Goal: Task Accomplishment & Management: Complete application form

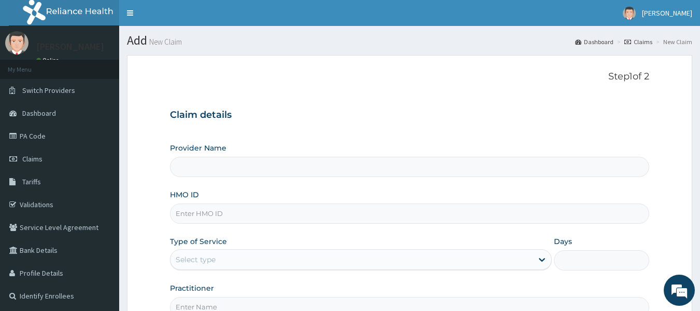
type input "Reliance Family Clinics (RFC) - [GEOGRAPHIC_DATA]"
click at [218, 213] on input "HMO ID" at bounding box center [410, 213] width 480 height 20
type input "CCD/10091/A"
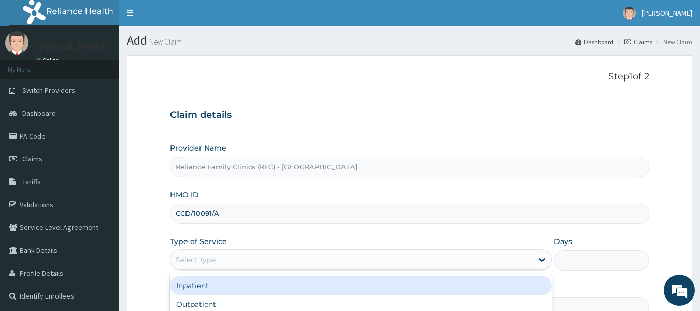
click at [219, 257] on div "Select type" at bounding box center [352, 259] width 362 height 17
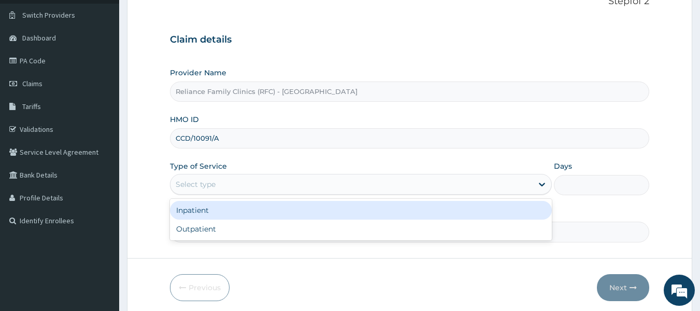
scroll to position [76, 0]
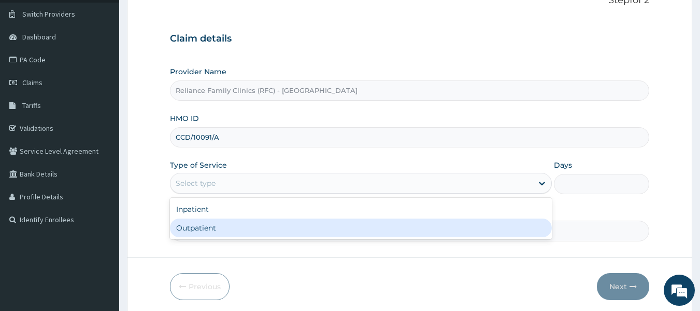
click at [209, 229] on div "Outpatient" at bounding box center [361, 227] width 382 height 19
type input "1"
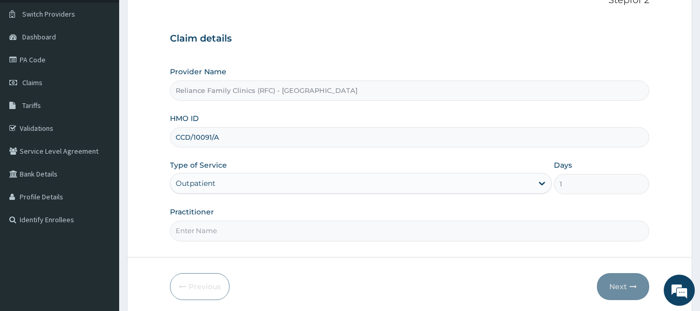
click at [218, 229] on input "Practitioner" at bounding box center [410, 230] width 480 height 20
type input "locum"
click at [622, 290] on button "Next" at bounding box center [623, 286] width 52 height 27
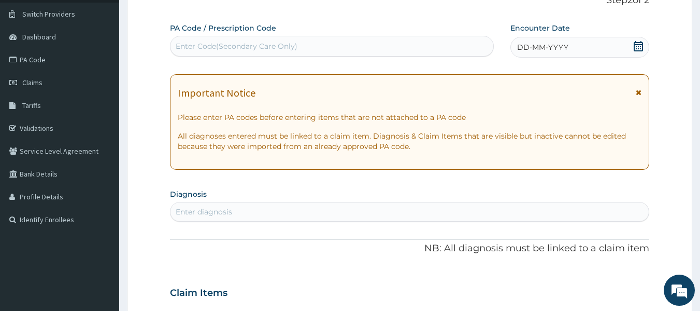
click at [221, 210] on div "Enter diagnosis" at bounding box center [204, 211] width 57 height 10
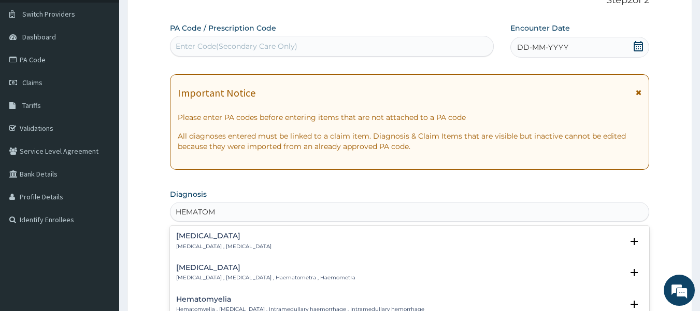
type input "HEMATOMA"
click at [218, 238] on h4 "Haematoma" at bounding box center [223, 236] width 95 height 8
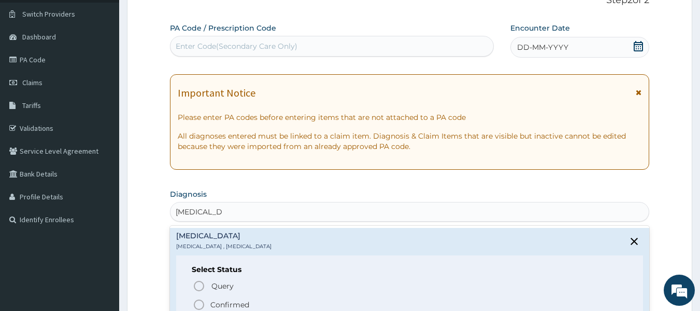
click at [244, 302] on p "Confirmed" at bounding box center [229, 304] width 39 height 10
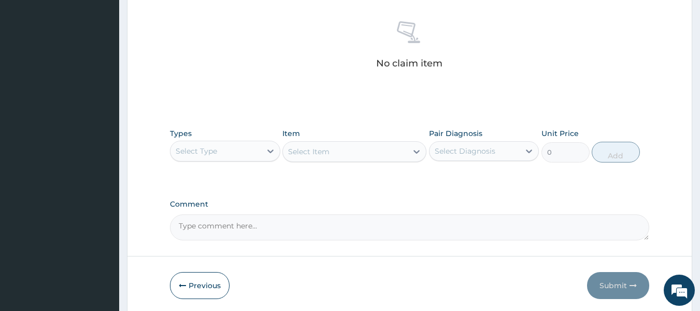
scroll to position [400, 0]
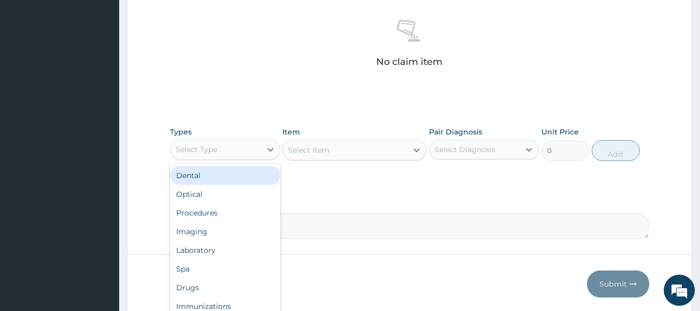
click at [224, 151] on div "Select Type" at bounding box center [216, 149] width 91 height 17
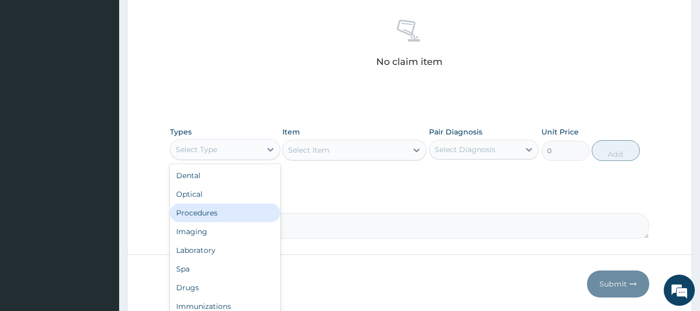
click at [217, 214] on div "Procedures" at bounding box center [225, 212] width 110 height 19
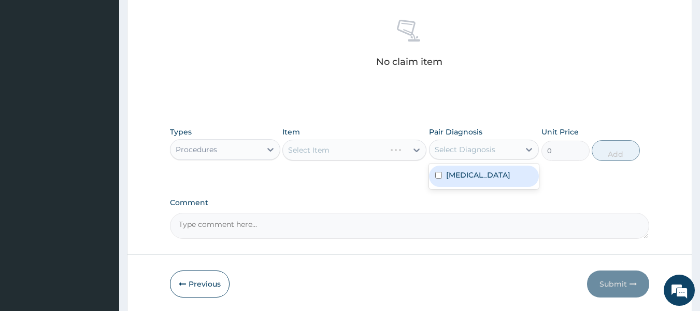
click at [474, 143] on div "Select Diagnosis" at bounding box center [475, 149] width 91 height 17
click at [470, 176] on label "Haematoma" at bounding box center [478, 175] width 64 height 10
checkbox input "true"
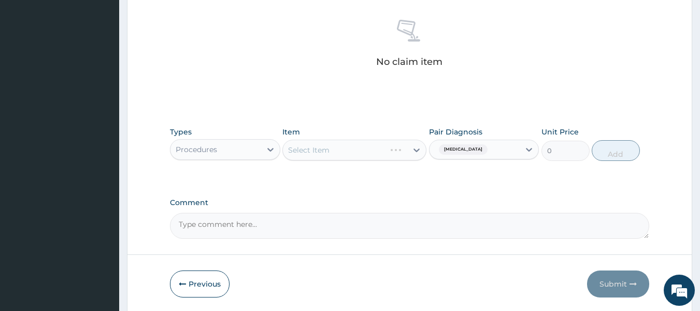
click at [393, 149] on div "Select Item" at bounding box center [355, 149] width 144 height 21
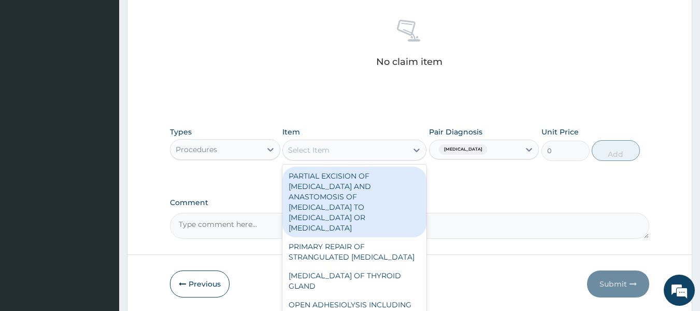
click at [404, 154] on div "Select Item" at bounding box center [345, 150] width 124 height 17
type input "F"
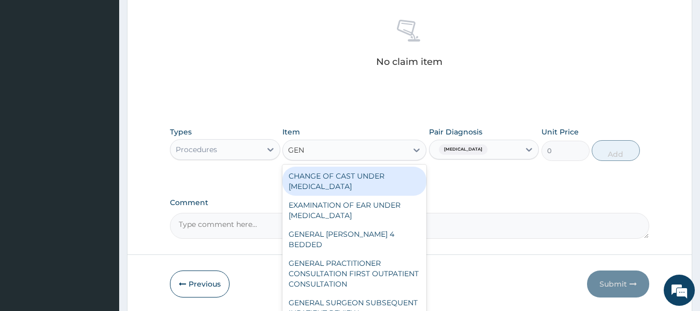
type input "GENE"
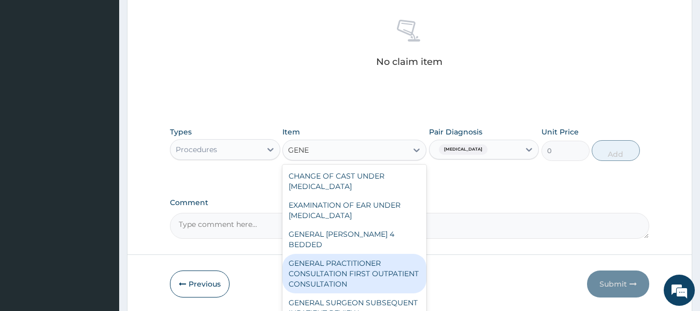
click at [376, 263] on div "GENERAL PRACTITIONER CONSULTATION FIRST OUTPATIENT CONSULTATION" at bounding box center [355, 272] width 144 height 39
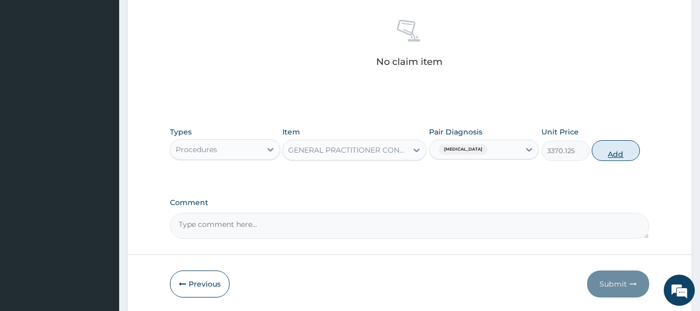
click at [603, 144] on button "Add" at bounding box center [616, 150] width 48 height 21
type input "0"
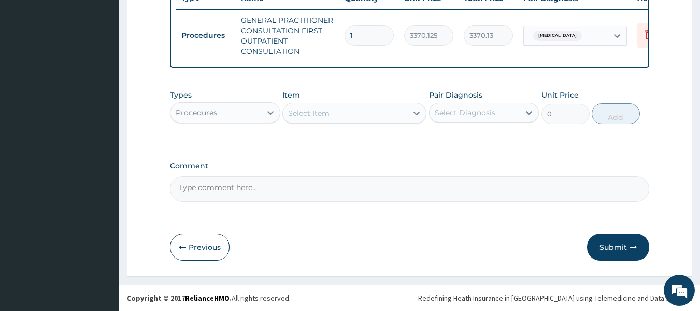
scroll to position [408, 0]
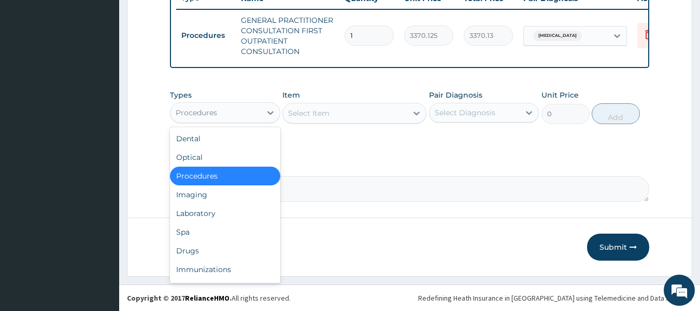
click at [237, 109] on div "Procedures" at bounding box center [216, 112] width 91 height 17
click at [205, 257] on div "Drugs" at bounding box center [225, 250] width 110 height 19
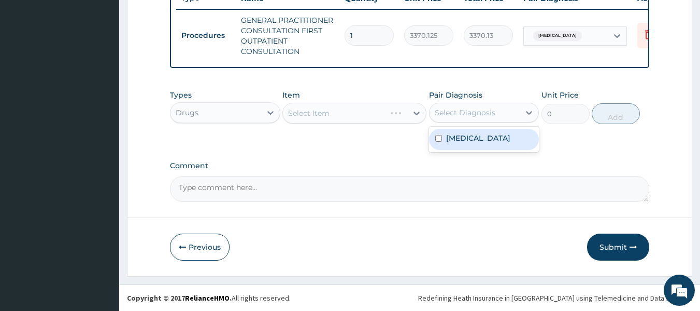
click at [486, 106] on div "Select Diagnosis" at bounding box center [484, 113] width 110 height 20
click at [489, 143] on label "Haematoma" at bounding box center [478, 138] width 64 height 10
checkbox input "true"
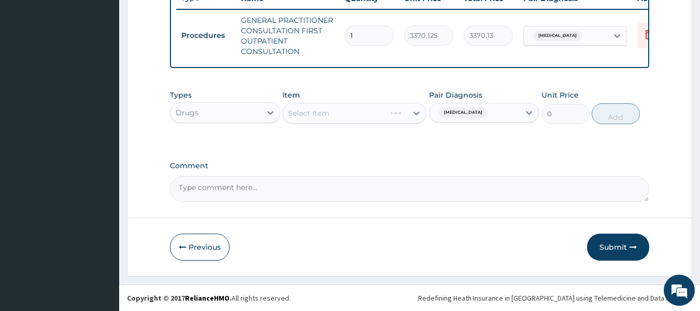
click at [391, 112] on div "Select Item" at bounding box center [355, 113] width 144 height 21
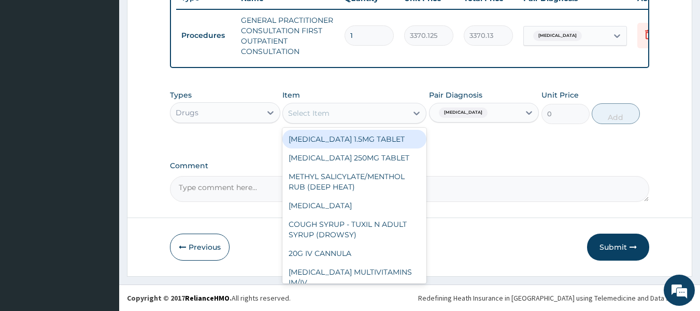
click at [385, 117] on div "Select Item" at bounding box center [345, 113] width 124 height 17
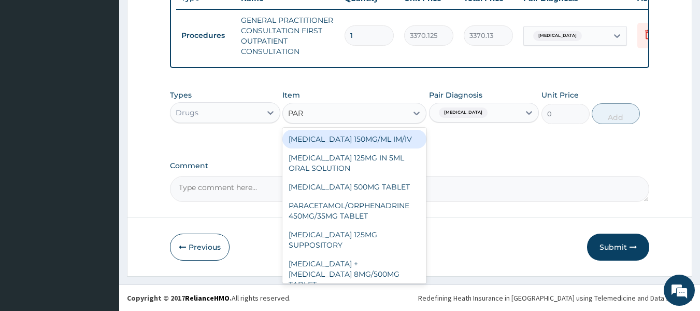
type input "PARA"
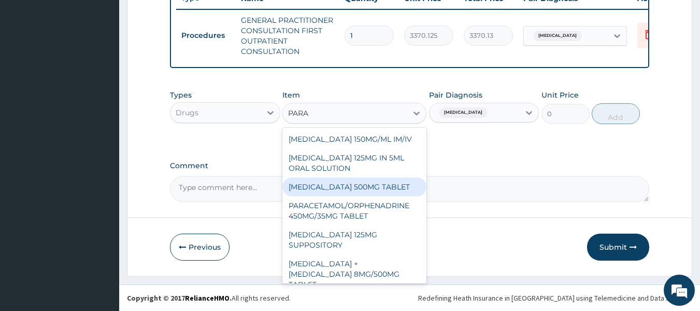
click at [393, 188] on div "[MEDICAL_DATA] 500MG TABLET" at bounding box center [355, 186] width 144 height 19
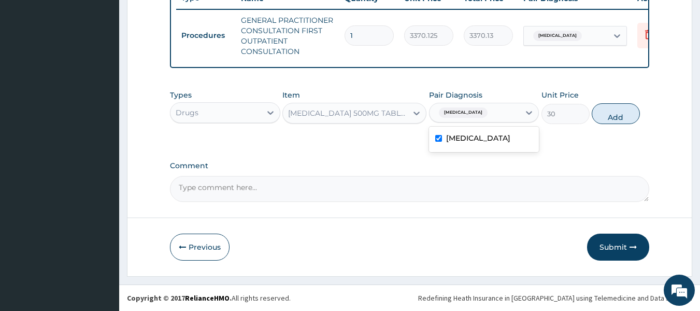
click at [505, 109] on div "Haematoma" at bounding box center [475, 113] width 91 height 18
click at [615, 115] on button "Add" at bounding box center [616, 113] width 48 height 21
type input "0"
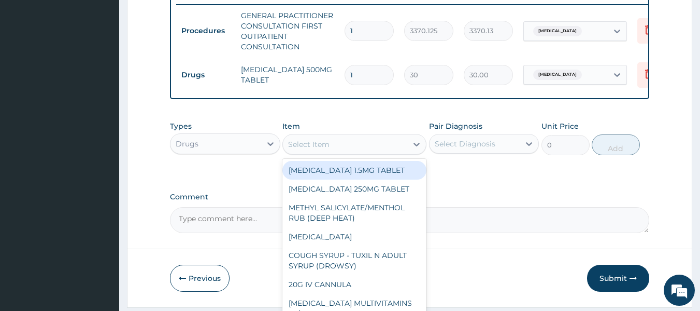
click at [356, 152] on div "Select Item" at bounding box center [345, 144] width 124 height 17
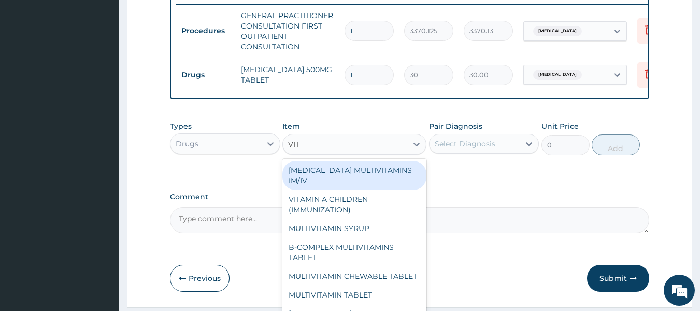
type input "VITA"
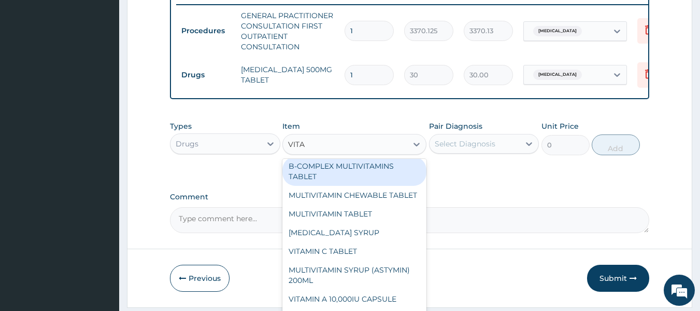
scroll to position [81, 0]
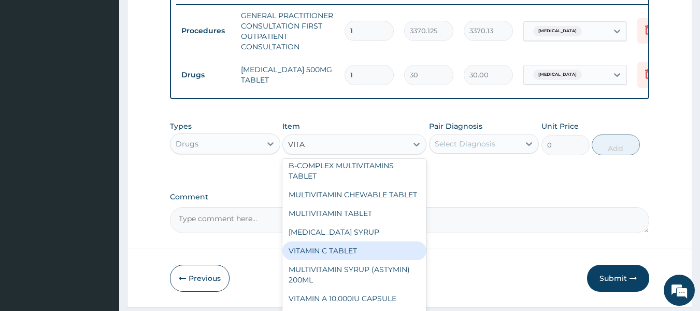
click at [370, 260] on div "VITAMIN C TABLET" at bounding box center [355, 250] width 144 height 19
type input "20"
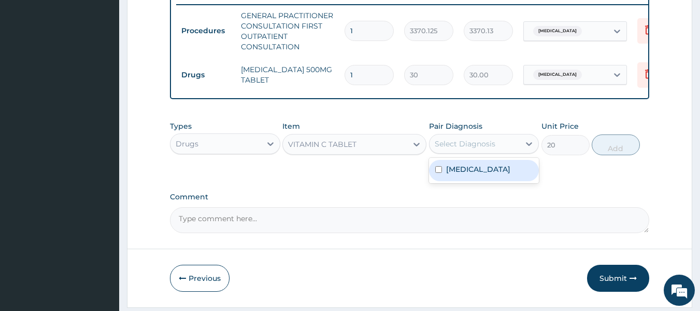
click at [489, 149] on div "Select Diagnosis" at bounding box center [465, 143] width 61 height 10
click at [488, 174] on label "Haematoma" at bounding box center [478, 169] width 64 height 10
checkbox input "true"
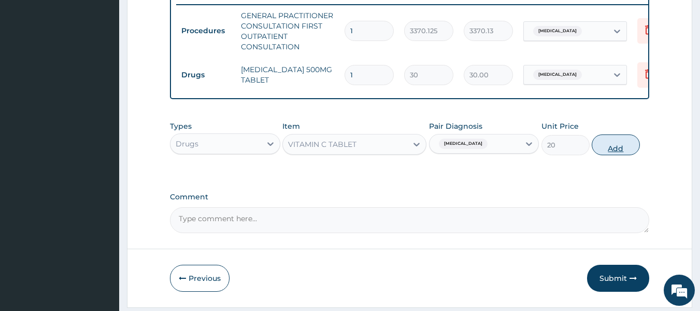
click at [623, 155] on button "Add" at bounding box center [616, 144] width 48 height 21
type input "0"
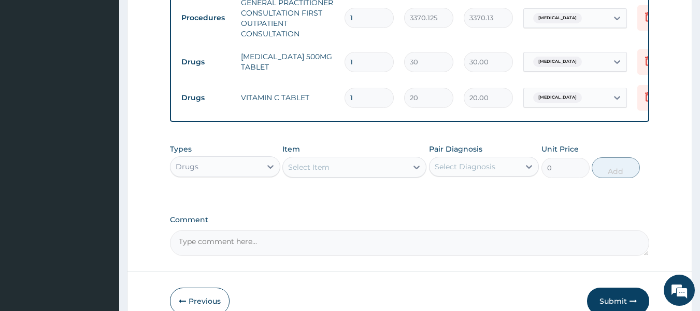
scroll to position [416, 0]
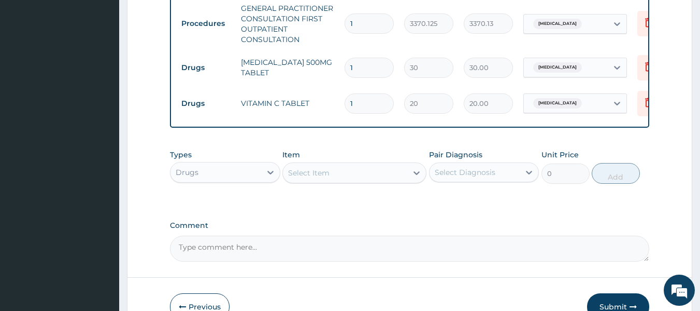
click at [363, 66] on input "1" at bounding box center [369, 68] width 49 height 20
type input "18"
type input "540.00"
type input "18"
click at [357, 107] on input "1" at bounding box center [369, 103] width 49 height 20
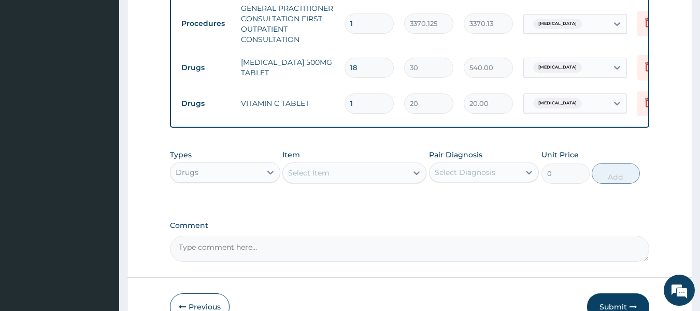
type input "0.00"
type input "7"
type input "140.00"
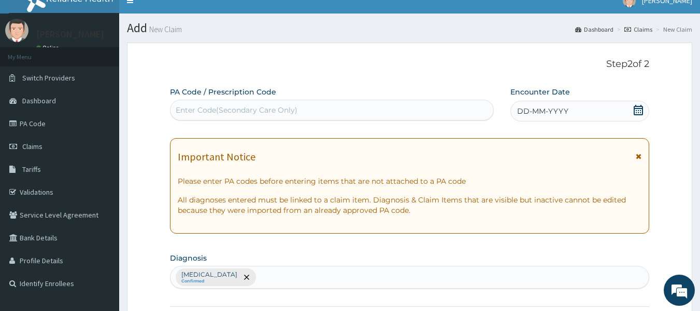
scroll to position [0, 0]
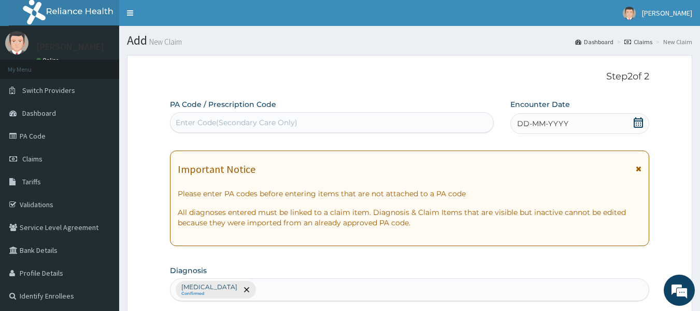
type input "7"
click at [526, 126] on span "DD-MM-YYYY" at bounding box center [542, 123] width 51 height 10
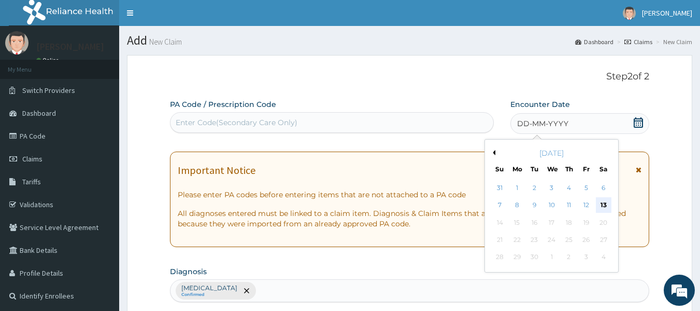
click at [603, 204] on div "13" at bounding box center [604, 205] width 16 height 16
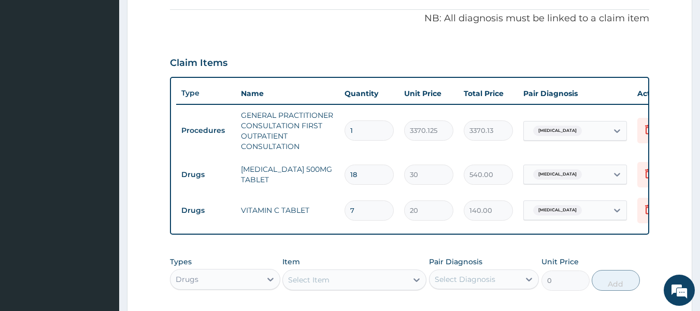
scroll to position [483, 0]
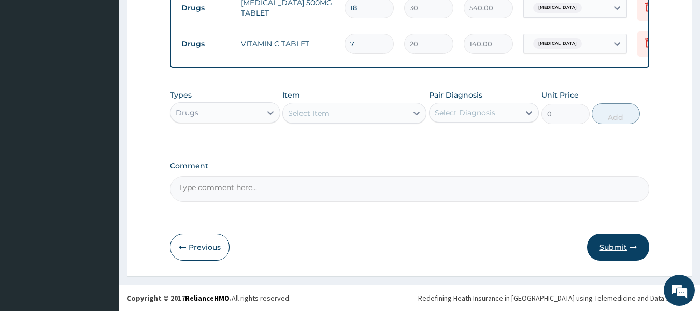
click at [626, 242] on button "Submit" at bounding box center [618, 246] width 62 height 27
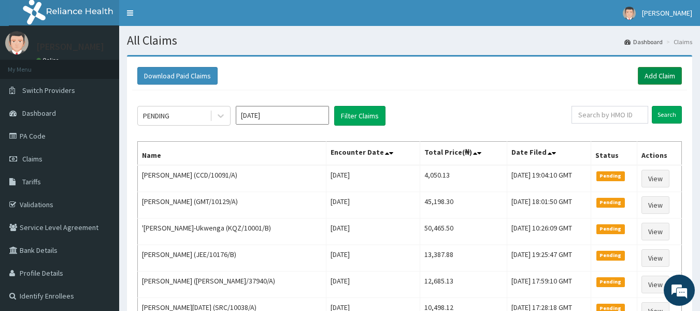
click at [652, 74] on link "Add Claim" at bounding box center [660, 76] width 44 height 18
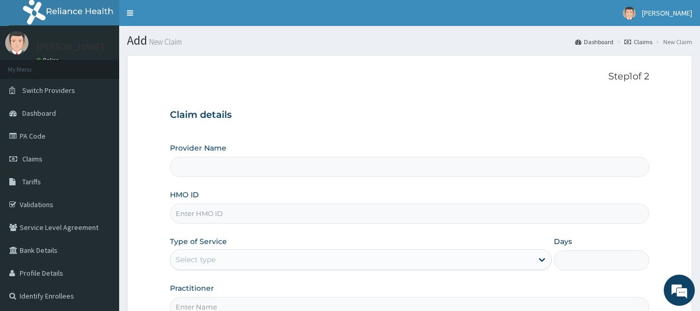
type input "Reliance Family Clinics (RFC) - Lekki"
click at [226, 215] on input "HMO ID" at bounding box center [410, 213] width 480 height 20
type input "CCDE/10091/A"
click at [256, 255] on div "Select type" at bounding box center [352, 259] width 362 height 17
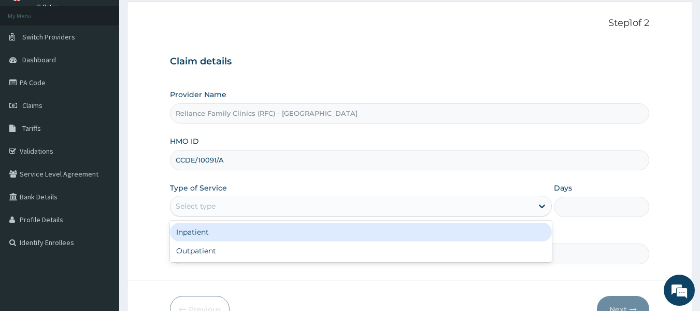
scroll to position [61, 0]
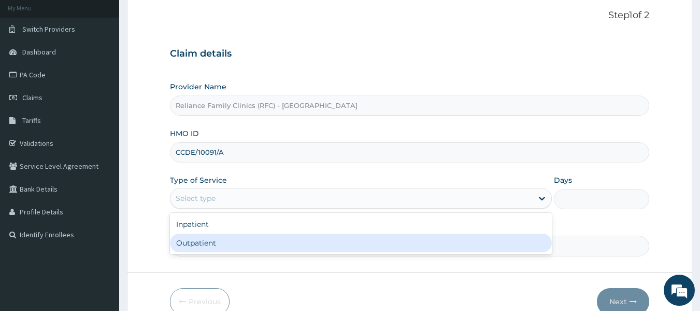
click at [230, 246] on div "Outpatient" at bounding box center [361, 242] width 382 height 19
type input "1"
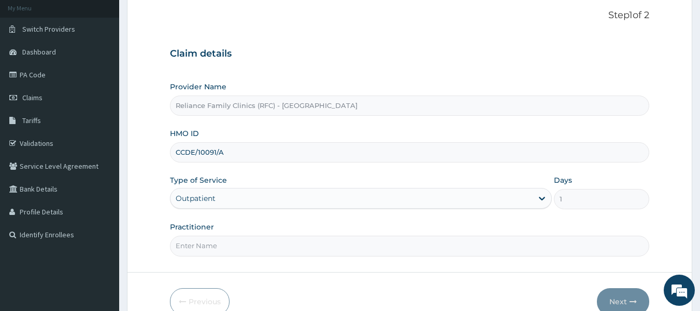
click at [228, 243] on input "Practitioner" at bounding box center [410, 245] width 480 height 20
type input "locum"
click at [631, 299] on icon "button" at bounding box center [633, 301] width 7 height 7
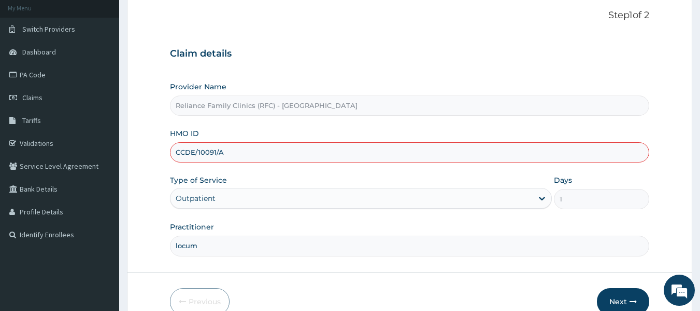
click at [193, 153] on input "CCDE/10091/A" at bounding box center [410, 152] width 480 height 20
type input "CCD/10091/A"
click at [627, 302] on button "Next" at bounding box center [623, 301] width 52 height 27
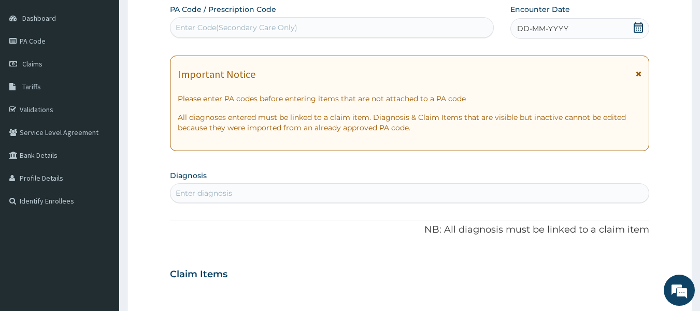
scroll to position [111, 0]
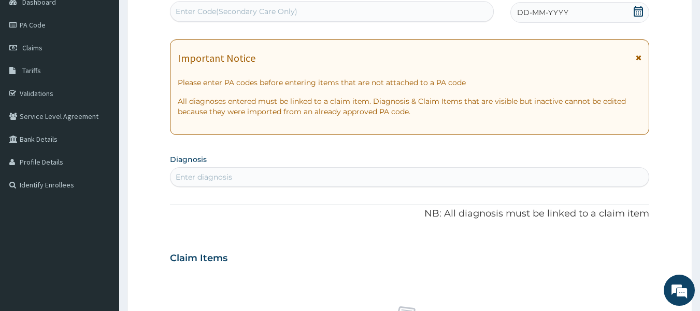
click at [214, 175] on div "Enter diagnosis" at bounding box center [204, 177] width 57 height 10
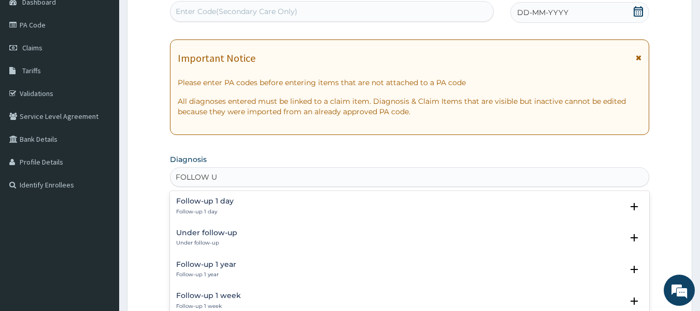
type input "FOLLOW UP"
click at [208, 234] on h4 "Under follow-up" at bounding box center [206, 233] width 61 height 8
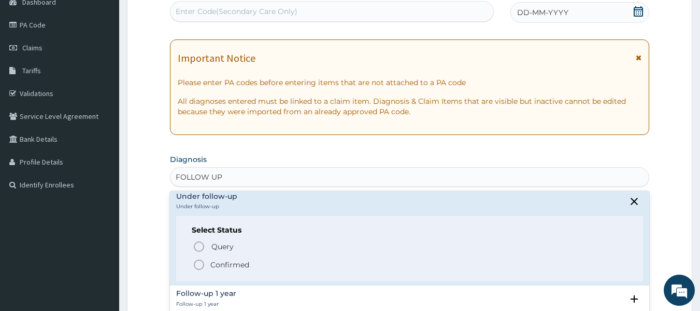
scroll to position [29, 0]
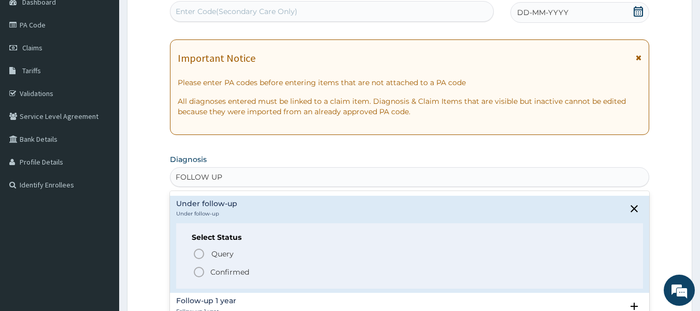
click at [230, 279] on div "Select Status Query Query covers suspected (?), Keep in view (kiv), Ruled out (…" at bounding box center [410, 256] width 468 height 66
click at [236, 266] on p "Confirmed" at bounding box center [229, 271] width 39 height 10
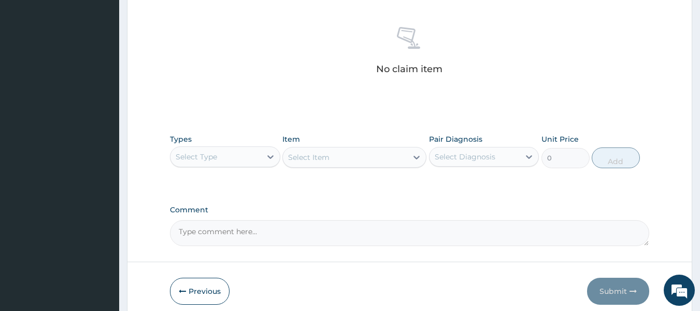
scroll to position [393, 0]
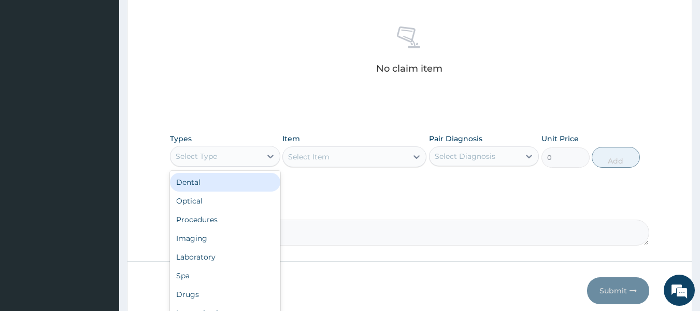
click at [225, 163] on div "Select Type" at bounding box center [216, 156] width 91 height 17
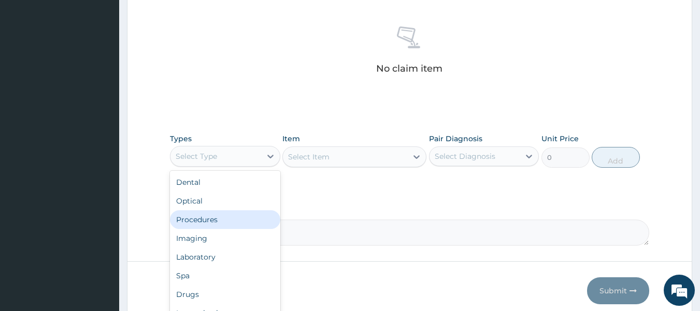
click at [211, 219] on div "Procedures" at bounding box center [225, 219] width 110 height 19
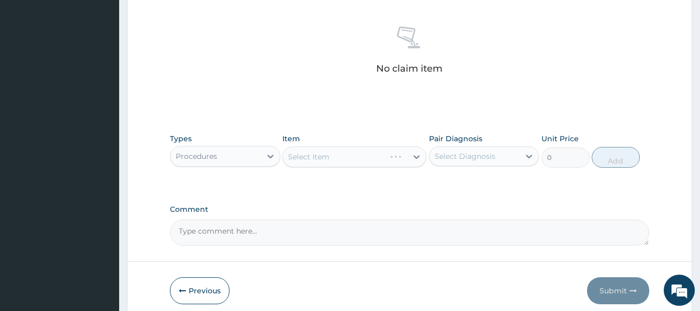
click at [376, 160] on div "Select Item" at bounding box center [355, 156] width 144 height 21
click at [496, 144] on div "Pair Diagnosis Select Diagnosis" at bounding box center [484, 150] width 110 height 34
click at [494, 152] on div "Select Diagnosis" at bounding box center [465, 156] width 61 height 10
click at [486, 182] on label "Under follow-up" at bounding box center [476, 181] width 61 height 10
checkbox input "true"
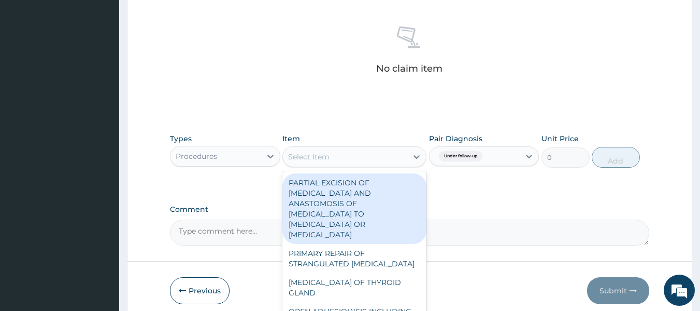
click at [397, 153] on div "Select Item" at bounding box center [345, 156] width 124 height 17
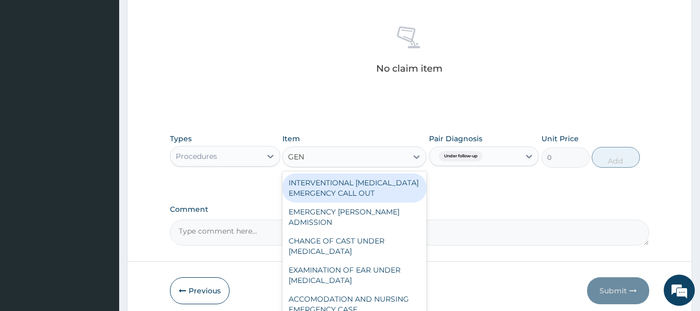
type input "GENE"
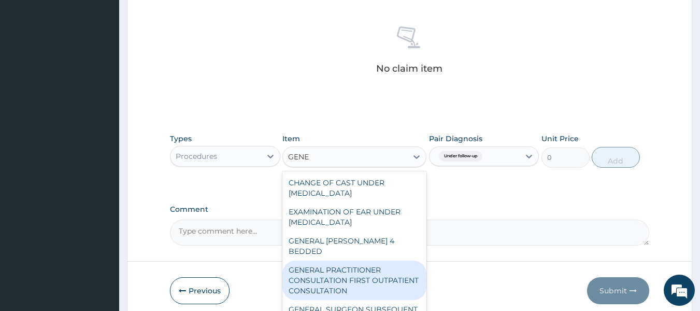
click at [380, 260] on div "GENERAL PRACTITIONER CONSULTATION FIRST OUTPATIENT CONSULTATION" at bounding box center [355, 279] width 144 height 39
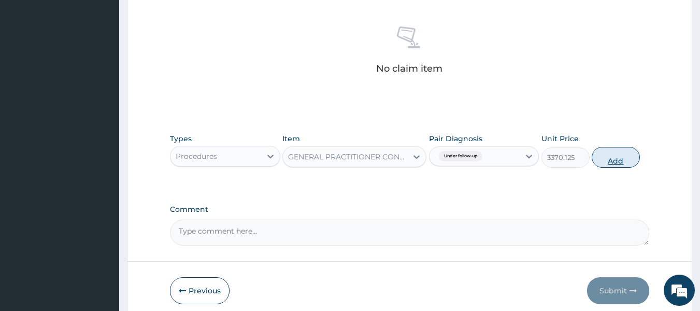
click at [622, 163] on button "Add" at bounding box center [616, 157] width 48 height 21
type input "0"
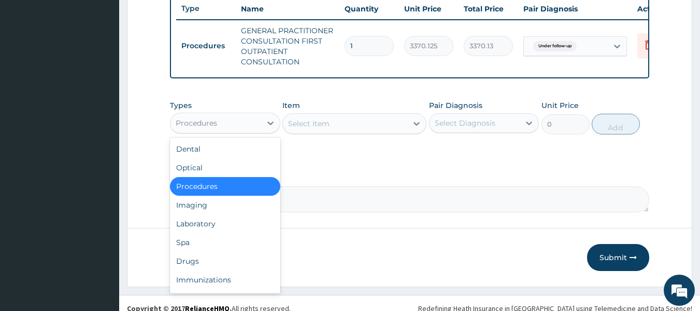
click at [253, 130] on div "Procedures" at bounding box center [216, 123] width 91 height 17
click at [206, 266] on div "Drugs" at bounding box center [225, 260] width 110 height 19
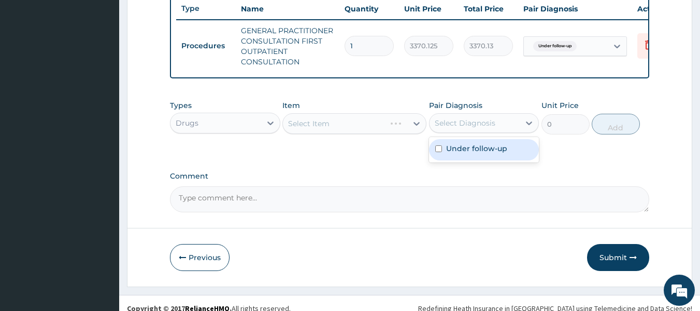
click at [492, 122] on div "Select Diagnosis" at bounding box center [475, 123] width 91 height 17
click at [478, 153] on label "Under follow-up" at bounding box center [476, 148] width 61 height 10
checkbox input "true"
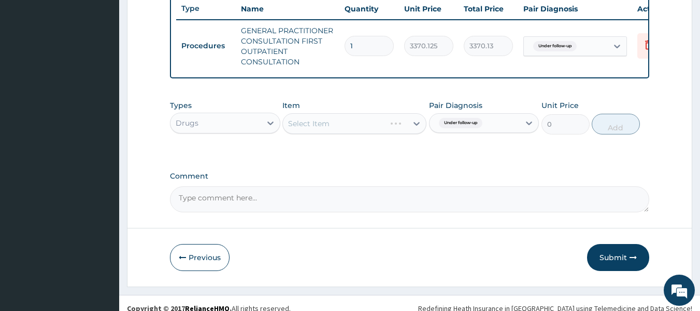
click at [351, 131] on div "Select Item" at bounding box center [355, 123] width 144 height 21
click at [365, 130] on div "Select Item" at bounding box center [355, 123] width 144 height 21
click at [366, 131] on div "Select Item" at bounding box center [355, 123] width 144 height 21
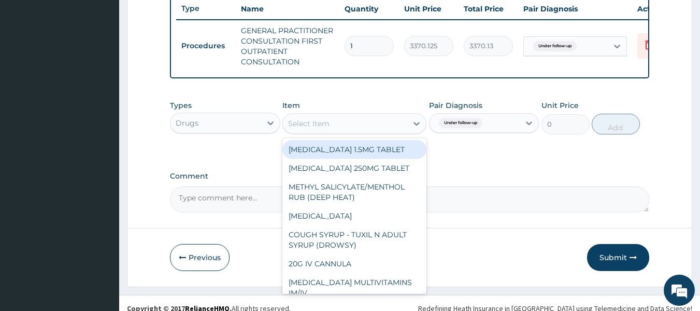
click at [366, 131] on div "Select Item" at bounding box center [345, 123] width 124 height 17
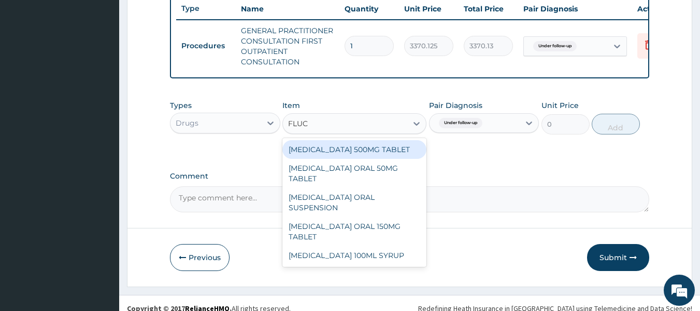
type input "FLUC"
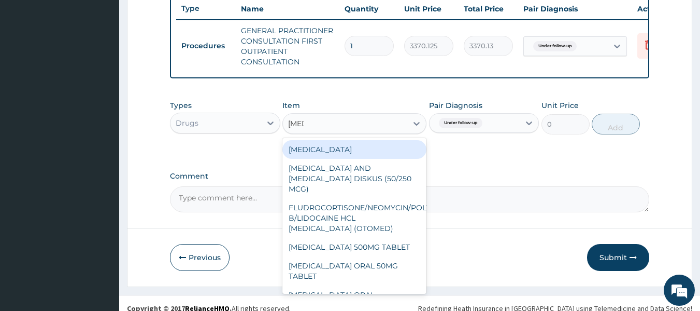
type input "FLUC"
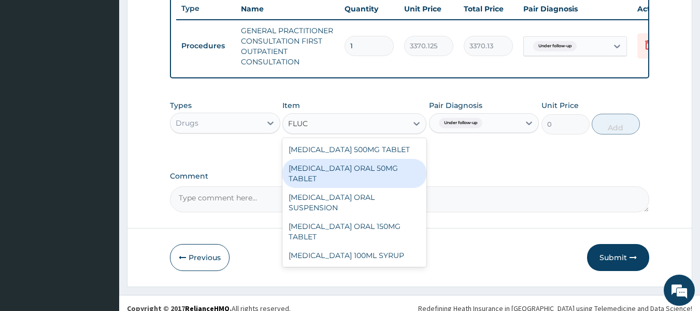
click at [382, 181] on div "[MEDICAL_DATA] ORAL 50MG TABLET" at bounding box center [355, 173] width 144 height 29
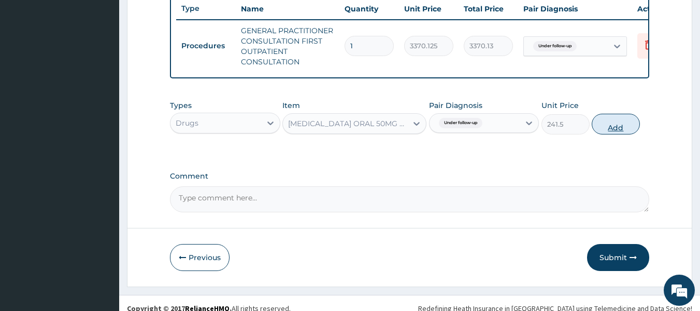
click at [617, 134] on button "Add" at bounding box center [616, 124] width 48 height 21
type input "0"
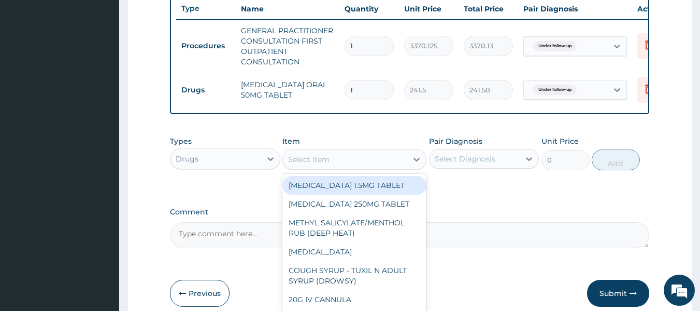
click at [363, 162] on div "Select Item" at bounding box center [345, 159] width 124 height 17
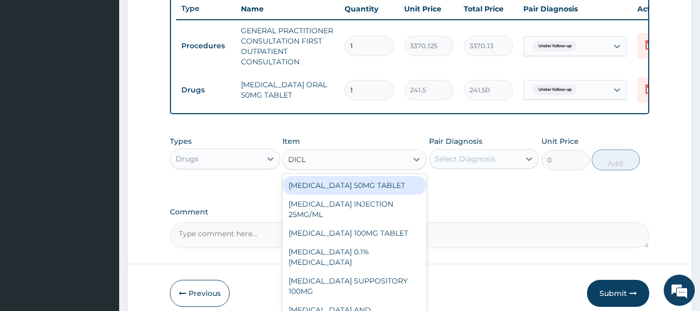
type input "DICLO"
click at [365, 189] on div "[MEDICAL_DATA] 50MG TABLET" at bounding box center [355, 185] width 144 height 19
type input "80"
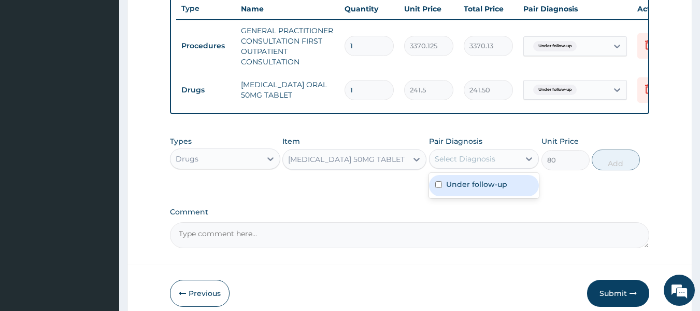
click at [506, 167] on div "Select Diagnosis" at bounding box center [475, 158] width 91 height 17
click at [493, 189] on label "Under follow-up" at bounding box center [476, 184] width 61 height 10
checkbox input "true"
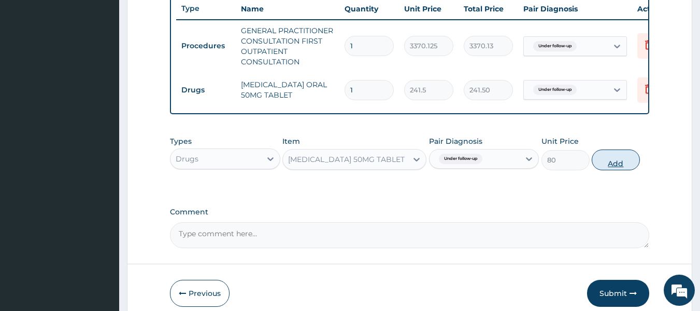
click at [618, 168] on button "Add" at bounding box center [616, 159] width 48 height 21
type input "0"
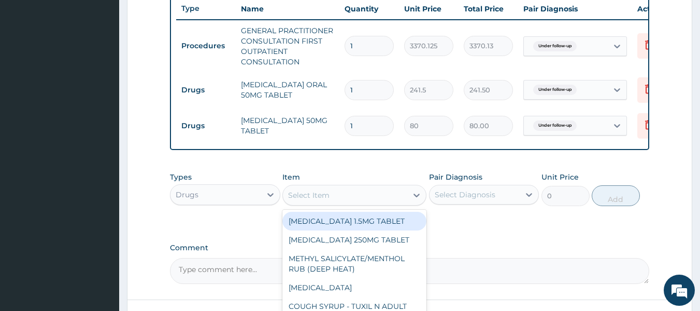
click at [320, 199] on div "Select Item" at bounding box center [308, 195] width 41 height 10
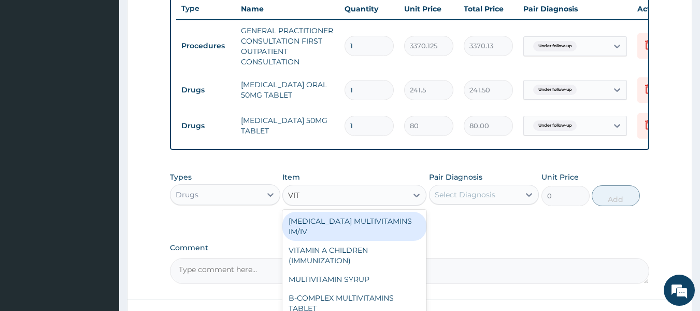
type input "VITA"
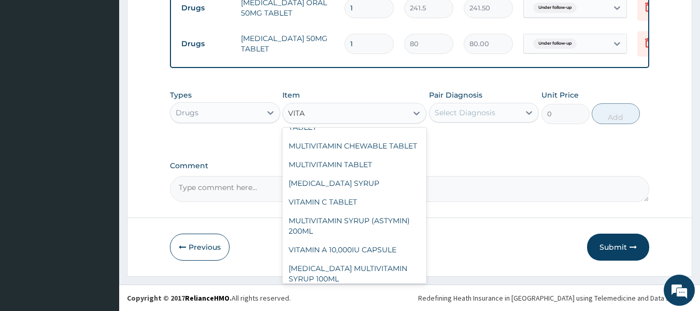
scroll to position [97, 0]
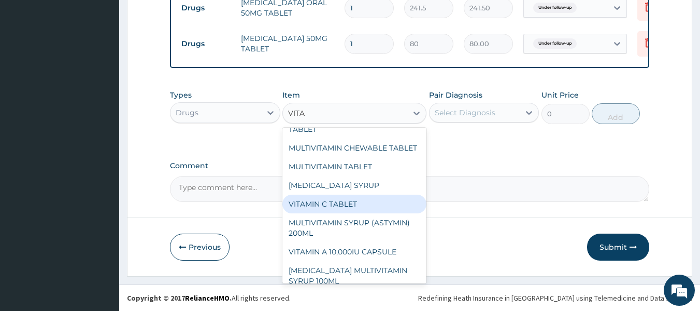
click at [348, 213] on div "VITAMIN C TABLET" at bounding box center [355, 203] width 144 height 19
type input "20"
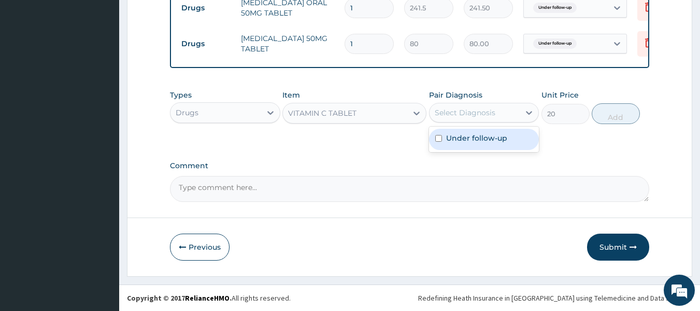
click at [507, 116] on div "Select Diagnosis" at bounding box center [475, 112] width 91 height 17
click at [496, 143] on label "Under follow-up" at bounding box center [476, 138] width 61 height 10
checkbox input "true"
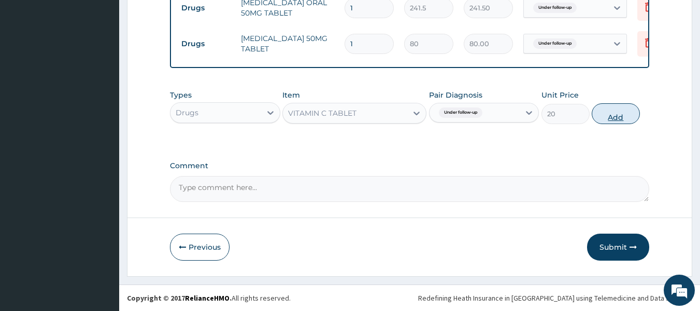
click at [611, 123] on button "Add" at bounding box center [616, 113] width 48 height 21
type input "0"
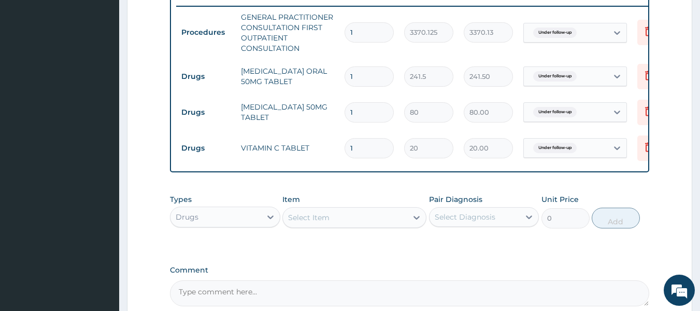
type input "4"
type input "80.00"
type input "5"
type input "100.00"
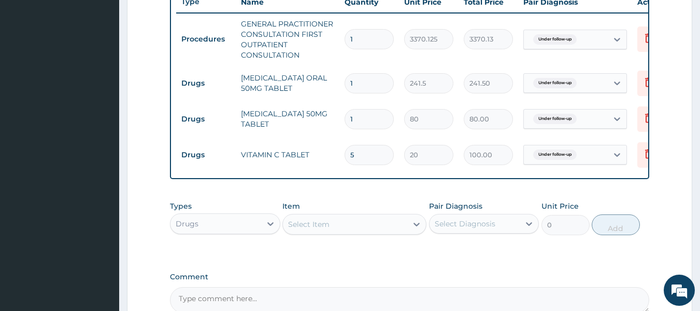
type input "6"
type input "120.00"
type input "7"
type input "140.00"
type input "8"
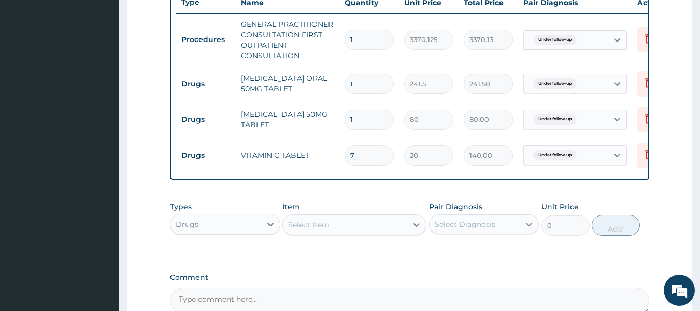
type input "160.00"
type input "9"
type input "180.00"
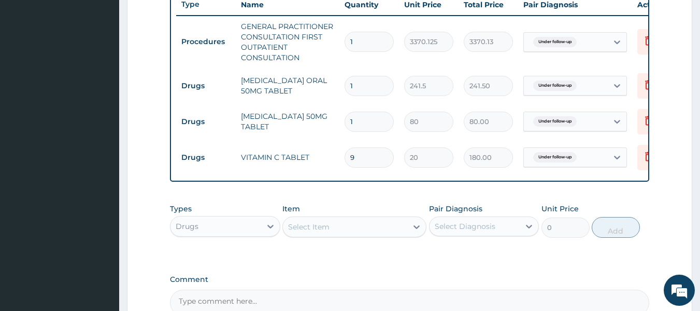
type input "10"
type input "200.00"
type input "11"
type input "220.00"
type input "12"
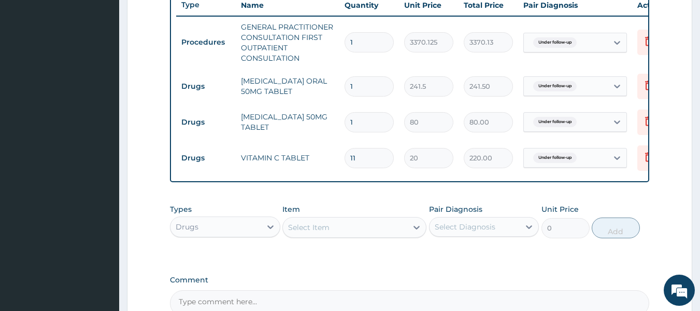
type input "240.00"
type input "13"
type input "260.00"
type input "14"
type input "280.00"
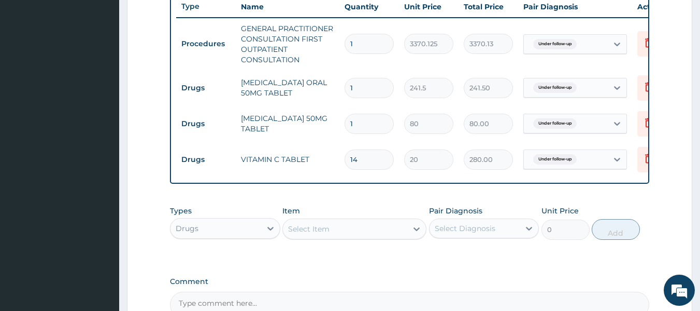
type input "15"
type input "300.00"
type input "17"
type input "340.00"
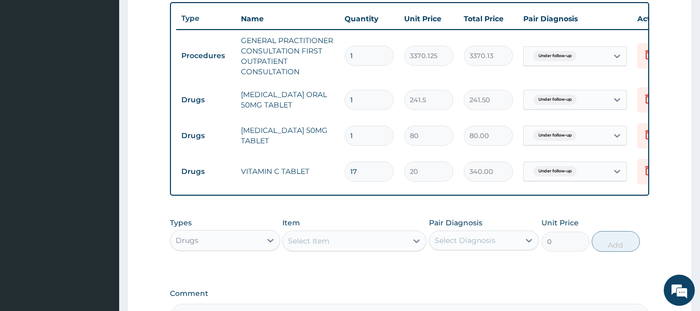
scroll to position [389, 0]
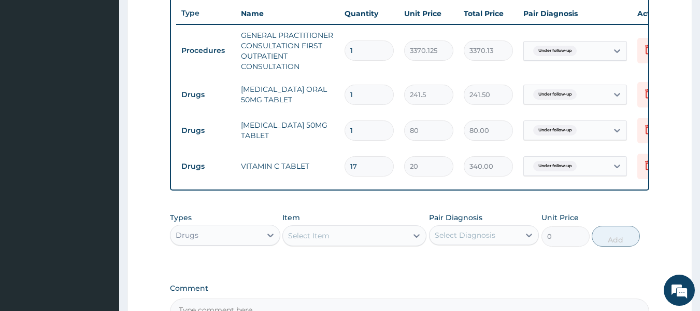
type input "1"
type input "20.00"
type input "0.00"
type input "8"
type input "160.00"
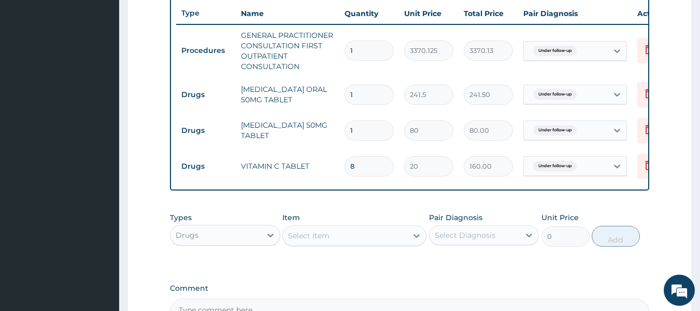
type input "84"
type input "1680.00"
type input "84"
click at [647, 126] on icon at bounding box center [649, 129] width 12 height 12
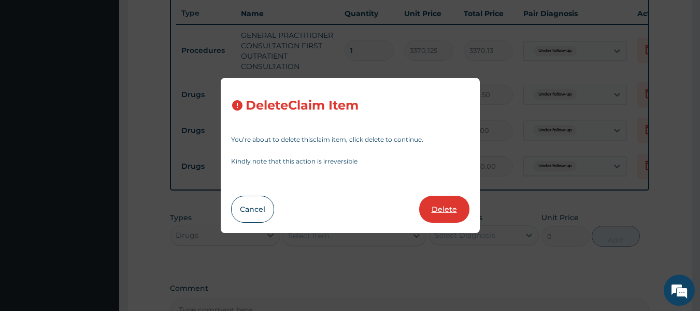
click at [458, 204] on button "Delete" at bounding box center [444, 208] width 50 height 27
type input "84"
type input "20"
type input "1680.00"
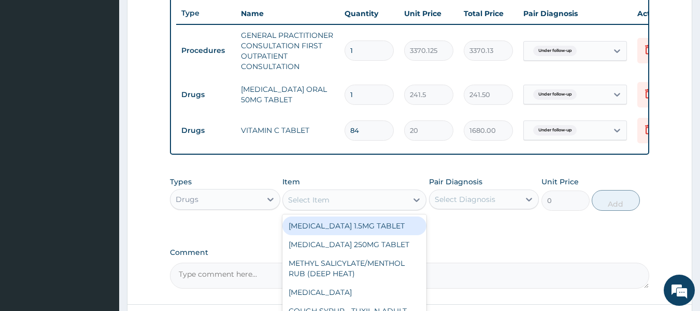
click at [331, 208] on div "Select Item" at bounding box center [345, 199] width 124 height 17
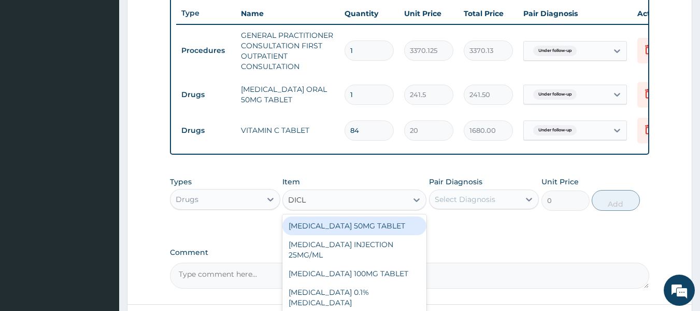
type input "DICLO"
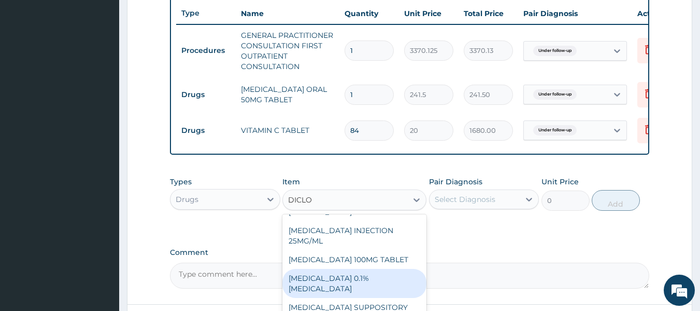
scroll to position [0, 0]
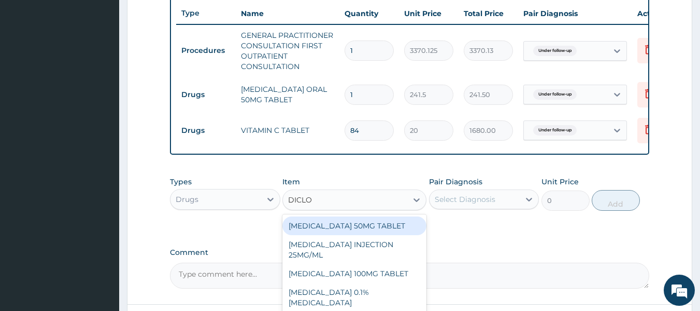
click at [369, 221] on div "DICLOFENAC 50MG TABLET DICLOFENAC INJECTION 25MG/ML DICLOFENAC 100MG TABLET DIC…" at bounding box center [355, 292] width 144 height 156
click at [372, 235] on div "DICLOFENAC 50MG TABLET" at bounding box center [355, 225] width 144 height 19
type input "80"
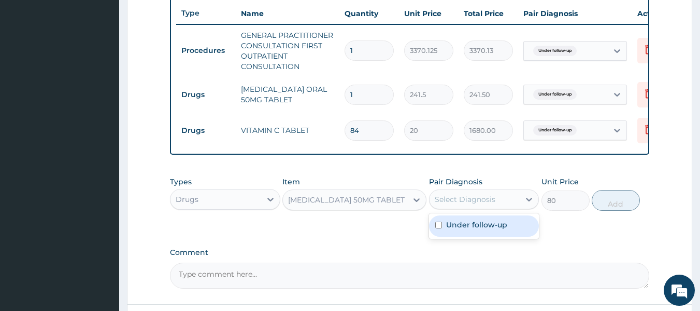
click at [506, 205] on div "Select Diagnosis" at bounding box center [475, 199] width 91 height 17
click at [497, 236] on div "Under follow-up" at bounding box center [484, 225] width 110 height 21
checkbox input "true"
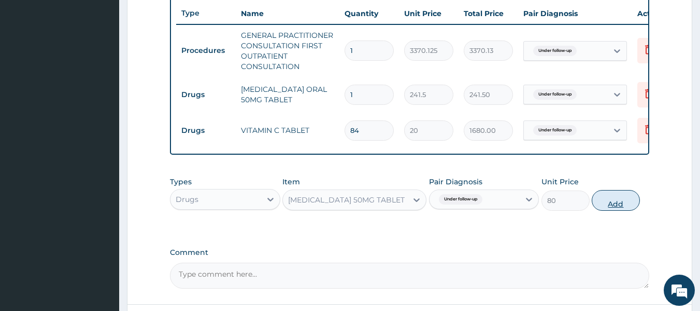
click at [614, 210] on button "Add" at bounding box center [616, 200] width 48 height 21
type input "0"
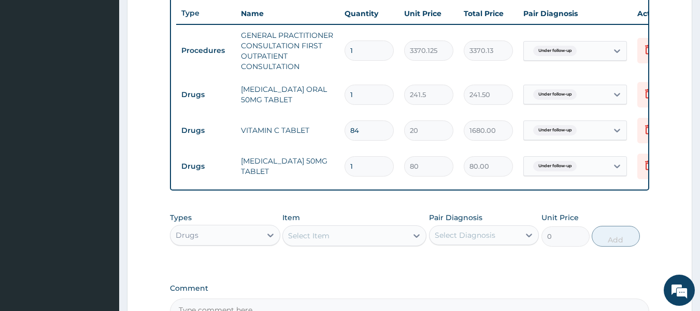
type input "10"
type input "800.00"
type input "10"
click at [357, 93] on input "1" at bounding box center [369, 94] width 49 height 20
type input "0.00"
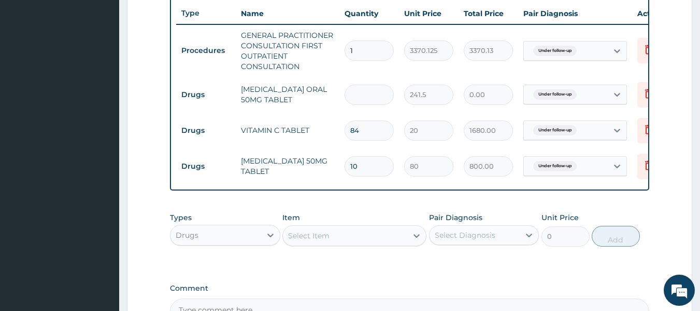
type input "3"
type input "724.50"
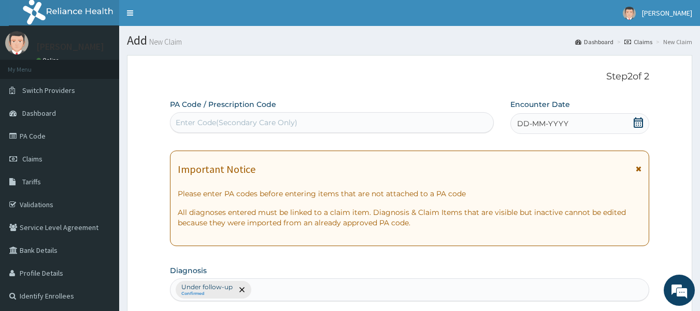
scroll to position [1, 0]
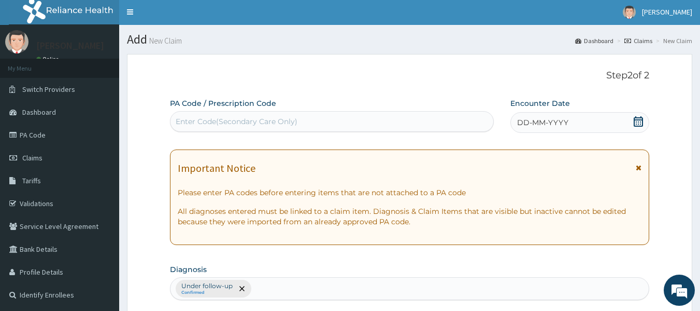
type input "3"
click at [530, 120] on span "DD-MM-YYYY" at bounding box center [542, 122] width 51 height 10
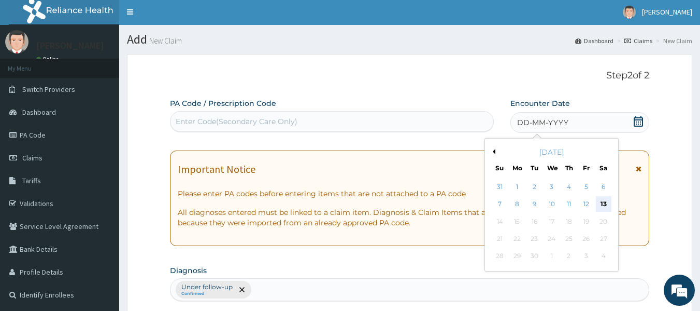
click at [603, 200] on div "13" at bounding box center [604, 204] width 16 height 16
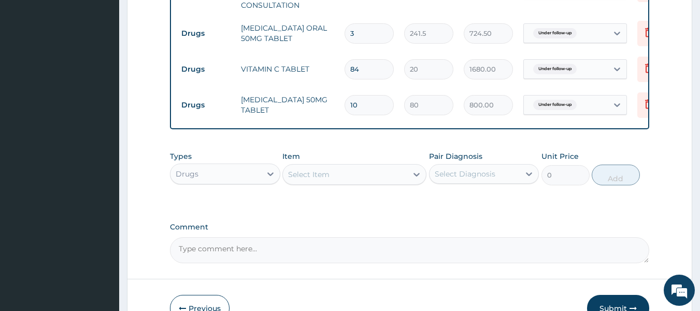
scroll to position [519, 0]
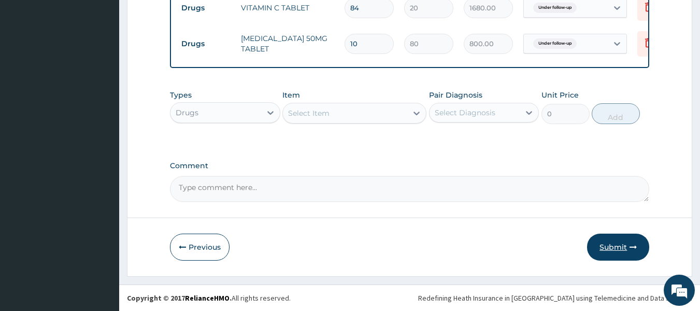
click at [631, 245] on icon "button" at bounding box center [633, 246] width 7 height 7
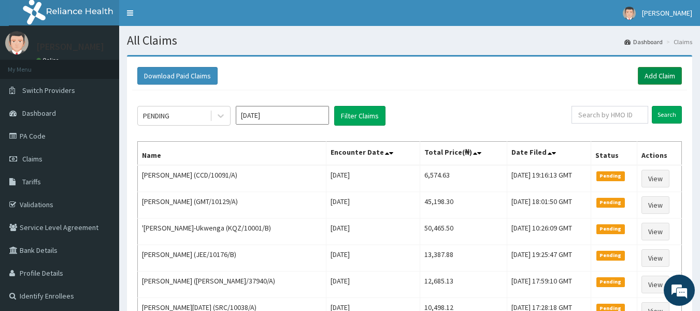
click at [667, 72] on link "Add Claim" at bounding box center [660, 76] width 44 height 18
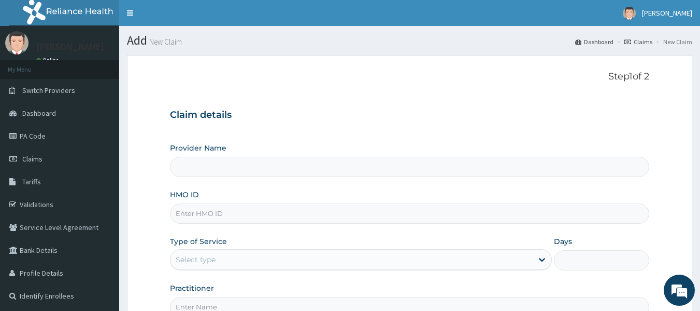
type input "Reliance Family Clinics (RFC) - [GEOGRAPHIC_DATA]"
click at [215, 210] on input "HMO ID" at bounding box center [410, 213] width 480 height 20
type input "ALS/10128/A"
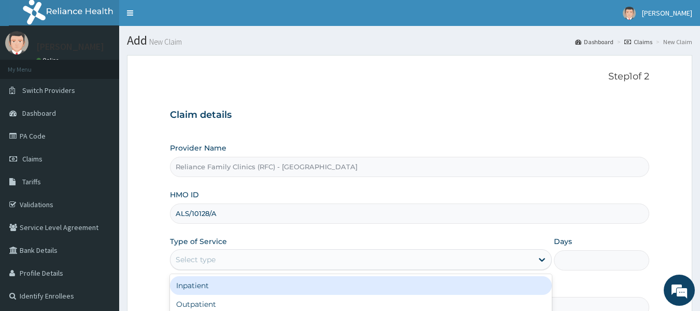
click at [232, 250] on div "Select type" at bounding box center [361, 259] width 382 height 21
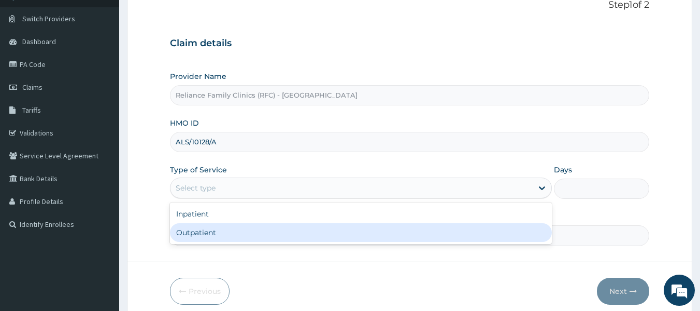
click at [224, 232] on div "Outpatient" at bounding box center [361, 232] width 382 height 19
type input "1"
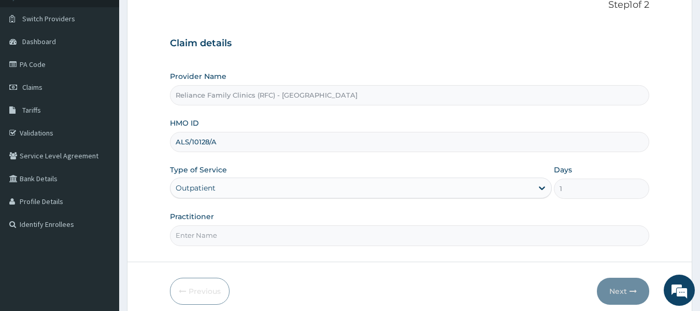
click at [218, 236] on input "Practitioner" at bounding box center [410, 235] width 480 height 20
type input "locum"
click at [626, 290] on button "Next" at bounding box center [623, 290] width 52 height 27
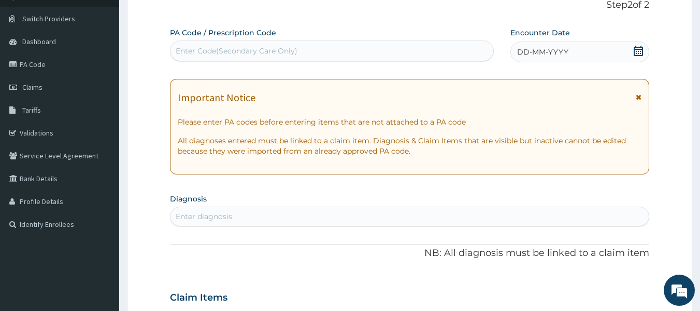
click at [206, 215] on div "Enter diagnosis" at bounding box center [204, 216] width 57 height 10
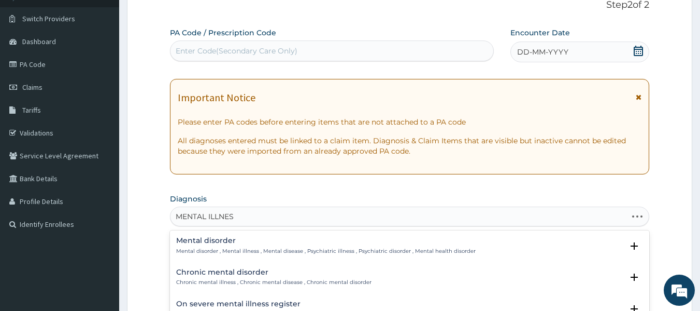
type input "MENTAL ILLNESS"
click at [218, 249] on p "Mental disorder , Mental illness , Mental disease , Psychiatric illness , Psych…" at bounding box center [326, 250] width 300 height 7
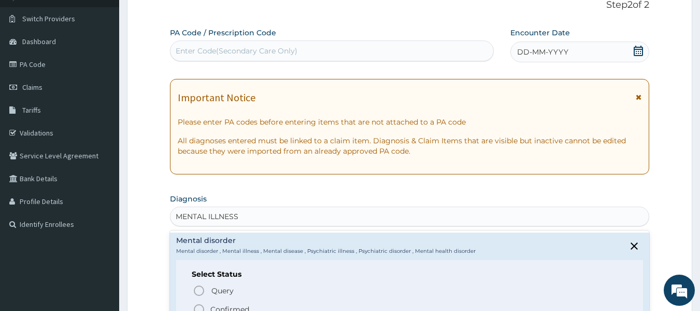
scroll to position [40, 0]
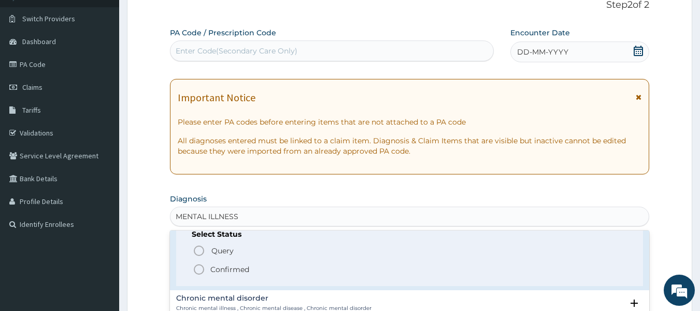
click at [220, 270] on p "Confirmed" at bounding box center [229, 269] width 39 height 10
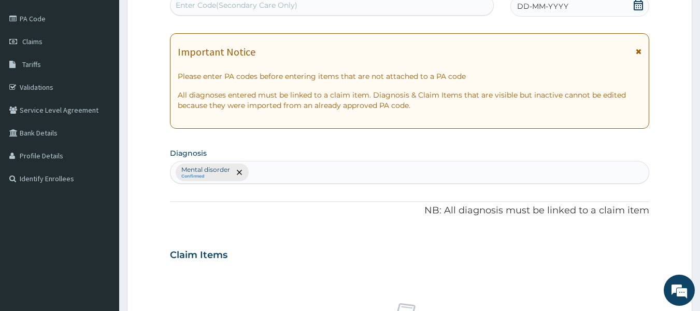
scroll to position [117, 0]
click at [273, 175] on div "Mental disorder Confirmed" at bounding box center [410, 173] width 479 height 22
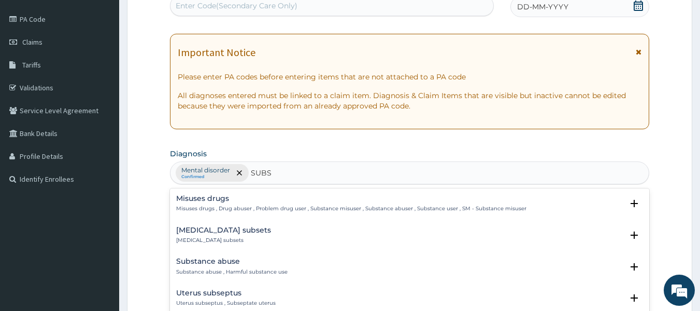
type input "SUBST"
click at [254, 262] on h4 "Substance abuse" at bounding box center [231, 261] width 111 height 8
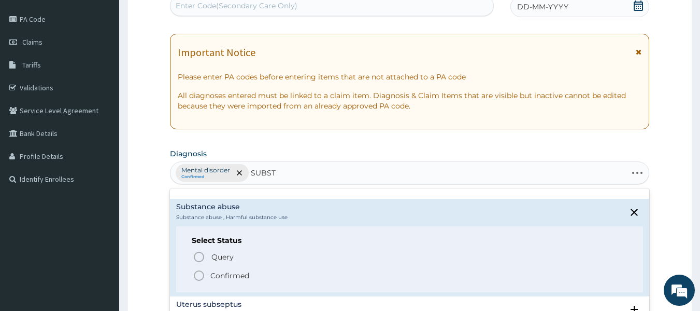
scroll to position [51, 0]
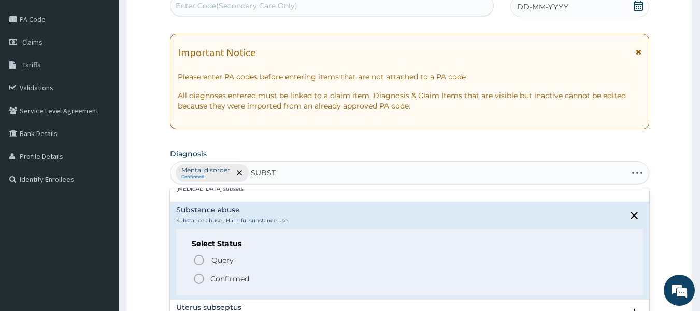
click at [248, 274] on p "Confirmed" at bounding box center [229, 278] width 39 height 10
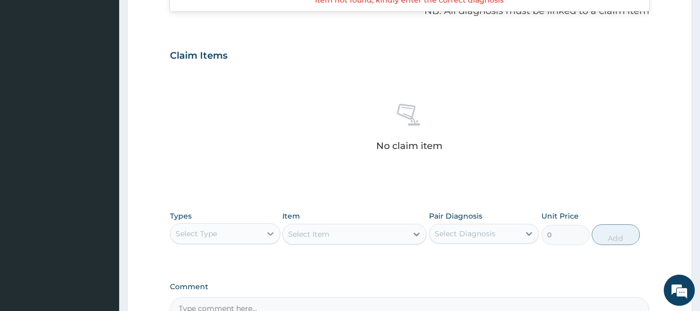
scroll to position [320, 0]
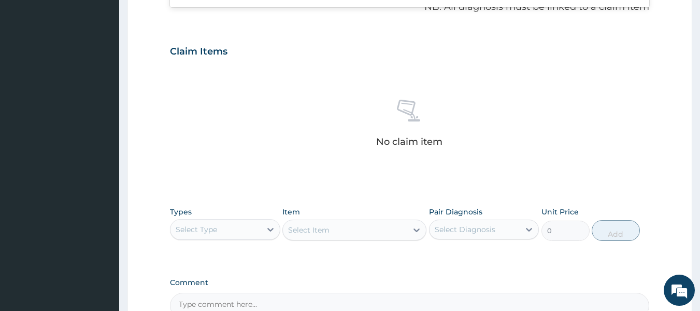
click at [236, 227] on div "Select Type" at bounding box center [216, 229] width 91 height 17
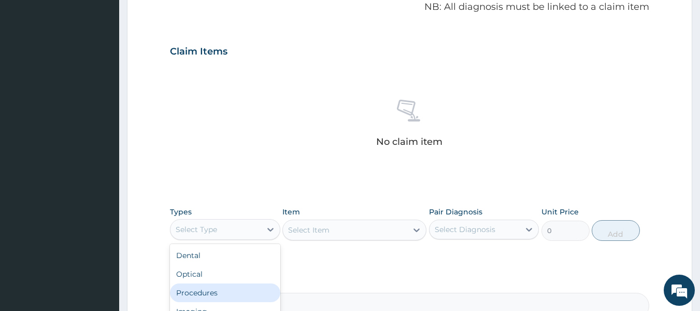
click at [224, 289] on div "Procedures" at bounding box center [225, 292] width 110 height 19
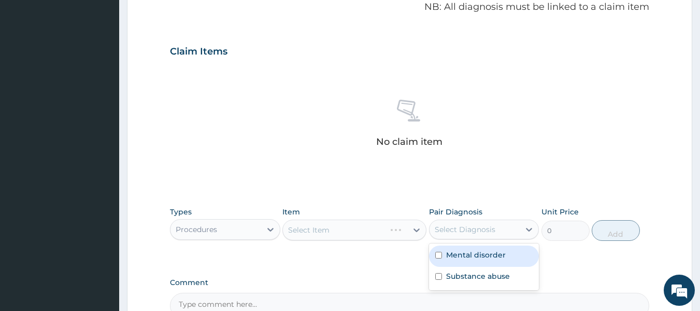
click at [495, 235] on div "Select Diagnosis" at bounding box center [475, 229] width 91 height 17
click at [491, 255] on label "Mental disorder" at bounding box center [476, 254] width 60 height 10
checkbox input "true"
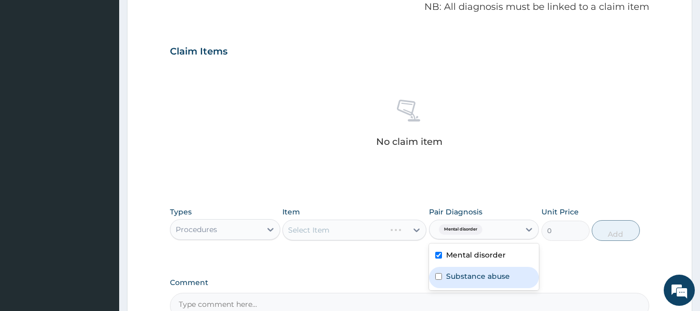
click at [487, 275] on label "Substance abuse" at bounding box center [478, 276] width 64 height 10
checkbox input "true"
click at [397, 222] on div "Select Item" at bounding box center [355, 229] width 144 height 21
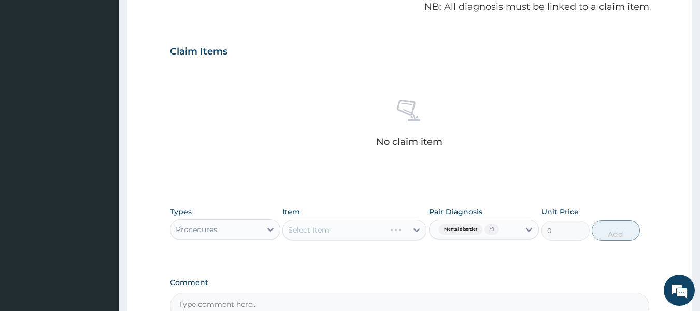
click at [384, 233] on div "Select Item" at bounding box center [355, 229] width 144 height 21
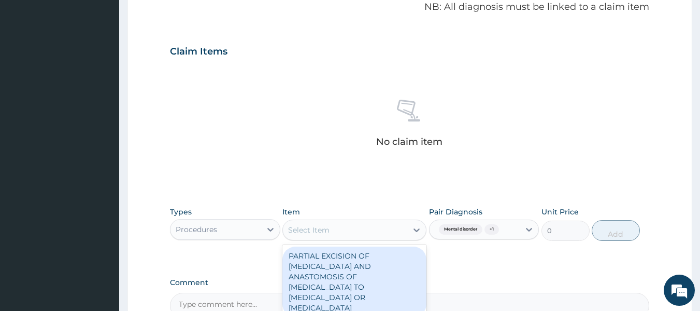
click at [384, 233] on div "Select Item" at bounding box center [345, 229] width 124 height 17
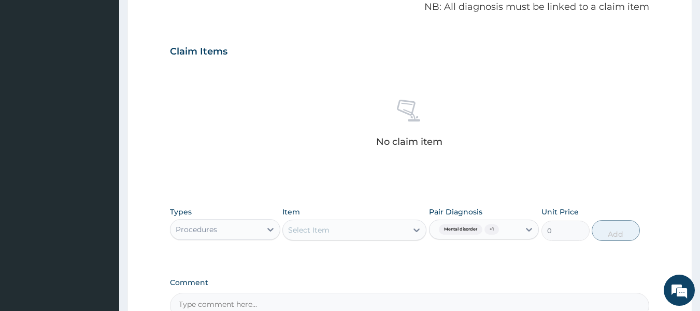
click at [384, 233] on div "Select Item" at bounding box center [345, 229] width 124 height 17
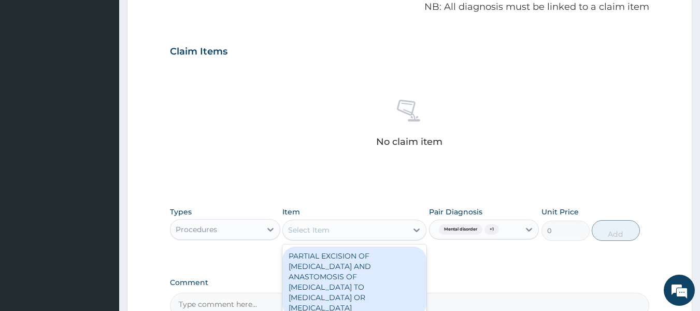
click at [384, 233] on div "Select Item" at bounding box center [345, 229] width 124 height 17
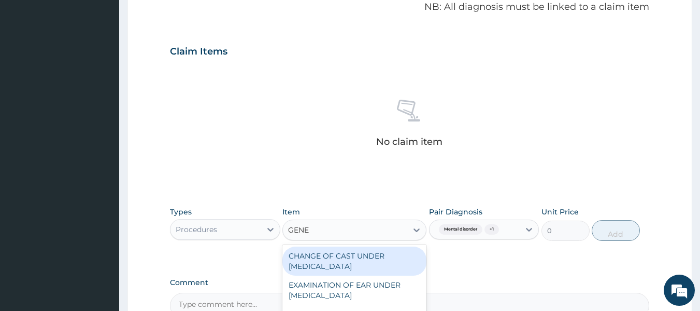
type input "GENER"
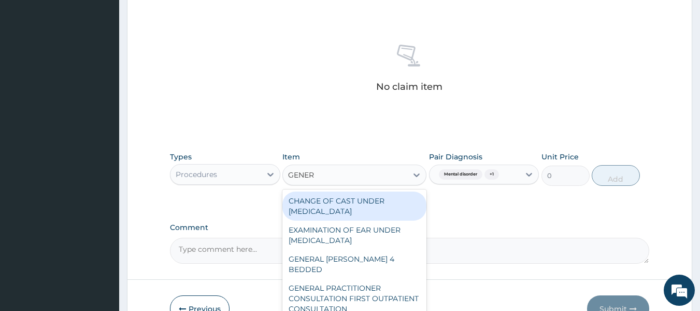
scroll to position [413, 0]
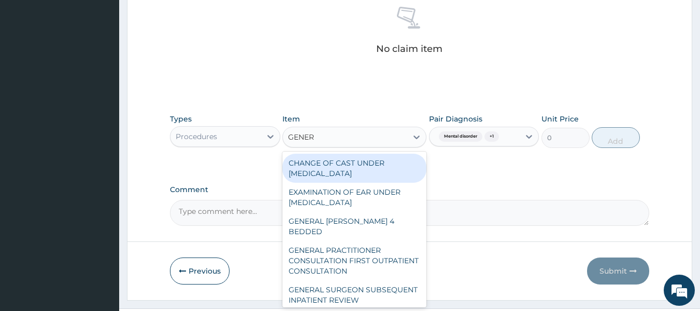
click at [343, 245] on div "GENERAL PRACTITIONER CONSULTATION FIRST OUTPATIENT CONSULTATION" at bounding box center [355, 260] width 144 height 39
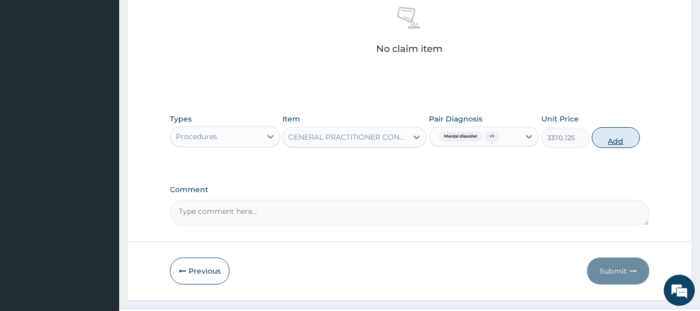
click at [622, 142] on button "Add" at bounding box center [616, 137] width 48 height 21
type input "0"
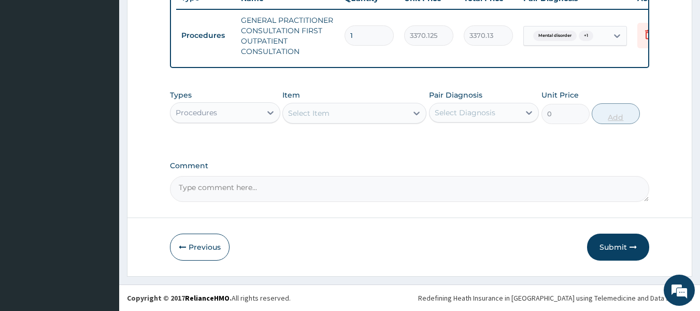
scroll to position [412, 0]
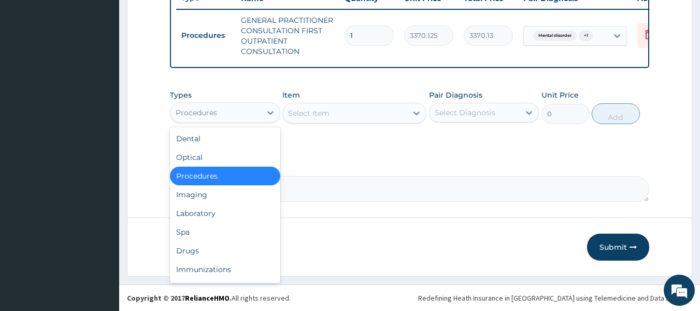
click at [244, 118] on div "Procedures" at bounding box center [216, 112] width 91 height 17
click at [207, 246] on div "Drugs" at bounding box center [225, 250] width 110 height 19
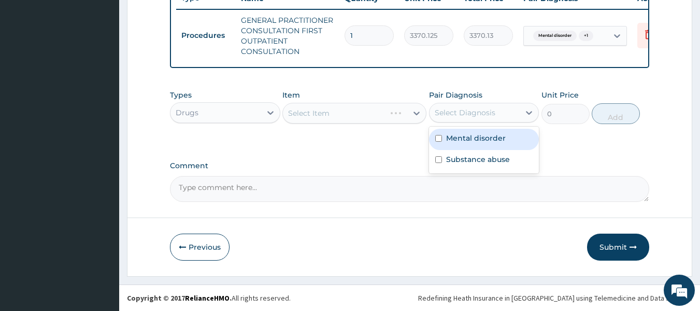
click at [509, 109] on div "Select Diagnosis" at bounding box center [475, 112] width 91 height 17
click at [496, 133] on label "Mental disorder" at bounding box center [476, 138] width 60 height 10
checkbox input "true"
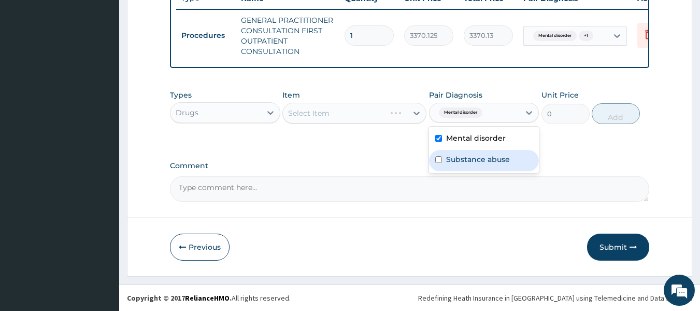
click at [488, 158] on label "Substance abuse" at bounding box center [478, 159] width 64 height 10
checkbox input "true"
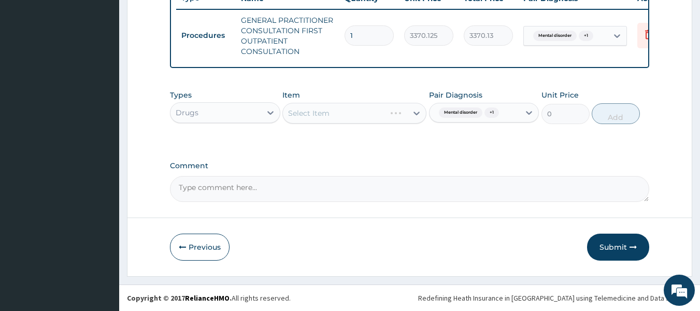
click at [378, 110] on div "Select Item" at bounding box center [355, 113] width 144 height 21
click at [392, 109] on div "Select Item" at bounding box center [345, 113] width 124 height 17
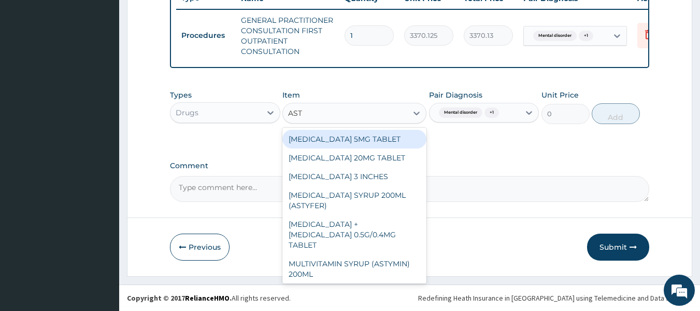
type input "ASTY"
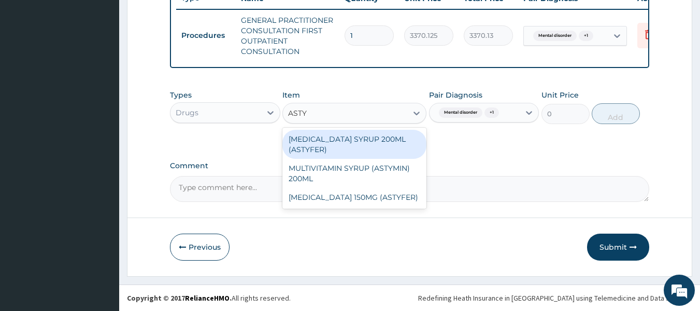
click at [403, 147] on div "[MEDICAL_DATA] SYRUP 200ML (ASTYFER)" at bounding box center [355, 144] width 144 height 29
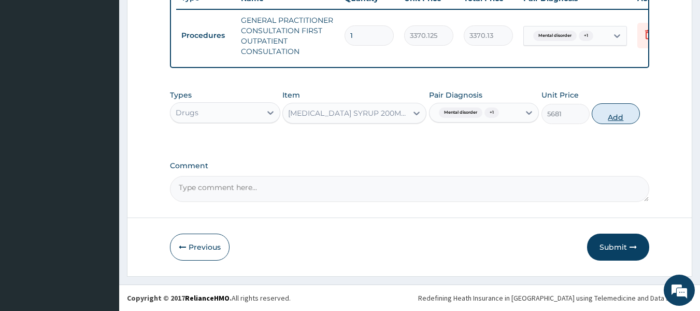
click at [615, 110] on button "Add" at bounding box center [616, 113] width 48 height 21
type input "0"
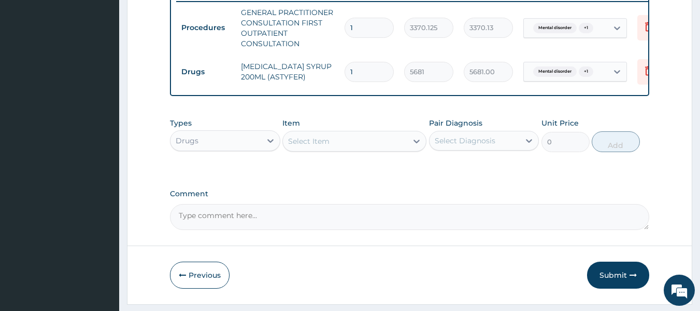
click at [345, 144] on div "Select Item" at bounding box center [345, 141] width 124 height 17
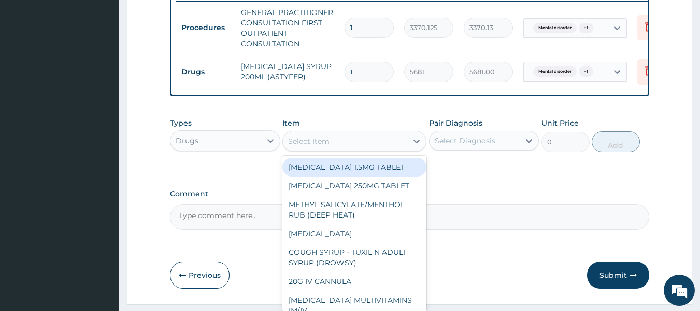
type input "C"
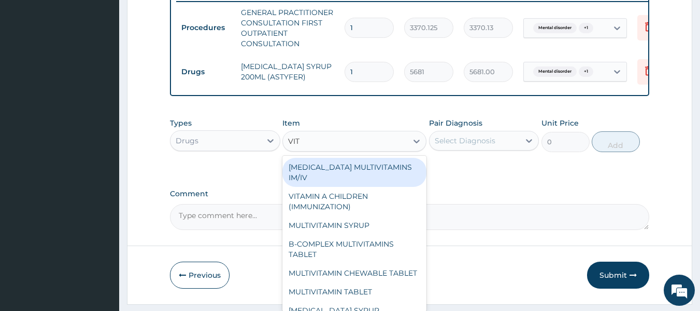
type input "VITA"
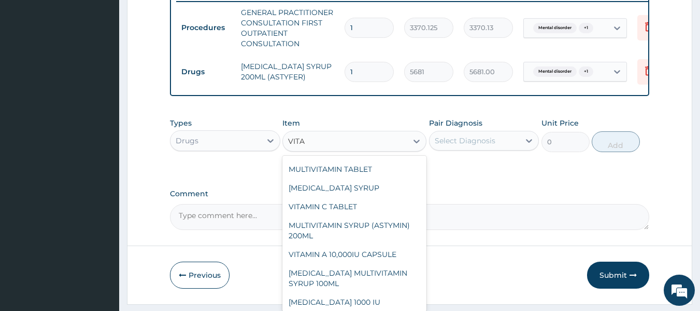
scroll to position [123, 0]
click at [371, 215] on div "VITAMIN C TABLET" at bounding box center [355, 205] width 144 height 19
type input "20"
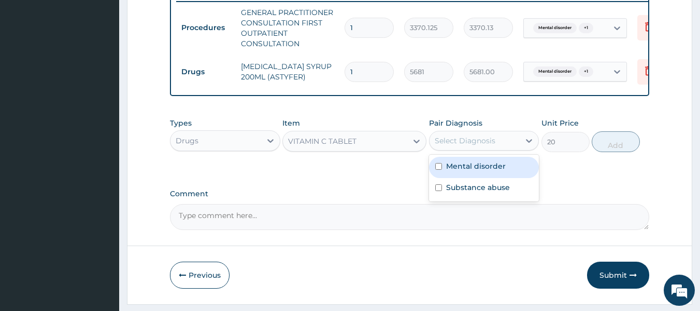
drag, startPoint x: 496, startPoint y: 149, endPoint x: 479, endPoint y: 177, distance: 32.5
click at [479, 150] on div "option Substance abuse, selected. option Mental disorder focused, 1 of 2. 2 res…" at bounding box center [484, 141] width 110 height 20
click at [479, 171] on label "Mental disorder" at bounding box center [476, 166] width 60 height 10
checkbox input "true"
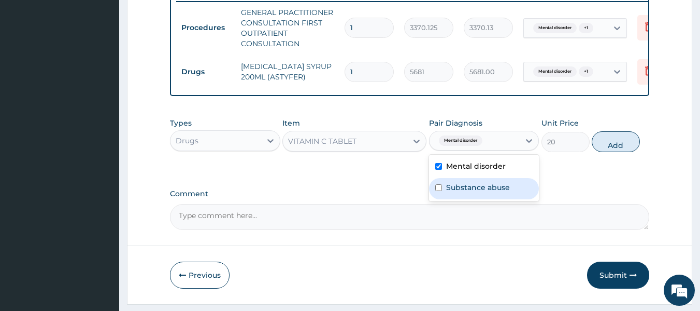
click at [486, 199] on div "Substance abuse" at bounding box center [484, 188] width 110 height 21
checkbox input "true"
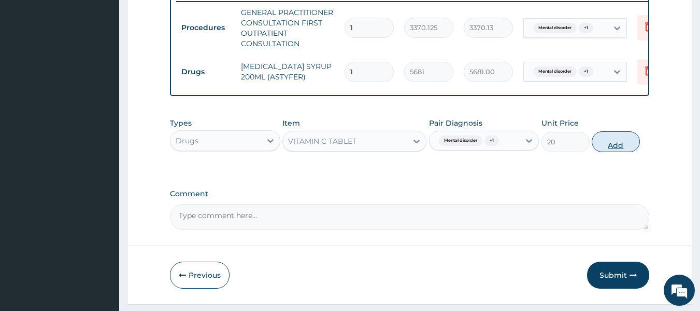
click at [618, 152] on button "Add" at bounding box center [616, 141] width 48 height 21
type input "0"
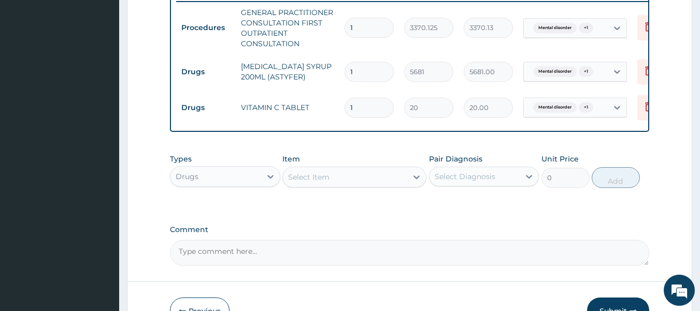
type input "0.00"
type input "2"
type input "40.00"
type input "28"
type input "560.00"
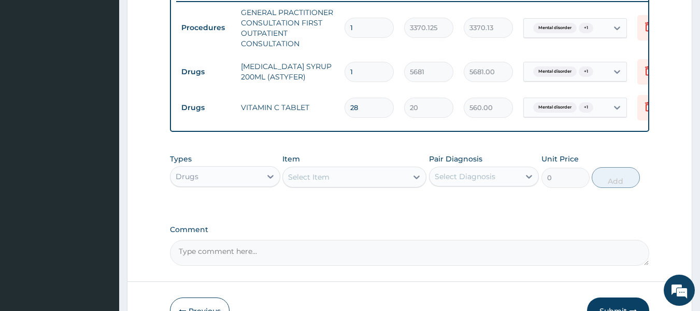
type input "2"
type input "40.00"
type input "0.00"
type input "1"
type input "20.00"
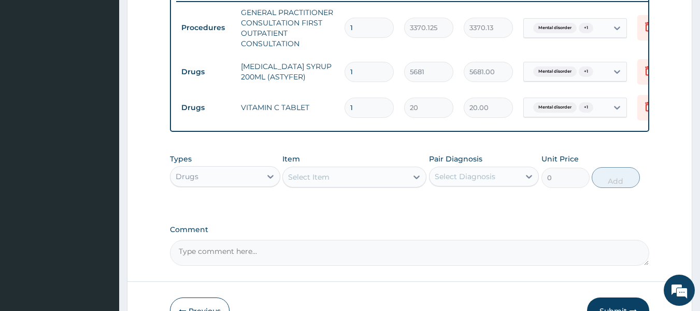
type input "14"
type input "280.00"
type input "15"
type input "300.00"
type input "16"
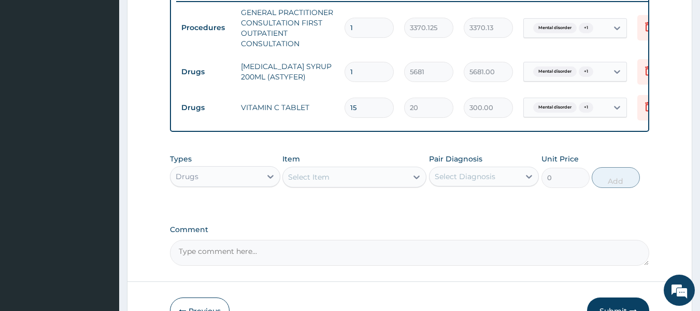
type input "320.00"
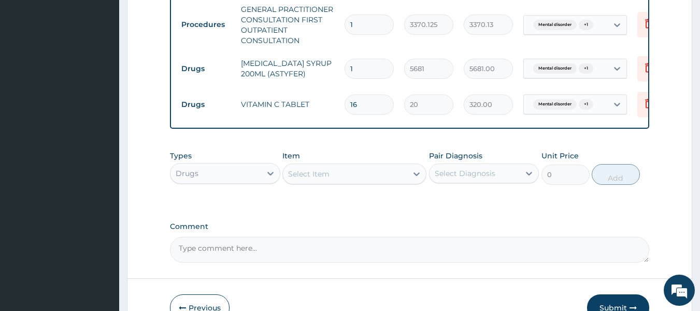
scroll to position [415, 0]
type input "16"
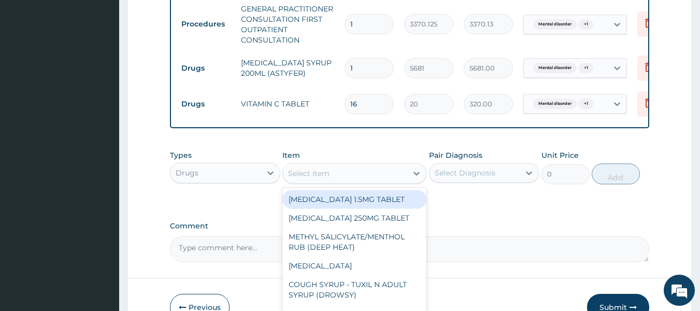
click at [329, 175] on div "Select Item" at bounding box center [345, 173] width 124 height 17
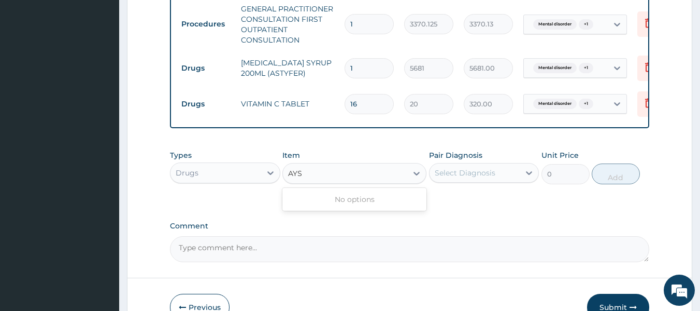
type input "AY"
click at [312, 179] on div "Select Item" at bounding box center [345, 173] width 124 height 17
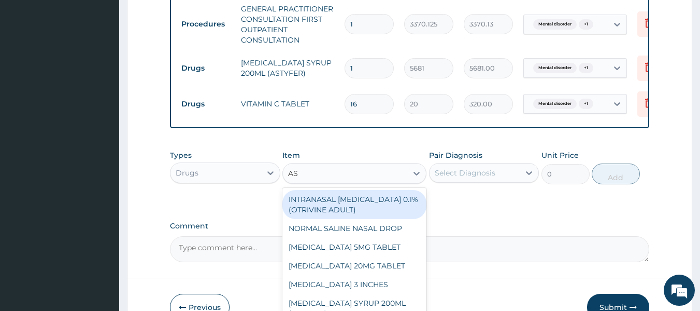
type input "AST"
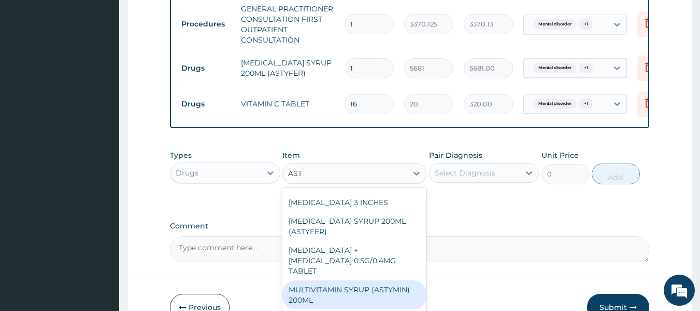
scroll to position [58, 0]
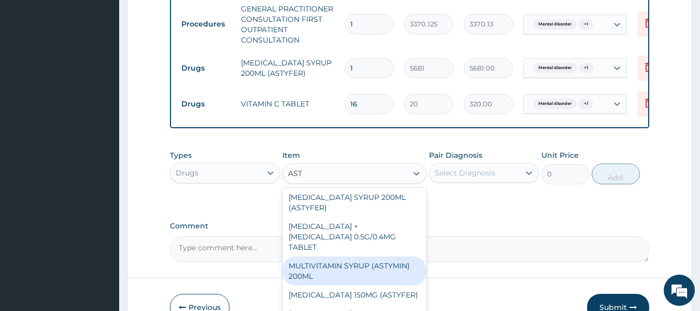
drag, startPoint x: 389, startPoint y: 266, endPoint x: 372, endPoint y: 295, distance: 33.2
click at [372, 295] on div "FERROUS FUMARATE 150MG (ASTYFER)" at bounding box center [355, 294] width 144 height 19
type input "260"
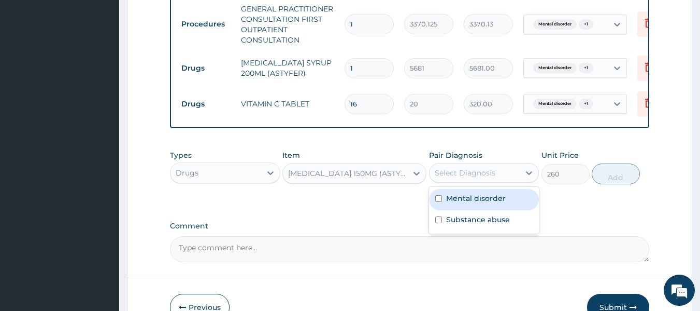
click at [513, 179] on div "Select Diagnosis" at bounding box center [475, 172] width 91 height 17
click at [506, 205] on div "Mental disorder" at bounding box center [484, 199] width 110 height 21
checkbox input "true"
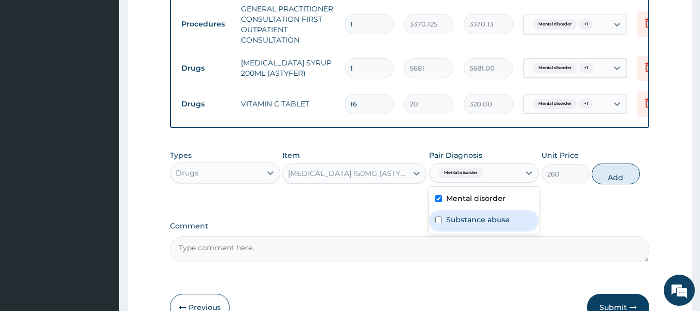
click at [504, 224] on label "Substance abuse" at bounding box center [478, 219] width 64 height 10
checkbox input "true"
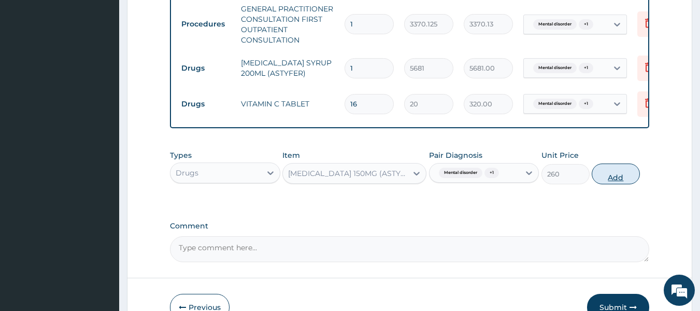
click at [626, 177] on button "Add" at bounding box center [616, 173] width 48 height 21
type input "0"
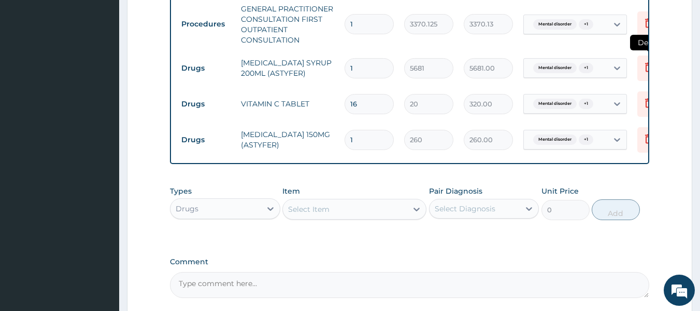
click at [644, 69] on icon at bounding box center [649, 67] width 12 height 12
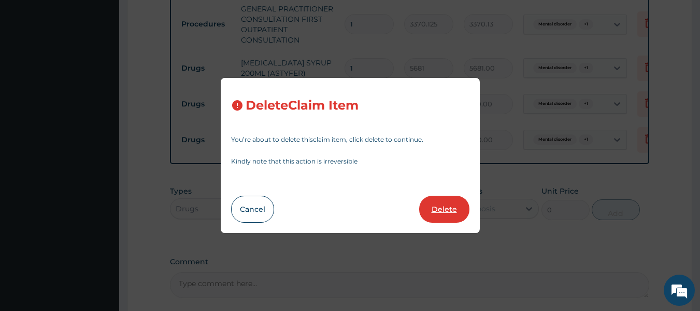
click at [448, 210] on button "Delete" at bounding box center [444, 208] width 50 height 27
type input "16"
type input "20"
type input "320.00"
type input "1"
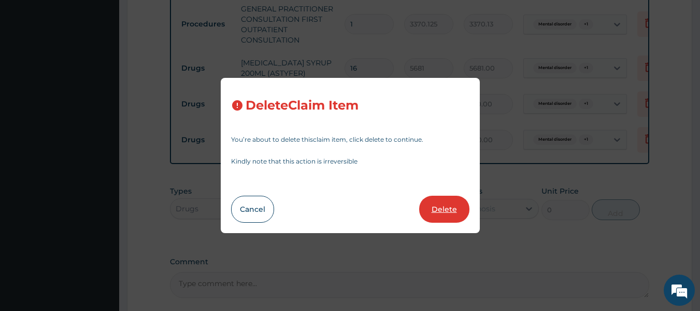
type input "260"
type input "260.00"
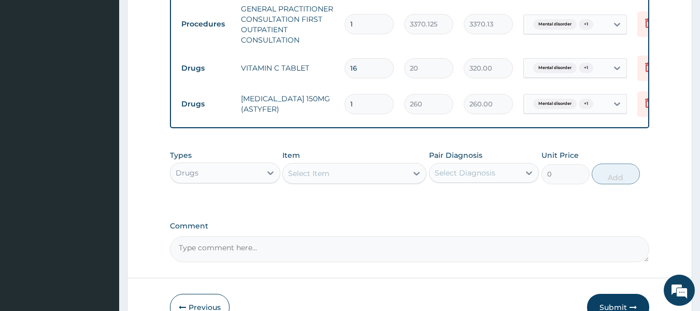
click at [376, 105] on input "1" at bounding box center [369, 104] width 49 height 20
type input "0.00"
type input "3"
type input "780.00"
type input "30"
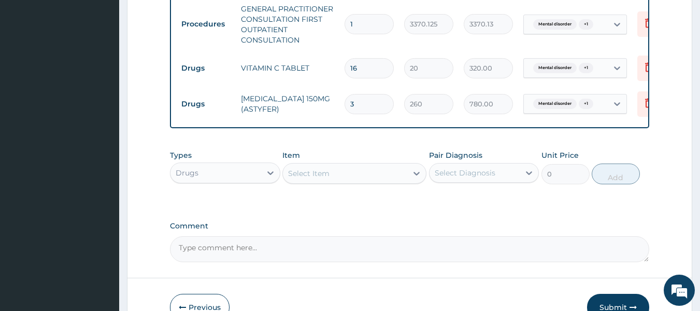
type input "7800.00"
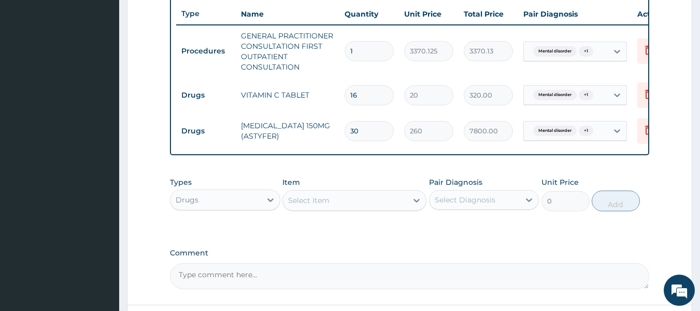
scroll to position [387, 0]
type input "30"
click at [364, 94] on input "16" at bounding box center [369, 96] width 49 height 20
type input "1"
type input "20.00"
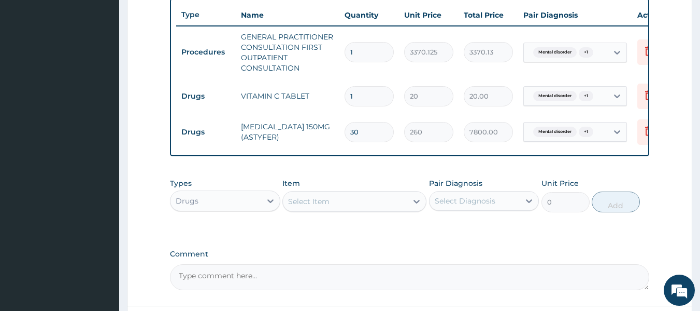
type input "14"
type input "280.00"
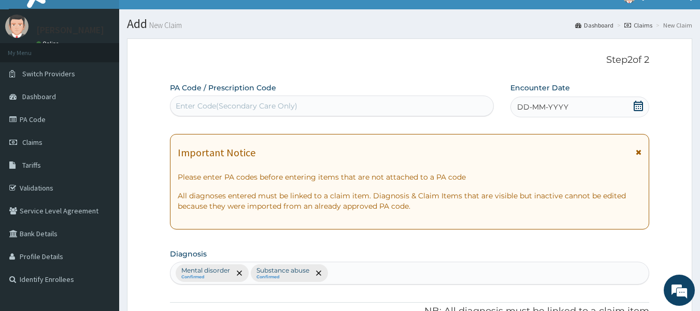
scroll to position [0, 0]
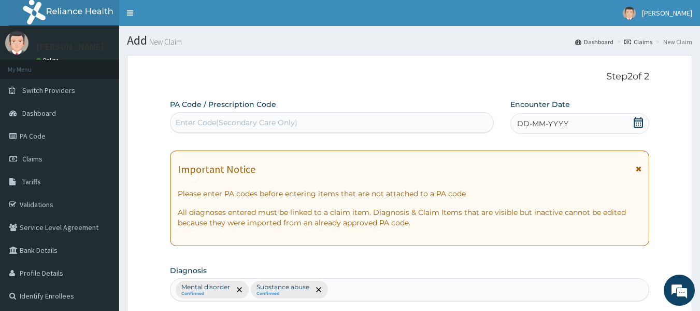
type input "14"
click at [527, 125] on span "DD-MM-YYYY" at bounding box center [542, 123] width 51 height 10
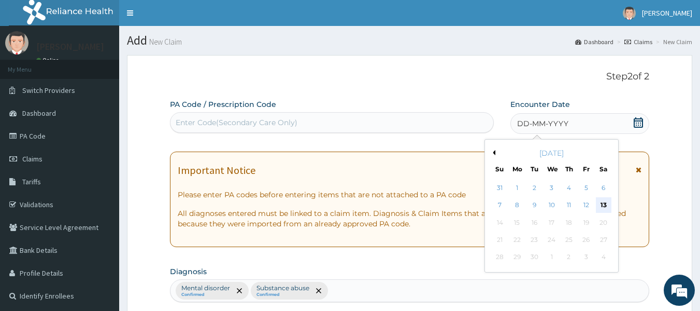
click at [607, 203] on div "13" at bounding box center [604, 205] width 16 height 16
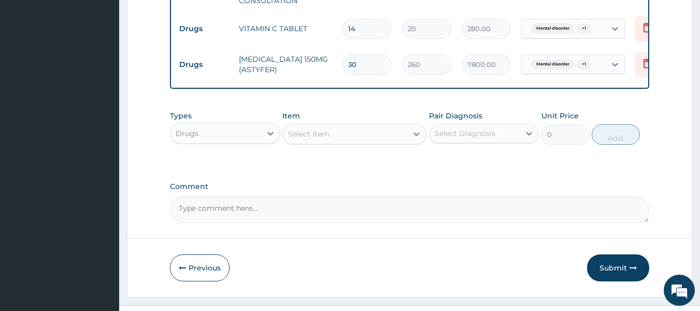
scroll to position [483, 0]
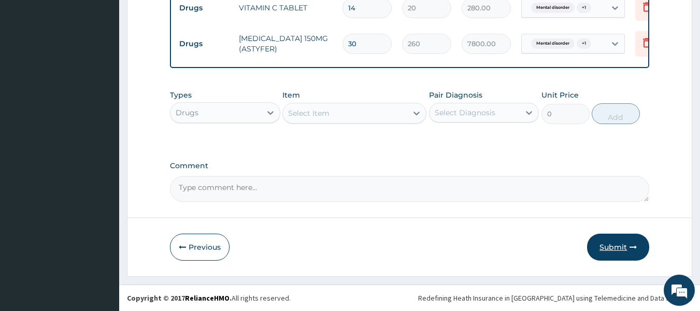
click at [615, 253] on button "Submit" at bounding box center [618, 246] width 62 height 27
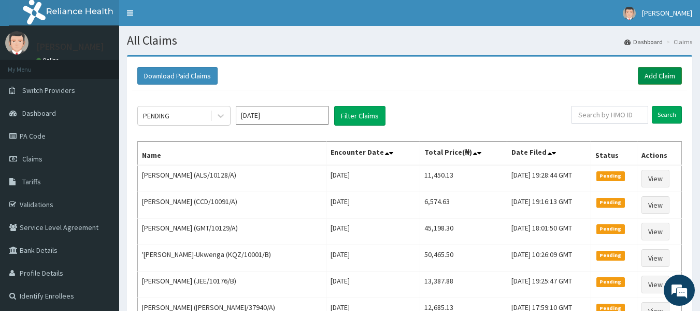
click at [668, 78] on link "Add Claim" at bounding box center [660, 76] width 44 height 18
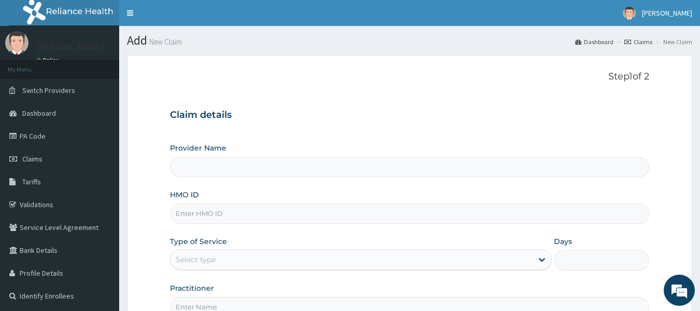
type input "Reliance Family Clinics (RFC) - [GEOGRAPHIC_DATA]"
click at [210, 215] on input "HMO ID" at bounding box center [410, 213] width 480 height 20
type input "MHG/10432/A"
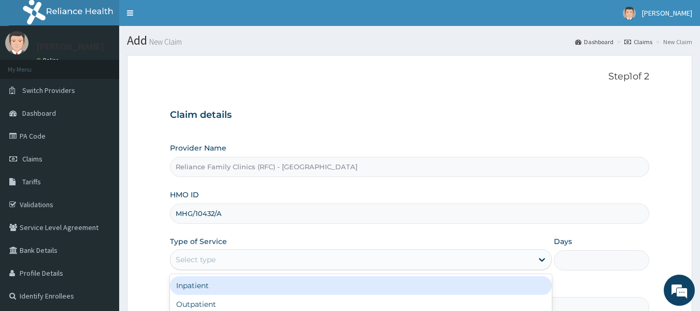
click at [215, 253] on div "Select type" at bounding box center [352, 259] width 362 height 17
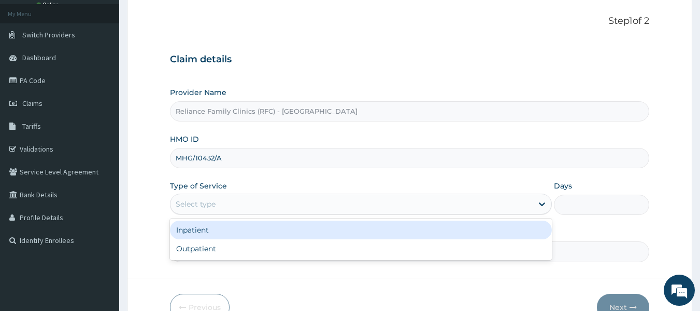
scroll to position [57, 0]
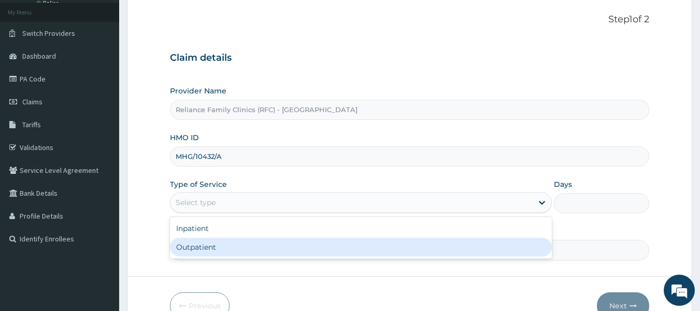
click at [215, 250] on div "Outpatient" at bounding box center [361, 246] width 382 height 19
type input "1"
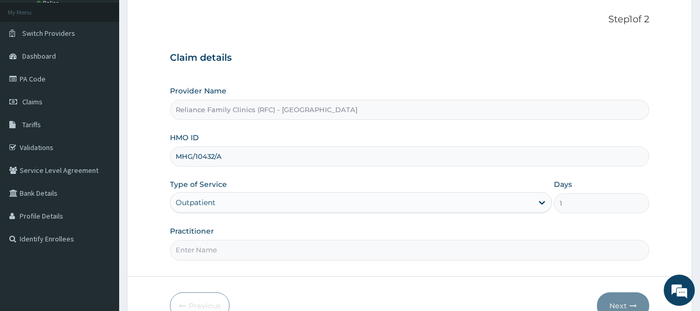
click at [215, 250] on input "Practitioner" at bounding box center [410, 249] width 480 height 20
type input "locum"
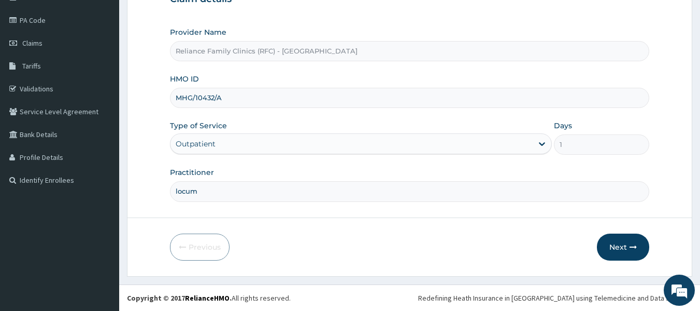
scroll to position [94, 0]
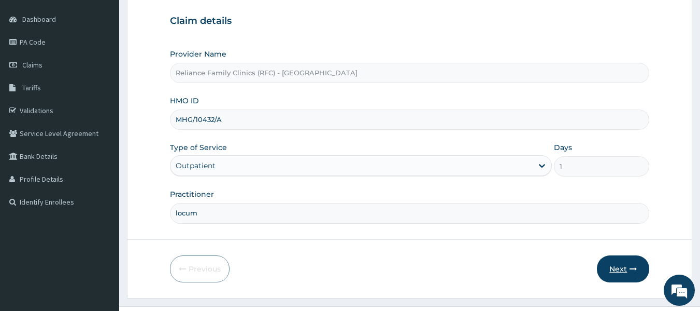
click at [625, 269] on button "Next" at bounding box center [623, 268] width 52 height 27
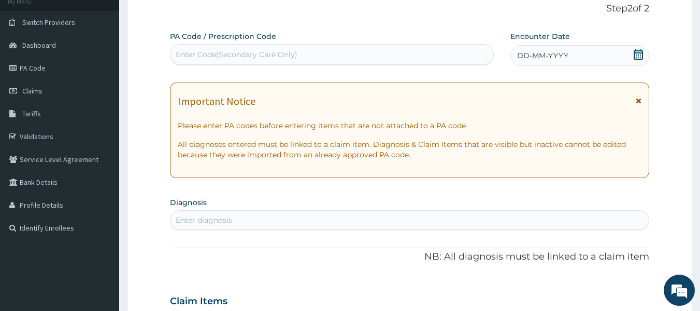
scroll to position [64, 0]
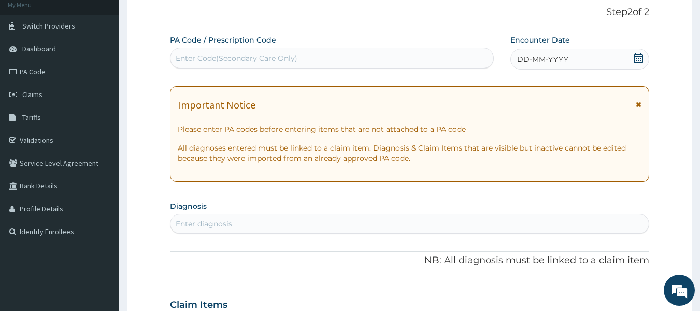
click at [194, 230] on div "Enter diagnosis" at bounding box center [410, 223] width 479 height 17
click at [197, 225] on div "Enter diagnosis" at bounding box center [204, 223] width 57 height 10
type input "COUGH"
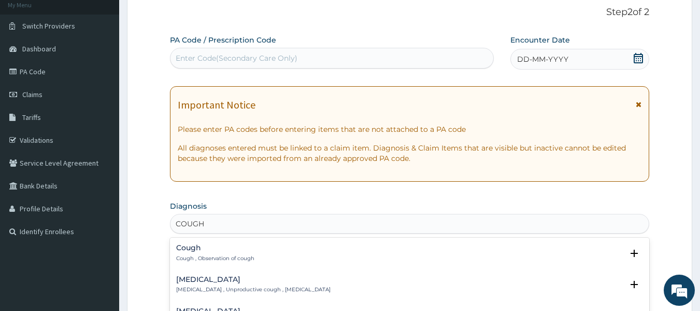
click at [195, 250] on h4 "Cough" at bounding box center [215, 248] width 78 height 8
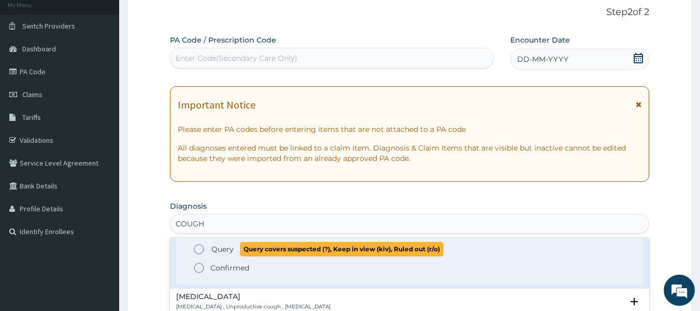
scroll to position [52, 0]
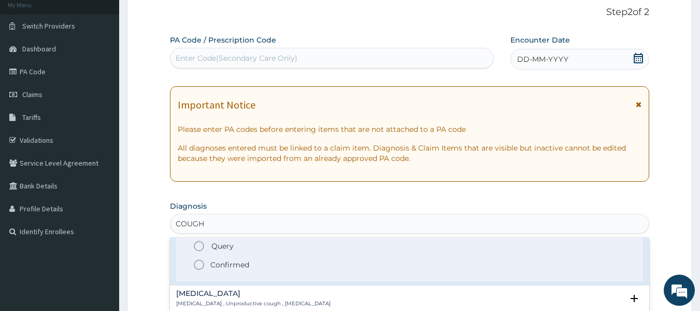
click at [223, 260] on p "Confirmed" at bounding box center [229, 264] width 39 height 10
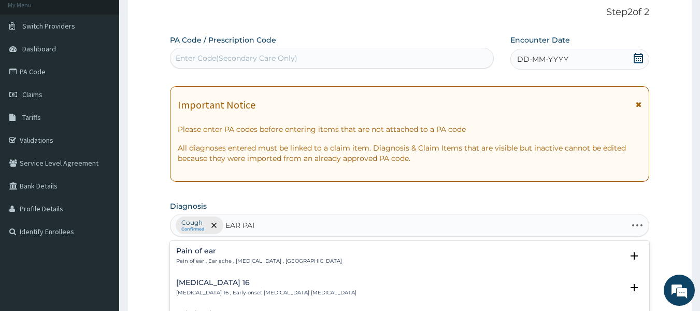
type input "[MEDICAL_DATA]"
click at [245, 255] on div "Pain of [MEDICAL_DATA] of ear , Ear ache , [MEDICAL_DATA] , [GEOGRAPHIC_DATA]" at bounding box center [259, 256] width 166 height 18
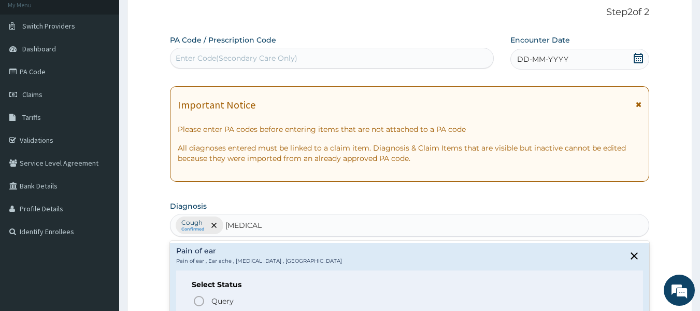
scroll to position [72, 0]
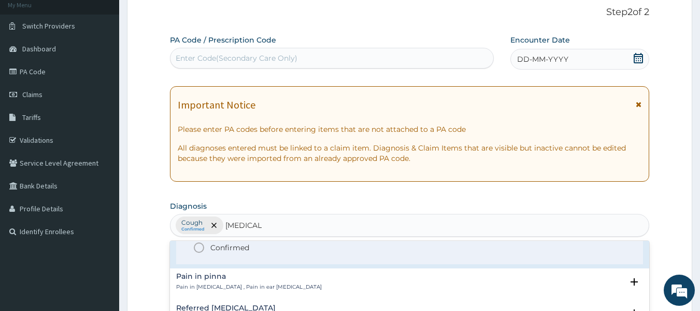
click at [259, 253] on span "Confirmed" at bounding box center [410, 247] width 435 height 12
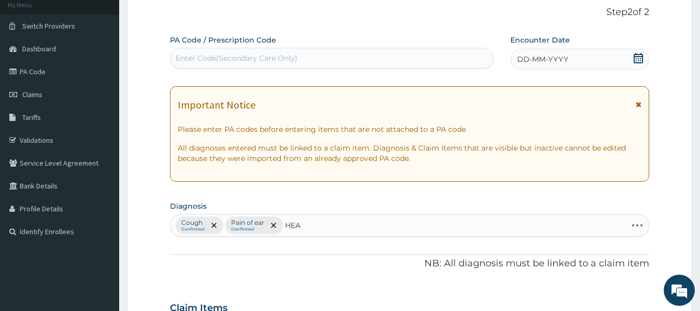
type input "HEAD"
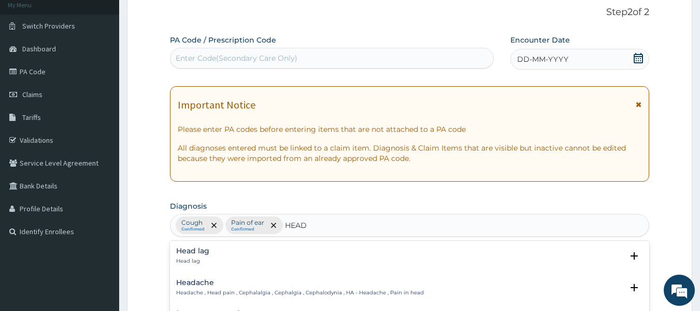
click at [255, 288] on div "Headache Headache , Head pain , Cephalalgia , Cephalgia , Cephalodynia , HA - H…" at bounding box center [300, 287] width 248 height 18
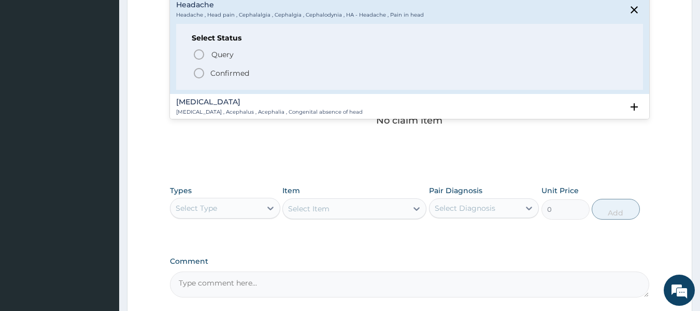
scroll to position [343, 0]
click at [247, 73] on p "Confirmed" at bounding box center [229, 72] width 39 height 10
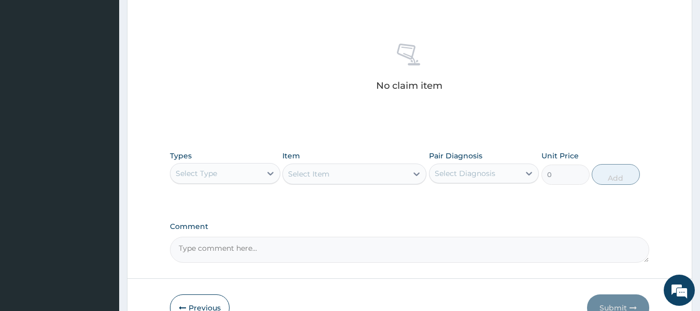
scroll to position [377, 0]
click at [248, 167] on div "Select Type" at bounding box center [216, 172] width 91 height 17
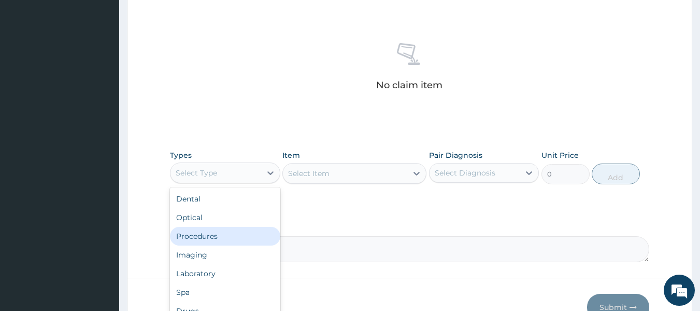
click at [224, 243] on div "Procedures" at bounding box center [225, 236] width 110 height 19
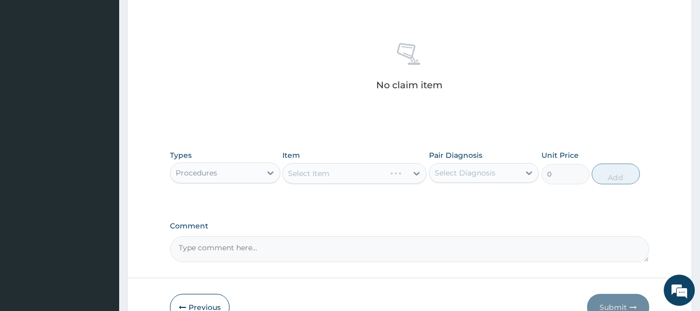
click at [224, 243] on textarea "Comment" at bounding box center [410, 249] width 480 height 26
click at [361, 171] on div "Select Item" at bounding box center [355, 173] width 144 height 21
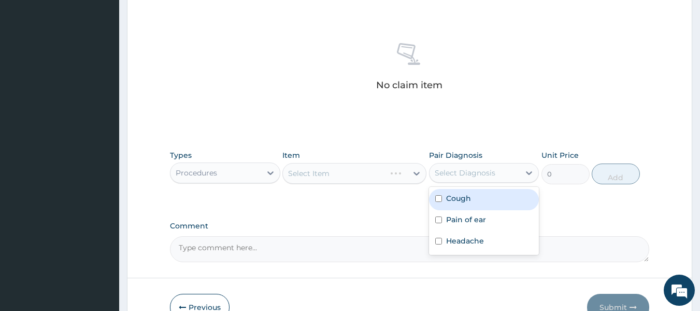
click at [467, 171] on div "Select Diagnosis" at bounding box center [465, 172] width 61 height 10
click at [462, 197] on label "Cough" at bounding box center [458, 198] width 25 height 10
checkbox input "true"
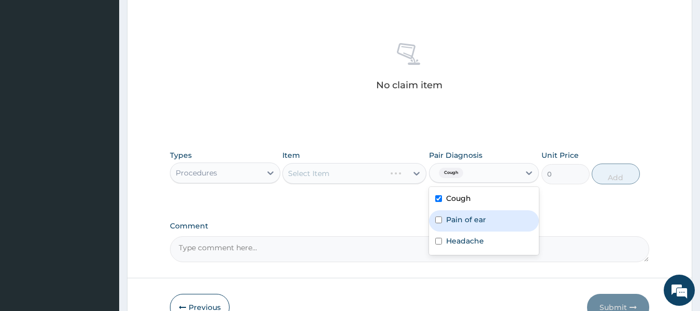
click at [462, 218] on label "Pain of ear" at bounding box center [466, 219] width 40 height 10
checkbox input "true"
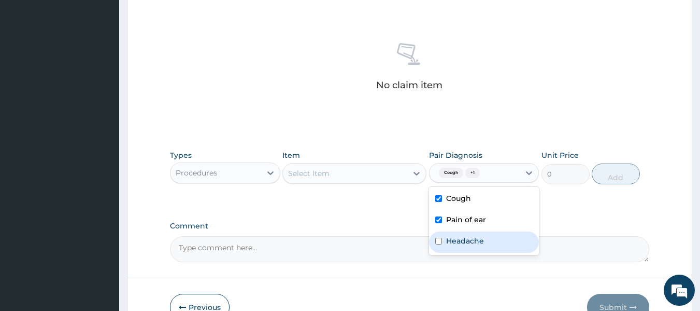
click at [463, 239] on label "Headache" at bounding box center [465, 240] width 38 height 10
checkbox input "true"
click at [387, 167] on div "Select Item" at bounding box center [345, 173] width 124 height 17
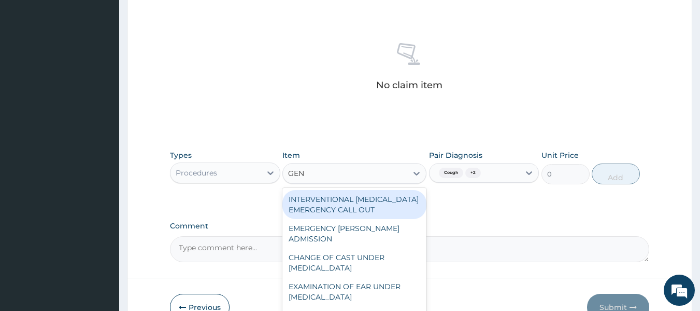
type input "GENE"
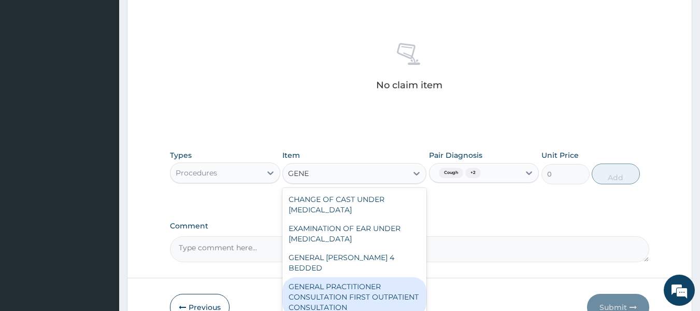
click at [369, 279] on div "GENERAL PRACTITIONER CONSULTATION FIRST OUTPATIENT CONSULTATION" at bounding box center [355, 296] width 144 height 39
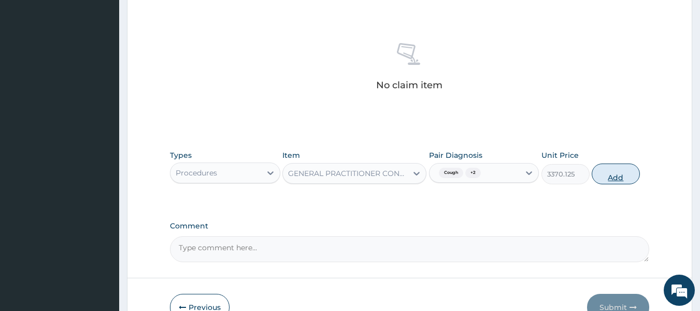
click at [616, 178] on button "Add" at bounding box center [616, 173] width 48 height 21
type input "0"
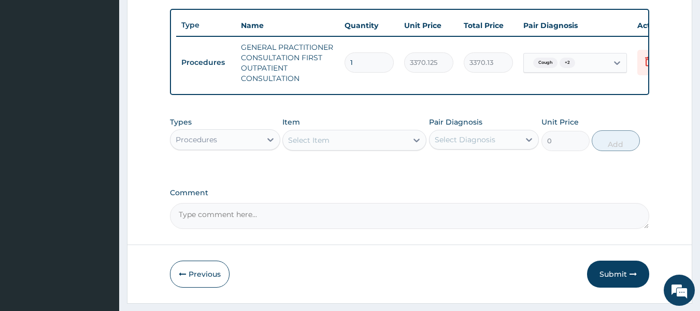
click at [236, 142] on div "Procedures" at bounding box center [216, 139] width 91 height 17
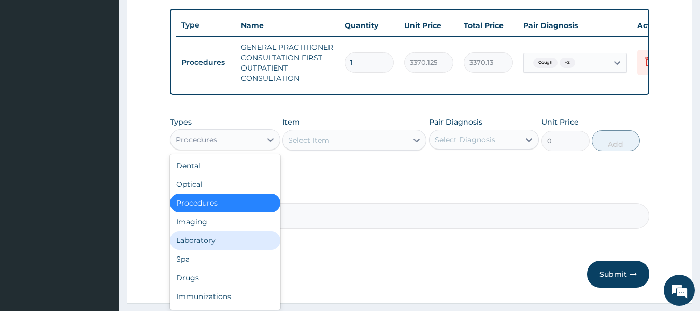
click at [205, 249] on div "Laboratory" at bounding box center [225, 240] width 110 height 19
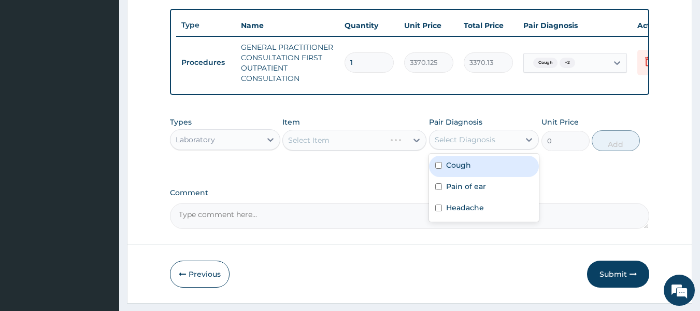
drag, startPoint x: 486, startPoint y: 147, endPoint x: 475, endPoint y: 173, distance: 28.8
click at [475, 149] on div "option Headache, selected. option Cough focused, 1 of 3. 3 results available. U…" at bounding box center [484, 140] width 110 height 20
click at [475, 173] on div "Cough" at bounding box center [484, 166] width 110 height 21
checkbox input "true"
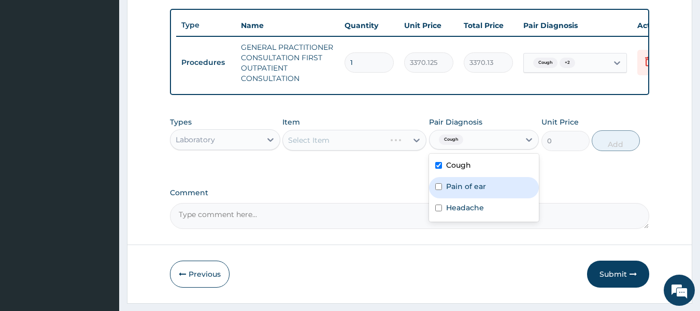
click at [472, 188] on label "Pain of ear" at bounding box center [466, 186] width 40 height 10
checkbox input "true"
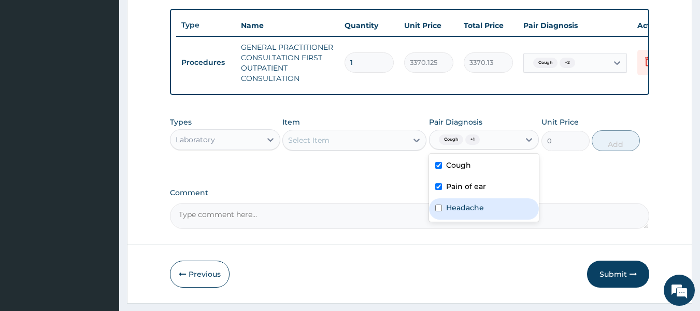
click at [464, 211] on label "Headache" at bounding box center [465, 207] width 38 height 10
checkbox input "true"
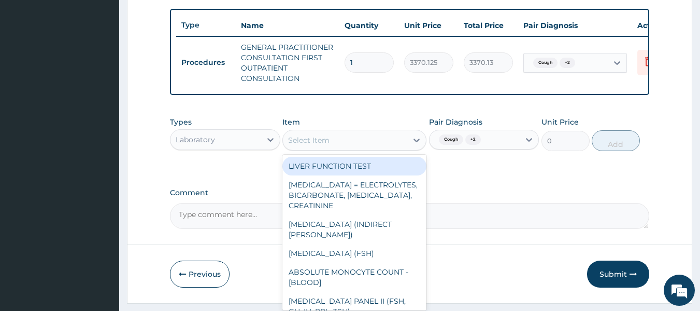
click at [380, 148] on div "Select Item" at bounding box center [345, 140] width 124 height 17
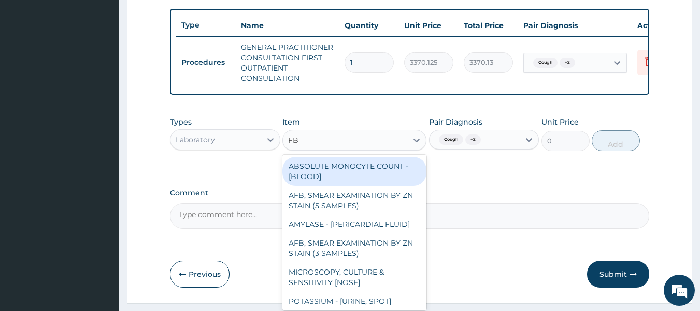
type input "FBC"
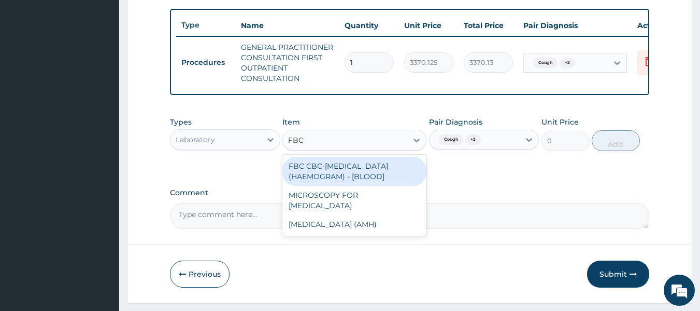
click at [372, 182] on div "FBC CBC-[MEDICAL_DATA] (HAEMOGRAM) - [BLOOD]" at bounding box center [355, 171] width 144 height 29
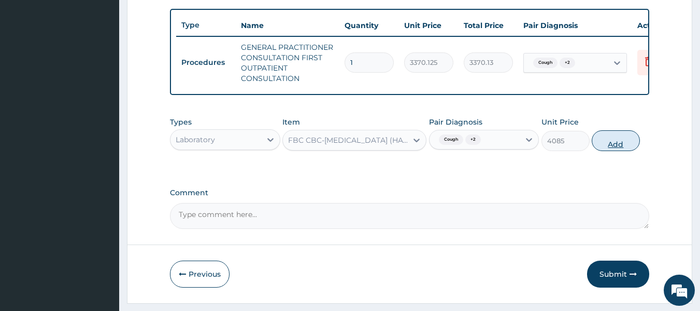
click at [626, 147] on button "Add" at bounding box center [616, 140] width 48 height 21
type input "0"
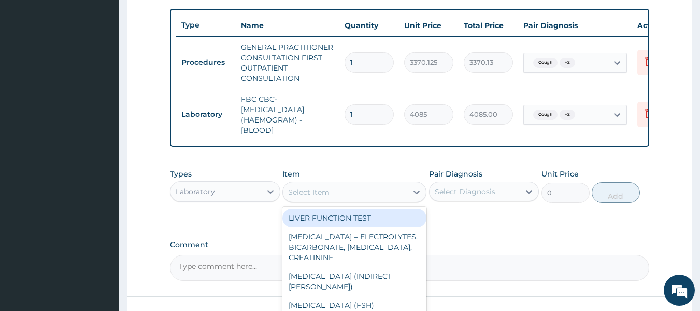
click at [338, 194] on div "Select Item" at bounding box center [345, 192] width 124 height 17
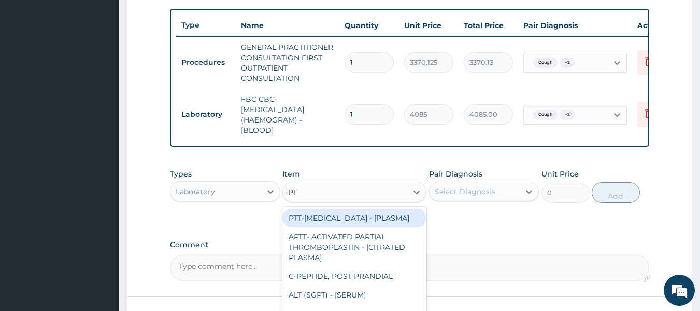
type input "PT"
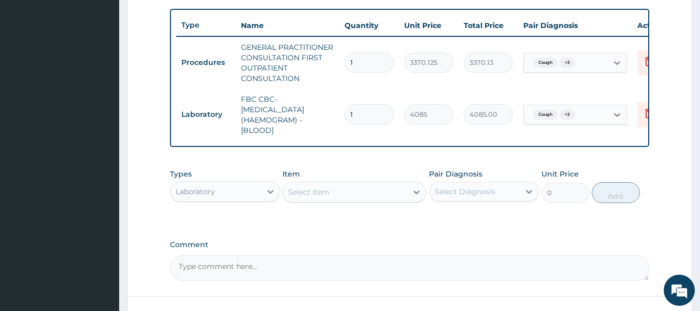
type input "P"
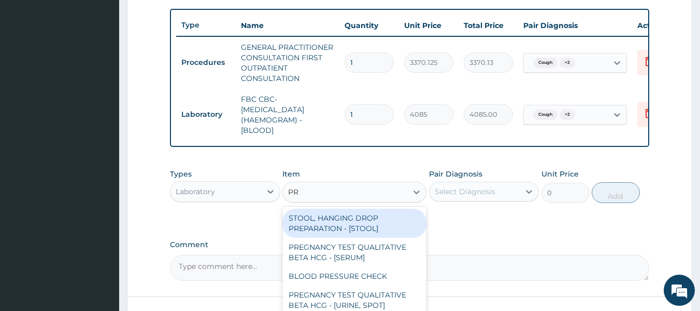
type input "PRE"
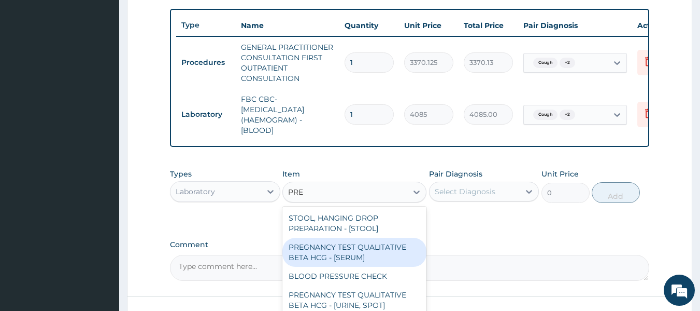
click at [366, 260] on div "PREGNANCY TEST QUALITATIVE BETA HCG - [SERUM]" at bounding box center [355, 251] width 144 height 29
type input "1225.5"
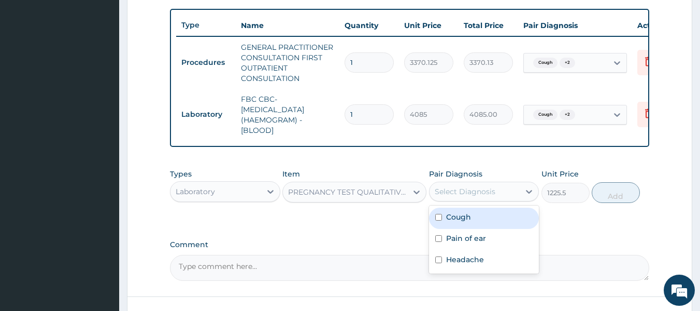
click at [505, 199] on div "Select Diagnosis" at bounding box center [475, 191] width 91 height 17
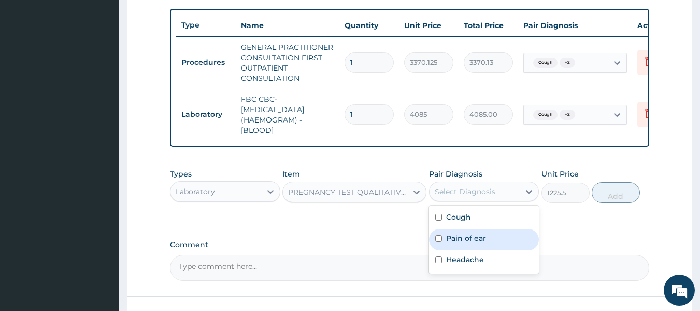
drag, startPoint x: 488, startPoint y: 225, endPoint x: 489, endPoint y: 247, distance: 22.3
click at [489, 247] on div "Cough Pain of ear Headache" at bounding box center [484, 239] width 110 height 68
click at [489, 247] on div "Pain of ear" at bounding box center [484, 239] width 110 height 21
checkbox input "true"
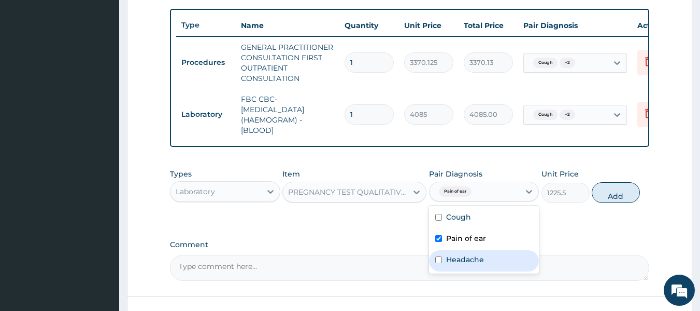
click at [484, 271] on div "Headache" at bounding box center [484, 260] width 110 height 21
checkbox input "true"
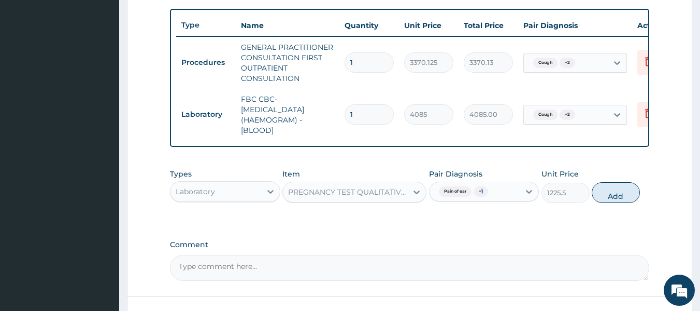
drag, startPoint x: 474, startPoint y: 212, endPoint x: 505, endPoint y: 224, distance: 33.5
click at [505, 223] on div "Types Laboratory Item PREGNANCY TEST QUALITATIVE BETA HCG - [SERUM] Pair Diagno…" at bounding box center [410, 193] width 480 height 60
click at [619, 199] on button "Add" at bounding box center [616, 192] width 48 height 21
type input "0"
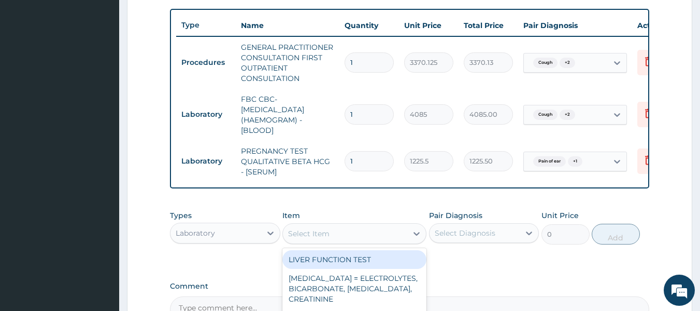
click at [316, 238] on div "Select Item" at bounding box center [308, 233] width 41 height 10
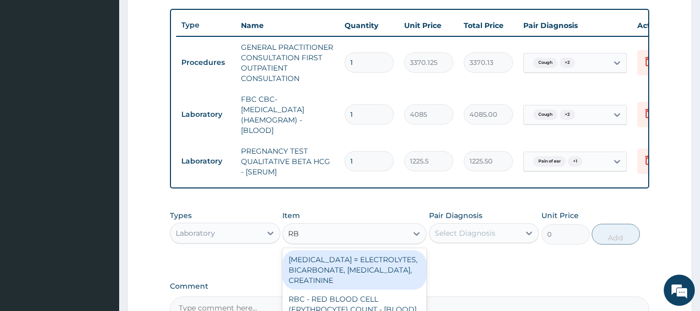
type input "R"
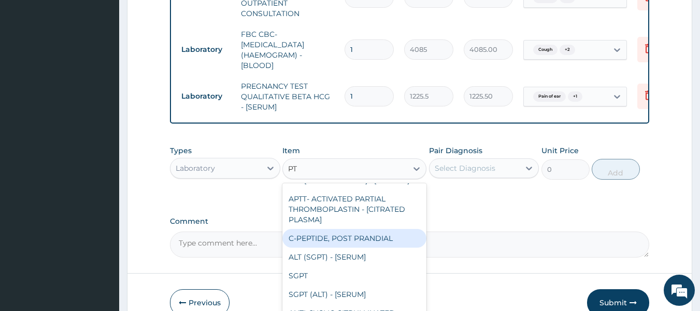
scroll to position [0, 0]
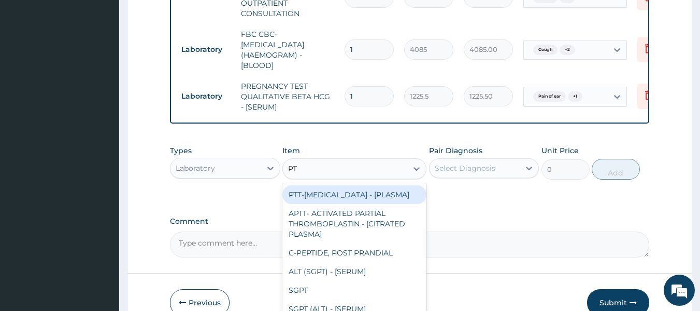
type input "PT"
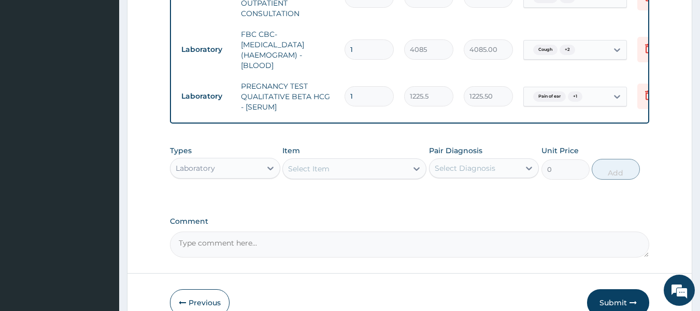
click at [312, 164] on div "Item Select Item" at bounding box center [355, 162] width 144 height 34
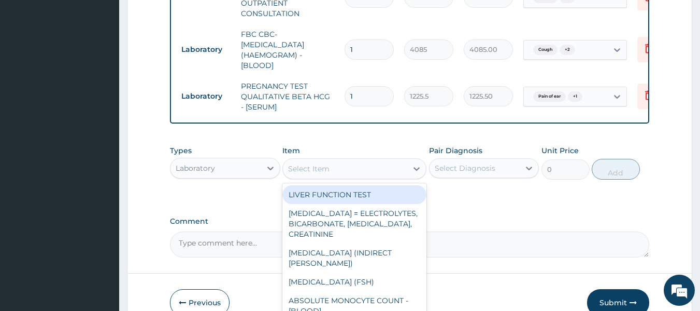
click at [306, 174] on div "Select Item" at bounding box center [308, 168] width 41 height 10
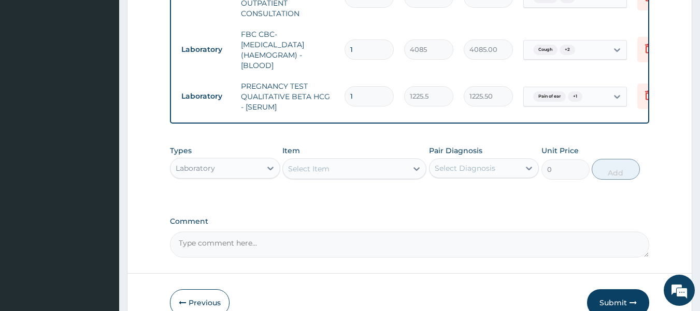
click at [306, 174] on div "Select Item" at bounding box center [308, 168] width 41 height 10
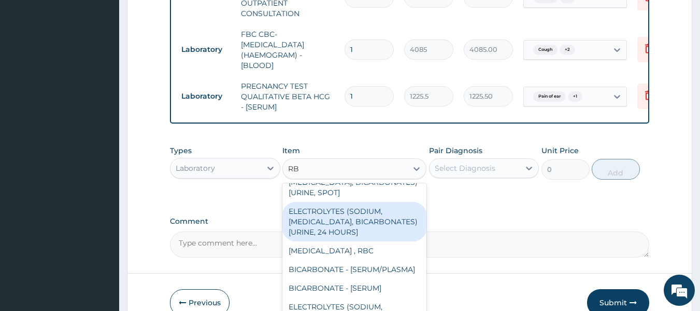
scroll to position [103, 0]
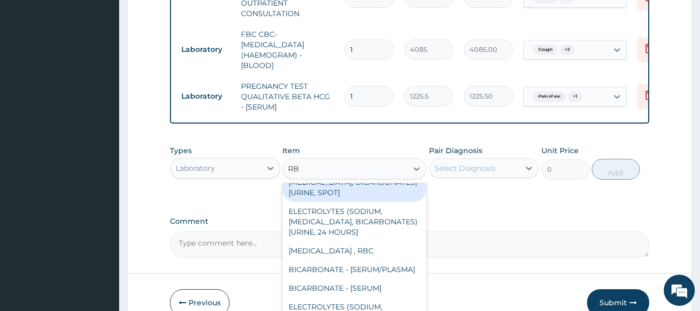
type input "RB"
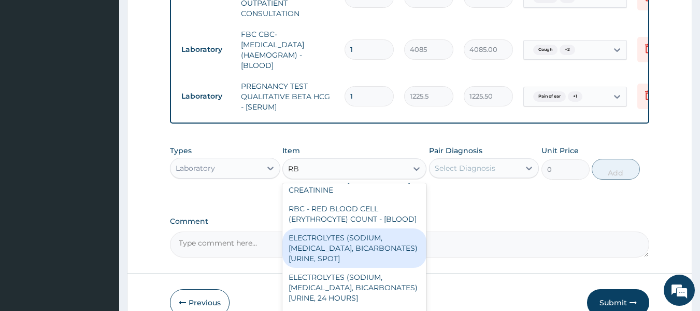
scroll to position [0, 0]
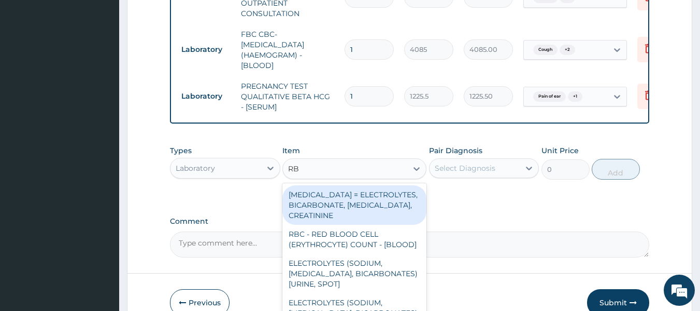
type input "RB"
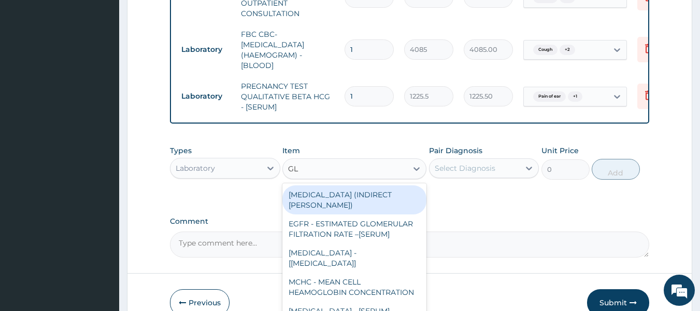
type input "GLU"
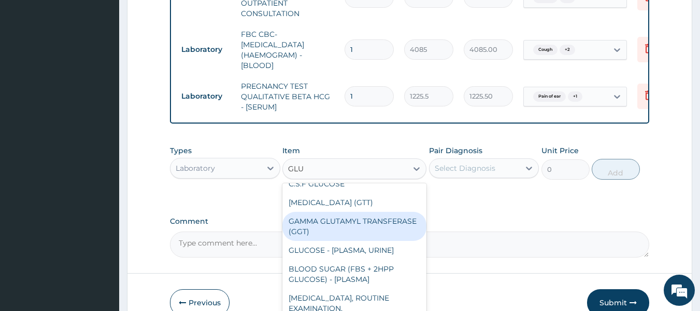
scroll to position [47, 0]
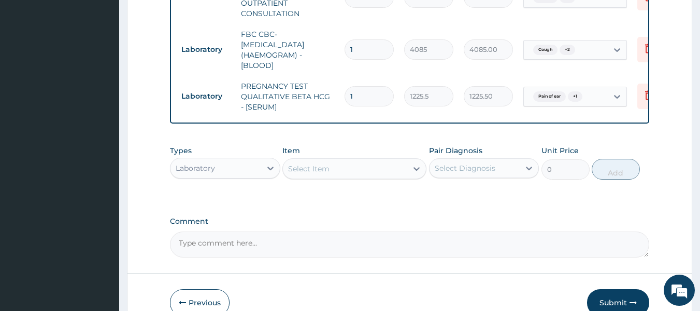
click at [343, 177] on div "Select Item" at bounding box center [345, 168] width 124 height 17
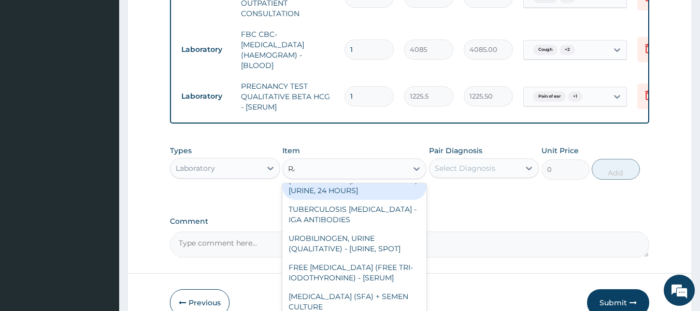
scroll to position [1579, 0]
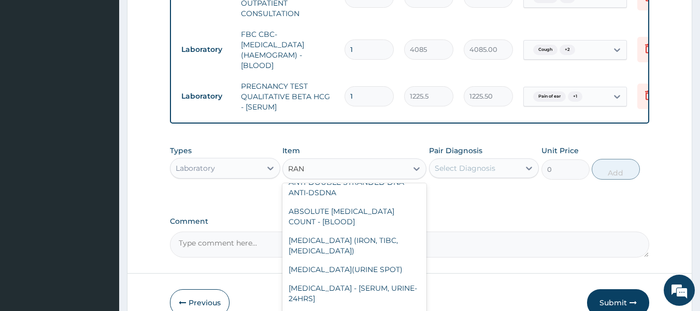
type input "RAND"
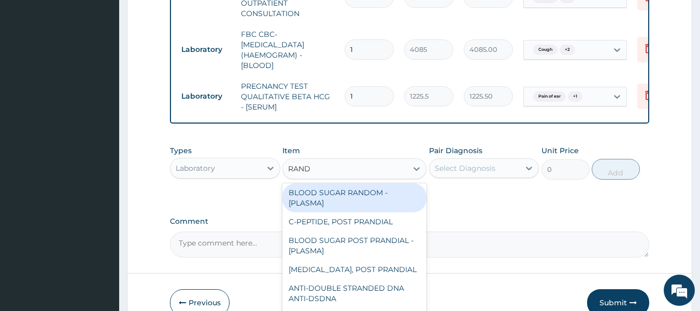
click at [349, 205] on div "BLOOD SUGAR RANDOM - [PLASMA]" at bounding box center [355, 197] width 144 height 29
type input "1800"
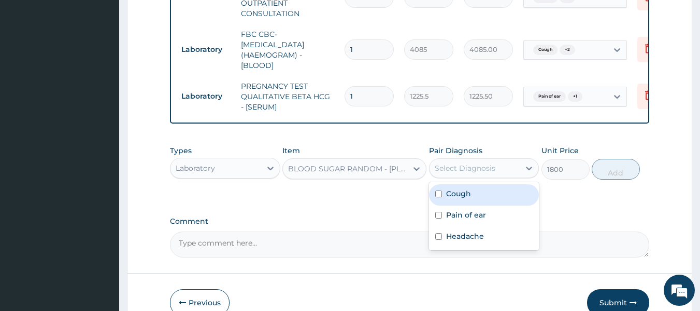
click at [470, 173] on div "Select Diagnosis" at bounding box center [465, 168] width 61 height 10
click at [471, 196] on div "Cough" at bounding box center [484, 194] width 110 height 21
checkbox input "true"
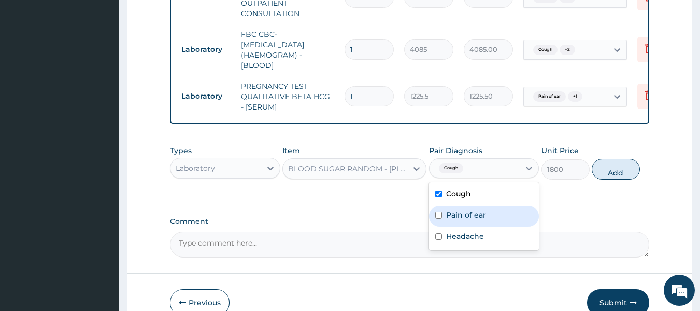
click at [471, 220] on label "Pain of ear" at bounding box center [466, 214] width 40 height 10
checkbox input "true"
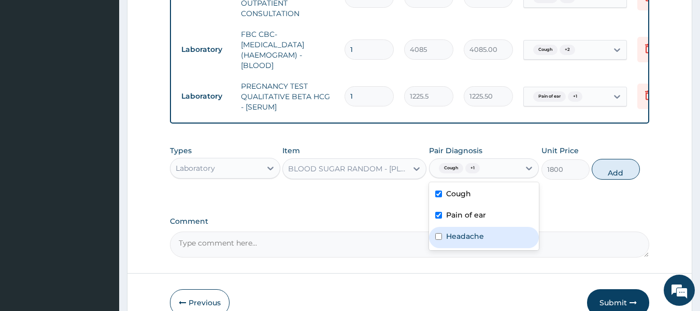
click at [473, 241] on label "Headache" at bounding box center [465, 236] width 38 height 10
checkbox input "true"
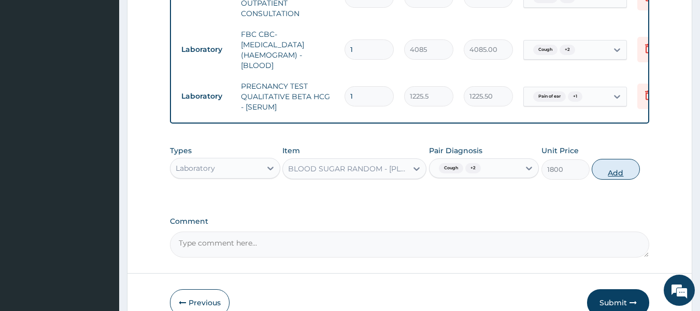
click at [608, 176] on button "Add" at bounding box center [616, 169] width 48 height 21
type input "0"
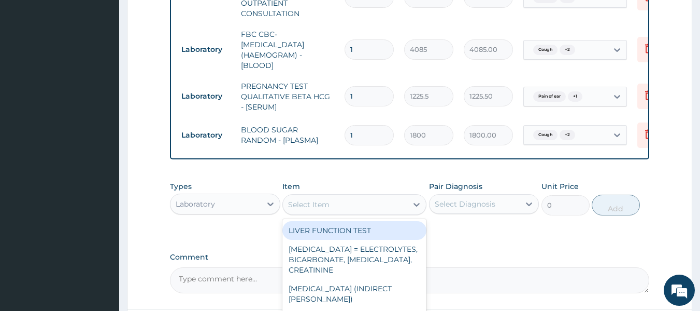
click at [338, 211] on div "Select Item" at bounding box center [345, 204] width 124 height 17
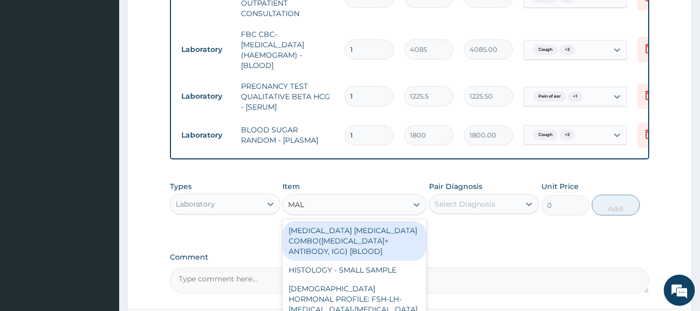
type input "MALA"
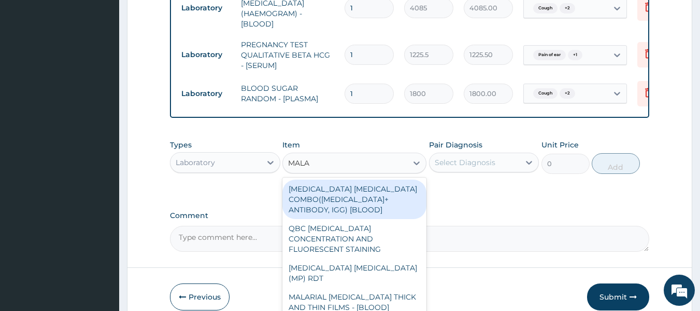
scroll to position [483, 0]
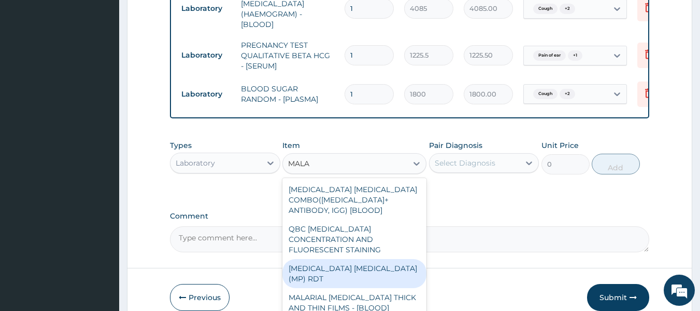
click at [372, 260] on div "[MEDICAL_DATA] [MEDICAL_DATA] (MP) RDT" at bounding box center [355, 273] width 144 height 29
type input "1531.875"
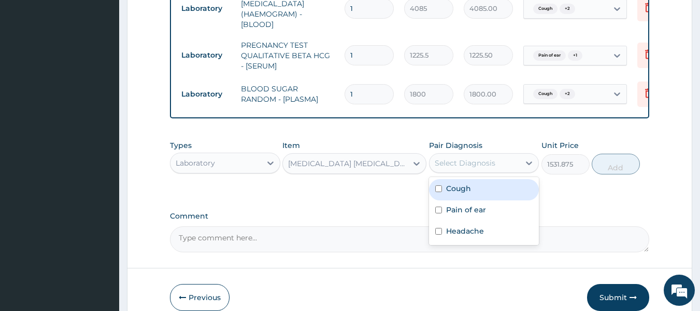
drag, startPoint x: 503, startPoint y: 168, endPoint x: 490, endPoint y: 197, distance: 31.6
click at [490, 173] on div "option Headache, selected. option Cough focused, 1 of 3. 3 results available. U…" at bounding box center [484, 163] width 110 height 20
click at [490, 197] on div "Cough" at bounding box center [484, 189] width 110 height 21
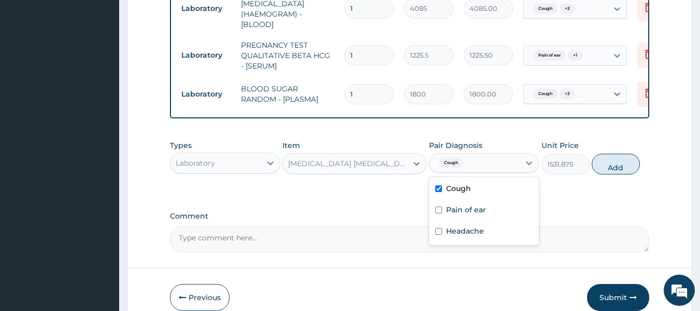
checkbox input "true"
click at [489, 216] on div "Pain of ear" at bounding box center [484, 210] width 110 height 21
checkbox input "true"
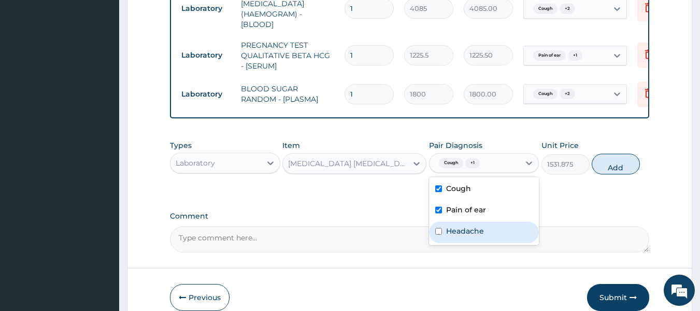
click at [495, 239] on div "Headache" at bounding box center [484, 231] width 110 height 21
checkbox input "true"
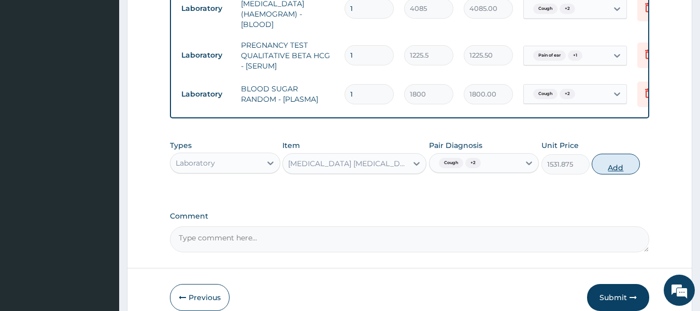
click at [623, 169] on button "Add" at bounding box center [616, 163] width 48 height 21
type input "0"
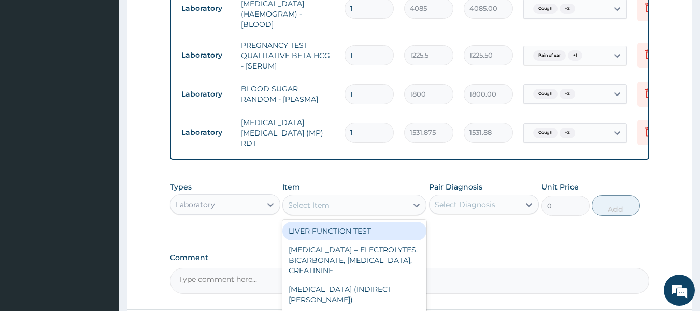
click at [349, 203] on div "Select Item" at bounding box center [345, 204] width 124 height 17
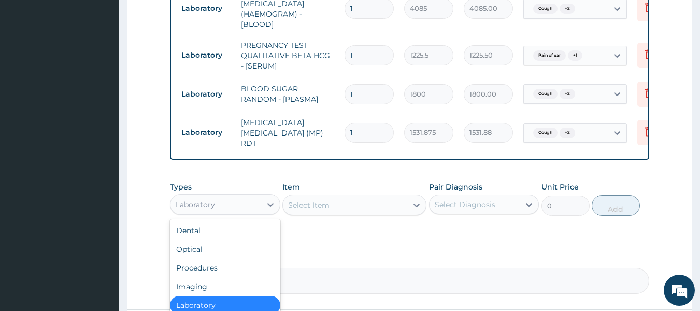
click at [230, 200] on div "Laboratory" at bounding box center [216, 204] width 91 height 17
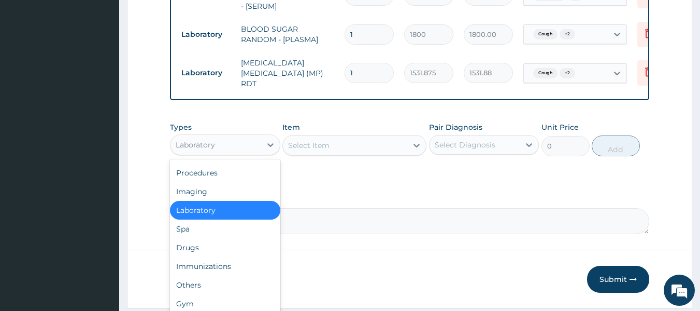
scroll to position [548, 0]
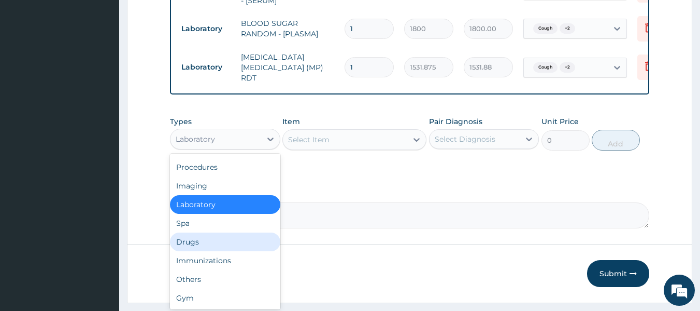
click at [217, 248] on div "Drugs" at bounding box center [225, 241] width 110 height 19
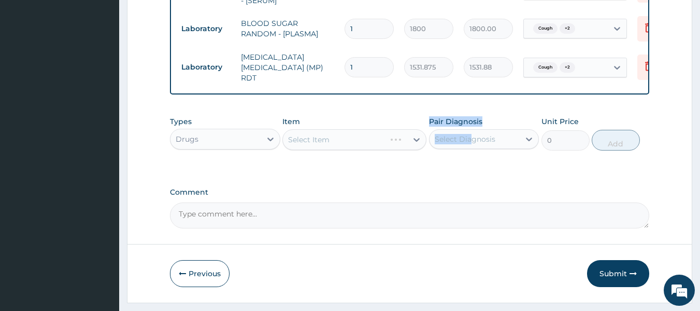
drag, startPoint x: 384, startPoint y: 138, endPoint x: 471, endPoint y: 144, distance: 87.3
click at [471, 144] on div "Types Drugs Item Select Item Pair Diagnosis Select Diagnosis Unit Price 0 Add" at bounding box center [410, 133] width 480 height 45
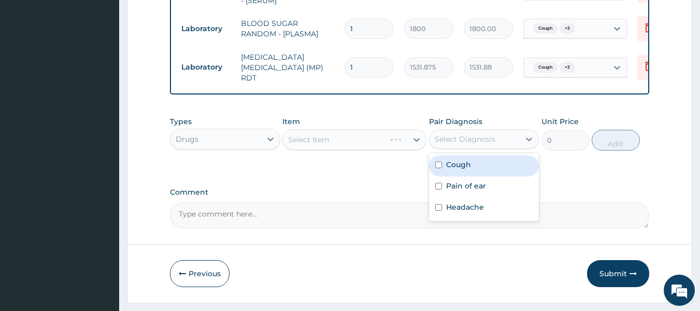
click at [471, 144] on div "Select Diagnosis" at bounding box center [465, 139] width 61 height 10
click at [463, 170] on label "Cough" at bounding box center [458, 164] width 25 height 10
checkbox input "true"
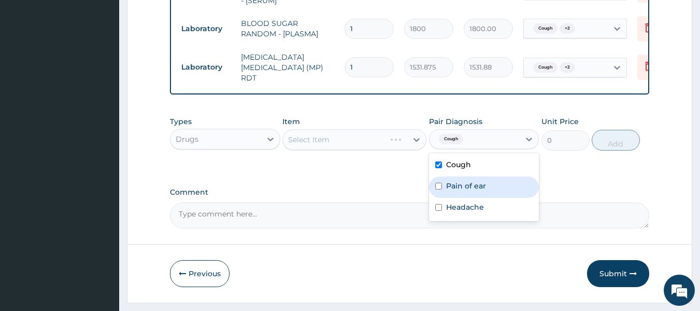
click at [465, 189] on label "Pain of ear" at bounding box center [466, 185] width 40 height 10
checkbox input "true"
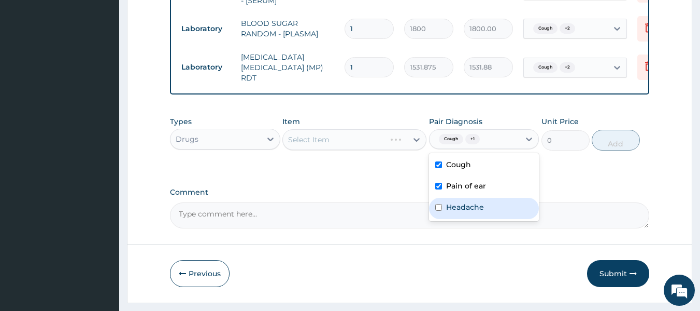
click at [467, 207] on label "Headache" at bounding box center [465, 207] width 38 height 10
checkbox input "true"
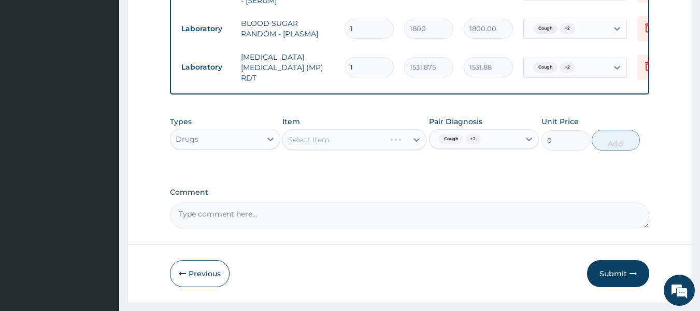
click at [383, 136] on div "Select Item" at bounding box center [355, 139] width 144 height 21
click at [401, 171] on div "Types Drugs Item Select Item Pair Diagnosis Cough + 2 Unit Price 0 Add" at bounding box center [410, 141] width 480 height 60
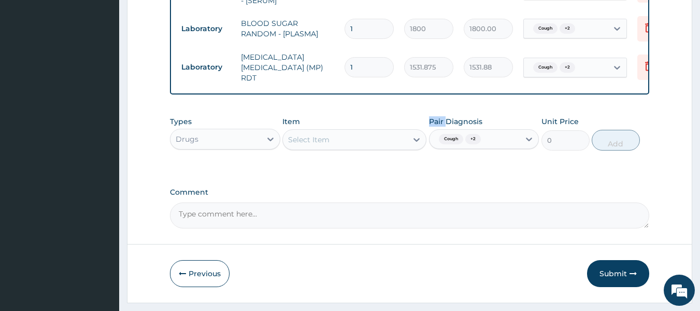
click at [401, 171] on div "Types Drugs Item Select Item Pair Diagnosis Cough + 2 Unit Price 0 Add" at bounding box center [410, 141] width 480 height 60
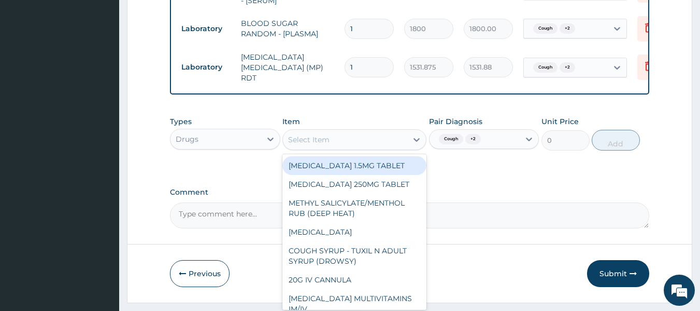
click at [388, 135] on div "Select Item" at bounding box center [345, 139] width 124 height 17
type input "C"
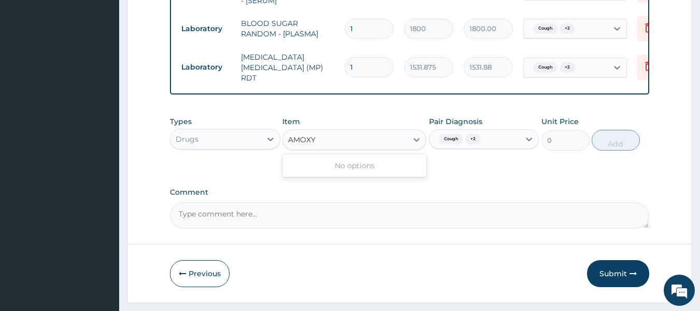
type input "AMOX"
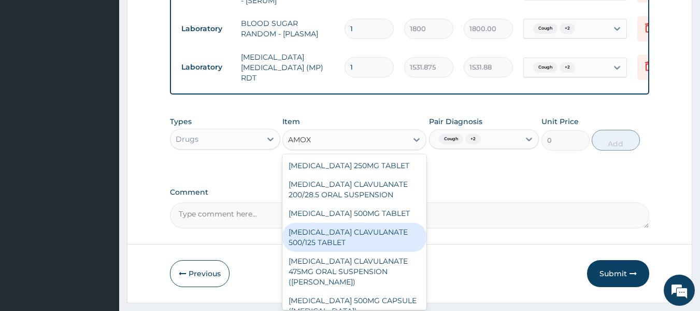
click at [365, 234] on div "AMOXICILLIN CLAVULANATE 500/125 TABLET" at bounding box center [355, 236] width 144 height 29
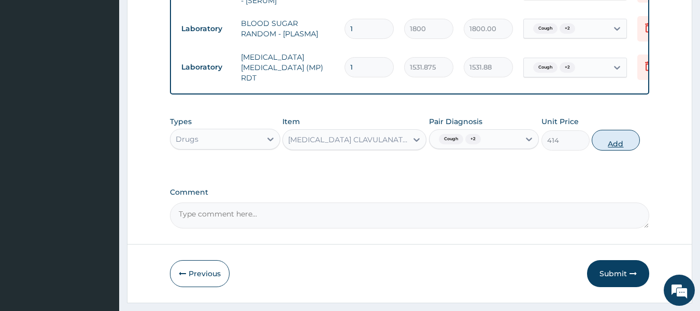
click at [623, 146] on button "Add" at bounding box center [616, 140] width 48 height 21
type input "0"
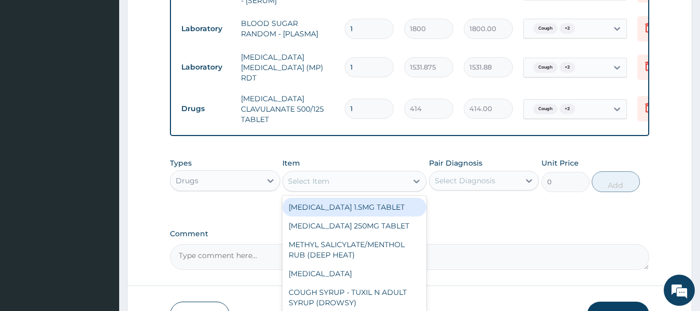
click at [327, 179] on div "Select Item" at bounding box center [308, 181] width 41 height 10
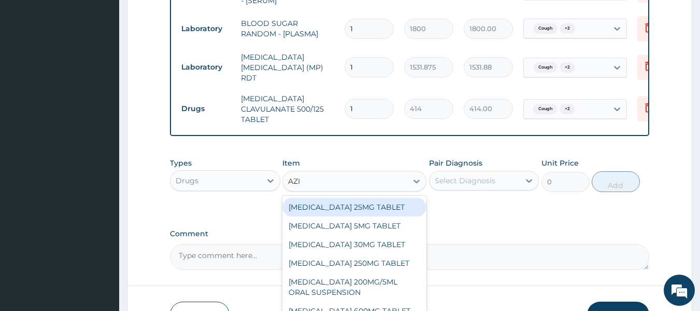
type input "AZI"
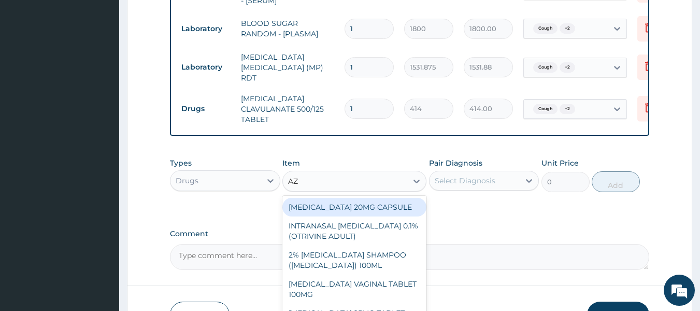
type input "AZI"
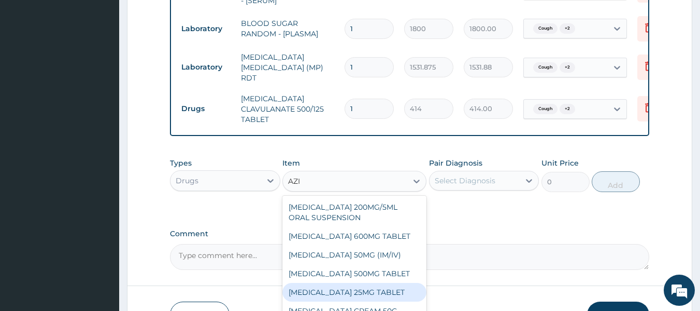
scroll to position [98, 0]
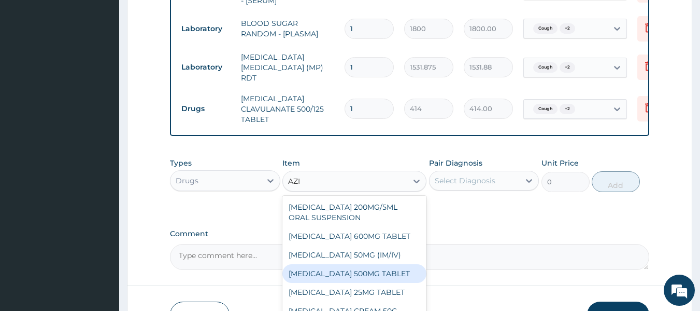
click at [370, 274] on div "[MEDICAL_DATA] 500MG TABLET" at bounding box center [355, 273] width 144 height 19
type input "690"
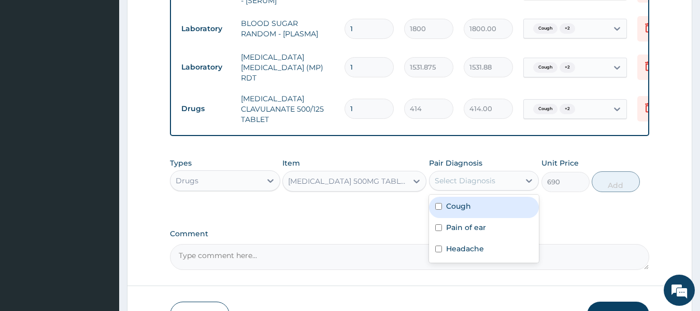
click at [487, 181] on div "Select Diagnosis" at bounding box center [465, 180] width 61 height 10
click at [479, 211] on div "Cough" at bounding box center [484, 206] width 110 height 21
checkbox input "true"
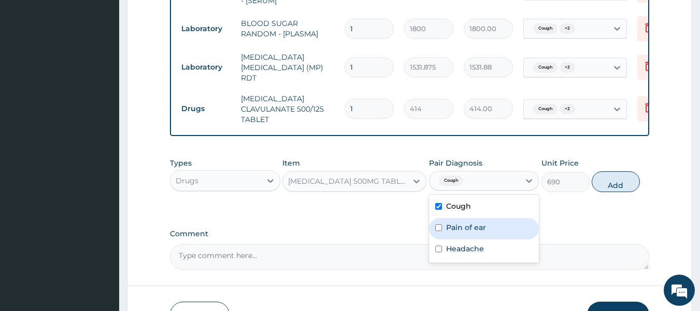
click at [476, 224] on label "Pain of ear" at bounding box center [466, 227] width 40 height 10
checkbox input "true"
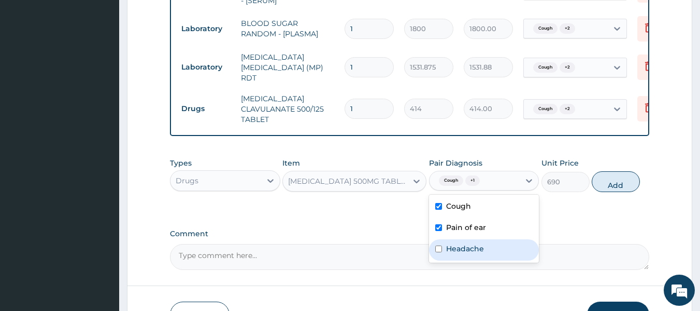
click at [476, 253] on label "Headache" at bounding box center [465, 248] width 38 height 10
checkbox input "true"
click at [613, 178] on button "Add" at bounding box center [616, 181] width 48 height 21
type input "0"
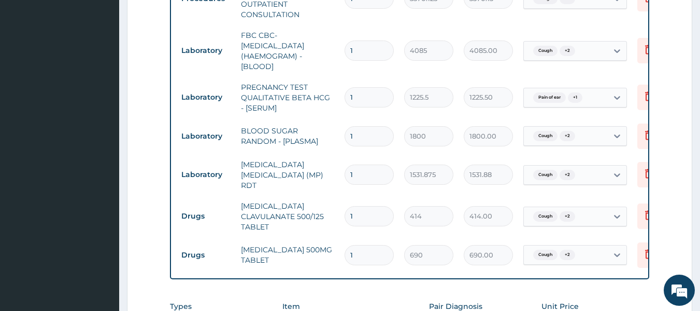
scroll to position [436, 0]
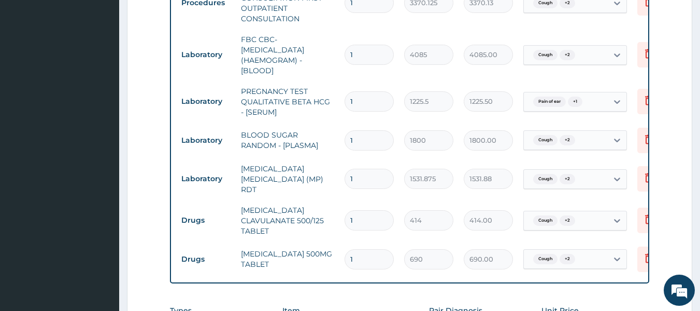
click at [363, 219] on input "1" at bounding box center [369, 220] width 49 height 20
type input "0.00"
type input "2"
type input "828.00"
type input "20"
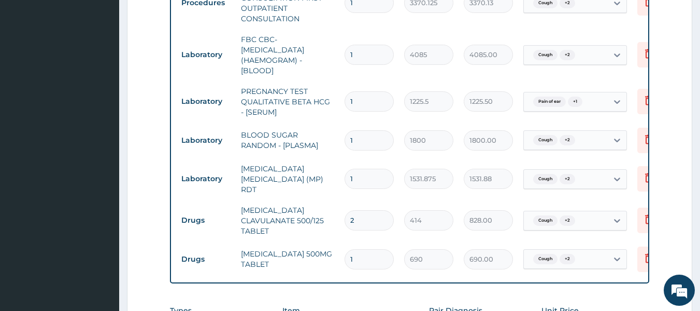
type input "8280.00"
type input "20"
click at [358, 255] on input "1" at bounding box center [369, 259] width 49 height 20
type input "0.00"
type input "3"
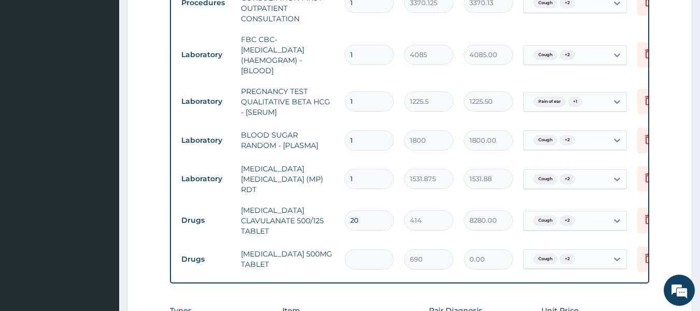
type input "2070.00"
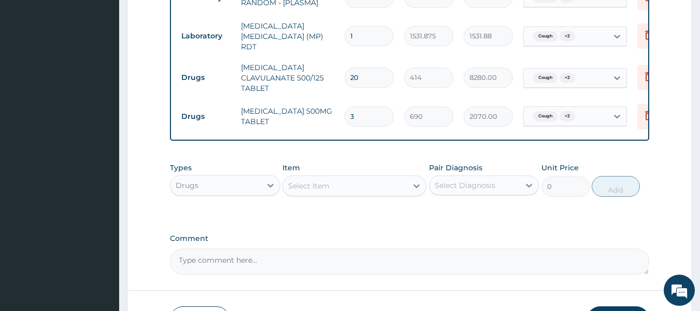
scroll to position [581, 0]
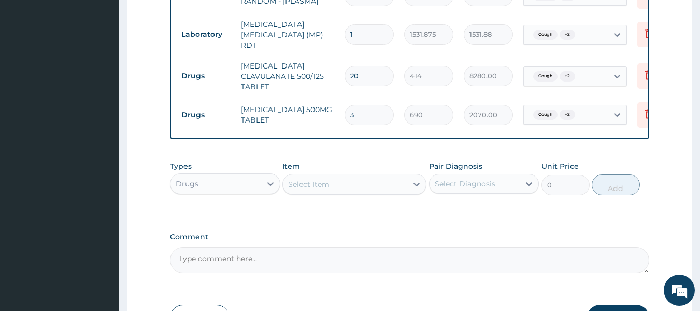
type input "3"
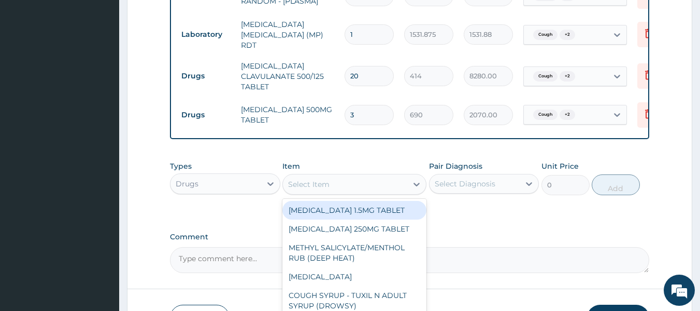
click at [335, 188] on div "Select Item" at bounding box center [345, 184] width 124 height 17
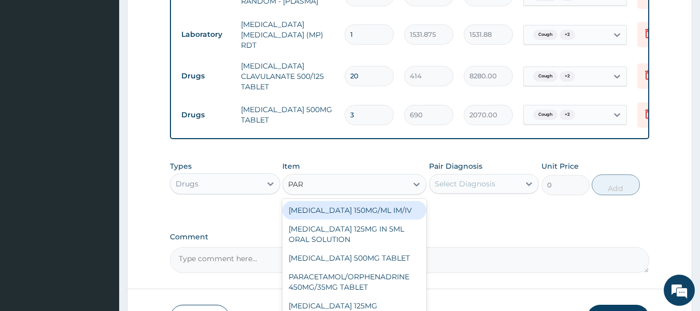
type input "PARA"
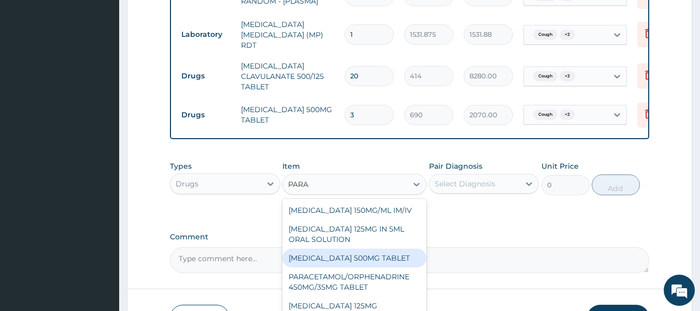
click at [389, 258] on div "[MEDICAL_DATA] 500MG TABLET" at bounding box center [355, 257] width 144 height 19
type input "30"
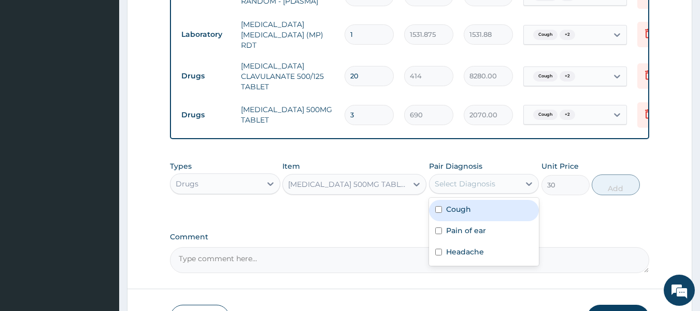
click at [504, 179] on div "Select Diagnosis" at bounding box center [475, 183] width 91 height 17
click at [496, 204] on div "Cough" at bounding box center [484, 210] width 110 height 21
checkbox input "true"
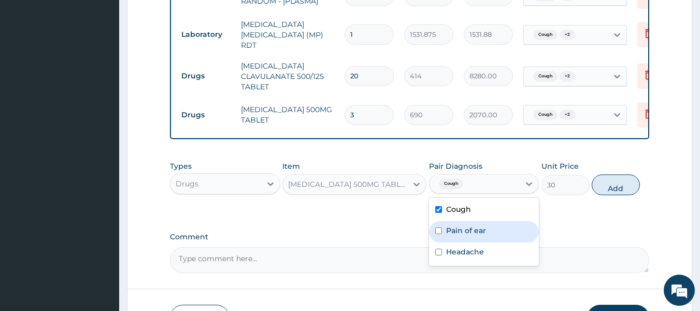
click at [490, 233] on div "Pain of ear" at bounding box center [484, 231] width 110 height 21
checkbox input "true"
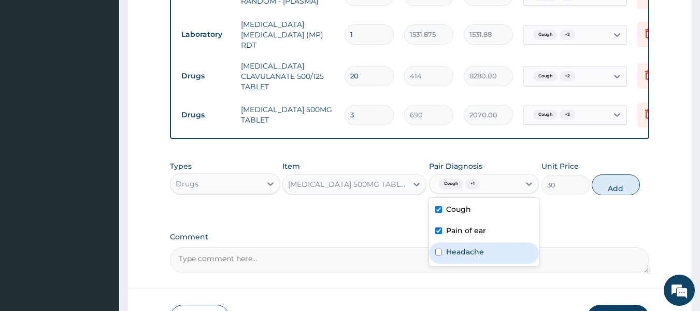
click at [490, 260] on div "Headache" at bounding box center [484, 252] width 110 height 21
checkbox input "true"
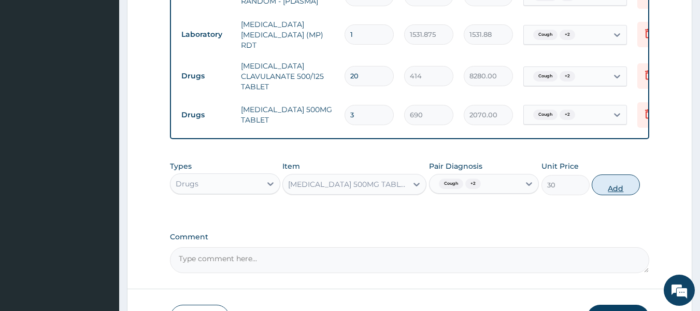
click at [625, 189] on button "Add" at bounding box center [616, 184] width 48 height 21
type input "0"
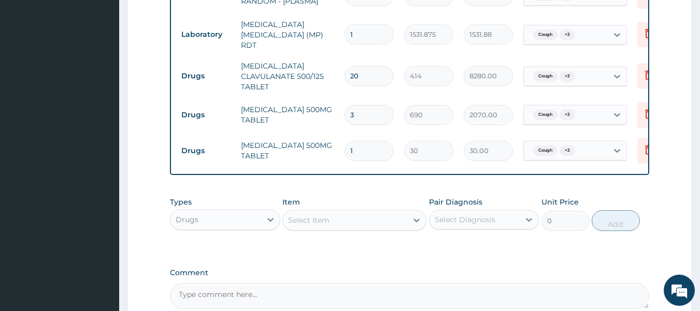
type input "18"
type input "540.00"
type input "19"
type input "570.00"
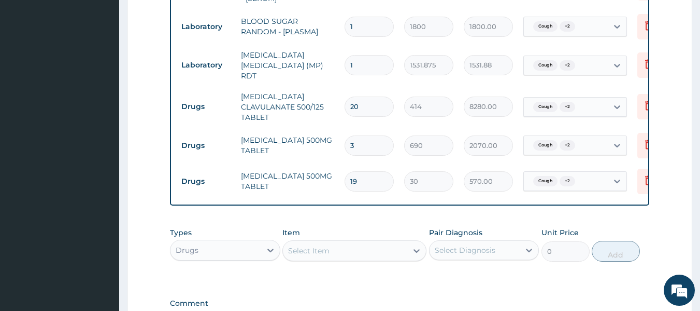
type input "17"
type input "510.00"
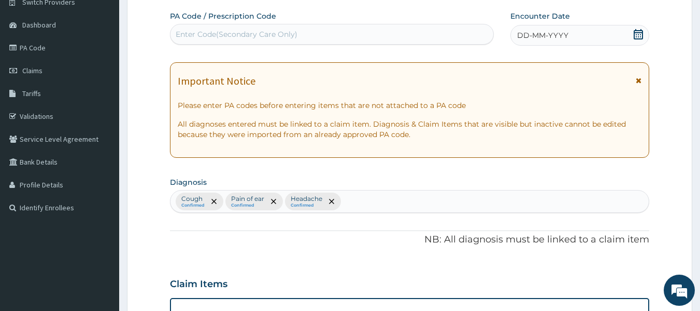
scroll to position [0, 0]
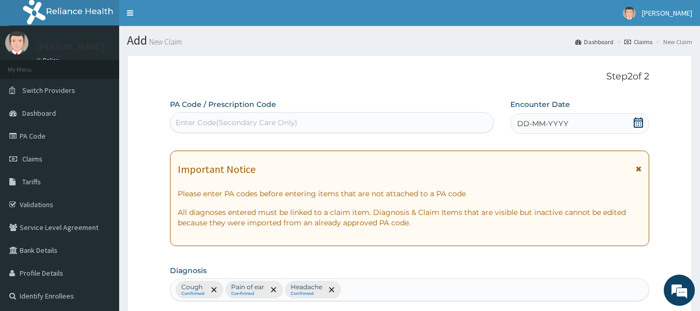
click at [540, 125] on span "DD-MM-YYYY" at bounding box center [542, 123] width 51 height 10
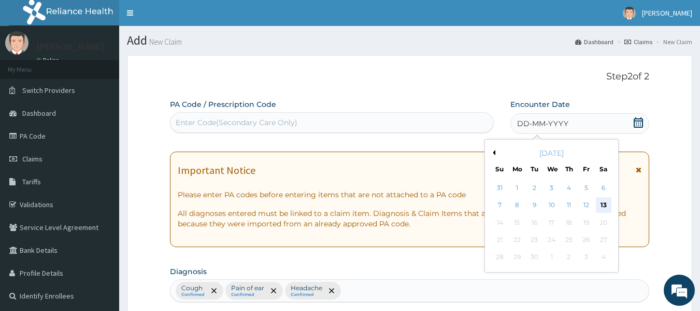
click at [601, 202] on div "13" at bounding box center [604, 205] width 16 height 16
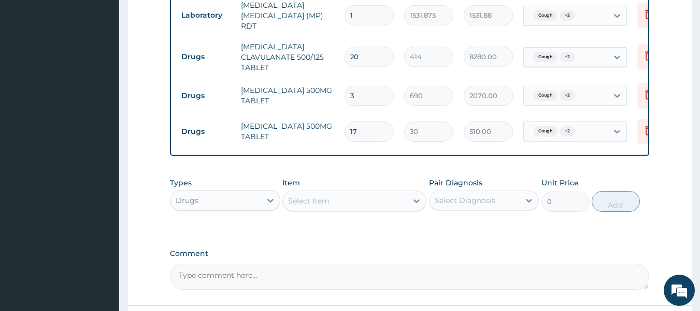
scroll to position [600, 0]
click at [364, 127] on input "17" at bounding box center [369, 131] width 49 height 20
type input "1"
type input "30.00"
type input "18"
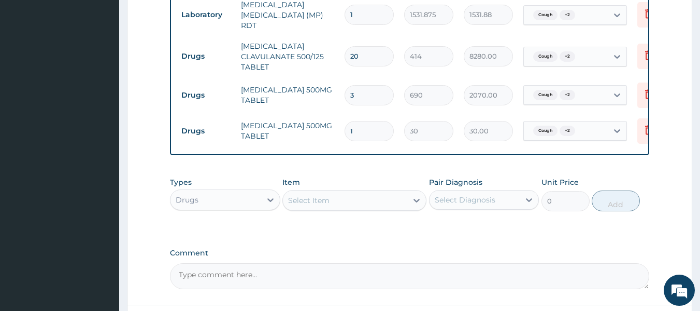
type input "540.00"
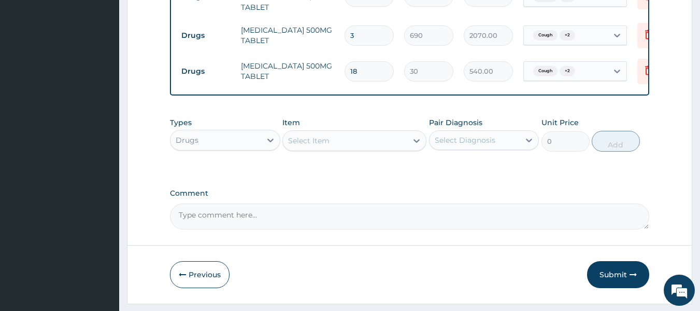
scroll to position [689, 0]
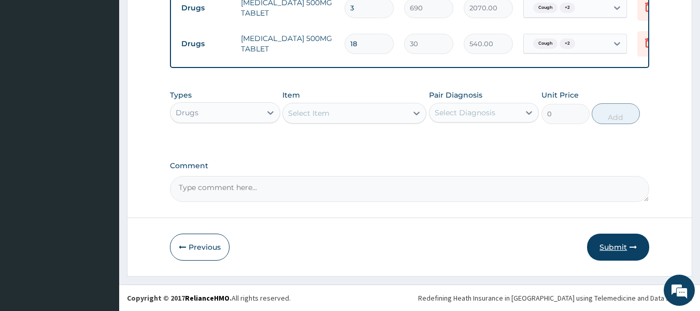
type input "18"
click at [607, 240] on button "Submit" at bounding box center [618, 246] width 62 height 27
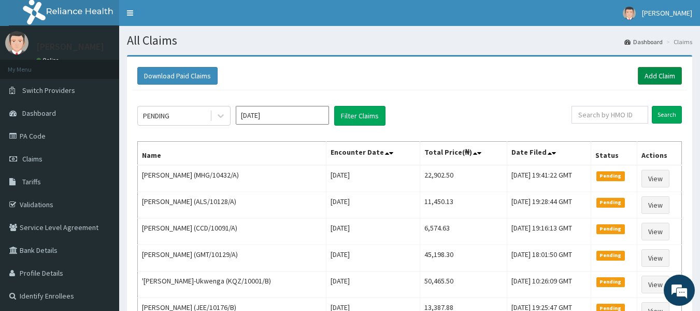
click at [660, 74] on link "Add Claim" at bounding box center [660, 76] width 44 height 18
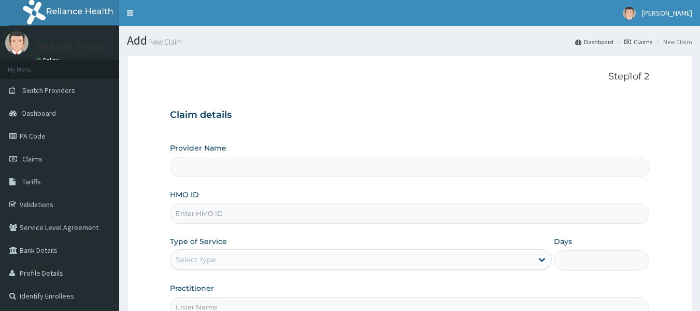
type input "Reliance Family Clinics (RFC) - [GEOGRAPHIC_DATA]"
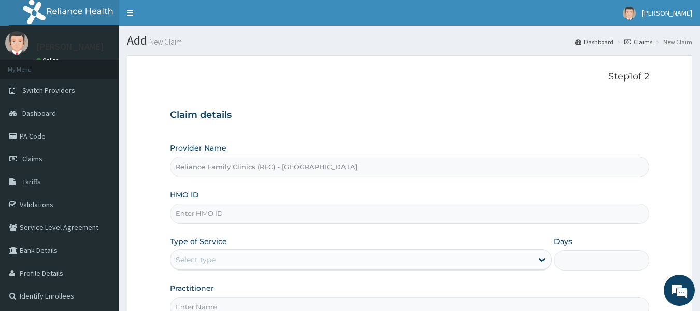
click at [206, 220] on input "HMO ID" at bounding box center [410, 213] width 480 height 20
type input "BNO/10002/A"
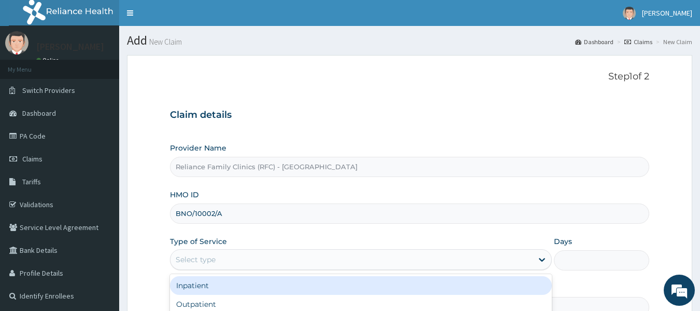
click at [216, 255] on div "Select type" at bounding box center [352, 259] width 362 height 17
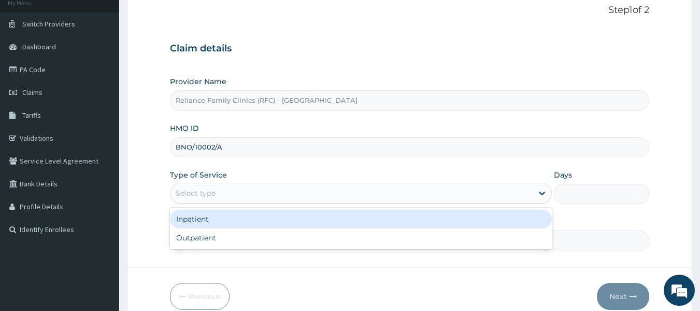
scroll to position [58, 0]
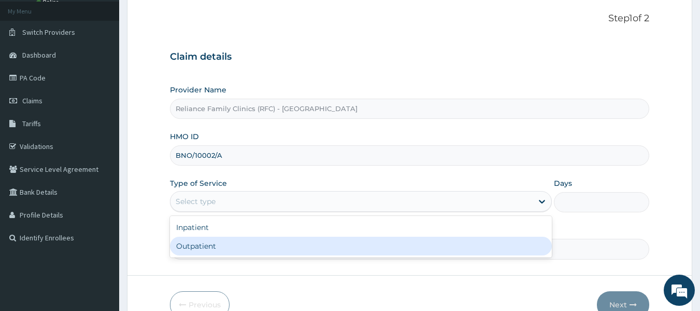
click at [218, 246] on div "Outpatient" at bounding box center [361, 245] width 382 height 19
type input "1"
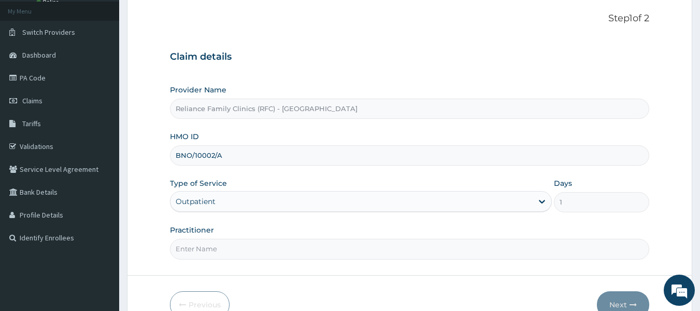
click at [216, 253] on input "Practitioner" at bounding box center [410, 248] width 480 height 20
type input "locum"
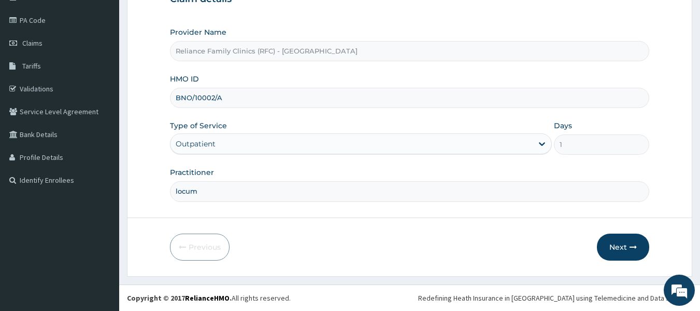
scroll to position [112, 0]
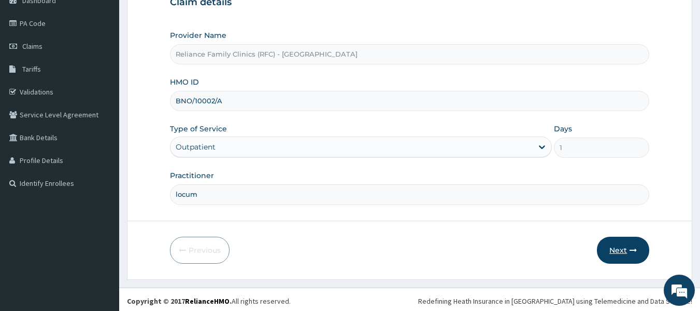
click at [612, 250] on button "Next" at bounding box center [623, 249] width 52 height 27
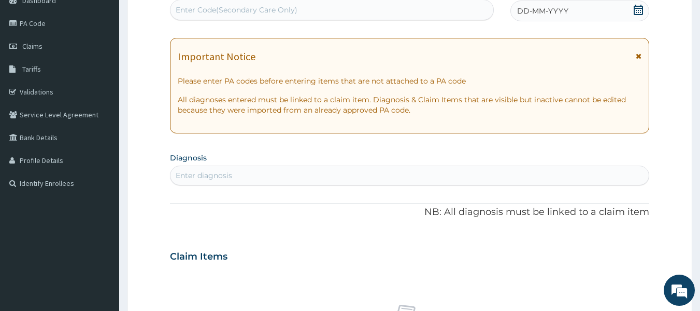
click at [220, 174] on div "Enter diagnosis" at bounding box center [204, 175] width 57 height 10
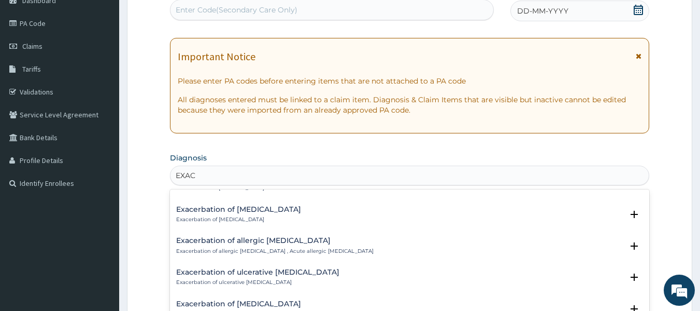
scroll to position [0, 0]
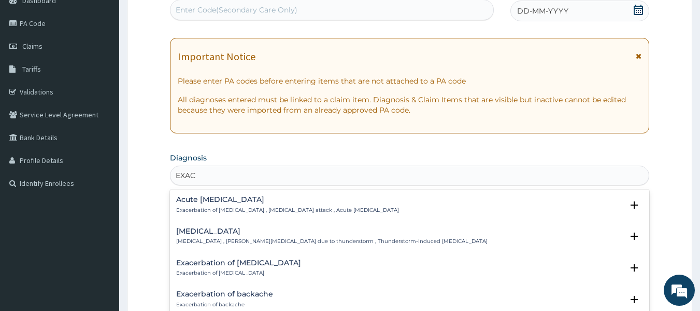
click at [264, 206] on p "Exacerbation of [MEDICAL_DATA] , [MEDICAL_DATA] attack , Acute [MEDICAL_DATA]" at bounding box center [287, 209] width 223 height 7
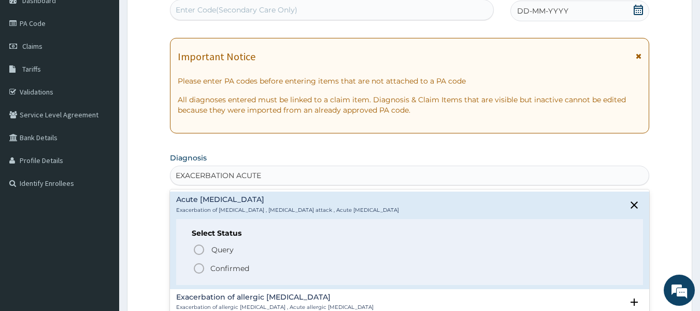
type input "EXACERBATION ACUTE"
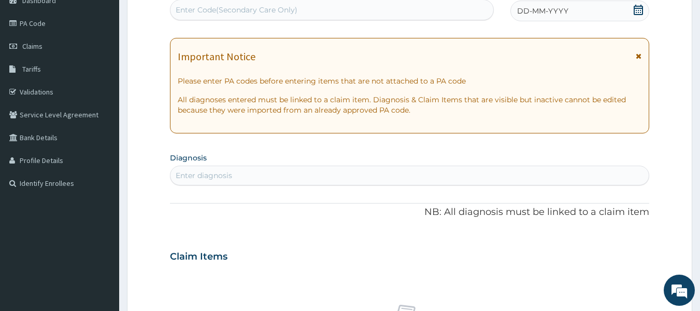
click at [152, 248] on form "Step 2 of 2 PA Code / Prescription Code Enter Code(Secondary Care Only) Encount…" at bounding box center [410, 269] width 566 height 655
click at [245, 177] on div "Enter diagnosis" at bounding box center [410, 175] width 479 height 17
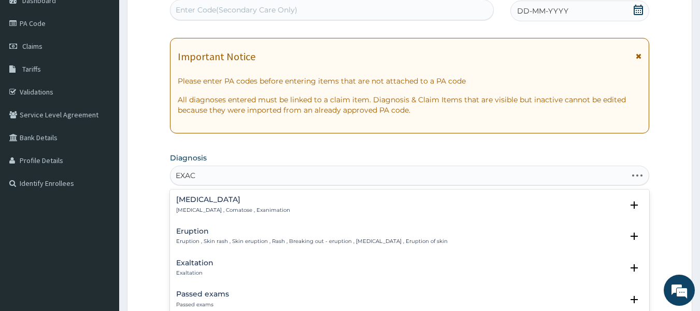
type input "EXACE"
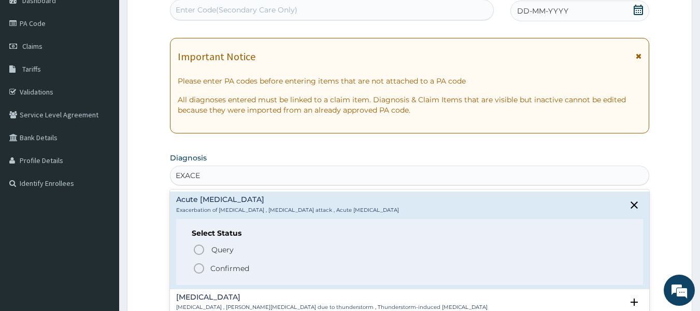
click at [199, 269] on icon "status option filled" at bounding box center [199, 268] width 12 height 12
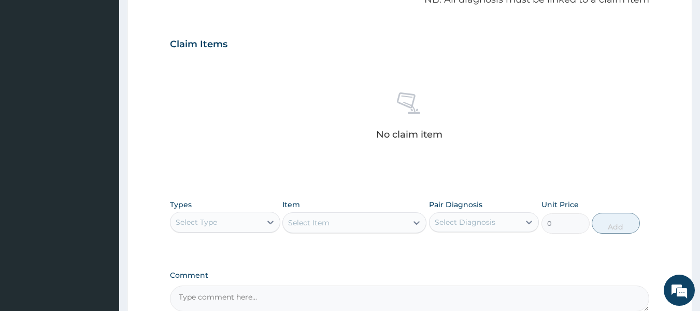
scroll to position [330, 0]
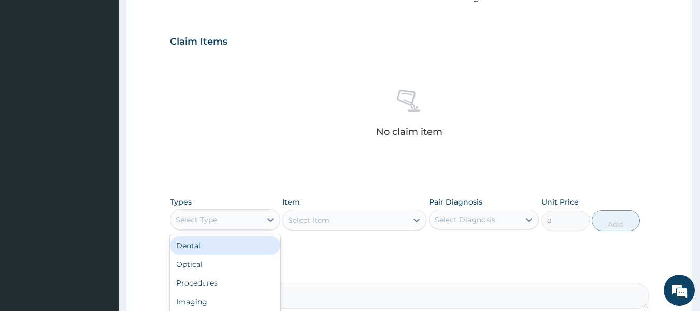
click at [251, 222] on div "Select Type" at bounding box center [216, 219] width 91 height 17
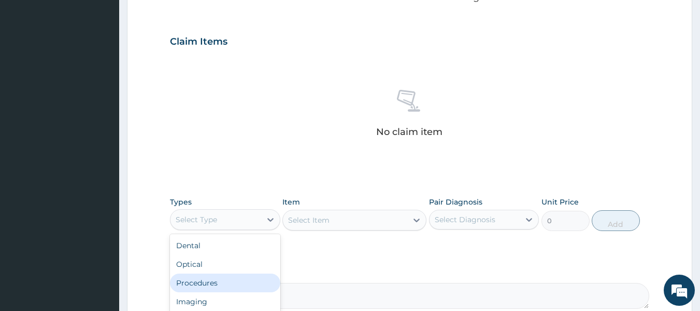
click at [233, 286] on div "Procedures" at bounding box center [225, 282] width 110 height 19
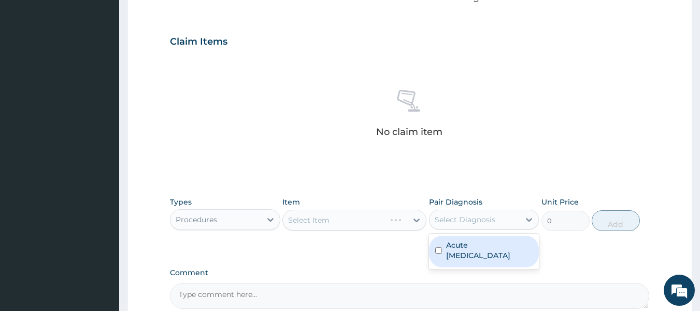
click at [487, 220] on div "Select Diagnosis" at bounding box center [465, 219] width 61 height 10
click at [482, 240] on label "Acute [MEDICAL_DATA]" at bounding box center [489, 249] width 87 height 21
checkbox input "true"
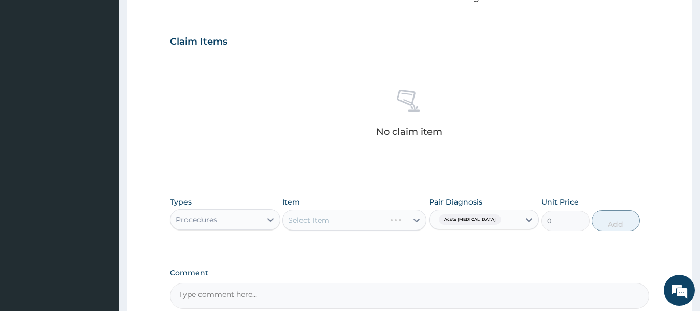
click at [389, 214] on div "Select Item" at bounding box center [355, 219] width 144 height 21
click at [396, 216] on div "Select Item" at bounding box center [355, 219] width 144 height 21
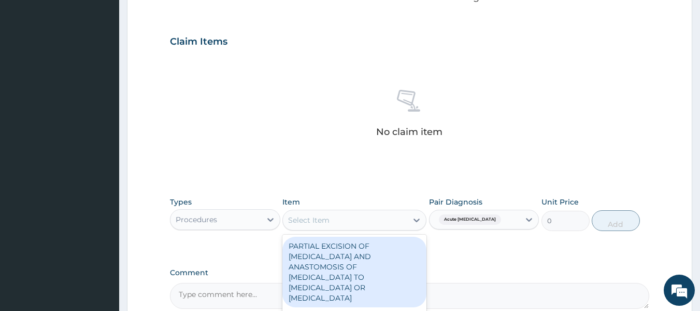
click at [394, 216] on div "Select Item" at bounding box center [345, 219] width 124 height 17
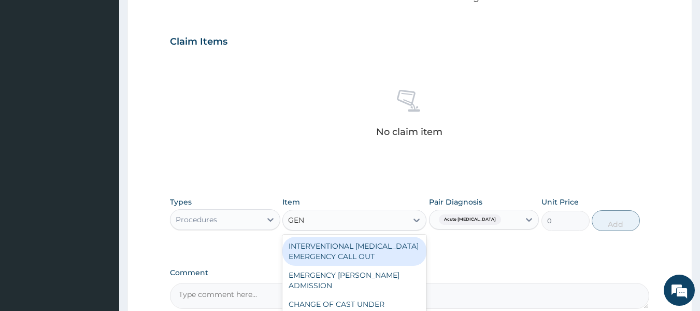
type input "GENE"
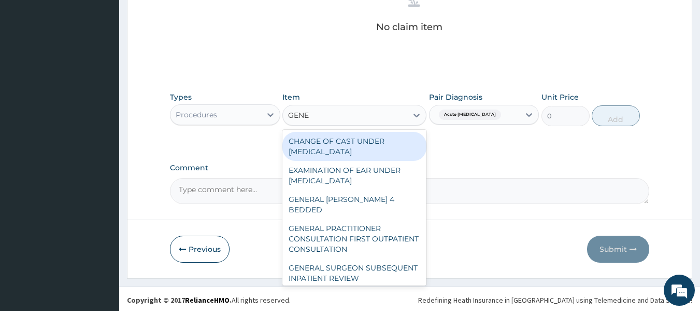
scroll to position [437, 0]
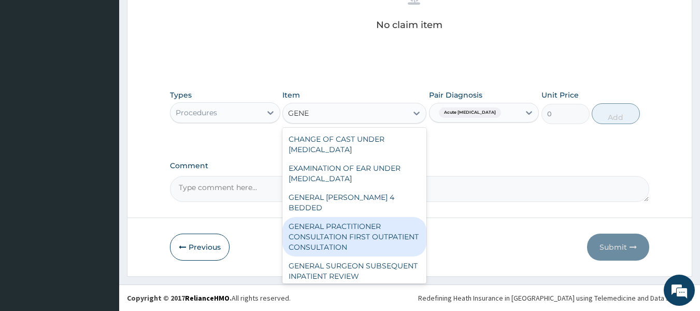
click at [372, 217] on div "GENERAL PRACTITIONER CONSULTATION FIRST OUTPATIENT CONSULTATION" at bounding box center [355, 236] width 144 height 39
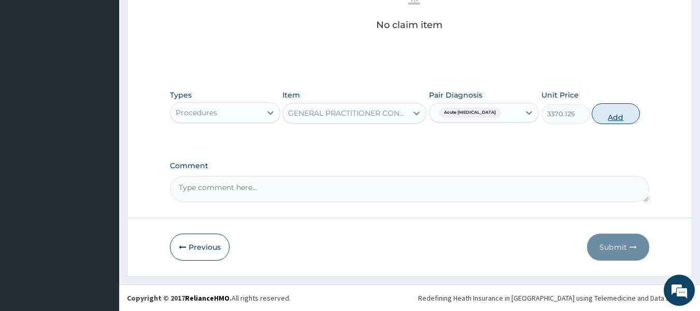
click at [615, 110] on button "Add" at bounding box center [616, 113] width 48 height 21
type input "0"
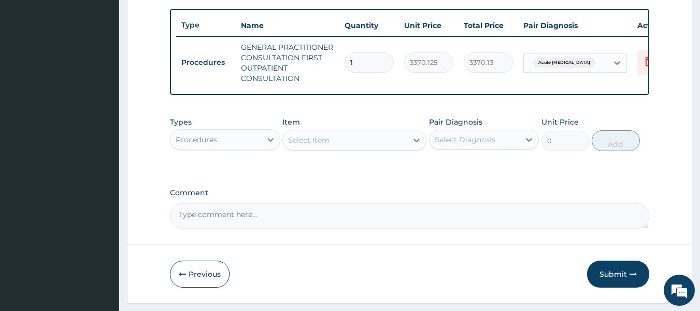
scroll to position [394, 0]
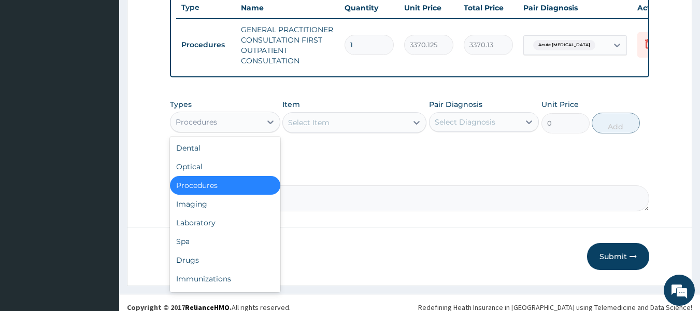
click at [250, 128] on div "Procedures" at bounding box center [216, 122] width 91 height 17
click at [219, 258] on div "Drugs" at bounding box center [225, 259] width 110 height 19
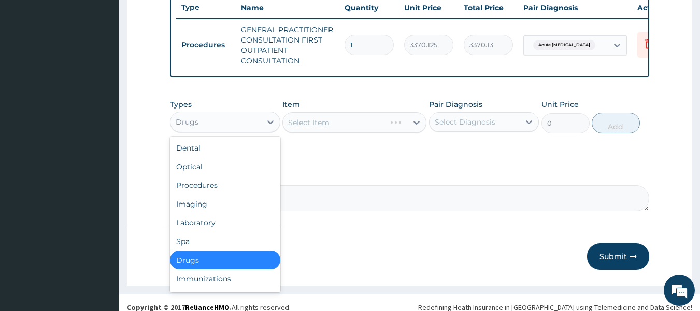
click at [247, 125] on div "Drugs" at bounding box center [216, 122] width 91 height 17
click at [223, 227] on div "Laboratory" at bounding box center [225, 222] width 110 height 19
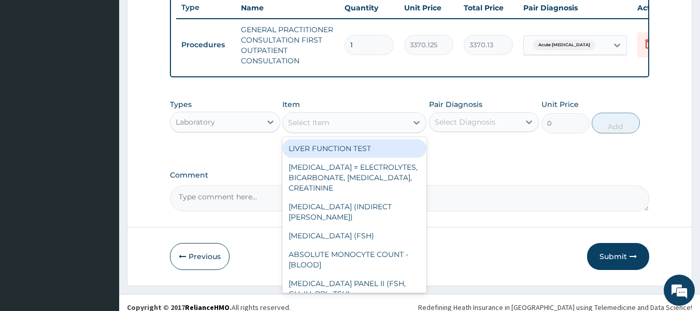
click at [359, 124] on div "Select Item" at bounding box center [345, 122] width 124 height 17
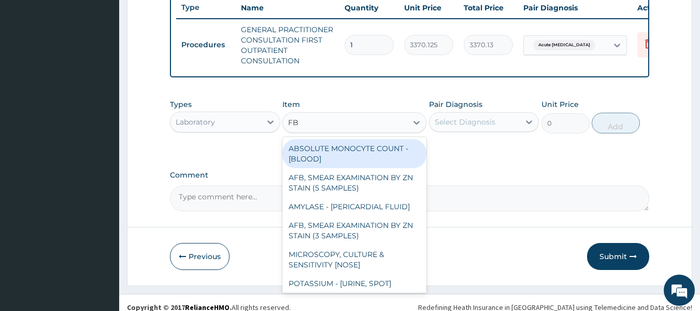
type input "FBC"
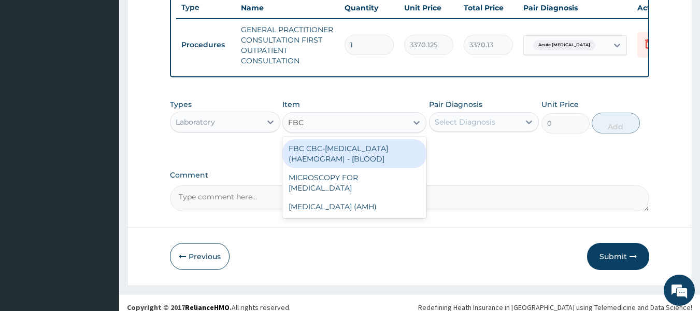
click at [364, 155] on div "FBC CBC-COMPLETE BLOOD COUNT (HAEMOGRAM) - [BLOOD]" at bounding box center [355, 153] width 144 height 29
type input "4085"
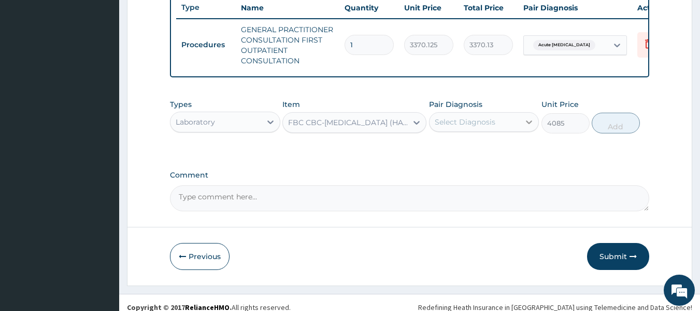
click at [521, 130] on div at bounding box center [529, 121] width 19 height 19
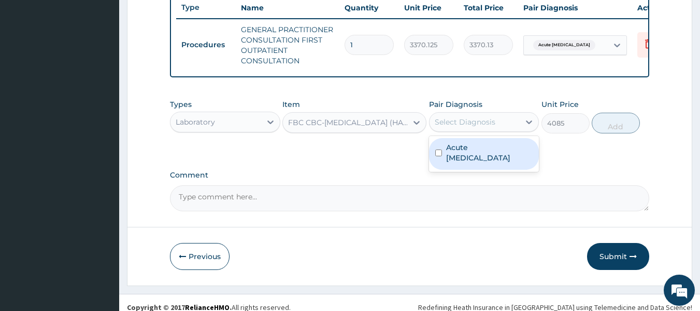
click at [507, 161] on div "Acute asthma" at bounding box center [484, 154] width 110 height 32
checkbox input "true"
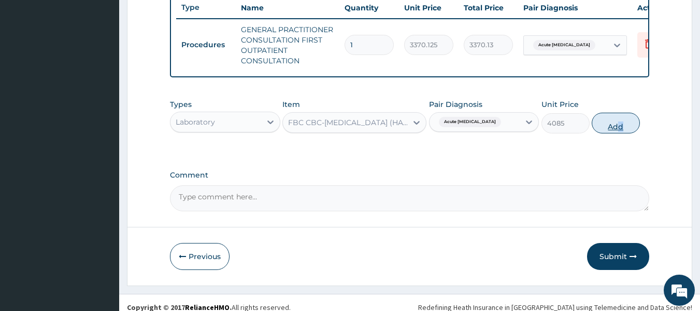
drag, startPoint x: 640, startPoint y: 133, endPoint x: 619, endPoint y: 132, distance: 20.8
click at [619, 132] on div "Types Laboratory Item FBC CBC-COMPLETE BLOOD COUNT (HAEMOGRAM) - [BLOOD] Pair D…" at bounding box center [410, 116] width 480 height 45
click at [619, 132] on button "Add" at bounding box center [616, 122] width 48 height 21
type input "0"
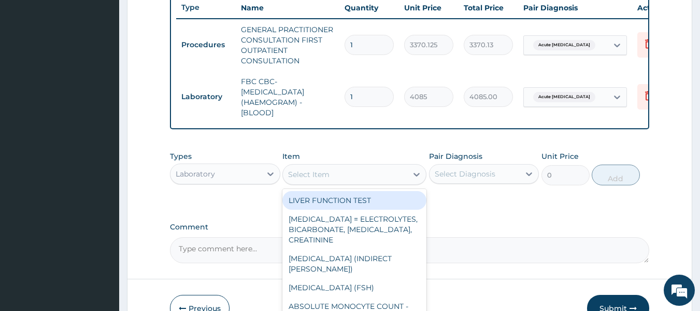
click at [345, 182] on div "Select Item" at bounding box center [345, 174] width 124 height 17
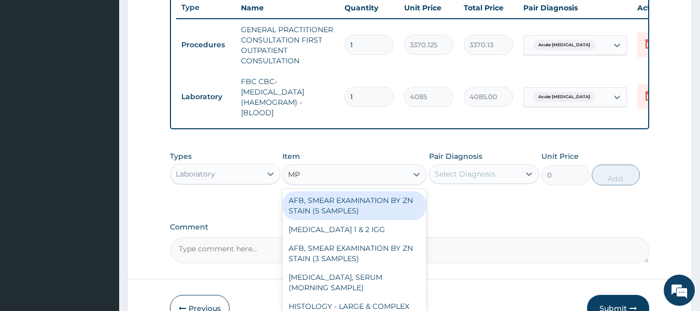
type input "MP"
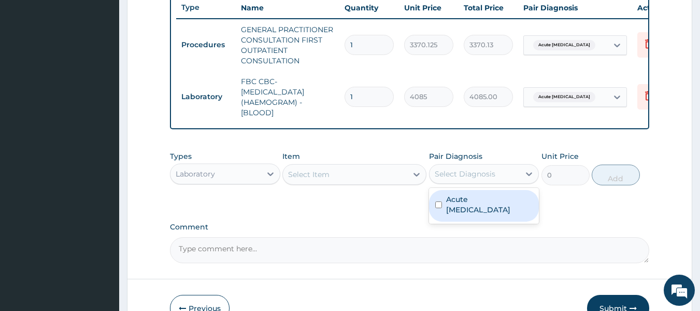
drag, startPoint x: 491, startPoint y: 181, endPoint x: 487, endPoint y: 209, distance: 28.2
click at [487, 184] on div "option Acute asthma, selected. option Acute asthma focused, 1 of 1. 1 result av…" at bounding box center [484, 174] width 110 height 20
click at [487, 209] on label "Acute asthma" at bounding box center [489, 204] width 87 height 21
checkbox input "true"
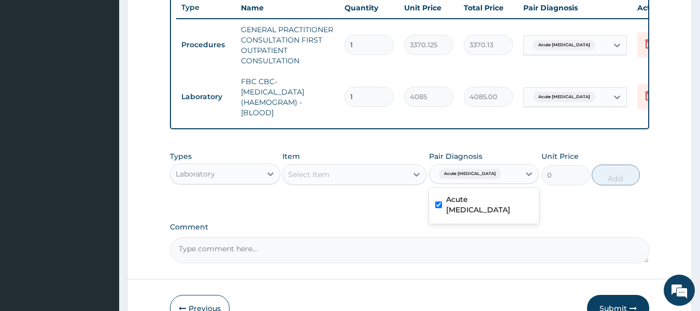
click at [507, 181] on div "Acute asthma" at bounding box center [475, 174] width 91 height 18
click at [510, 180] on div "Acute asthma" at bounding box center [475, 174] width 91 height 18
click at [341, 180] on div "Select Item" at bounding box center [345, 174] width 124 height 17
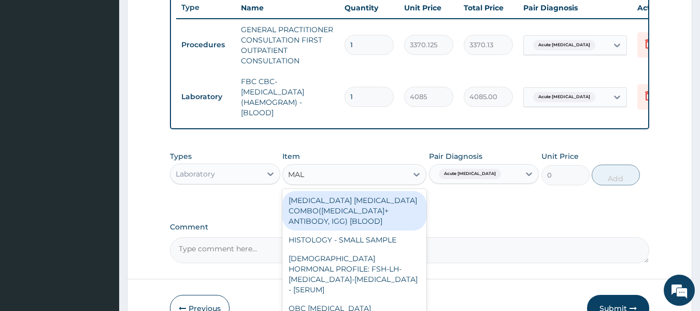
type input "MALA"
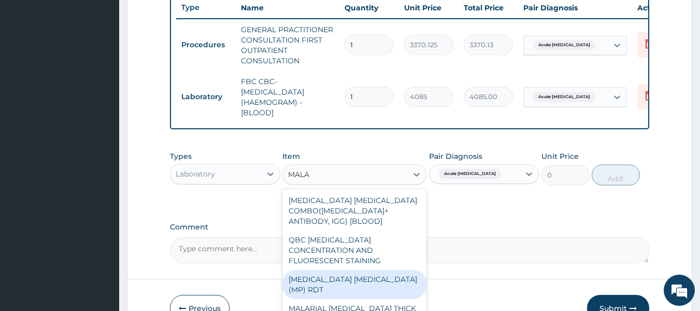
click at [352, 276] on div "MALARIA PARASITE (MP) RDT" at bounding box center [355, 284] width 144 height 29
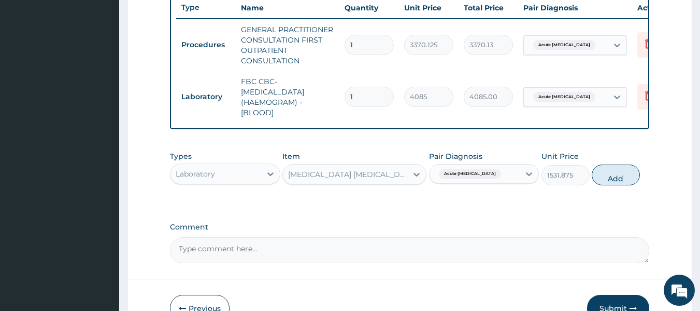
click at [610, 185] on button "Add" at bounding box center [616, 174] width 48 height 21
type input "0"
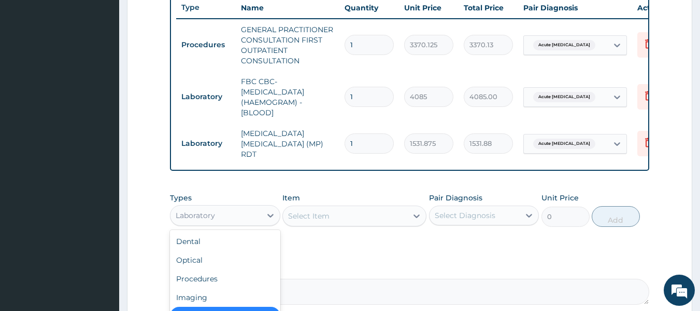
click at [214, 210] on div "Laboratory" at bounding box center [216, 215] width 91 height 17
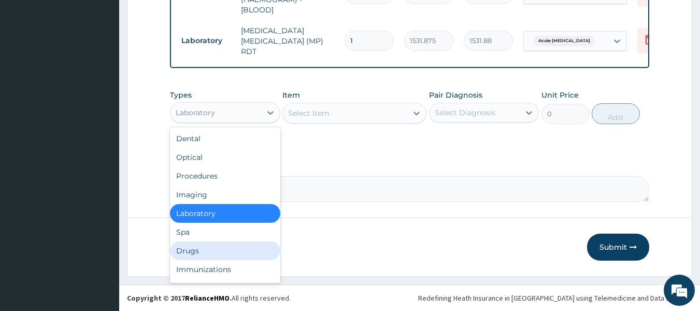
click at [193, 247] on div "Drugs" at bounding box center [225, 250] width 110 height 19
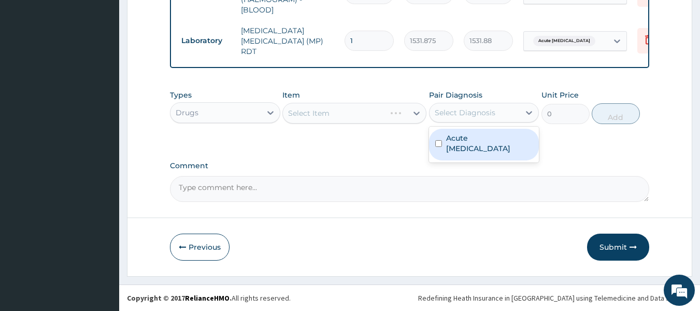
click at [512, 108] on div "Select Diagnosis" at bounding box center [475, 112] width 91 height 17
click at [503, 137] on div "Acute asthma" at bounding box center [484, 145] width 110 height 32
checkbox input "true"
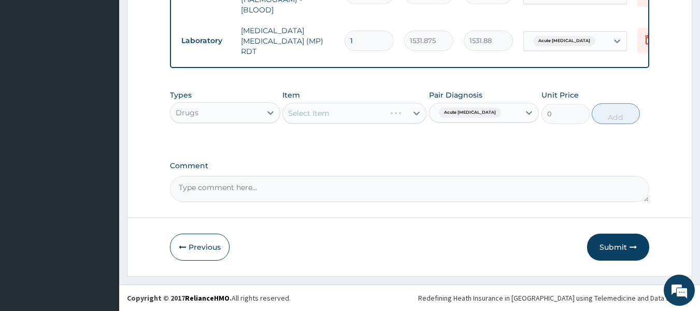
click at [386, 114] on div "Select Item" at bounding box center [355, 113] width 144 height 21
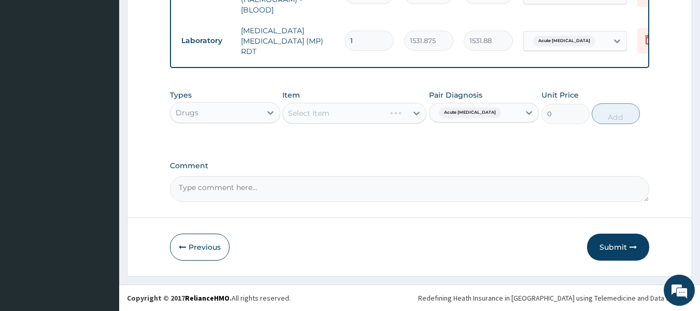
click at [386, 114] on div "Select Item" at bounding box center [355, 113] width 144 height 21
click at [392, 114] on div "Select Item" at bounding box center [355, 113] width 144 height 21
drag, startPoint x: 392, startPoint y: 114, endPoint x: 412, endPoint y: 114, distance: 19.7
click at [412, 114] on div "Select Item" at bounding box center [355, 113] width 144 height 21
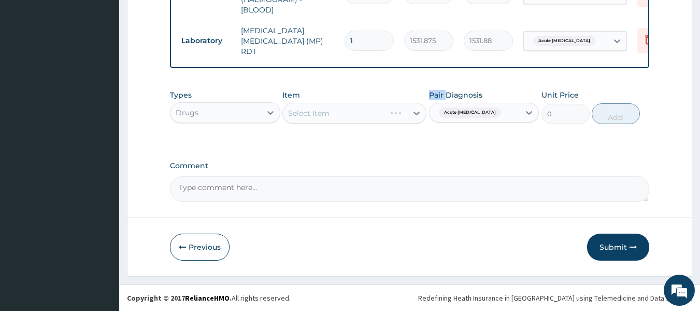
click at [412, 114] on div "Select Item" at bounding box center [355, 113] width 144 height 21
click at [376, 117] on div "Select Item" at bounding box center [355, 113] width 144 height 21
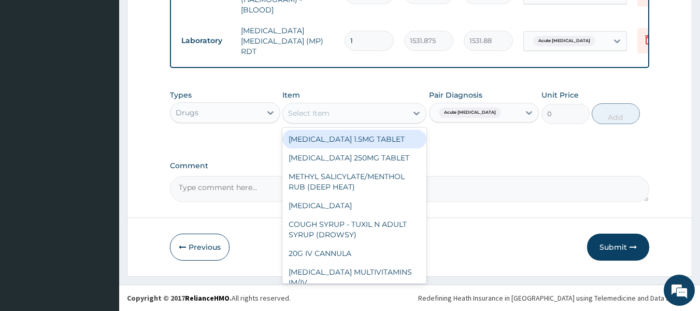
click at [376, 117] on div "Select Item" at bounding box center [345, 113] width 124 height 17
click at [359, 117] on div "Select Item" at bounding box center [345, 113] width 124 height 17
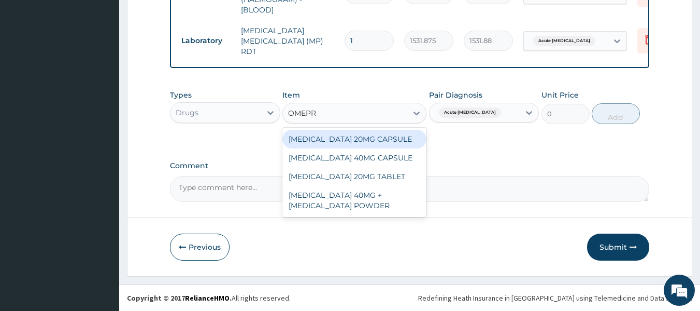
type input "OMEPRA"
click at [377, 138] on div "[MEDICAL_DATA] 20MG CAPSULE" at bounding box center [355, 139] width 144 height 19
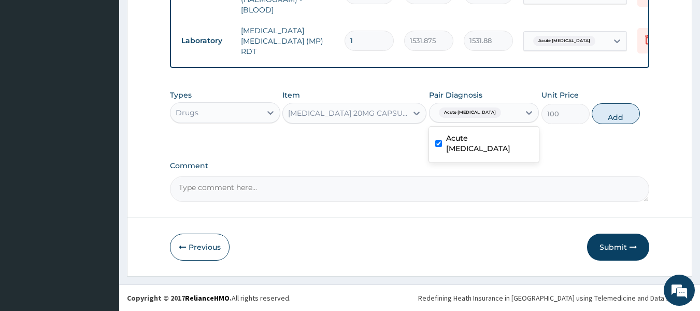
click at [511, 105] on div "Acute asthma" at bounding box center [475, 113] width 91 height 18
click at [618, 109] on button "Add" at bounding box center [616, 113] width 48 height 21
type input "0"
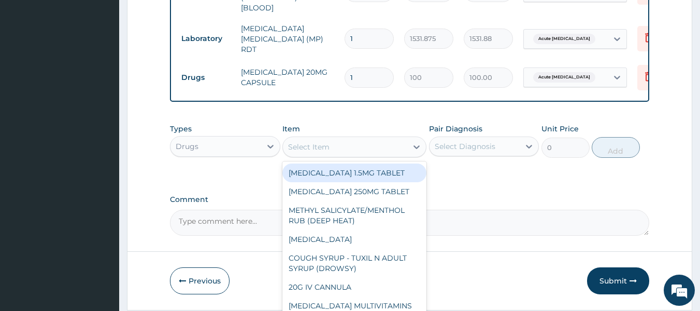
click at [366, 149] on div "Select Item" at bounding box center [345, 146] width 124 height 17
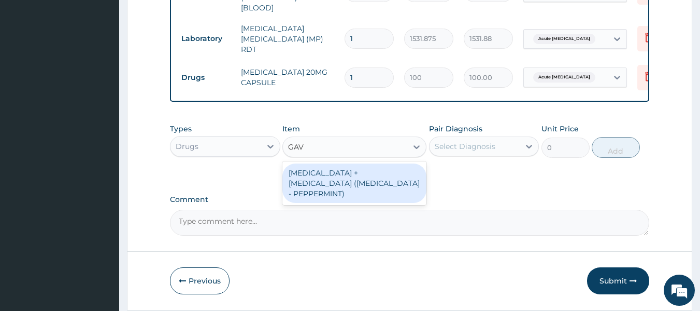
type input "GAVI"
click at [363, 186] on div "[MEDICAL_DATA] + [MEDICAL_DATA] ([MEDICAL_DATA] - PEPPERMINT)" at bounding box center [355, 182] width 144 height 39
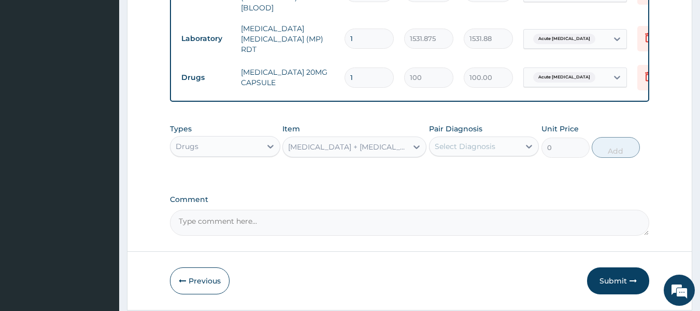
type input "11676"
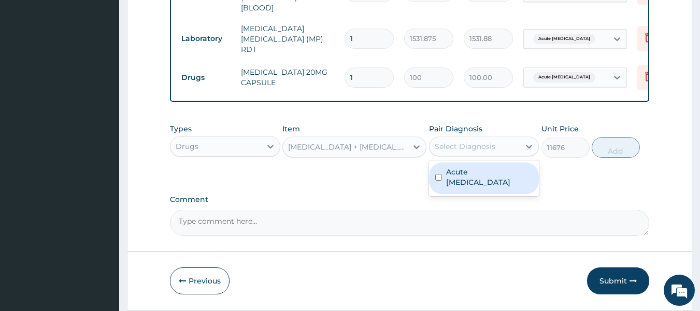
click at [481, 151] on div "Select Diagnosis" at bounding box center [465, 146] width 61 height 10
click at [483, 176] on label "Acute asthma" at bounding box center [489, 176] width 87 height 21
checkbox input "true"
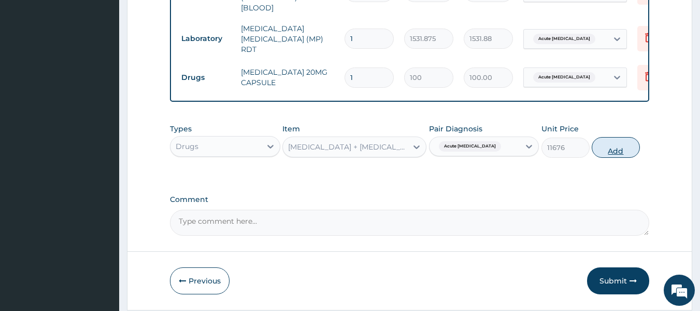
click at [613, 150] on button "Add" at bounding box center [616, 147] width 48 height 21
type input "0"
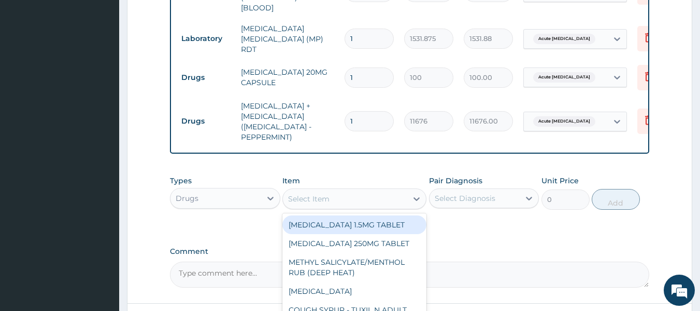
click at [389, 193] on div "Select Item" at bounding box center [345, 198] width 124 height 17
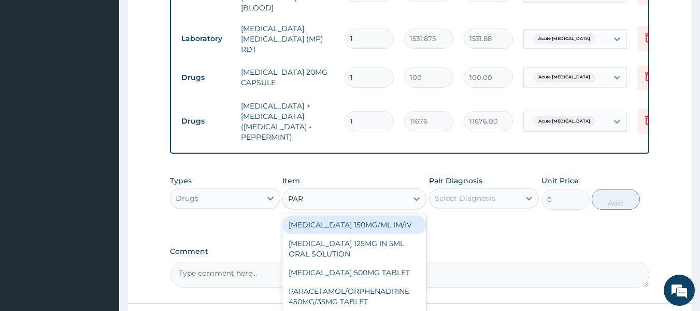
type input "PARA"
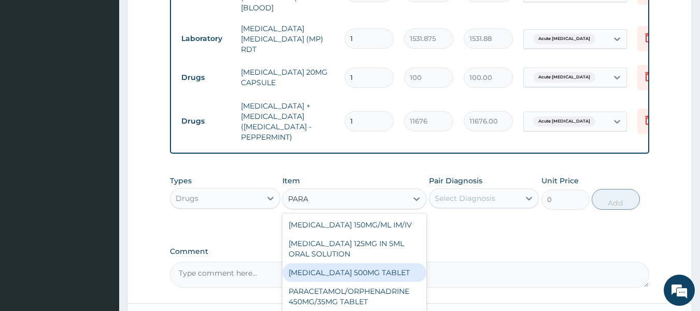
click at [385, 273] on div "[MEDICAL_DATA] 500MG TABLET" at bounding box center [355, 272] width 144 height 19
type input "30"
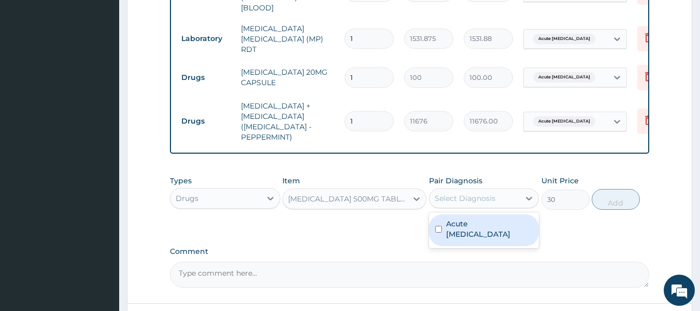
click at [510, 204] on div "Select Diagnosis" at bounding box center [475, 198] width 91 height 17
click at [505, 224] on div "Acute asthma" at bounding box center [484, 230] width 110 height 32
checkbox input "true"
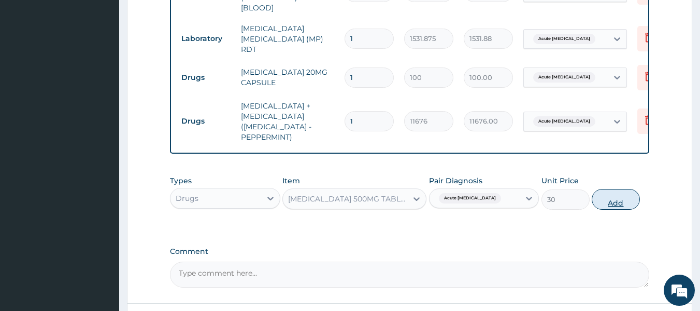
click at [627, 198] on button "Add" at bounding box center [616, 199] width 48 height 21
type input "0"
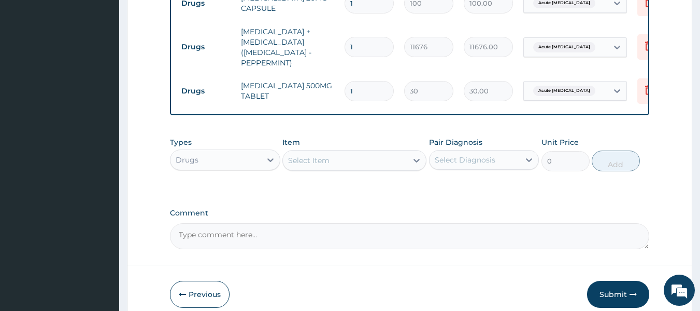
scroll to position [574, 0]
click at [355, 166] on div "Select Item" at bounding box center [345, 159] width 124 height 17
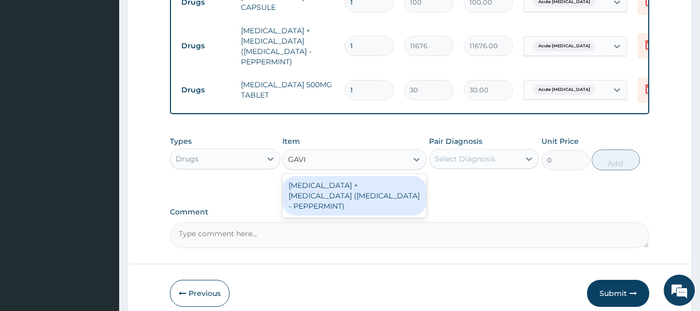
type input "GAVI"
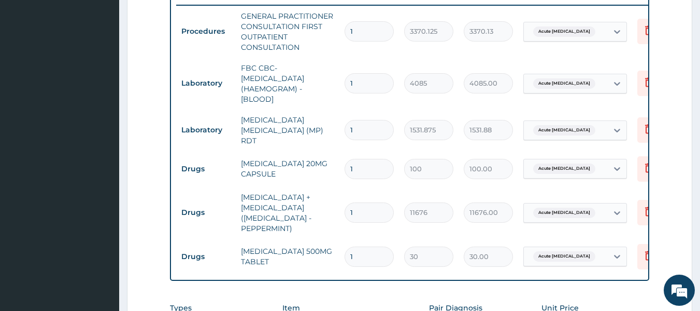
scroll to position [426, 0]
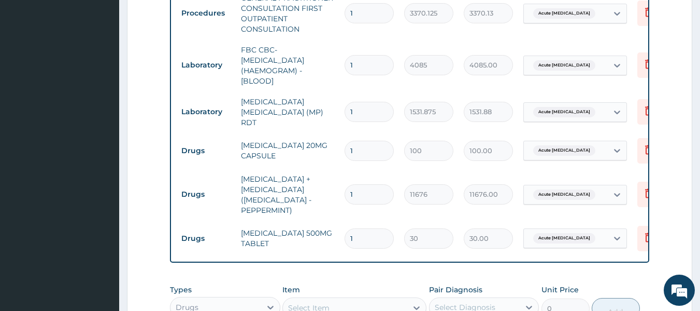
click at [361, 191] on input "1" at bounding box center [369, 194] width 49 height 20
click at [357, 140] on input "1" at bounding box center [369, 150] width 49 height 20
type input "0.00"
type input "6"
type input "600.00"
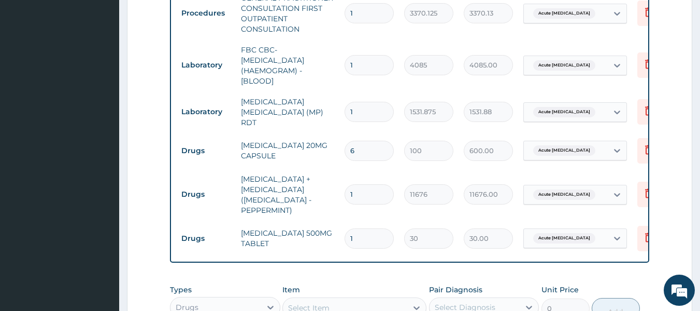
type input "6"
click at [363, 234] on input "1" at bounding box center [369, 238] width 49 height 20
type input "12"
type input "360.00"
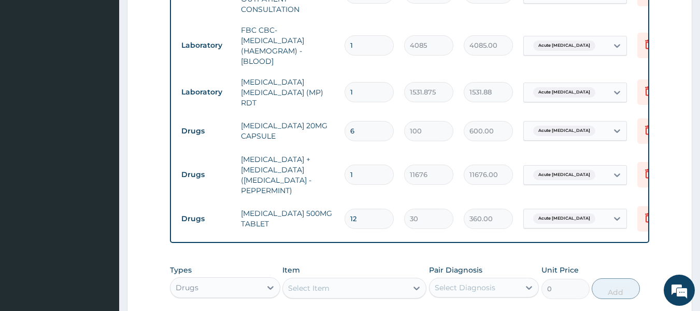
scroll to position [446, 0]
type input "12"
click at [360, 167] on input "1" at bounding box center [369, 174] width 49 height 20
type input "0.00"
type input "6"
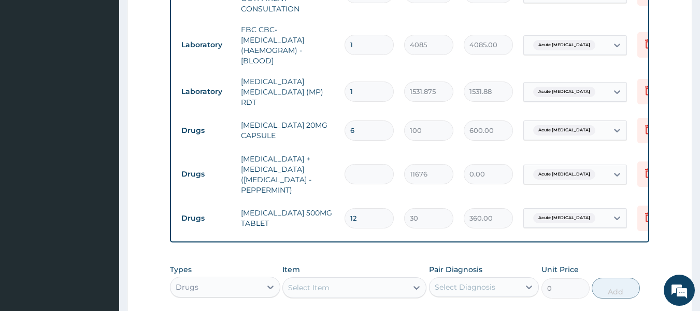
type input "70056.00"
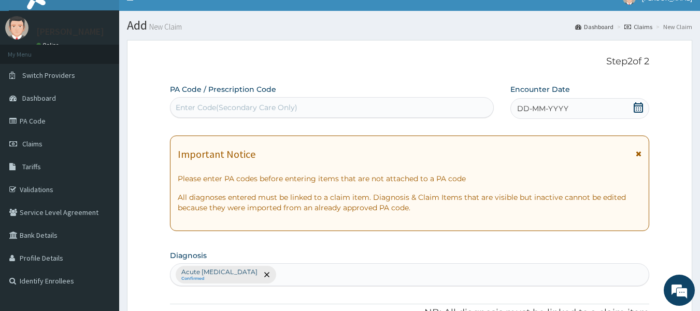
scroll to position [15, 0]
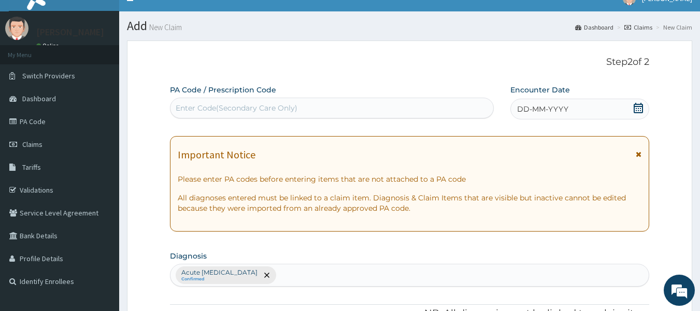
type input "6"
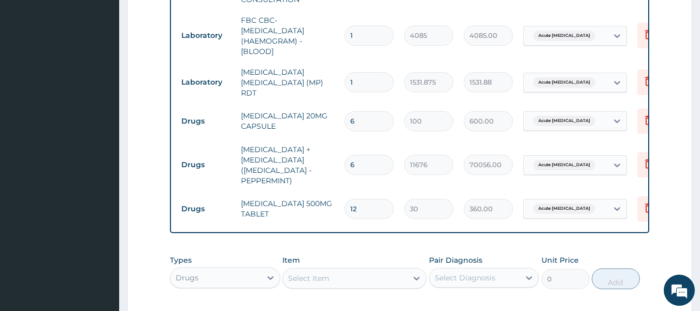
scroll to position [455, 0]
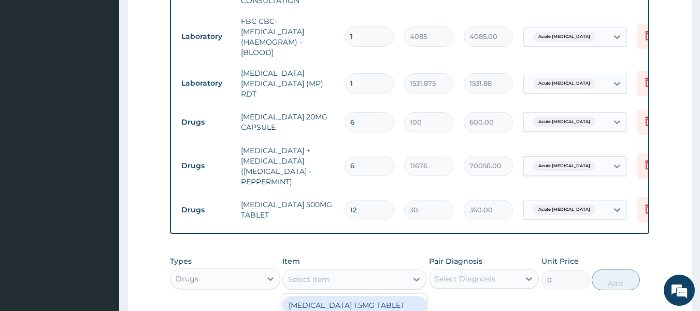
click at [389, 287] on div "Select Item" at bounding box center [345, 279] width 124 height 17
type input "ANTA"
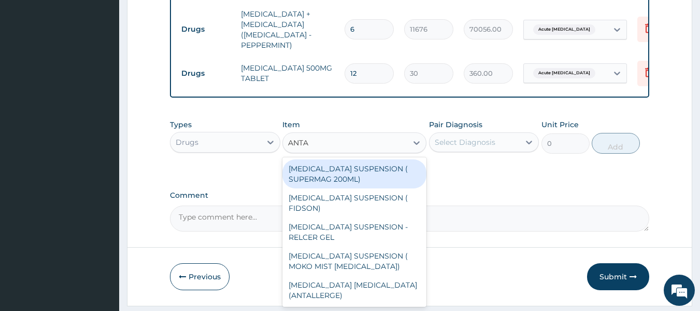
scroll to position [592, 0]
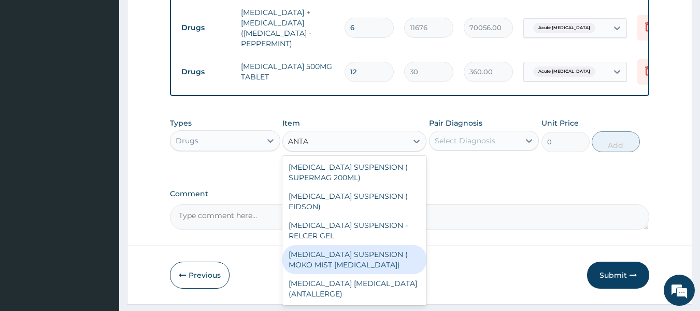
click at [387, 245] on div "[MEDICAL_DATA] SUSPENSION ( MOKO MIST [MEDICAL_DATA])" at bounding box center [355, 259] width 144 height 29
type input "924"
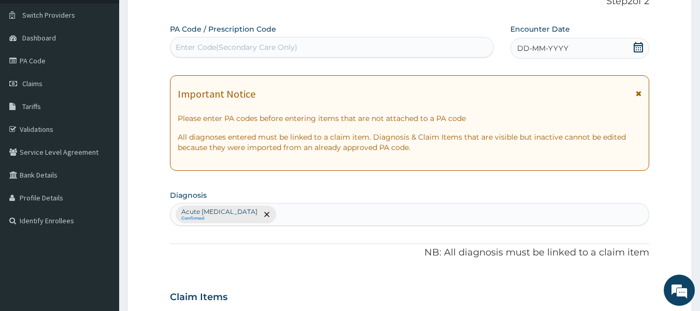
scroll to position [0, 0]
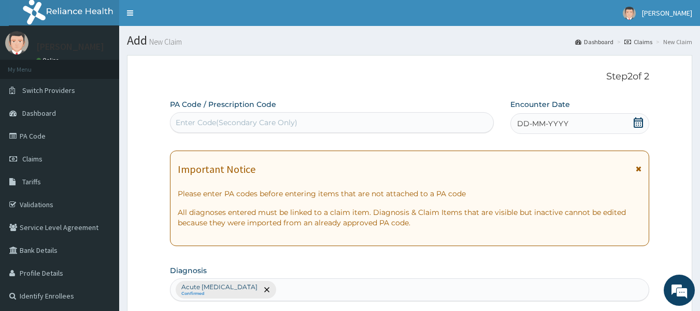
click at [536, 121] on span "DD-MM-YYYY" at bounding box center [542, 123] width 51 height 10
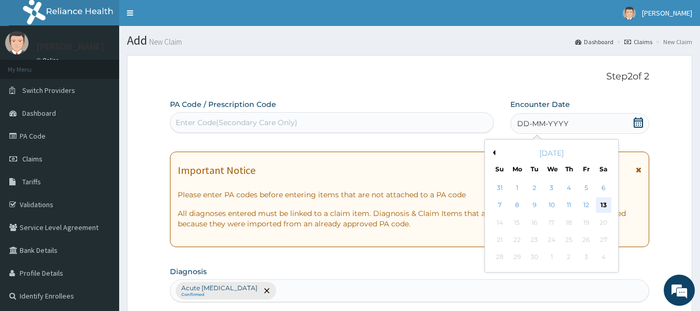
click at [608, 202] on div "13" at bounding box center [604, 205] width 16 height 16
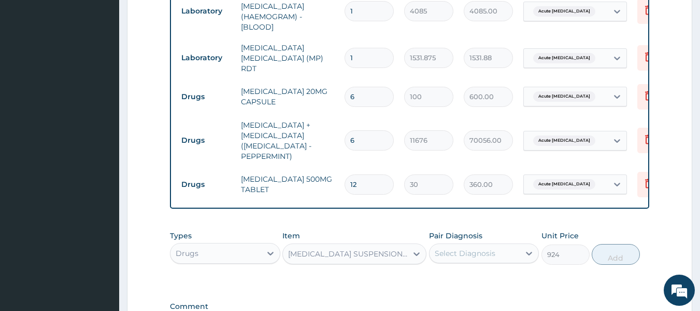
scroll to position [623, 0]
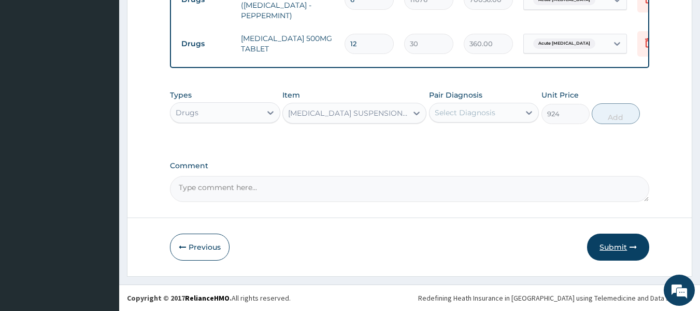
click at [622, 251] on button "Submit" at bounding box center [618, 246] width 62 height 27
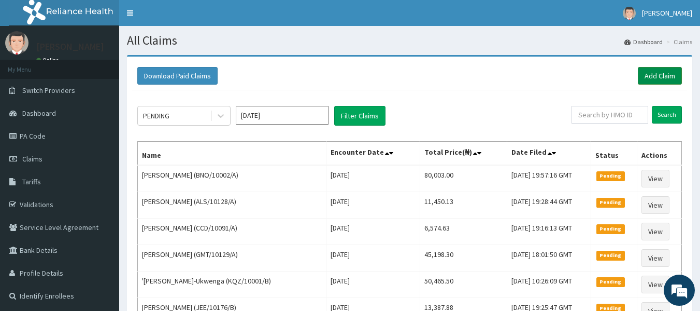
click at [656, 74] on link "Add Claim" at bounding box center [660, 76] width 44 height 18
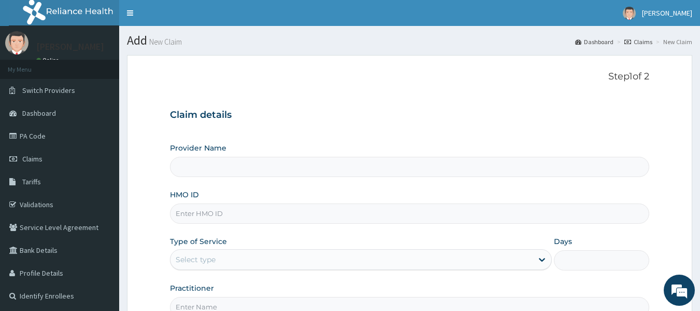
click at [239, 206] on input "HMO ID" at bounding box center [410, 213] width 480 height 20
type input "Reliance Family Clinics (RFC) - [GEOGRAPHIC_DATA]"
paste input "PHT/10049/A"
click at [239, 205] on input "PHT/10049/A" at bounding box center [410, 213] width 480 height 20
type input "PHT/10049/A"
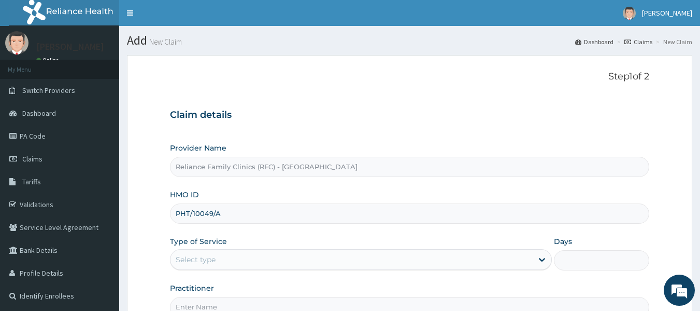
click at [218, 258] on div "Select type" at bounding box center [352, 259] width 362 height 17
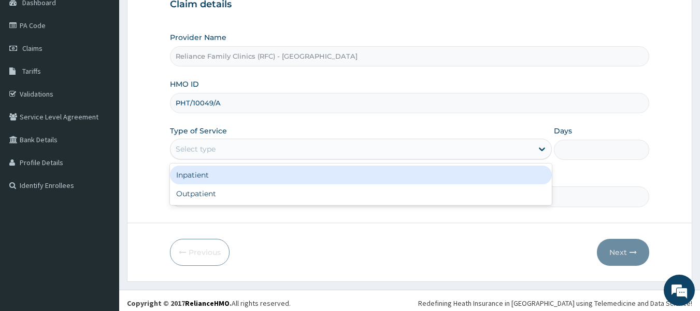
scroll to position [111, 0]
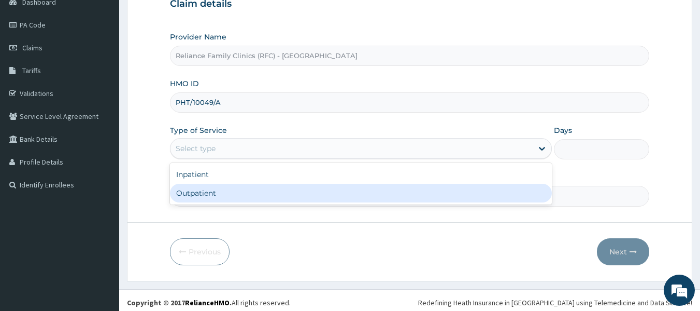
click at [222, 197] on div "Outpatient" at bounding box center [361, 193] width 382 height 19
type input "1"
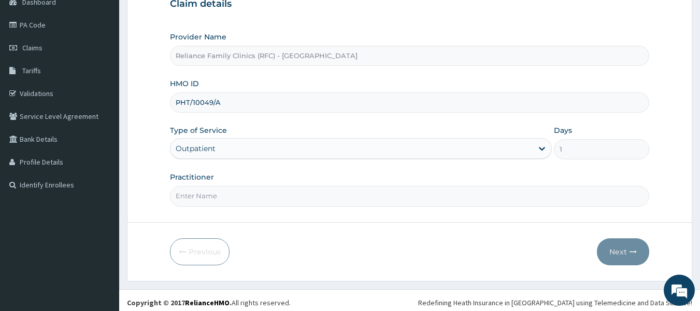
click at [221, 197] on input "Practitioner" at bounding box center [410, 196] width 480 height 20
type input "locum"
click at [623, 249] on button "Next" at bounding box center [623, 251] width 52 height 27
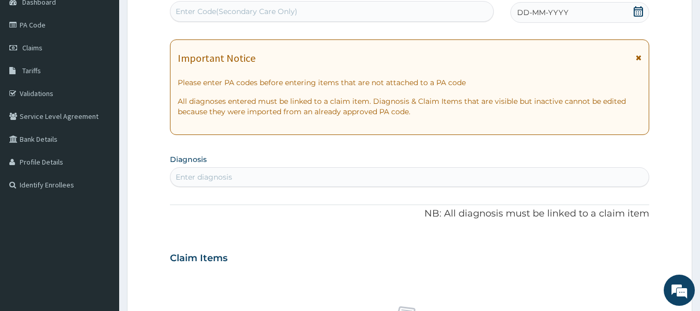
click at [248, 176] on div "Enter diagnosis" at bounding box center [410, 176] width 479 height 17
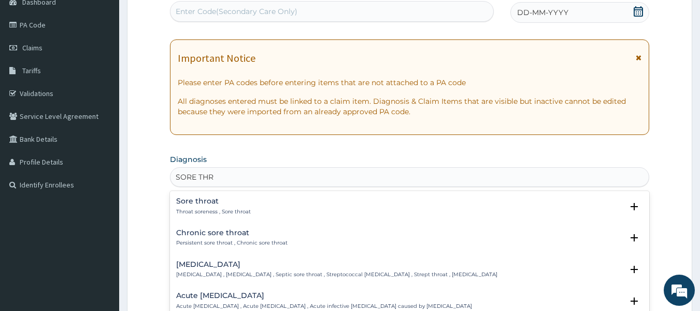
type input "SORE THR"
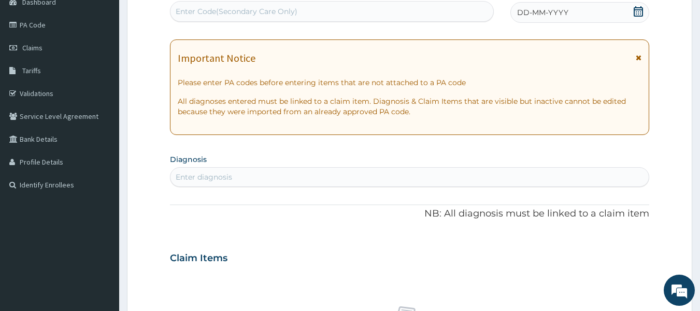
click at [181, 182] on div "Enter diagnosis" at bounding box center [410, 176] width 479 height 17
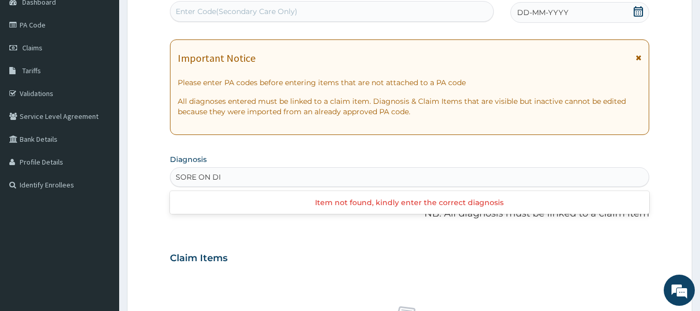
type input "SORE ON DI"
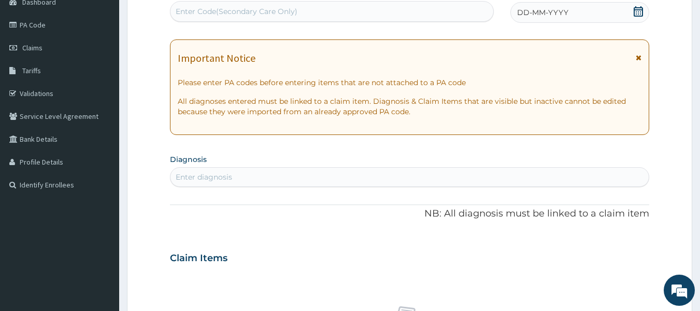
click at [208, 174] on div "Enter diagnosis" at bounding box center [204, 177] width 57 height 10
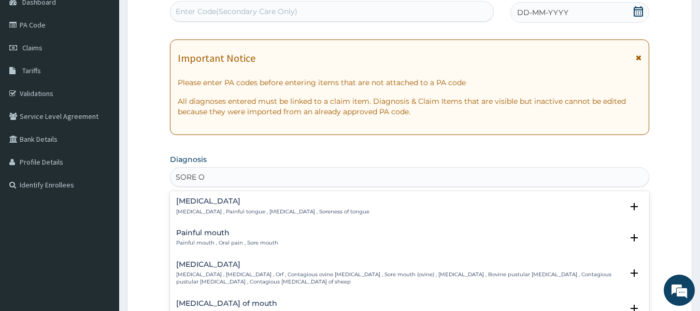
type input "SORE"
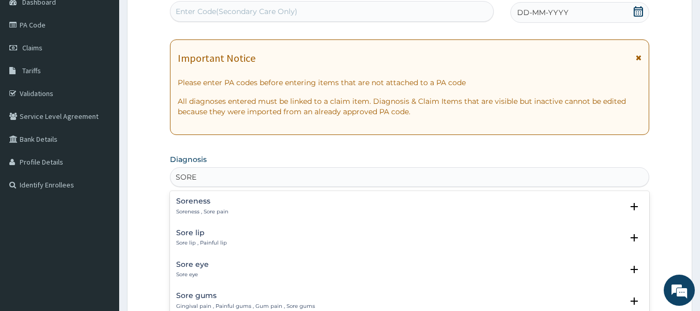
click at [225, 208] on p "Soreness , Sore pain" at bounding box center [202, 211] width 52 height 7
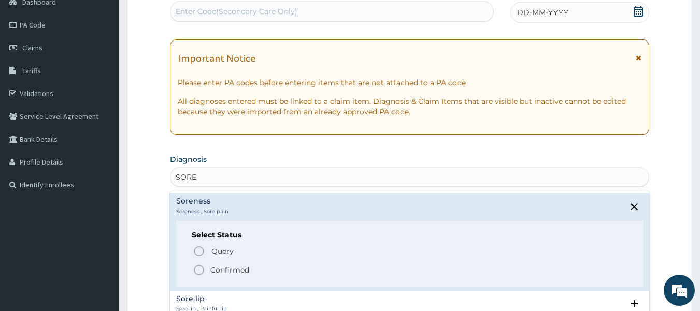
click at [223, 267] on p "Confirmed" at bounding box center [229, 269] width 39 height 10
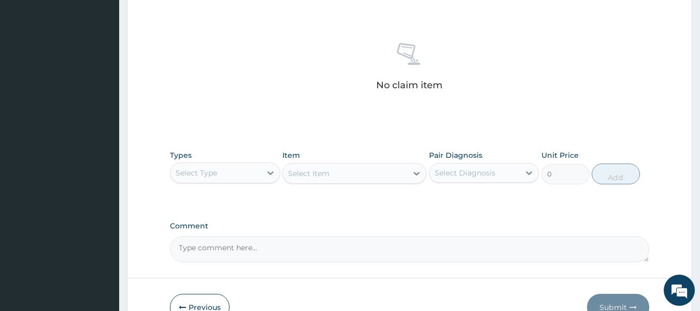
scroll to position [363, 0]
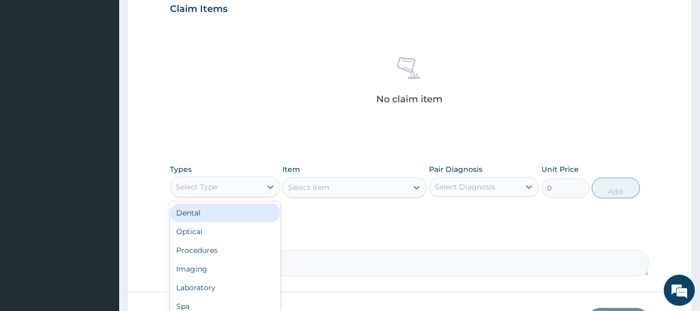
click at [223, 187] on div "Select Type" at bounding box center [216, 186] width 91 height 17
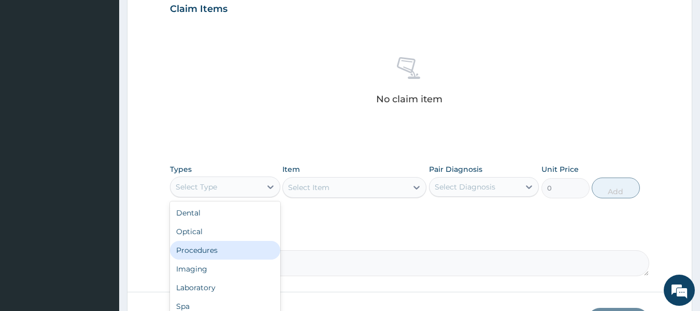
click at [216, 255] on div "Procedures" at bounding box center [225, 250] width 110 height 19
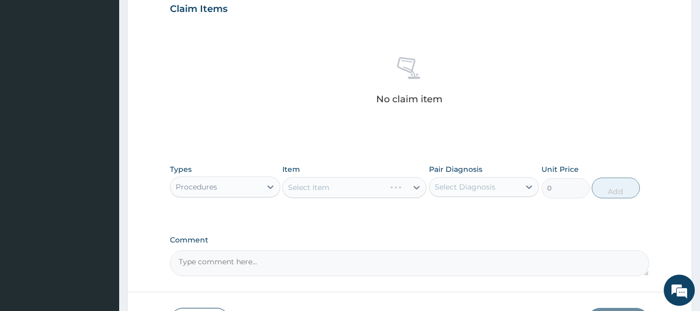
click at [394, 183] on div "Select Item" at bounding box center [355, 187] width 144 height 21
click at [493, 189] on div "Select Diagnosis" at bounding box center [465, 186] width 61 height 10
click at [486, 207] on div "Soreness" at bounding box center [484, 213] width 110 height 21
checkbox input "true"
drag, startPoint x: 366, startPoint y: 173, endPoint x: 374, endPoint y: 199, distance: 27.6
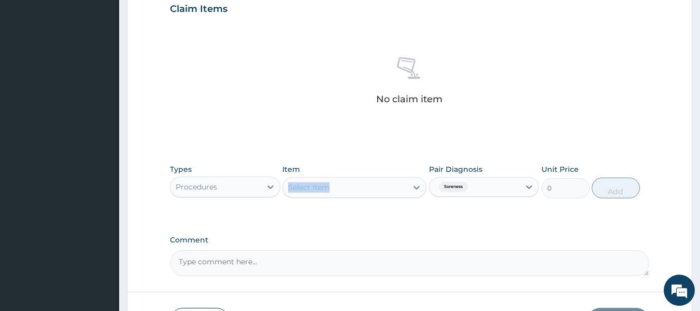
click at [374, 199] on div "Types Procedures Item Select Item Pair Diagnosis Soreness Unit Price 0 Add" at bounding box center [410, 181] width 480 height 45
click at [372, 187] on div "Select Item" at bounding box center [345, 187] width 124 height 17
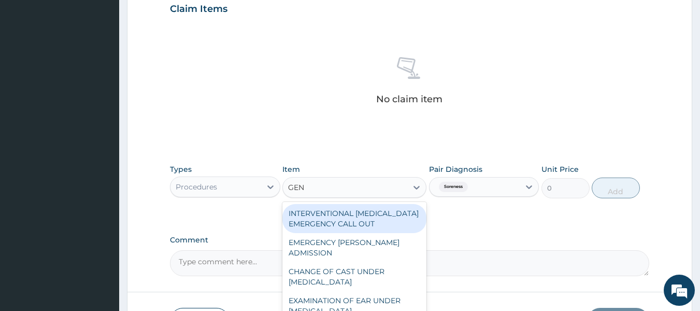
type input "GENE"
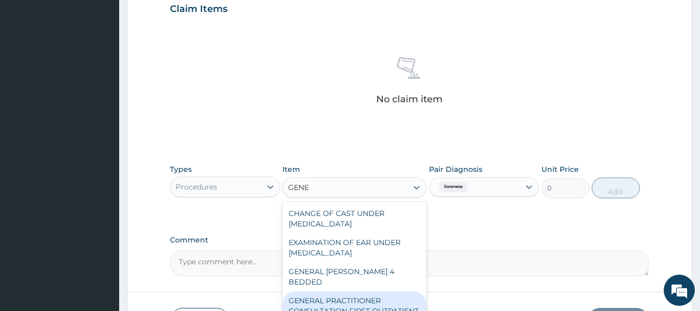
click at [380, 291] on div "GENERAL PRACTITIONER CONSULTATION FIRST OUTPATIENT CONSULTATION" at bounding box center [355, 310] width 144 height 39
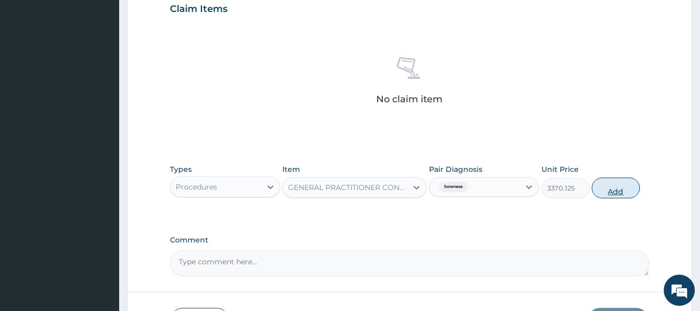
click at [621, 193] on button "Add" at bounding box center [616, 187] width 48 height 21
type input "0"
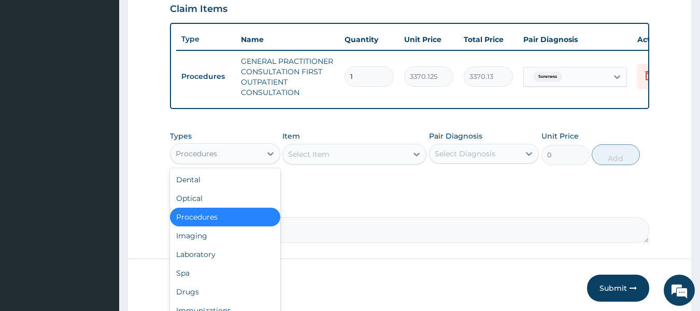
click at [235, 159] on div "Procedures" at bounding box center [216, 153] width 91 height 17
click at [215, 298] on div "Drugs" at bounding box center [225, 291] width 110 height 19
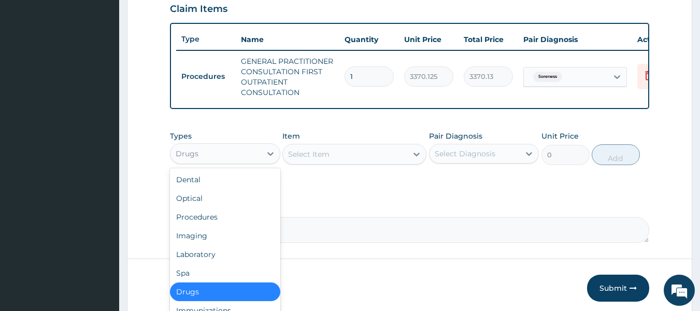
click at [210, 157] on div "Drugs" at bounding box center [216, 153] width 91 height 17
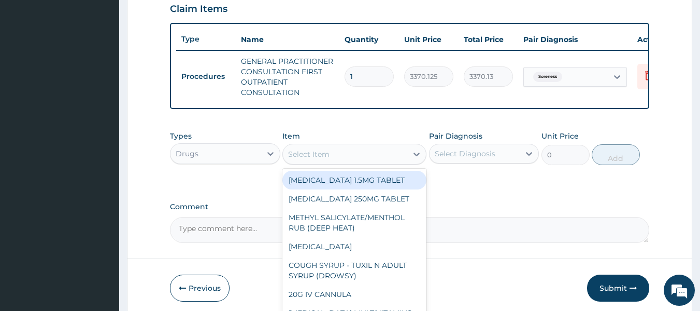
click at [327, 158] on div "Select Item" at bounding box center [308, 154] width 41 height 10
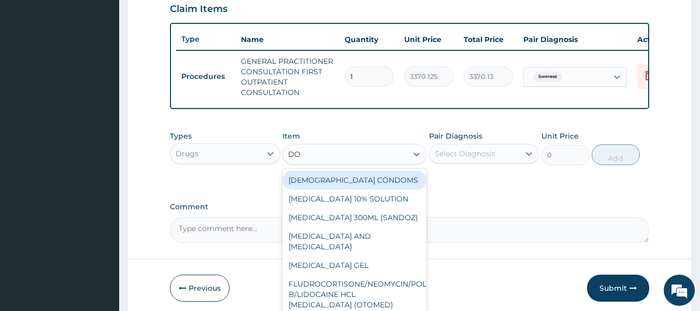
type input "DOX"
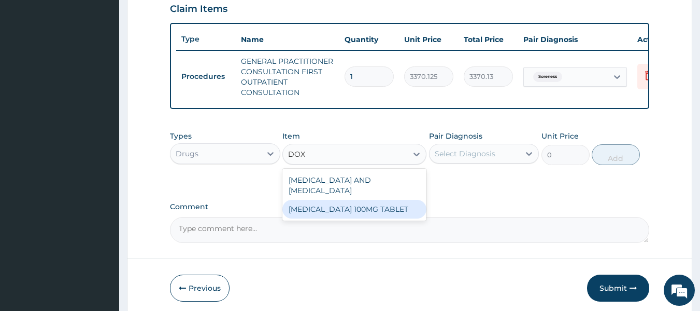
click at [350, 217] on div "[MEDICAL_DATA] 100MG TABLET" at bounding box center [355, 209] width 144 height 19
type input "109.25"
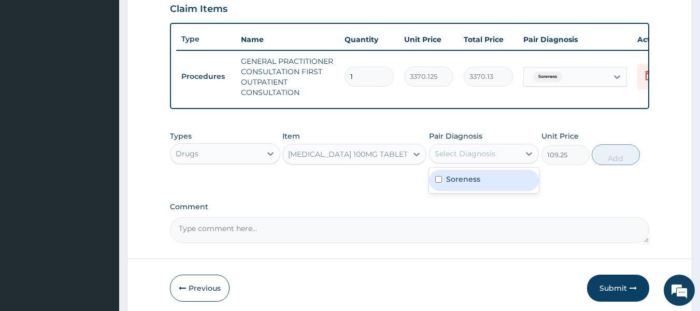
drag, startPoint x: 474, startPoint y: 164, endPoint x: 473, endPoint y: 187, distance: 22.8
click at [473, 163] on div "option Soreness, selected. option Soreness focused, 1 of 1. 1 result available.…" at bounding box center [484, 154] width 110 height 20
click at [473, 184] on label "Soreness" at bounding box center [463, 179] width 34 height 10
checkbox input "true"
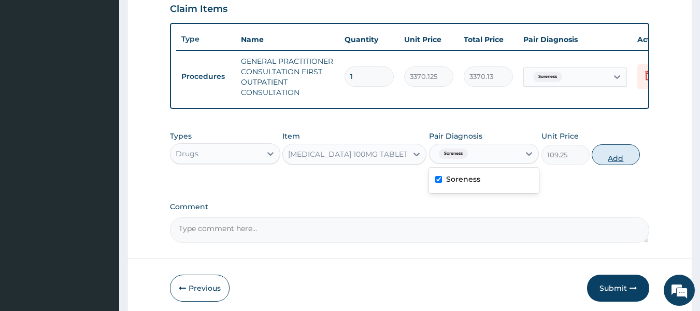
click at [613, 161] on button "Add" at bounding box center [616, 154] width 48 height 21
type input "0"
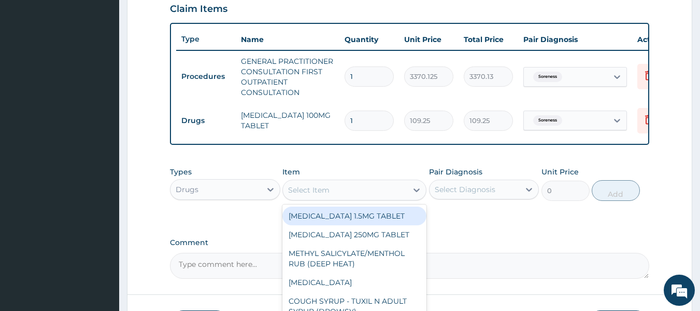
click at [368, 198] on div "Select Item" at bounding box center [345, 189] width 124 height 17
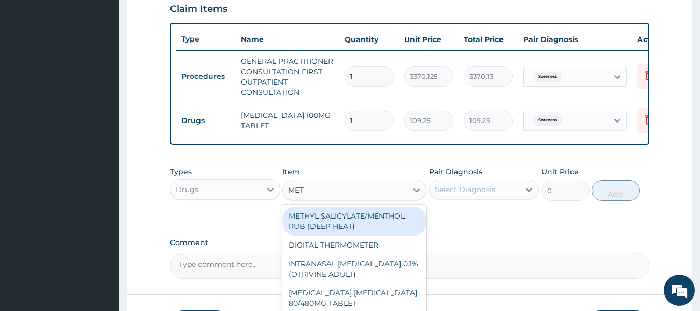
type input "METR"
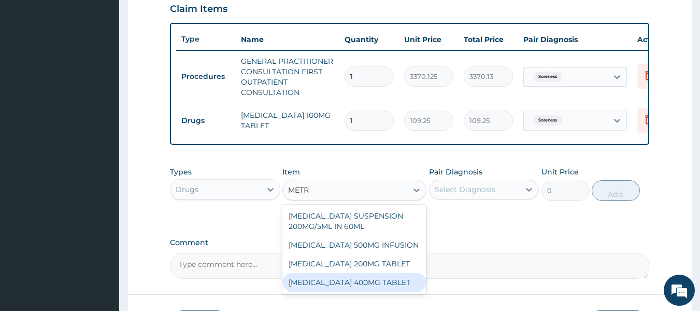
click at [398, 291] on div "[MEDICAL_DATA] 400MG TABLET" at bounding box center [355, 282] width 144 height 19
type input "125"
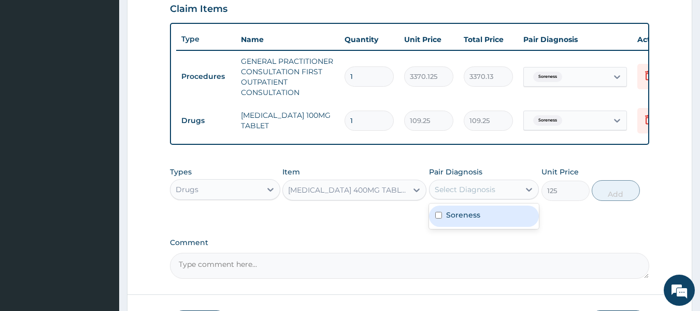
drag, startPoint x: 499, startPoint y: 192, endPoint x: 484, endPoint y: 243, distance: 53.0
click at [484, 243] on div "PA Code / Prescription Code Enter Code(Secondary Care Only) Encounter Date DD-M…" at bounding box center [410, 7] width 480 height 542
click at [490, 227] on div "Soreness" at bounding box center [484, 215] width 110 height 21
checkbox input "true"
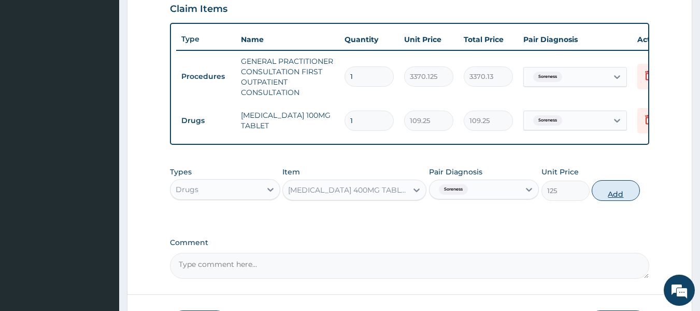
click at [620, 195] on button "Add" at bounding box center [616, 190] width 48 height 21
type input "0"
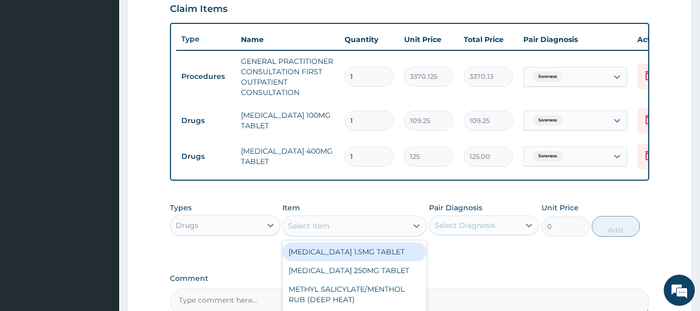
click at [366, 227] on div "Select Item" at bounding box center [345, 225] width 124 height 17
type input "PARA"
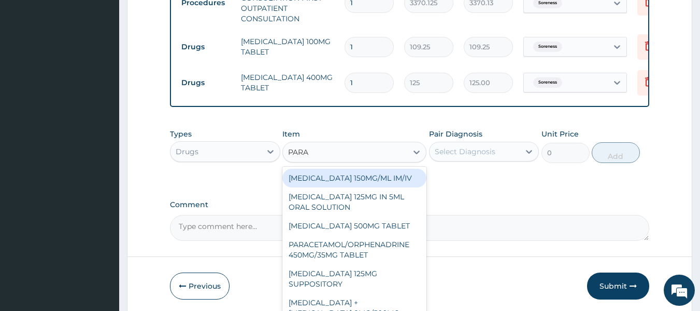
scroll to position [438, 0]
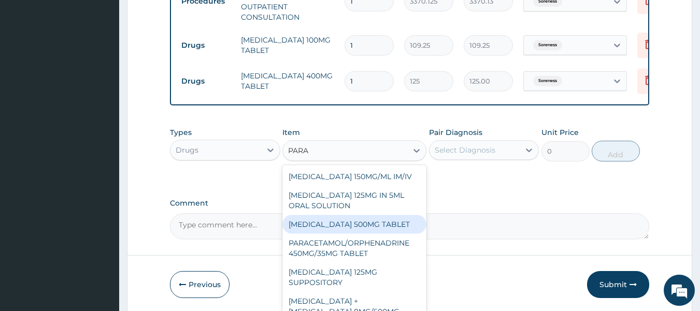
click at [370, 231] on div "PARACETAMOL 500MG TABLET" at bounding box center [355, 224] width 144 height 19
type input "30"
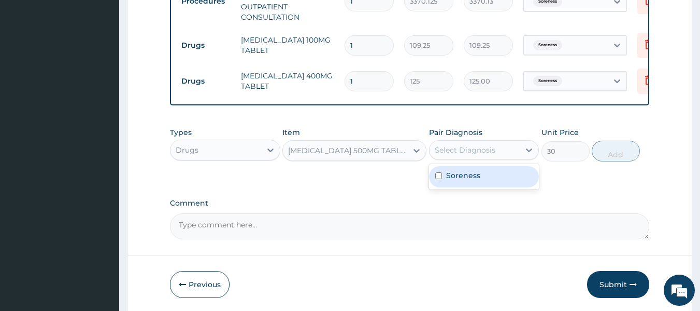
click at [493, 148] on div "Select Diagnosis" at bounding box center [484, 150] width 110 height 20
click at [488, 182] on div "Soreness" at bounding box center [484, 176] width 110 height 21
checkbox input "true"
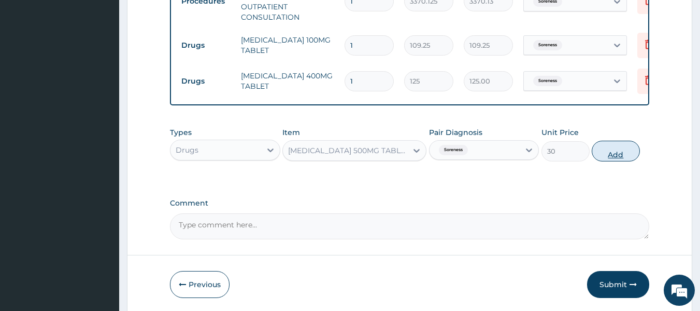
click at [603, 154] on button "Add" at bounding box center [616, 150] width 48 height 21
type input "0"
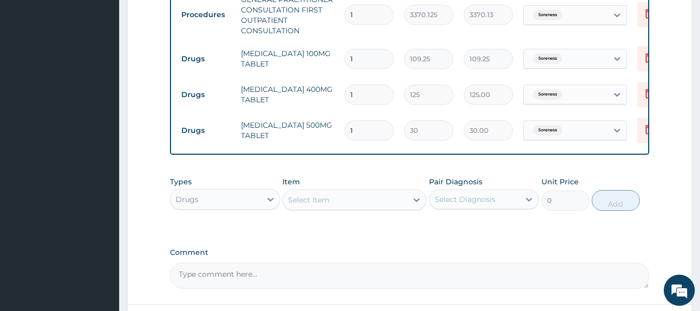
scroll to position [422, 0]
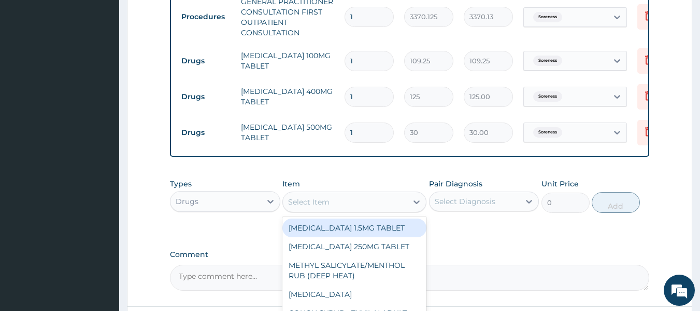
click at [313, 207] on div "Select Item" at bounding box center [308, 201] width 41 height 10
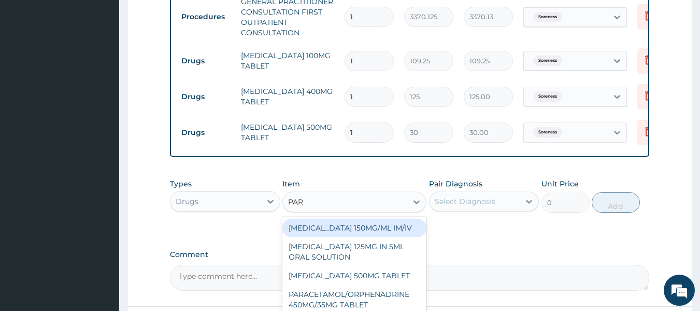
type input "PARA"
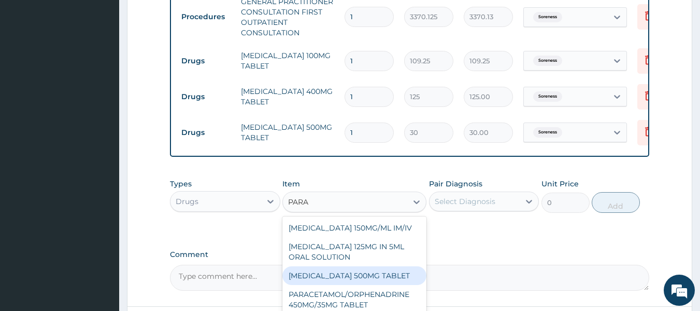
click at [369, 285] on div "PARACETAMOL 500MG TABLET" at bounding box center [355, 275] width 144 height 19
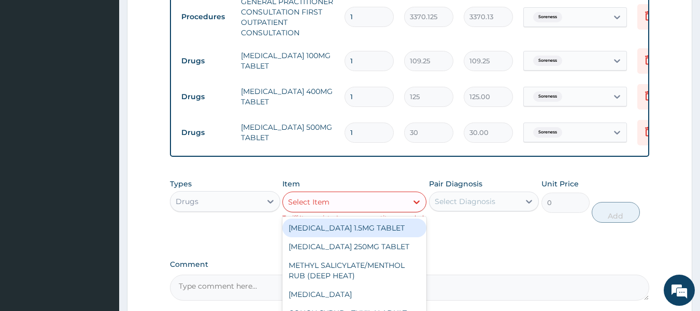
click at [362, 205] on div "Select Item" at bounding box center [345, 201] width 124 height 17
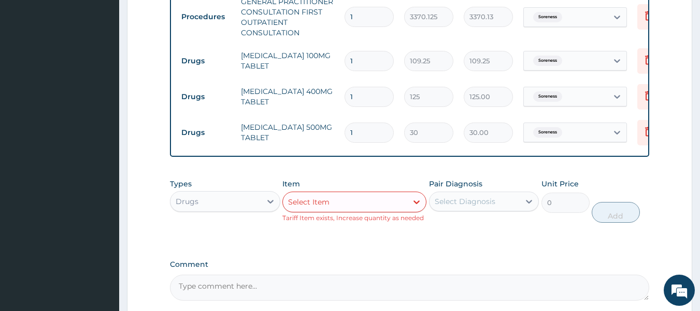
click at [360, 13] on input "1" at bounding box center [369, 17] width 49 height 20
type input "3"
type input "10110.38"
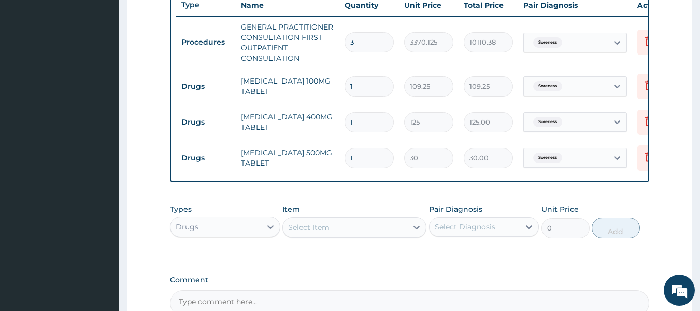
scroll to position [397, 0]
type input "3"
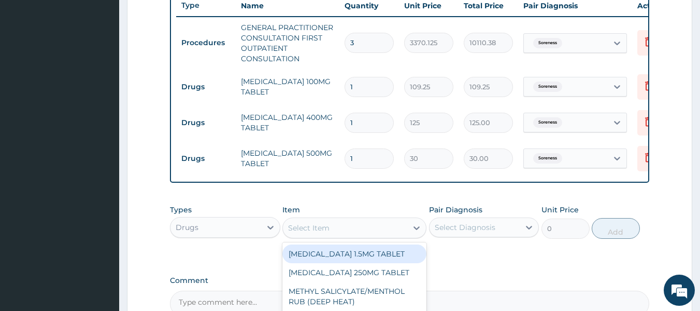
click at [323, 233] on div "Select Item" at bounding box center [308, 227] width 41 height 10
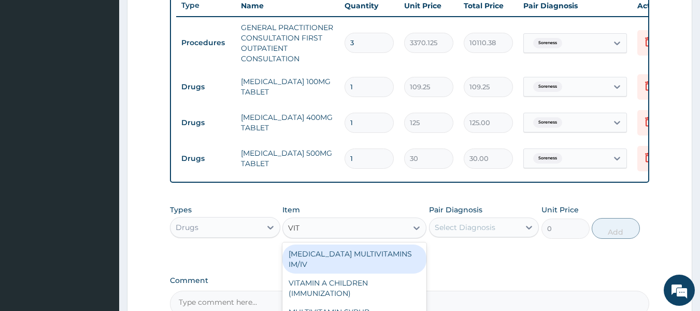
type input "VITA"
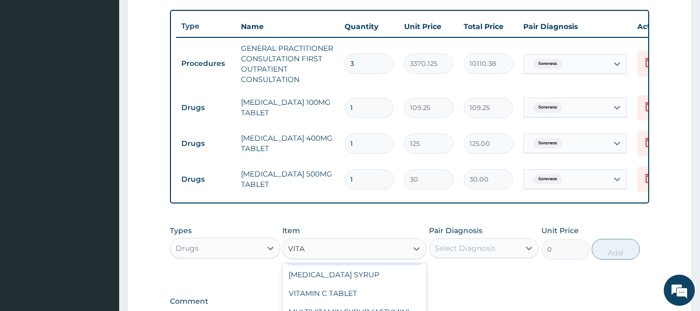
scroll to position [519, 0]
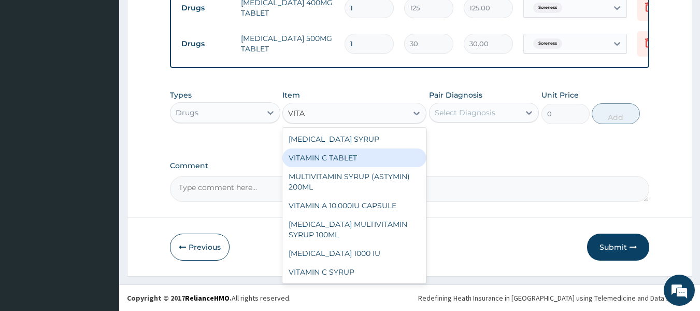
click at [354, 154] on div "VITAMIN C TABLET" at bounding box center [355, 157] width 144 height 19
type input "20"
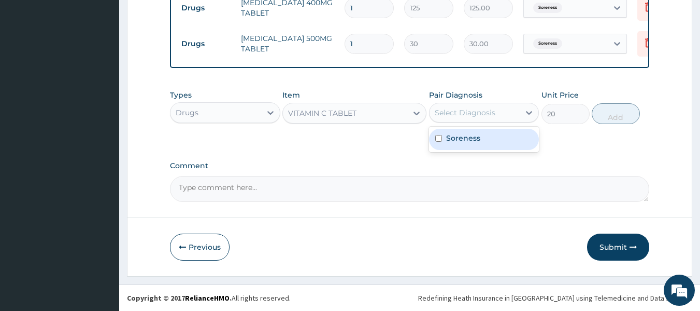
click at [489, 114] on div "Select Diagnosis" at bounding box center [465, 112] width 61 height 10
click at [489, 132] on div "Soreness" at bounding box center [484, 139] width 110 height 21
checkbox input "true"
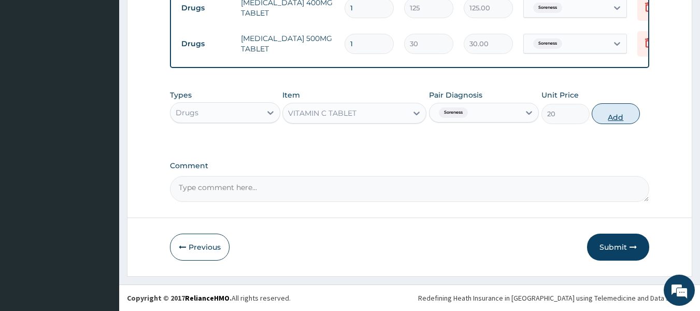
click at [608, 111] on button "Add" at bounding box center [616, 113] width 48 height 21
type input "0"
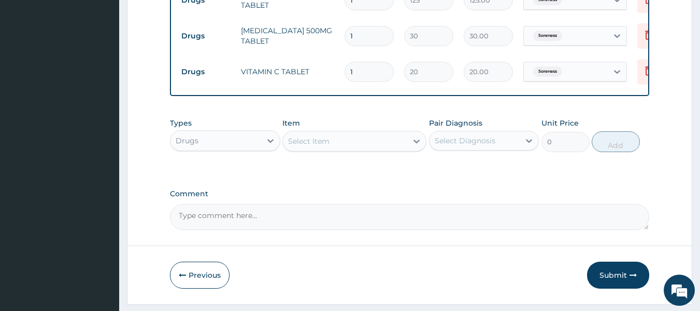
type input "14"
type input "280.00"
type input "14"
click at [367, 35] on input "1" at bounding box center [369, 36] width 49 height 20
type input "18"
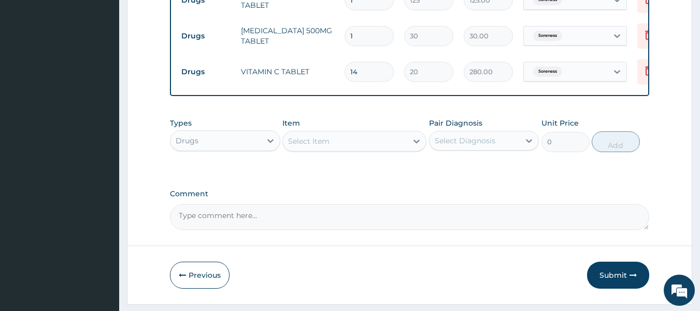
type input "540.00"
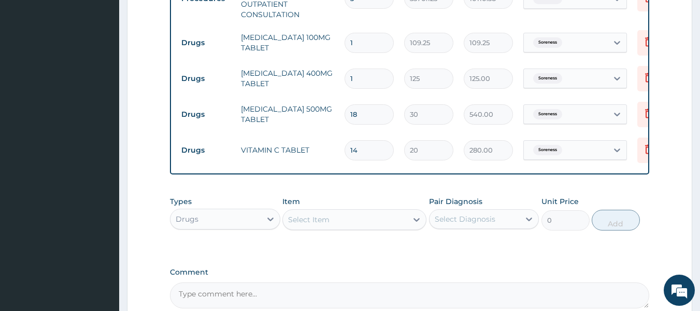
scroll to position [437, 0]
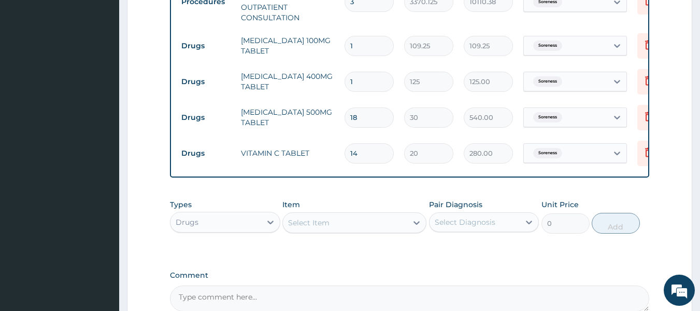
type input "18"
click at [364, 79] on input "1" at bounding box center [369, 82] width 49 height 20
click at [361, 45] on input "1" at bounding box center [369, 46] width 49 height 20
type input "10"
type input "1092.50"
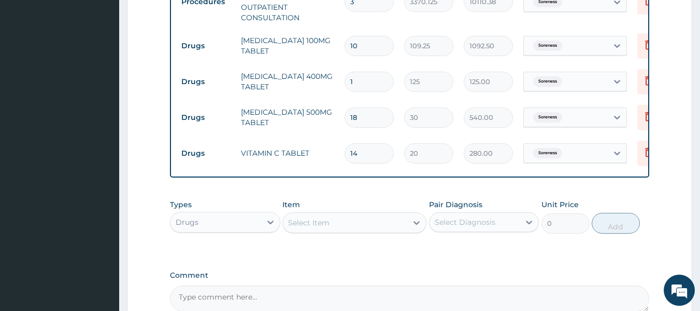
type input "10"
click at [362, 83] on input "1" at bounding box center [369, 82] width 49 height 20
type input "15"
type input "1875.00"
type input "15"
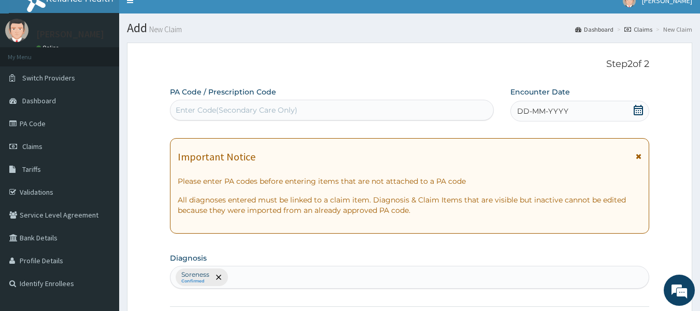
scroll to position [0, 0]
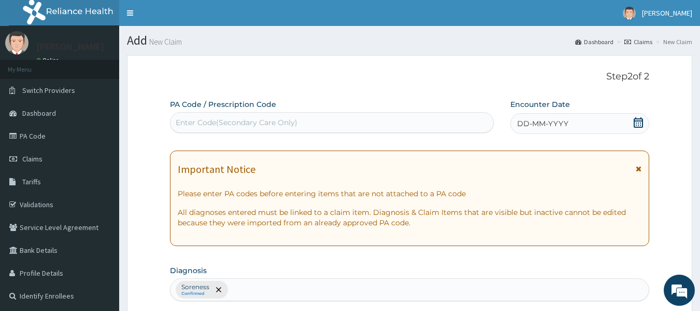
click at [534, 120] on span "DD-MM-YYYY" at bounding box center [542, 123] width 51 height 10
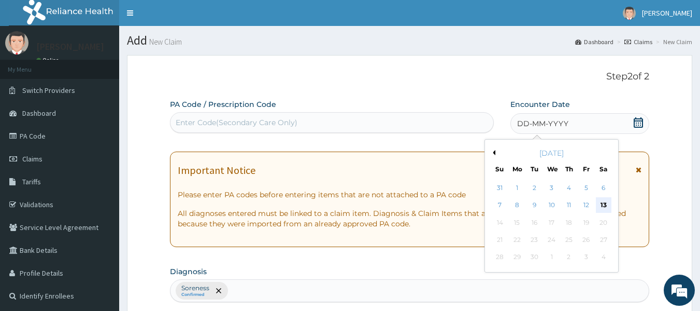
click at [603, 206] on div "13" at bounding box center [604, 205] width 16 height 16
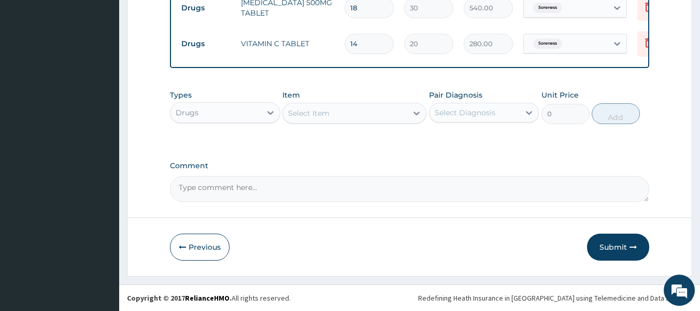
scroll to position [555, 0]
click at [624, 242] on button "Submit" at bounding box center [618, 246] width 62 height 27
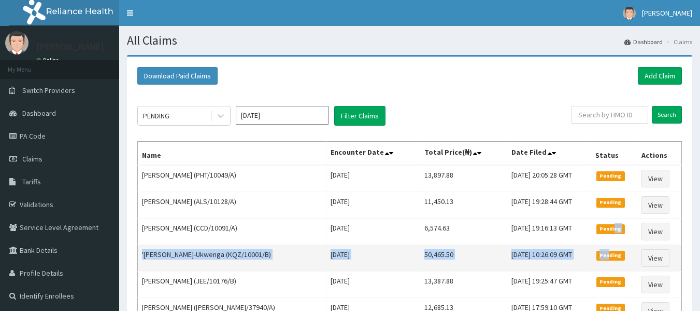
drag, startPoint x: 0, startPoint y: 0, endPoint x: 575, endPoint y: 256, distance: 629.8
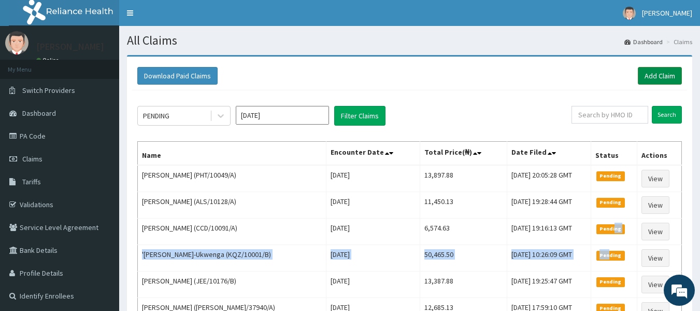
click at [662, 74] on link "Add Claim" at bounding box center [660, 76] width 44 height 18
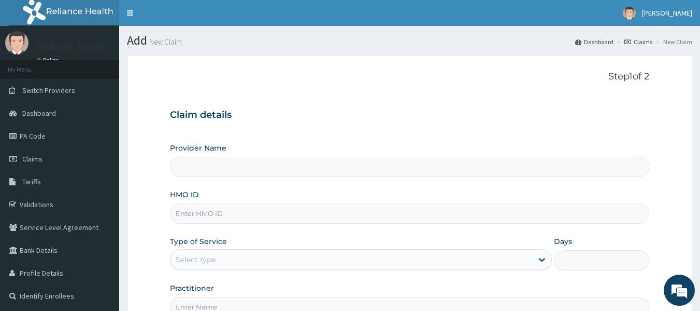
type input "Reliance Family Clinics (RFC) - [GEOGRAPHIC_DATA]"
click at [194, 212] on input "HMO ID" at bounding box center [410, 213] width 480 height 20
type input "DIR/10020/A"
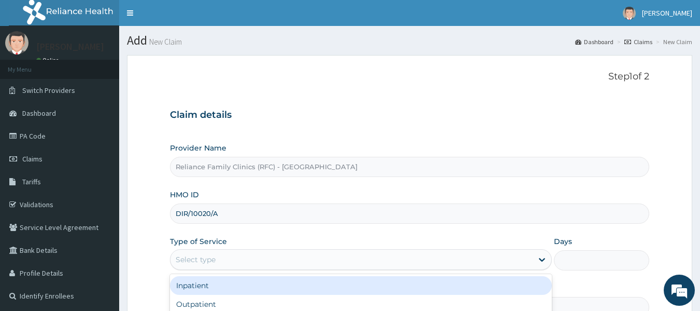
click at [224, 259] on div "Select type" at bounding box center [352, 259] width 362 height 17
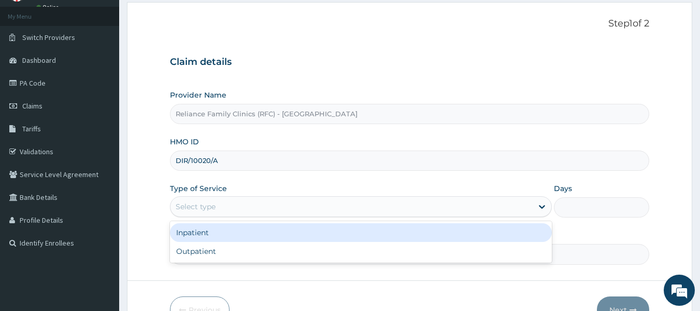
scroll to position [56, 0]
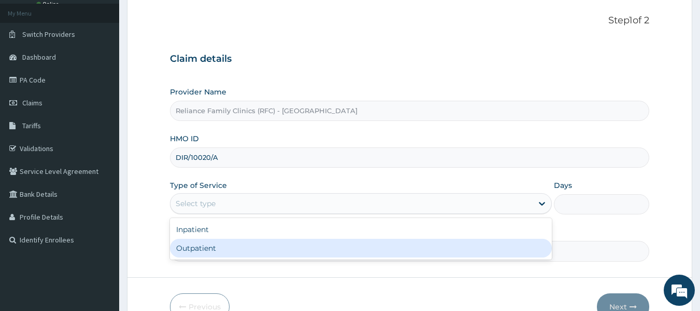
click at [218, 248] on div "Outpatient" at bounding box center [361, 247] width 382 height 19
type input "1"
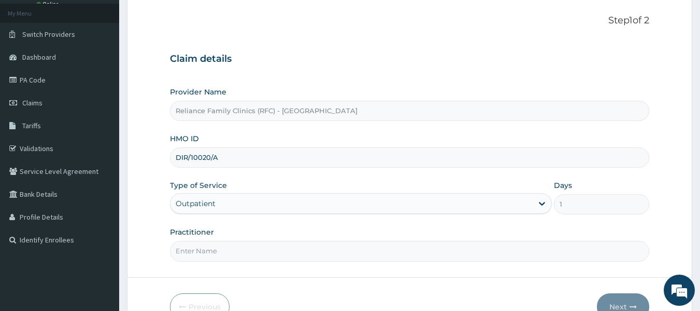
click at [216, 257] on input "Practitioner" at bounding box center [410, 251] width 480 height 20
type input "locum"
click at [629, 297] on button "Next" at bounding box center [623, 306] width 52 height 27
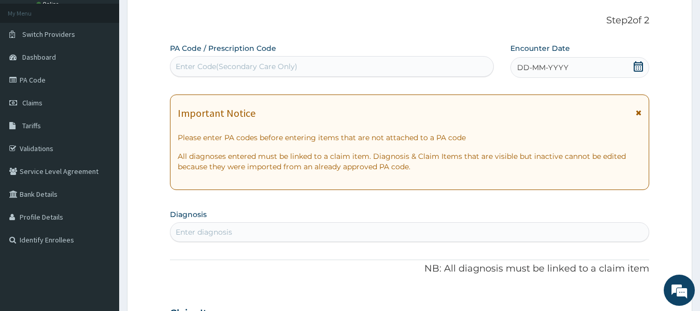
click at [242, 230] on div "Enter diagnosis" at bounding box center [410, 231] width 479 height 17
type input "MALA"
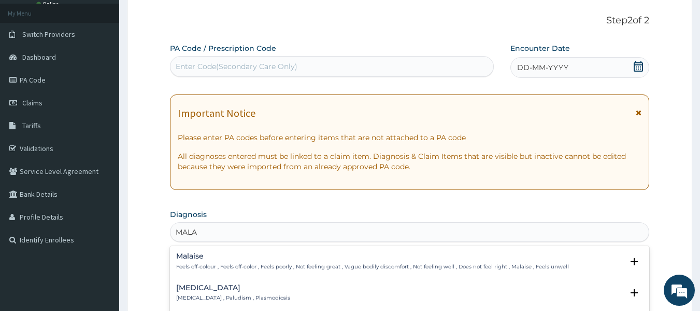
click at [220, 288] on h4 "[MEDICAL_DATA]" at bounding box center [233, 288] width 114 height 8
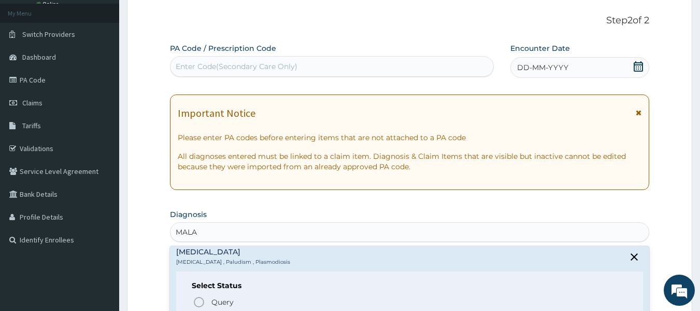
scroll to position [69, 0]
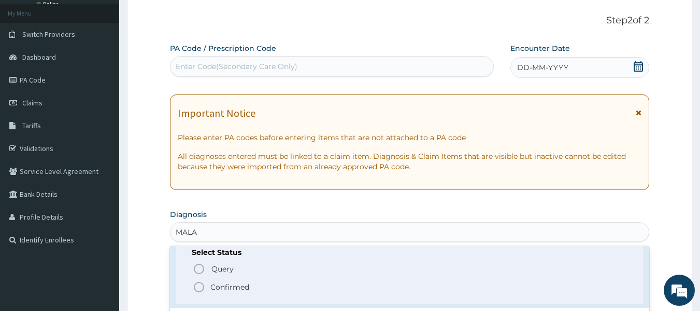
click at [259, 281] on span "Confirmed" at bounding box center [410, 286] width 435 height 12
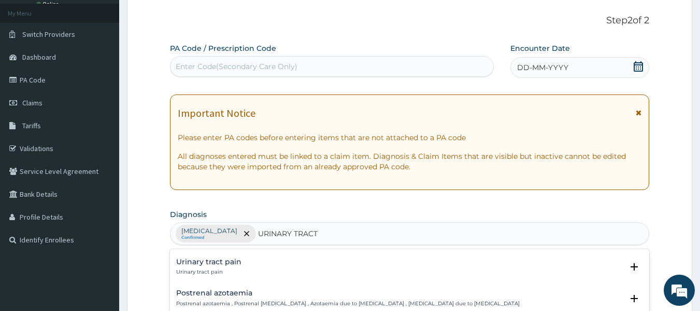
scroll to position [24, 0]
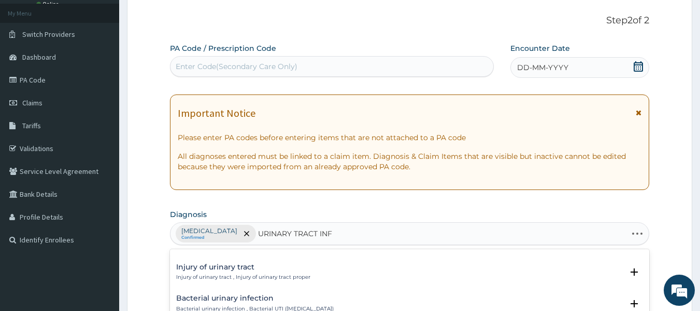
type input "URINARY TRACT INFE"
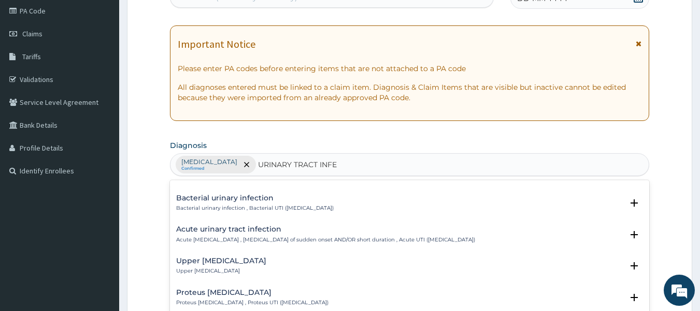
scroll to position [130, 0]
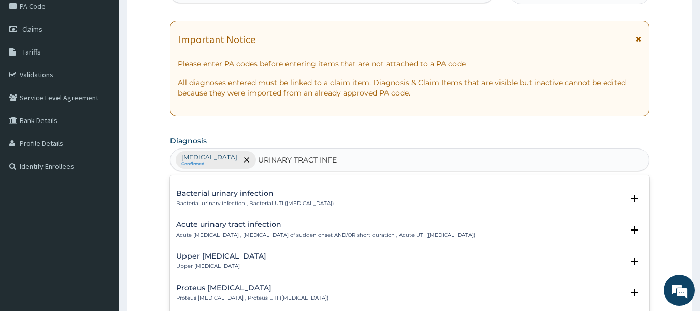
click at [285, 255] on div "Upper [MEDICAL_DATA] Upper [MEDICAL_DATA]" at bounding box center [410, 261] width 468 height 18
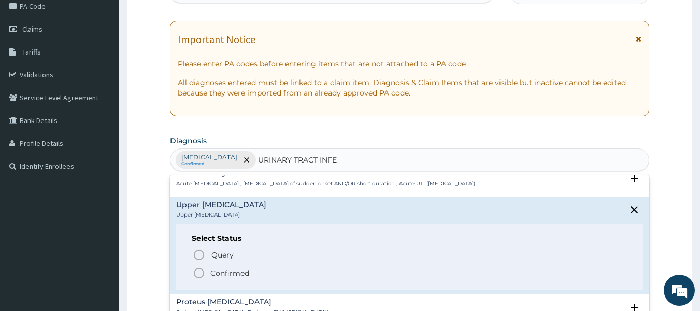
scroll to position [76, 0]
click at [273, 274] on span "Confirmed" at bounding box center [410, 271] width 435 height 12
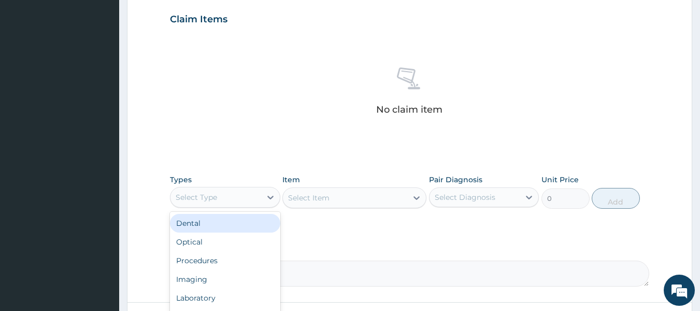
scroll to position [363, 0]
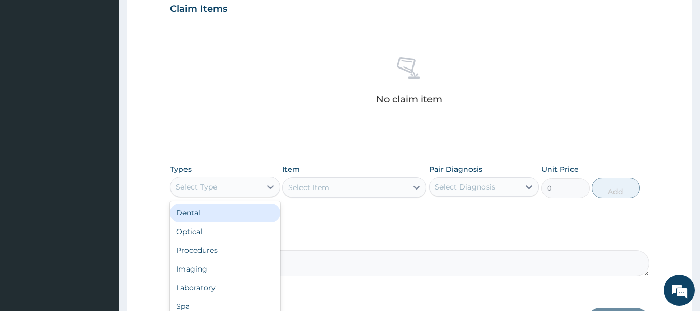
click at [231, 253] on div "Procedures" at bounding box center [225, 250] width 110 height 19
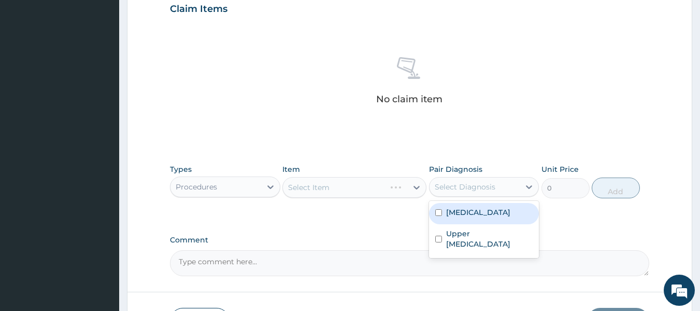
click at [475, 217] on div "[MEDICAL_DATA]" at bounding box center [484, 213] width 110 height 21
checkbox input "true"
click at [472, 245] on label "Upper [MEDICAL_DATA]" at bounding box center [489, 238] width 87 height 21
checkbox input "true"
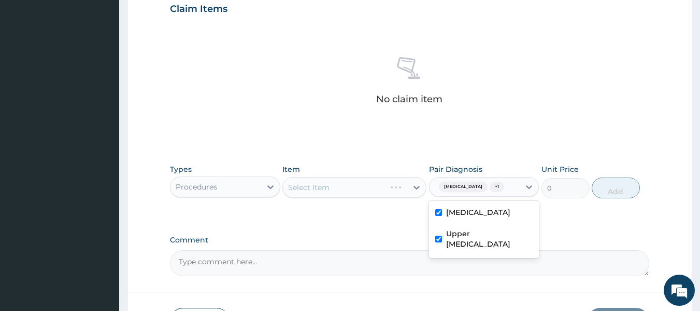
click at [364, 188] on div "Select Item" at bounding box center [355, 187] width 144 height 21
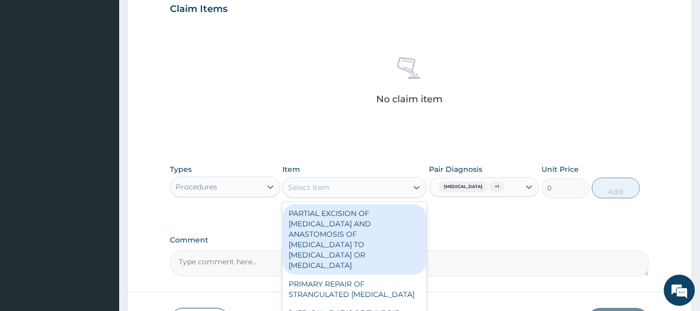
click at [364, 185] on div "Select Item" at bounding box center [345, 187] width 124 height 17
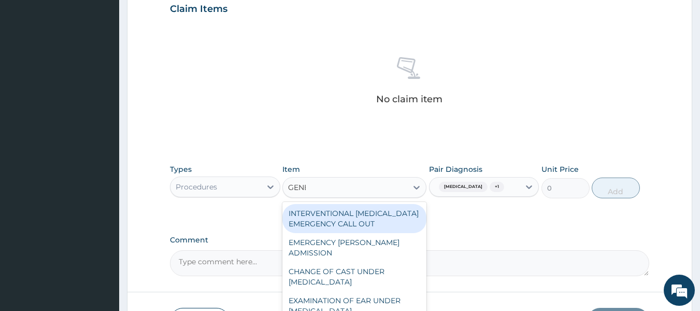
type input "GENER"
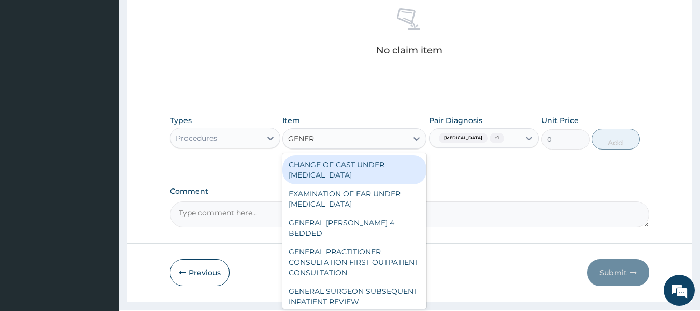
scroll to position [414, 0]
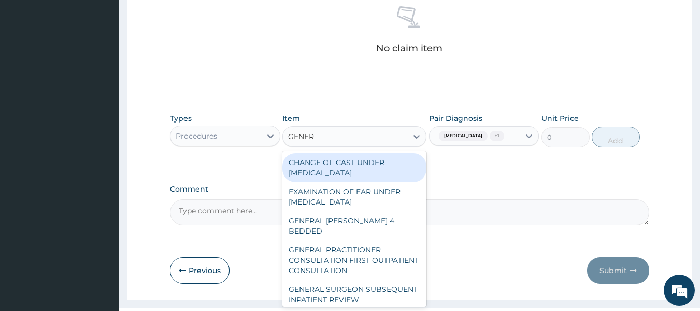
click at [365, 245] on div "GENERAL PRACTITIONER CONSULTATION FIRST OUTPATIENT CONSULTATION" at bounding box center [355, 259] width 144 height 39
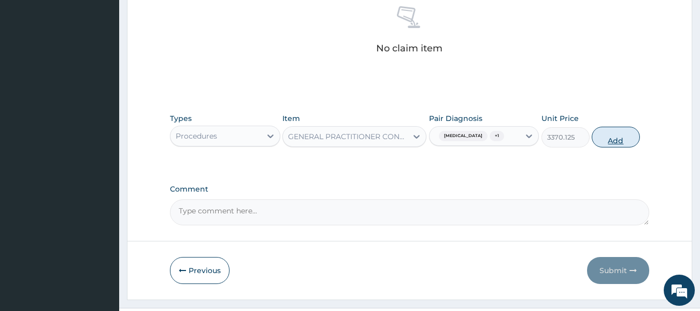
click at [611, 143] on button "Add" at bounding box center [616, 136] width 48 height 21
type input "0"
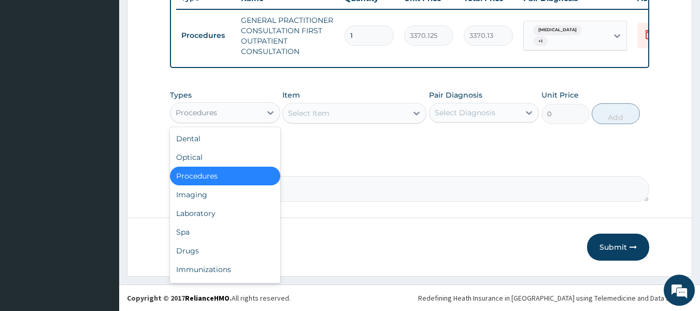
click at [222, 217] on div "Laboratory" at bounding box center [225, 213] width 110 height 19
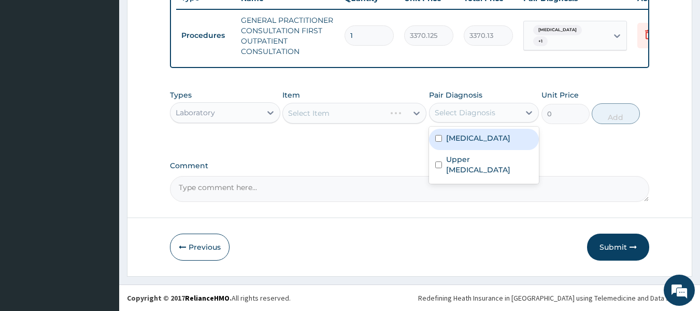
click at [489, 140] on div "Malaria" at bounding box center [484, 139] width 110 height 21
checkbox input "true"
click at [493, 175] on div "Upper urinary tract infection" at bounding box center [484, 166] width 110 height 32
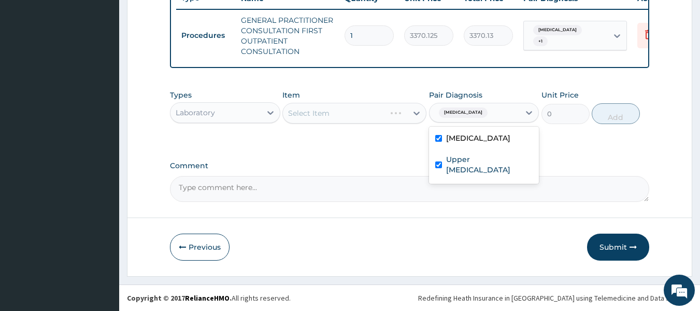
checkbox input "true"
click at [337, 106] on div "Select Item" at bounding box center [355, 113] width 144 height 21
click at [365, 118] on div "Select Item" at bounding box center [355, 113] width 144 height 21
click at [368, 126] on div "Types Laboratory Item Select Item Pair Diagnosis Malaria + 1 Unit Price 0 Add" at bounding box center [410, 106] width 480 height 45
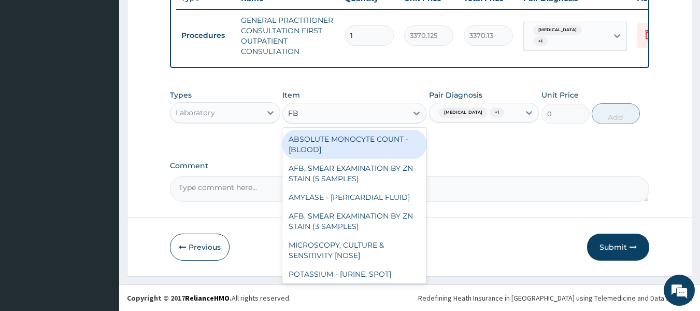
type input "FBC"
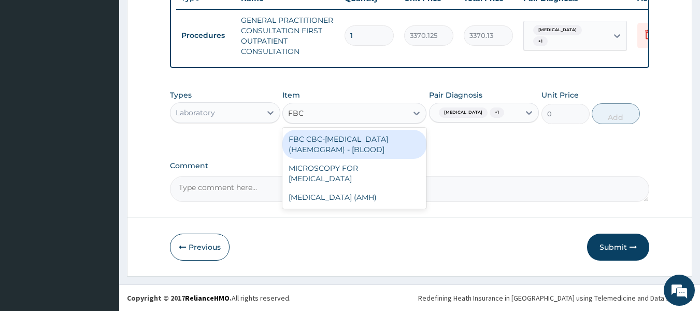
click at [400, 147] on div "FBC CBC-[MEDICAL_DATA] (HAEMOGRAM) - [BLOOD]" at bounding box center [355, 144] width 144 height 29
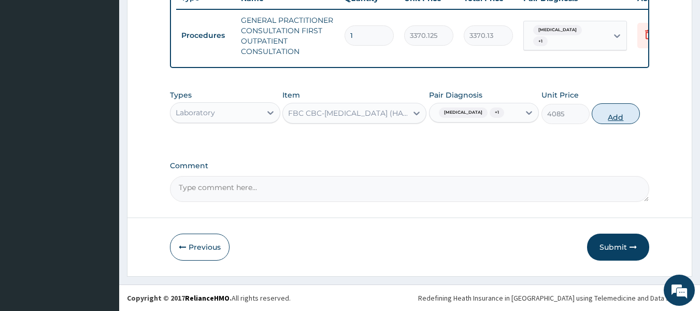
click at [613, 120] on button "Add" at bounding box center [616, 113] width 48 height 21
type input "0"
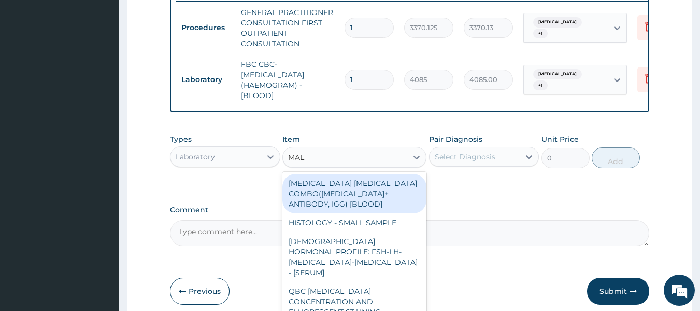
type input "MALA"
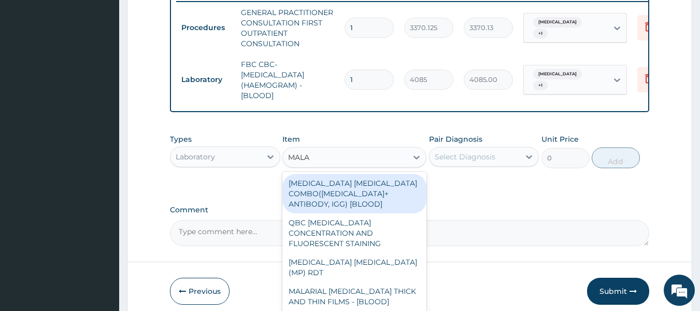
click at [378, 258] on div "[MEDICAL_DATA] [MEDICAL_DATA] (MP) RDT" at bounding box center [355, 266] width 144 height 29
type input "1531.875"
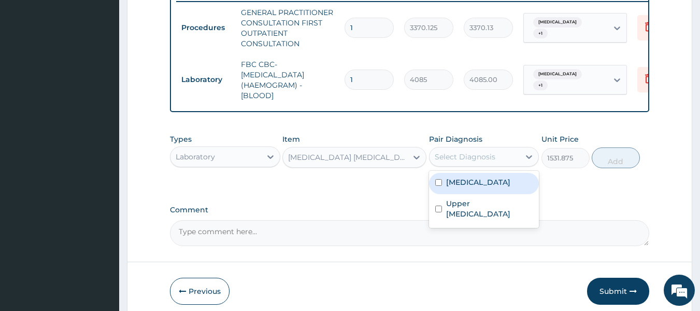
click at [479, 193] on div "Malaria" at bounding box center [484, 183] width 110 height 21
checkbox input "true"
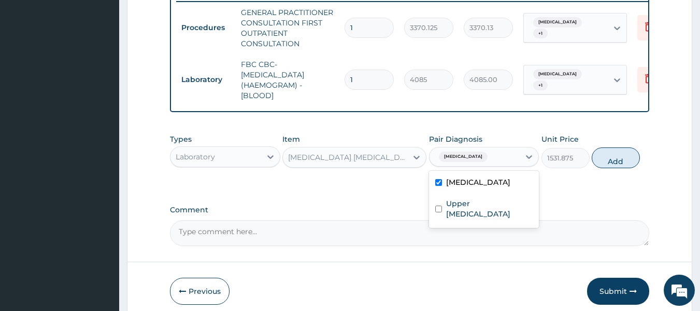
click at [478, 217] on label "Upper urinary tract infection" at bounding box center [489, 208] width 87 height 21
checkbox input "true"
click at [613, 164] on button "Add" at bounding box center [616, 157] width 48 height 21
type input "0"
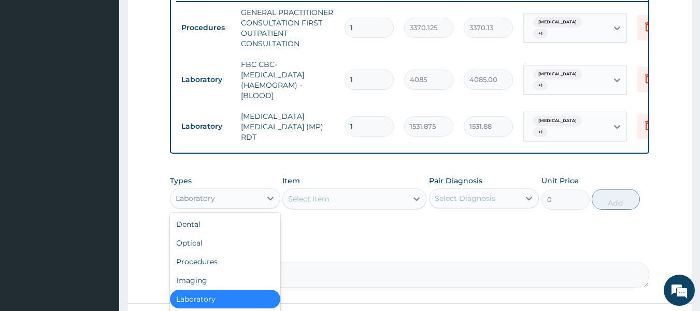
click at [248, 196] on div "Laboratory" at bounding box center [216, 198] width 91 height 17
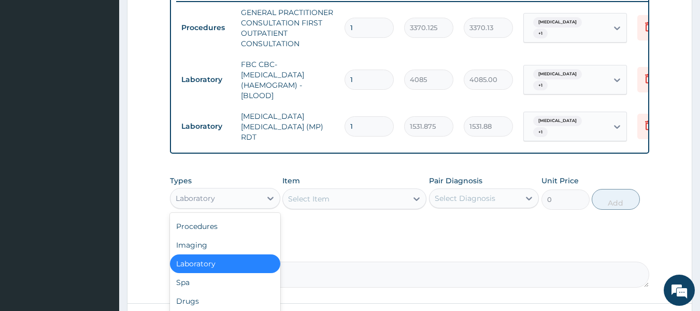
scroll to position [35, 0]
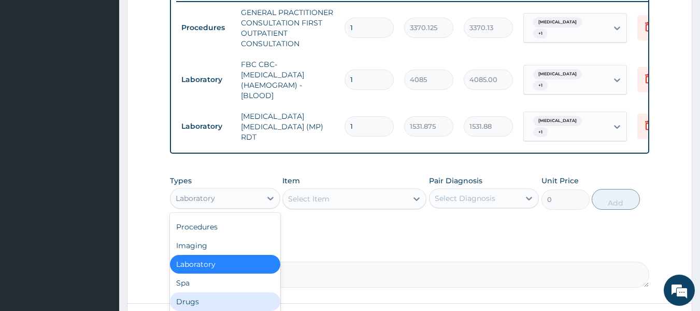
click at [211, 304] on div "Drugs" at bounding box center [225, 301] width 110 height 19
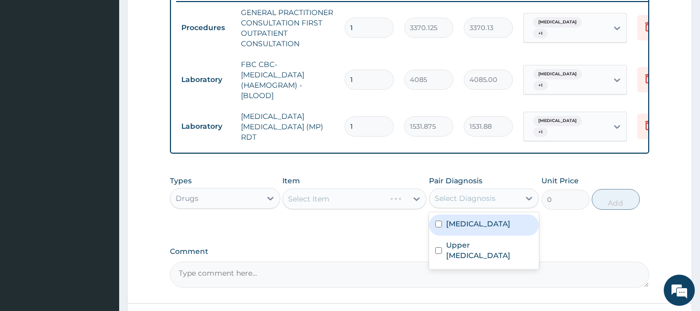
click at [467, 203] on div "Select Diagnosis" at bounding box center [465, 198] width 61 height 10
click at [464, 220] on label "Malaria" at bounding box center [478, 223] width 64 height 10
checkbox input "true"
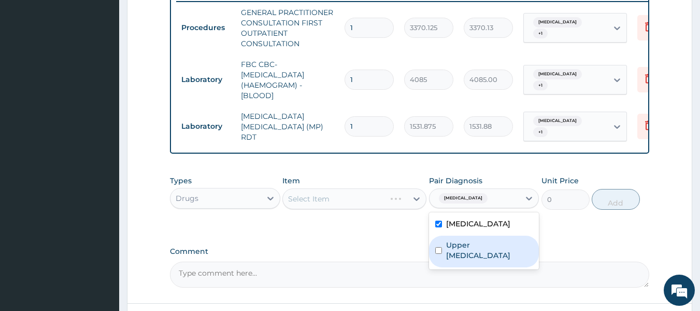
click at [466, 244] on label "Upper urinary tract infection" at bounding box center [489, 249] width 87 height 21
checkbox input "true"
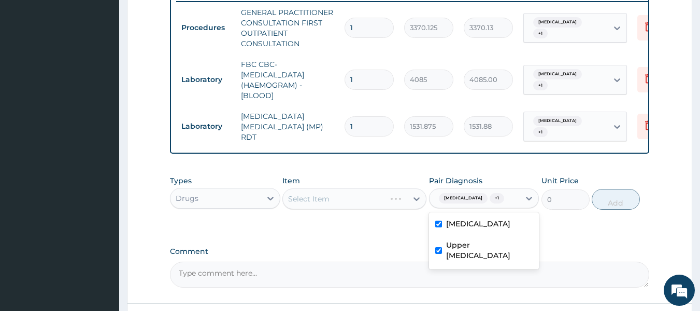
click at [377, 196] on div "Select Item" at bounding box center [355, 198] width 144 height 21
click at [357, 198] on div "Select Item" at bounding box center [355, 198] width 144 height 21
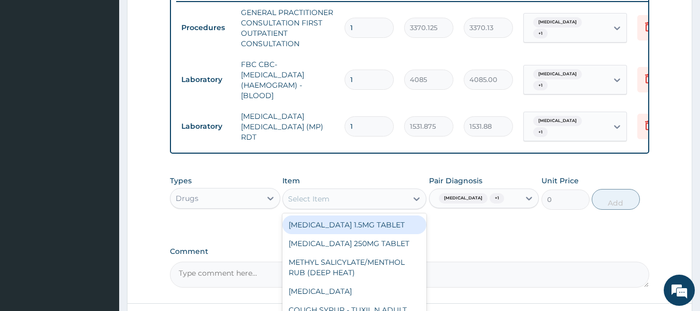
click at [357, 198] on div "Select Item" at bounding box center [345, 198] width 124 height 17
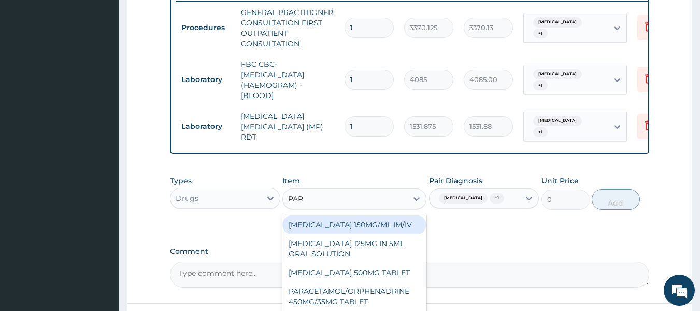
type input "PARA"
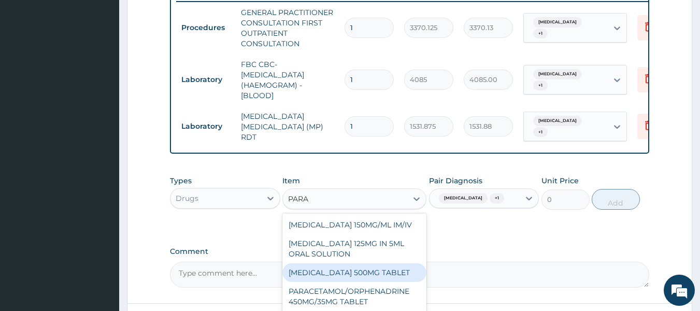
click at [388, 274] on div "PARACETAMOL 500MG TABLET" at bounding box center [355, 272] width 144 height 19
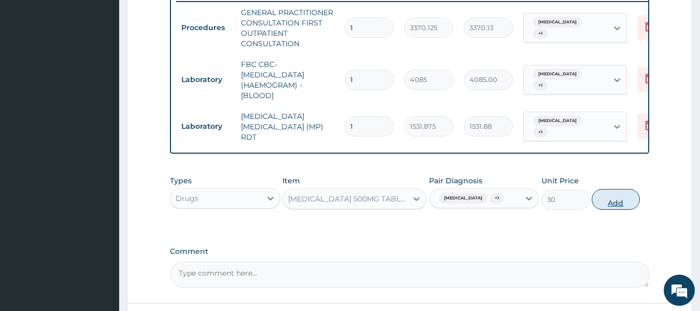
click at [615, 207] on button "Add" at bounding box center [616, 199] width 48 height 21
type input "0"
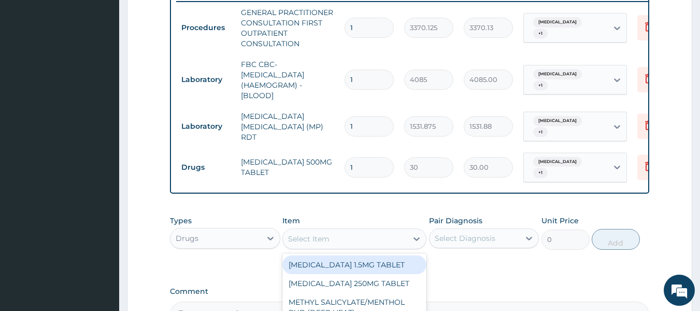
click at [372, 230] on div "Select Item" at bounding box center [345, 238] width 124 height 17
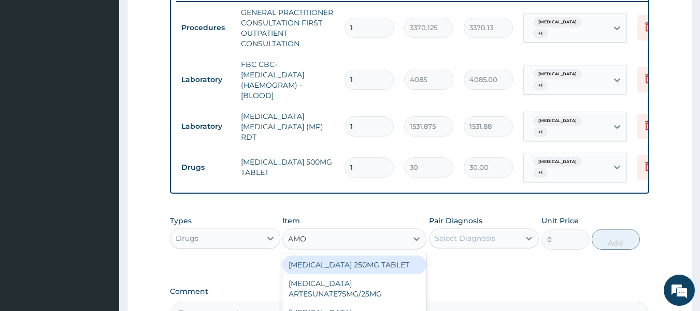
type input "AMOX"
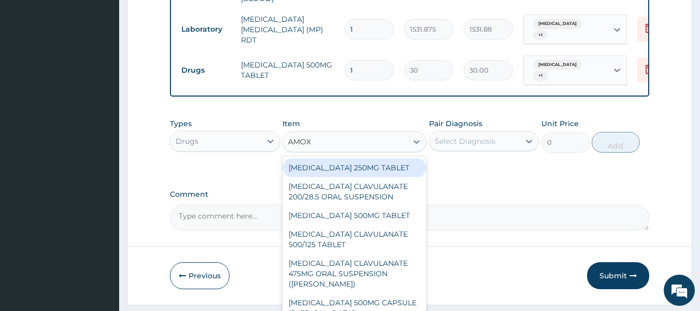
scroll to position [508, 0]
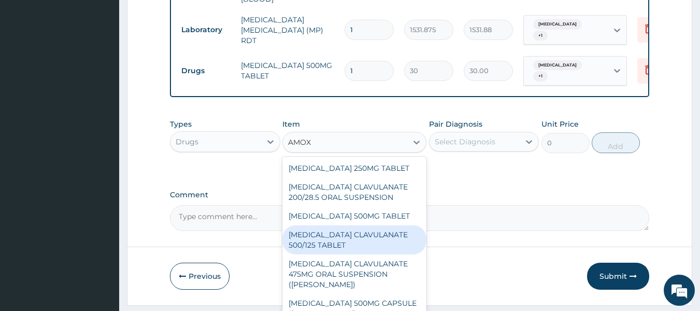
click at [351, 236] on div "AMOXICILLIN CLAVULANATE 500/125 TABLET" at bounding box center [355, 239] width 144 height 29
type input "414"
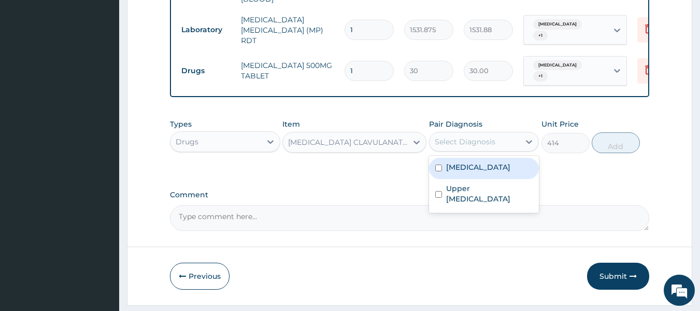
drag, startPoint x: 486, startPoint y: 136, endPoint x: 479, endPoint y: 160, distance: 25.4
click at [479, 151] on div "option Upper urinary tract infection, selected. option Malaria focused, 1 of 2.…" at bounding box center [484, 142] width 110 height 20
click at [479, 160] on div "Malaria" at bounding box center [484, 168] width 110 height 21
checkbox input "true"
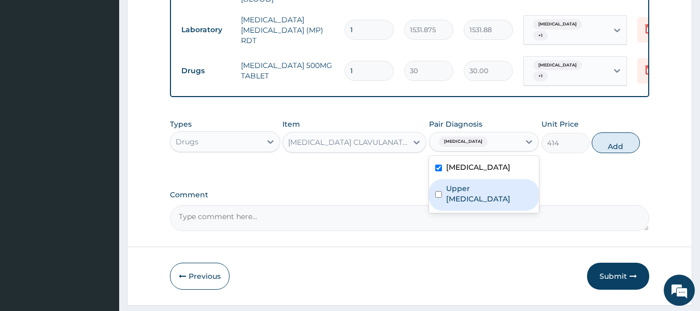
click at [482, 189] on label "Upper urinary tract infection" at bounding box center [489, 193] width 87 height 21
checkbox input "true"
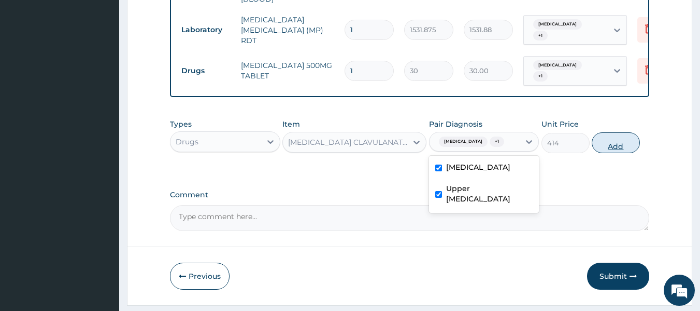
click at [618, 138] on button "Add" at bounding box center [616, 142] width 48 height 21
type input "0"
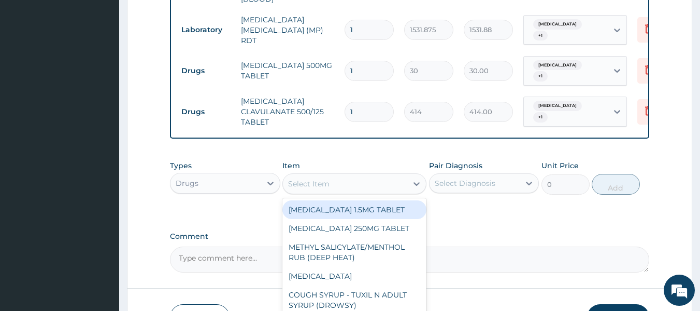
click at [345, 180] on div "Select Item" at bounding box center [345, 183] width 124 height 17
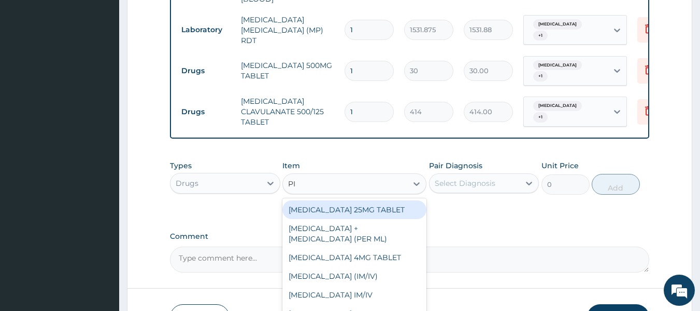
type input "PIR"
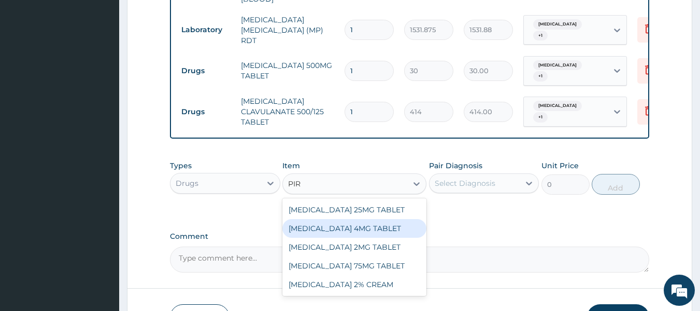
click at [361, 226] on div "GLIMEPIRIDE 4MG TABLET" at bounding box center [355, 228] width 144 height 19
type input "180"
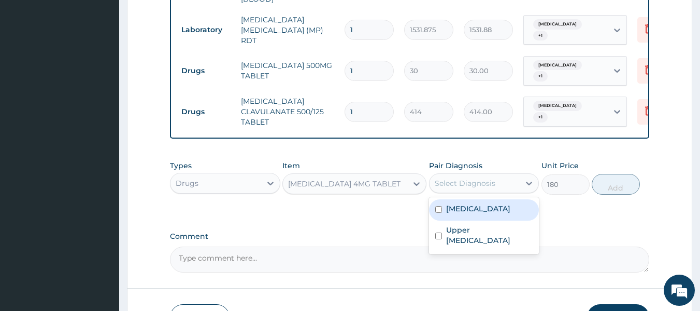
drag, startPoint x: 486, startPoint y: 179, endPoint x: 482, endPoint y: 200, distance: 21.1
click at [482, 193] on div "option Upper urinary tract infection, selected. option Malaria focused, 1 of 2.…" at bounding box center [484, 183] width 110 height 20
click at [482, 200] on div "Malaria" at bounding box center [484, 209] width 110 height 21
checkbox input "true"
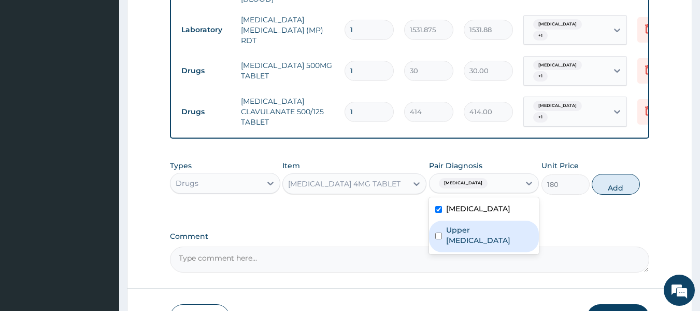
click at [483, 237] on label "Upper urinary tract infection" at bounding box center [489, 234] width 87 height 21
checkbox input "true"
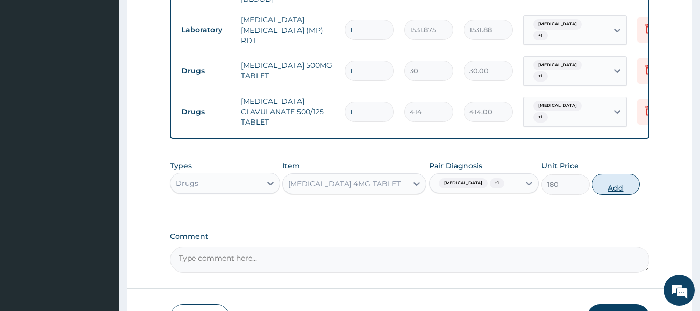
click at [626, 182] on button "Add" at bounding box center [616, 184] width 48 height 21
type input "0"
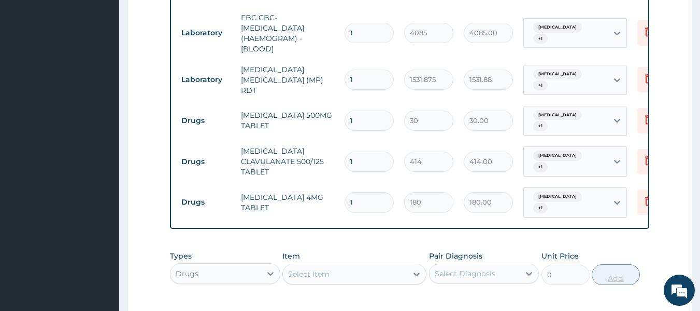
scroll to position [464, 0]
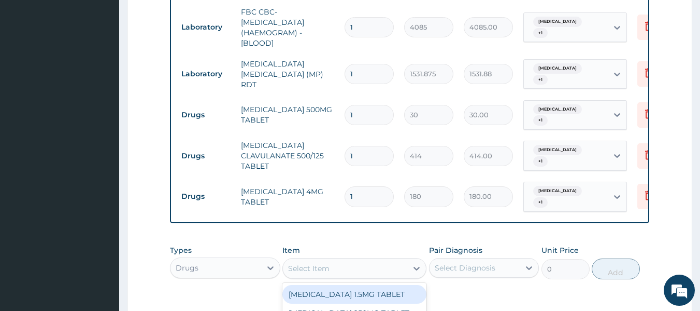
click at [366, 263] on div "Select Item" at bounding box center [345, 268] width 124 height 17
type input "COUG"
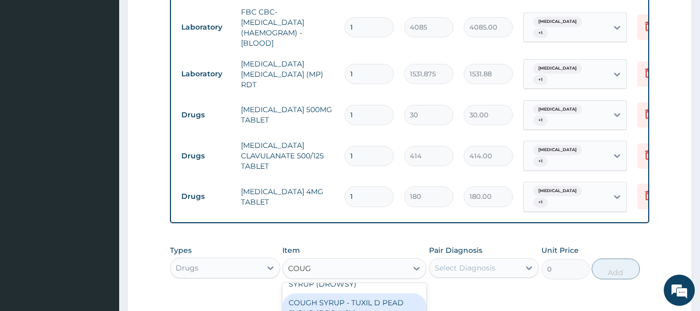
click at [376, 298] on div "COUGH SYRUP - TUXIL D PEAD SYRUP (DROWSY)" at bounding box center [355, 307] width 144 height 29
type input "2000"
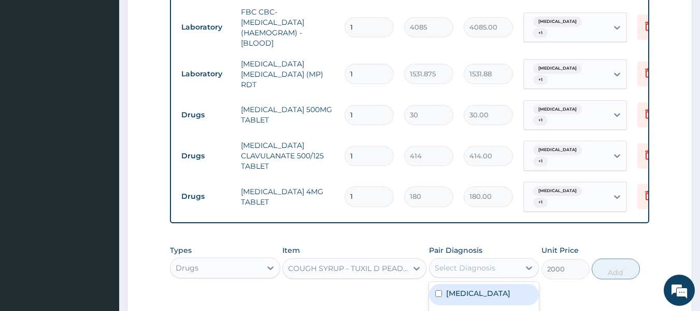
drag, startPoint x: 488, startPoint y: 259, endPoint x: 480, endPoint y: 286, distance: 28.2
click at [480, 277] on div "option Upper urinary tract infection, selected. option Malaria focused, 1 of 2.…" at bounding box center [484, 268] width 110 height 20
click at [480, 286] on div "Malaria" at bounding box center [484, 294] width 110 height 21
checkbox input "true"
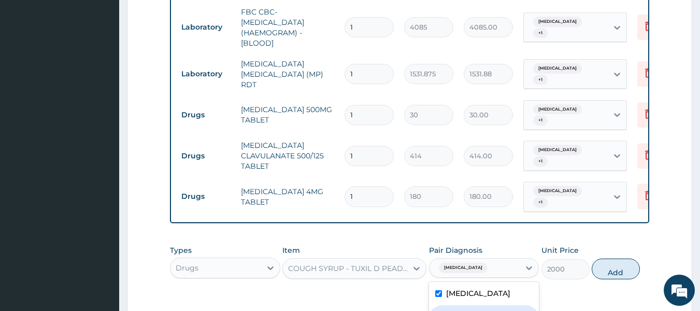
checkbox input "true"
click at [616, 260] on button "Add" at bounding box center [616, 268] width 48 height 21
type input "0"
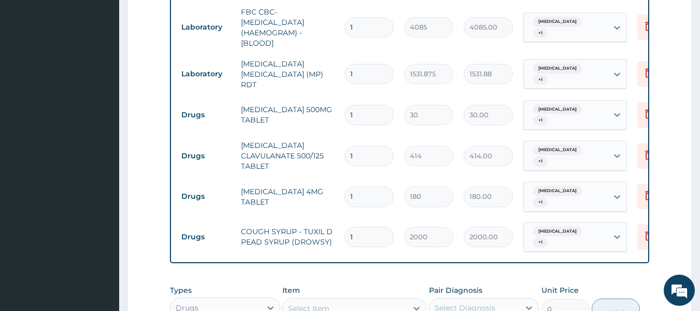
click at [355, 189] on input "1" at bounding box center [369, 196] width 49 height 20
type input "0.00"
type input "3"
type input "540.00"
type input "3"
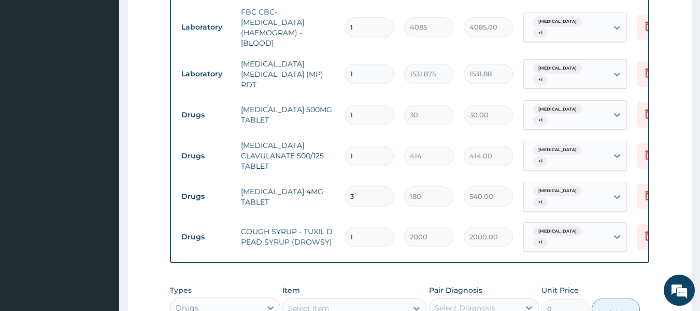
click at [361, 146] on input "1" at bounding box center [369, 156] width 49 height 20
type input "10"
type input "4140.00"
type input "10"
click at [360, 105] on input "1" at bounding box center [369, 115] width 49 height 20
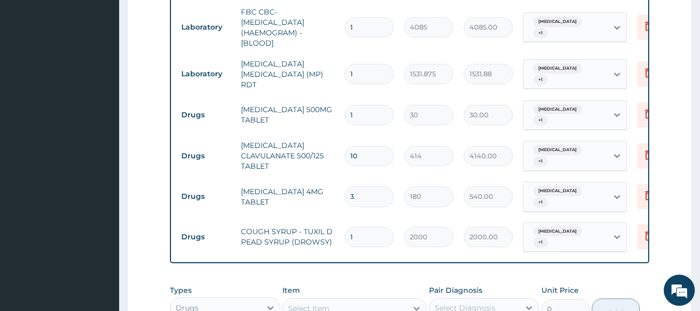
type input "18"
type input "540.00"
type input "20"
type input "600.00"
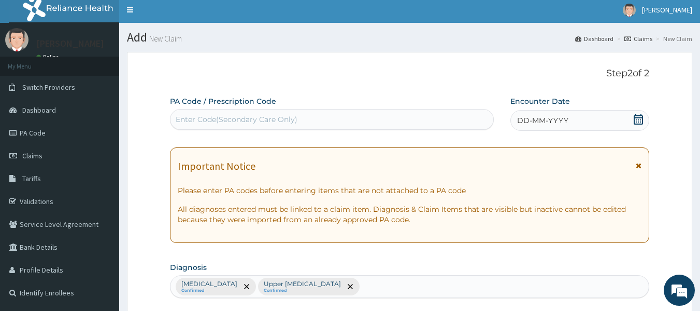
scroll to position [0, 0]
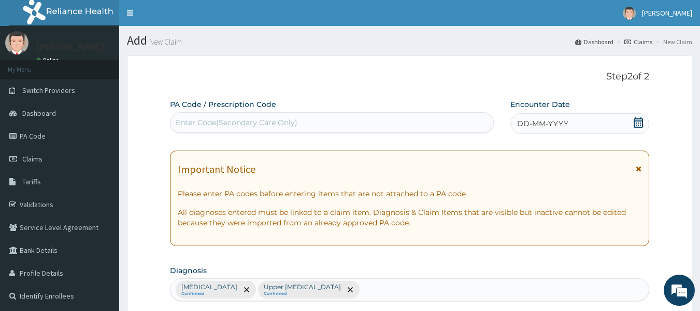
click at [530, 118] on span "DD-MM-YYYY" at bounding box center [542, 123] width 51 height 10
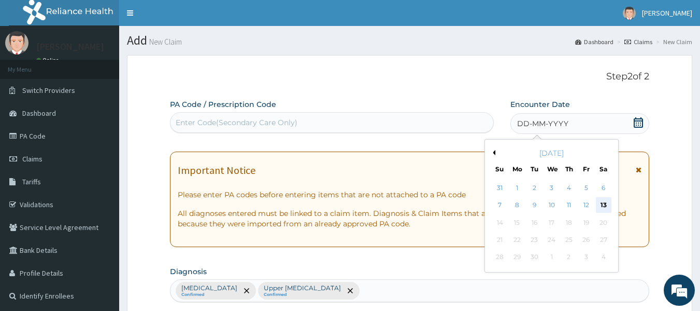
click at [603, 207] on div "13" at bounding box center [604, 205] width 16 height 16
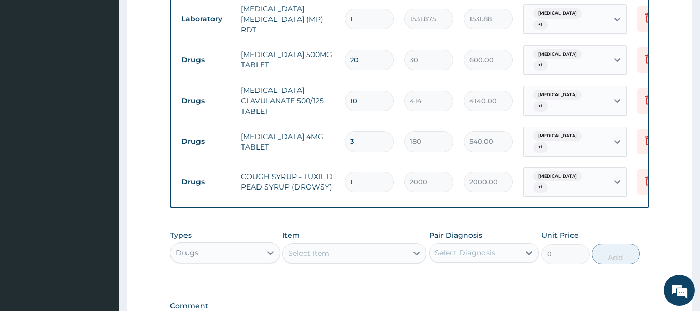
scroll to position [517, 0]
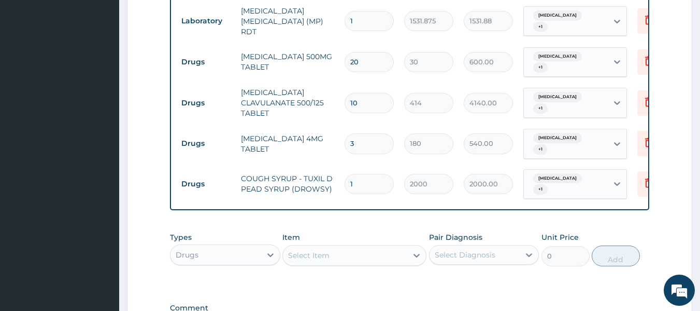
click at [366, 54] on input "20" at bounding box center [369, 62] width 49 height 20
type input "2"
type input "60.00"
type input "0.00"
type input "1"
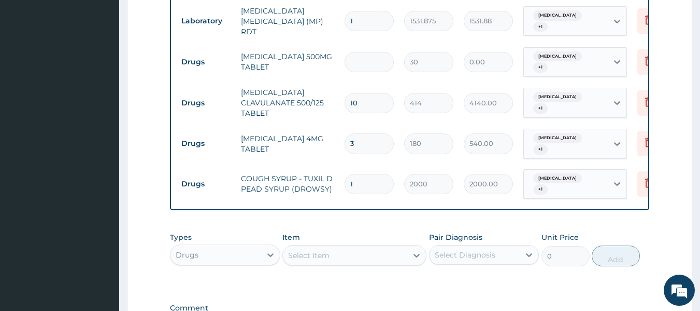
type input "30.00"
type input "18"
type input "540.00"
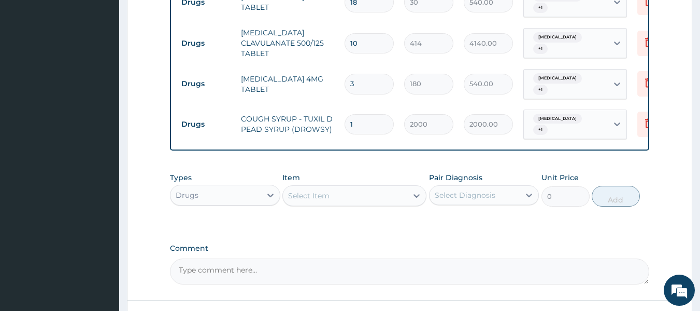
scroll to position [648, 0]
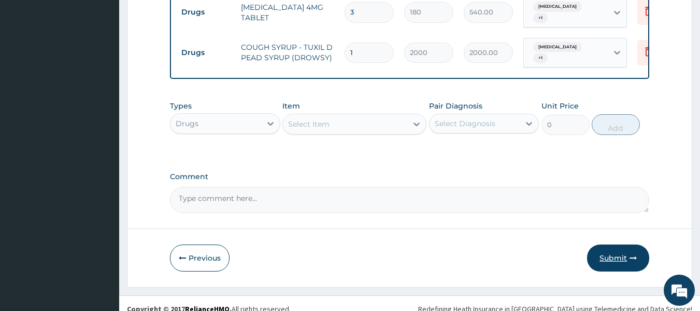
type input "18"
click at [626, 244] on button "Submit" at bounding box center [618, 257] width 62 height 27
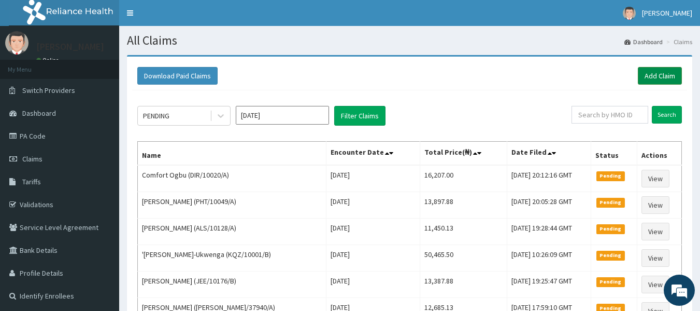
click at [671, 70] on link "Add Claim" at bounding box center [660, 76] width 44 height 18
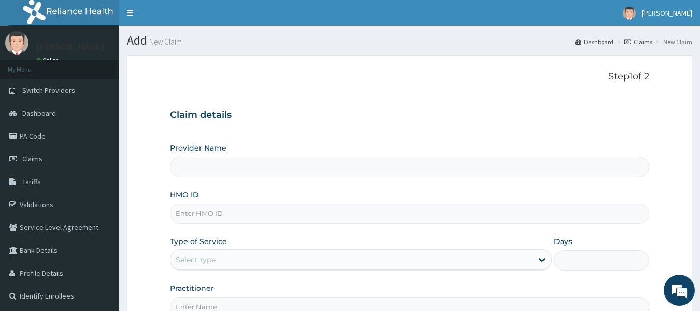
type input "Reliance Family Clinics (RFC) - [GEOGRAPHIC_DATA]"
click at [244, 215] on input "HMO ID" at bounding box center [410, 213] width 480 height 20
type input "NEM/10059/D"
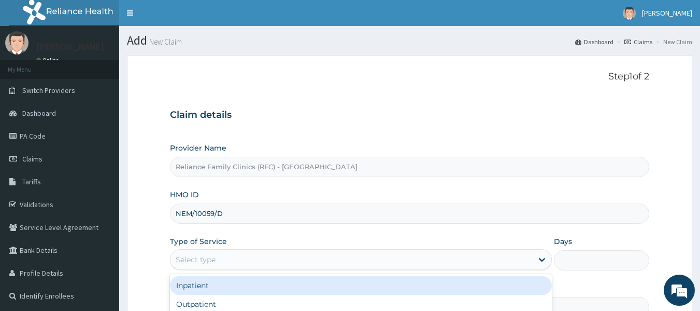
click at [242, 258] on div "Select type" at bounding box center [352, 259] width 362 height 17
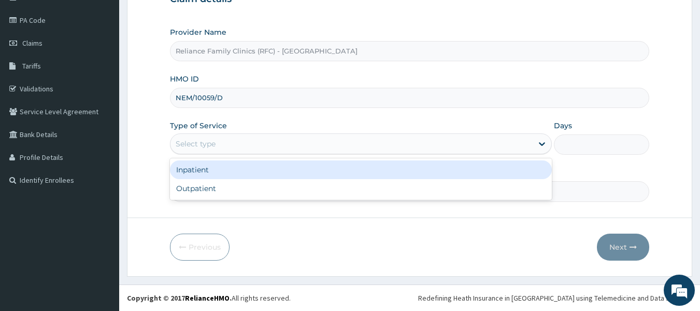
scroll to position [108, 0]
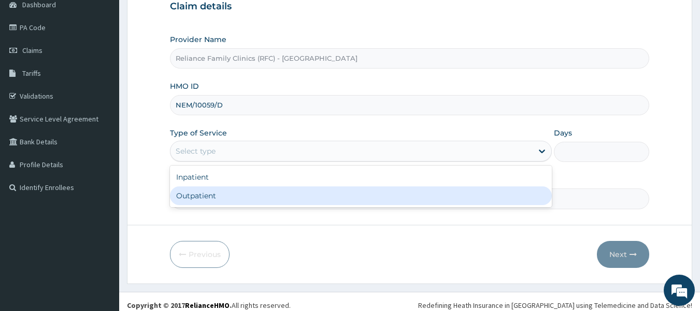
click at [258, 192] on div "Outpatient" at bounding box center [361, 195] width 382 height 19
type input "1"
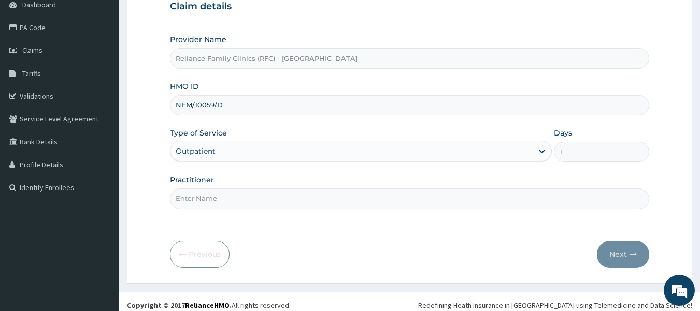
click at [243, 191] on input "Practitioner" at bounding box center [410, 198] width 480 height 20
type input "locum"
click at [632, 251] on icon "button" at bounding box center [633, 253] width 7 height 7
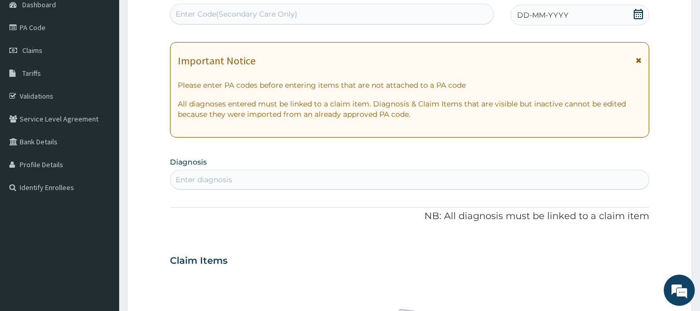
click at [215, 172] on div "Enter diagnosis" at bounding box center [410, 179] width 479 height 17
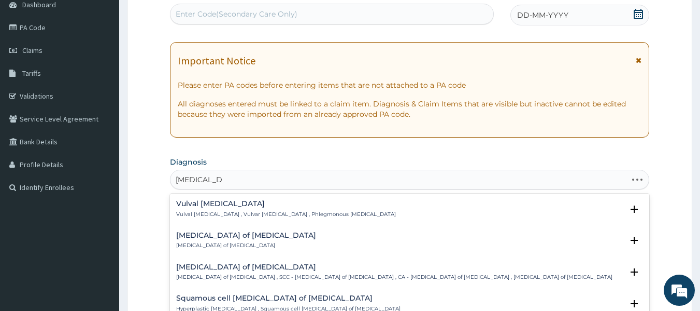
type input "[MEDICAL_DATA] CELLU"
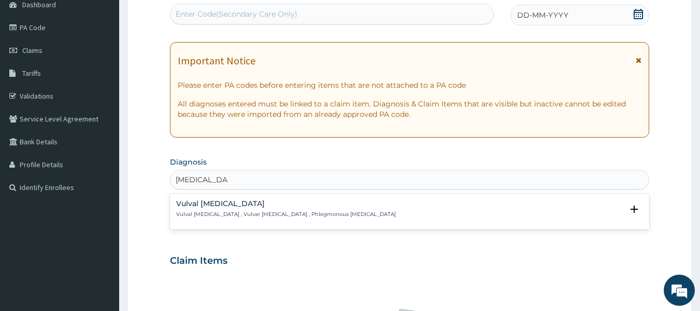
click at [219, 205] on h4 "Vulval [MEDICAL_DATA]" at bounding box center [286, 204] width 220 height 8
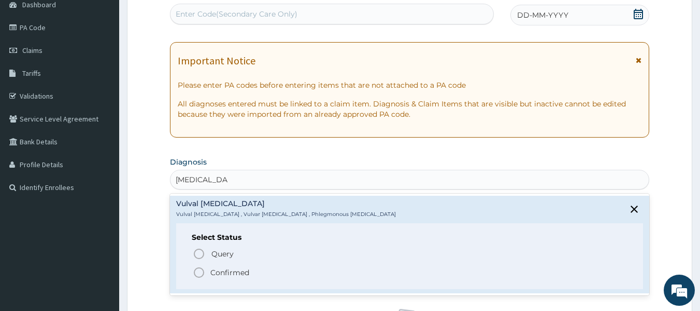
click at [220, 276] on p "Confirmed" at bounding box center [229, 272] width 39 height 10
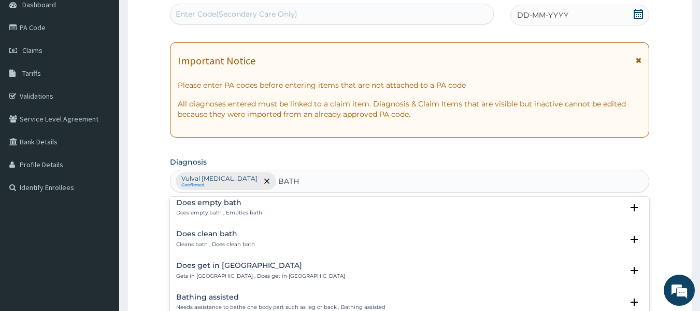
scroll to position [136, 0]
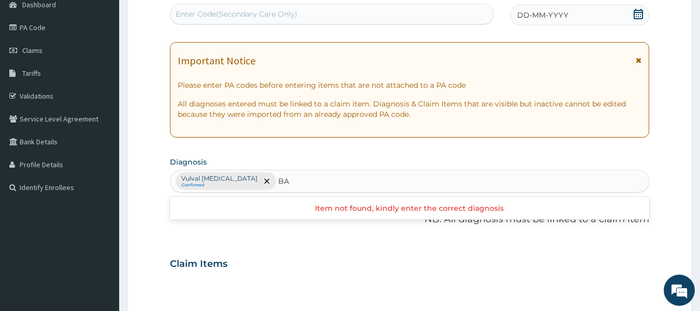
type input "B"
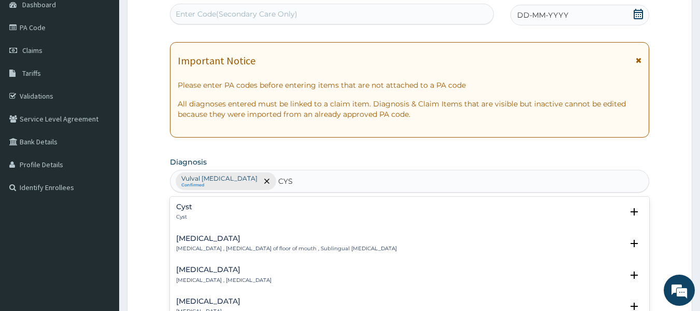
type input "CYST"
click at [191, 204] on h4 "Cyst" at bounding box center [184, 207] width 16 height 8
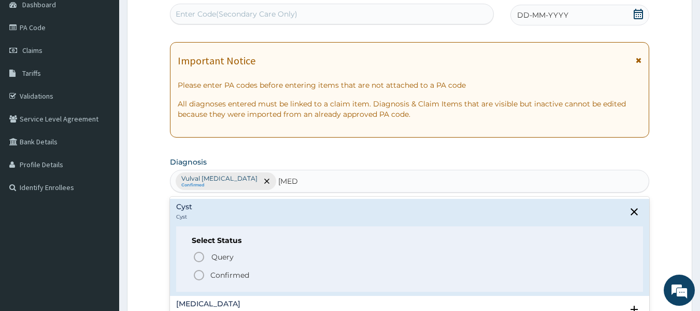
click at [237, 278] on p "Confirmed" at bounding box center [229, 275] width 39 height 10
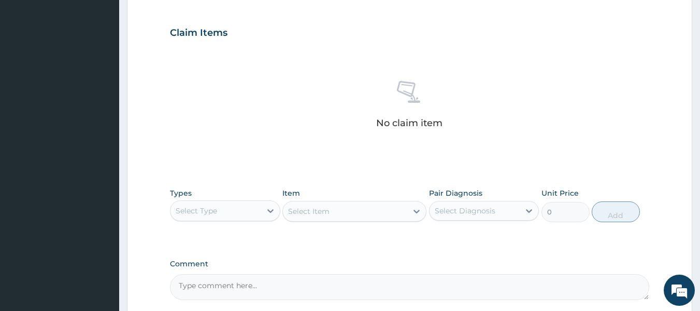
scroll to position [337, 0]
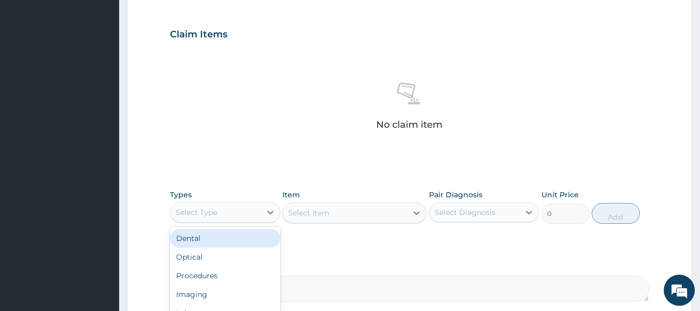
click at [252, 216] on div "Select Type" at bounding box center [216, 212] width 91 height 17
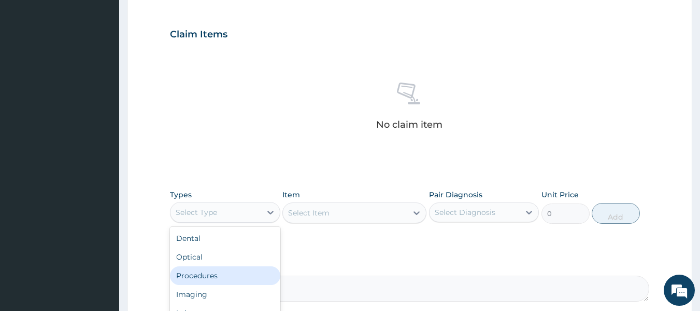
click at [241, 271] on div "Procedures" at bounding box center [225, 275] width 110 height 19
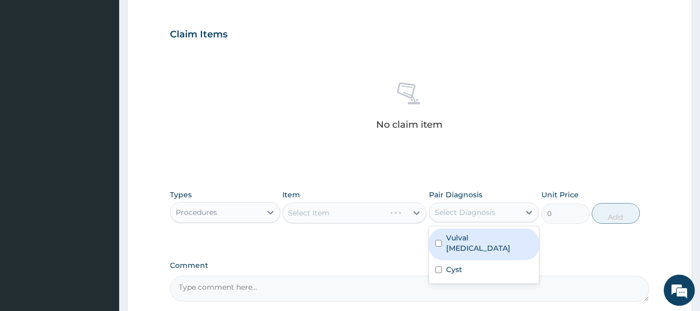
drag, startPoint x: 468, startPoint y: 207, endPoint x: 467, endPoint y: 234, distance: 27.5
click at [467, 222] on div "option Vulval cellulitis focused, 1 of 2. 2 results available. Use Up and Down …" at bounding box center [484, 212] width 110 height 20
click at [467, 234] on label "Vulval cellulitis" at bounding box center [489, 242] width 87 height 21
checkbox input "true"
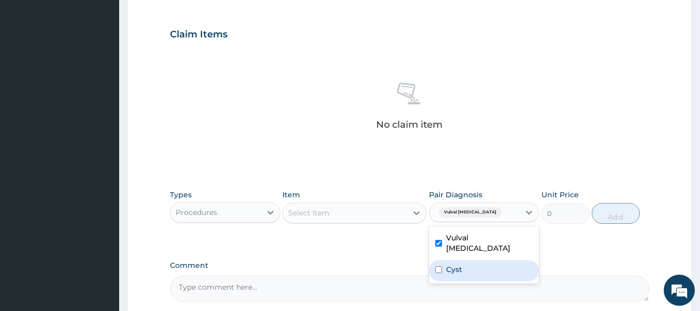
click at [467, 260] on div "Cyst" at bounding box center [484, 270] width 110 height 21
checkbox input "true"
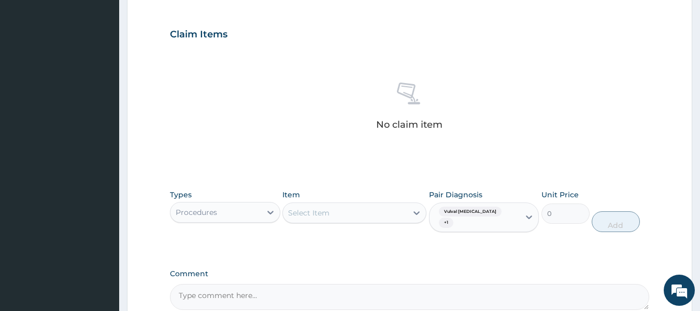
click at [343, 191] on div "Item Select Item" at bounding box center [355, 210] width 144 height 43
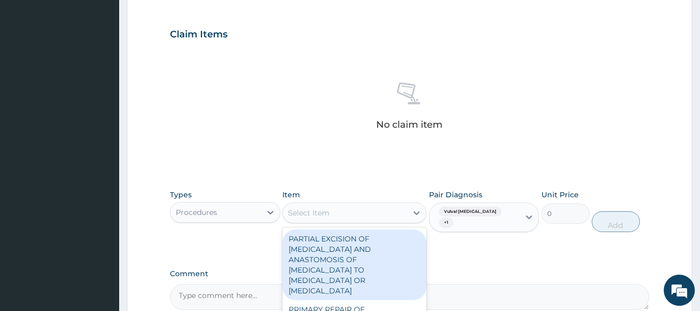
click at [347, 207] on div "Select Item" at bounding box center [345, 212] width 124 height 17
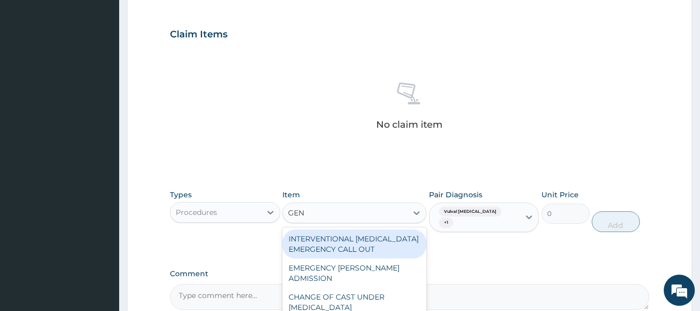
type input "GENE"
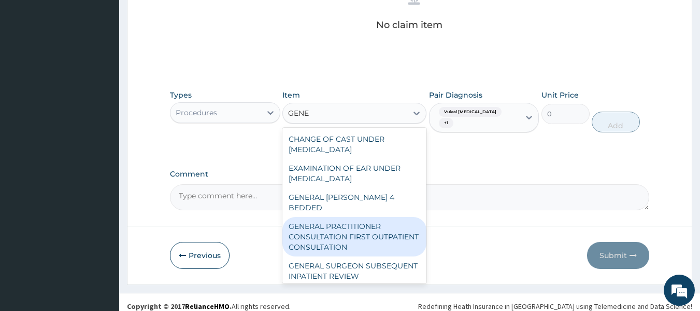
click at [348, 233] on div "GENERAL PRACTITIONER CONSULTATION FIRST OUTPATIENT CONSULTATION" at bounding box center [355, 236] width 144 height 39
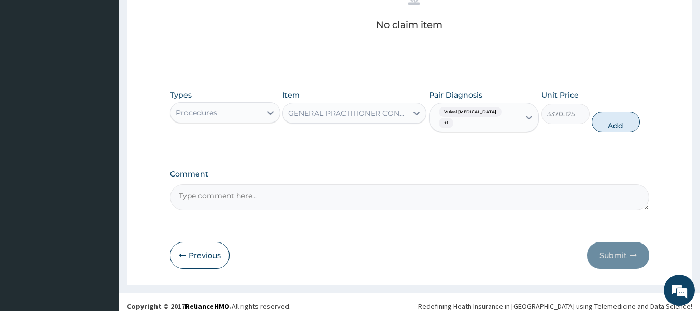
click at [609, 117] on button "Add" at bounding box center [616, 121] width 48 height 21
type input "0"
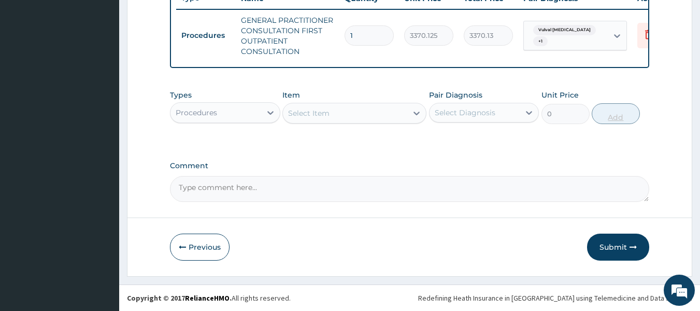
scroll to position [412, 0]
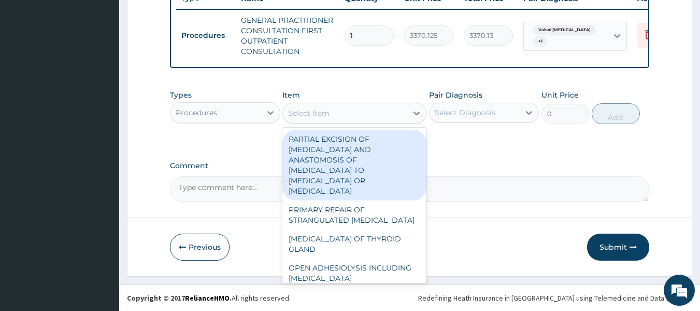
click at [344, 106] on div "Select Item" at bounding box center [345, 113] width 124 height 17
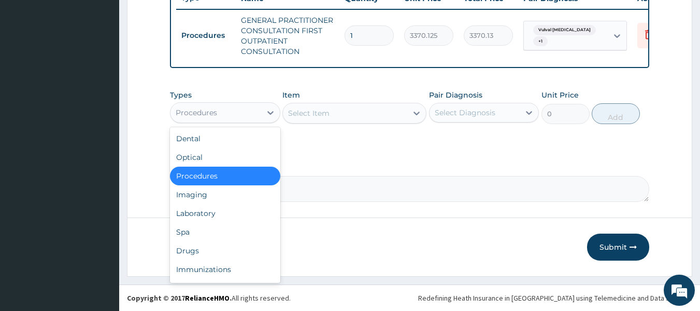
click at [214, 110] on div "Procedures" at bounding box center [196, 112] width 41 height 10
click at [204, 217] on div "Laboratory" at bounding box center [225, 213] width 110 height 19
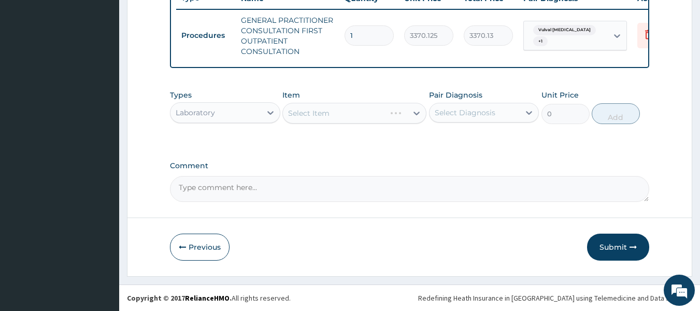
click at [477, 113] on div "Select Diagnosis" at bounding box center [465, 112] width 61 height 10
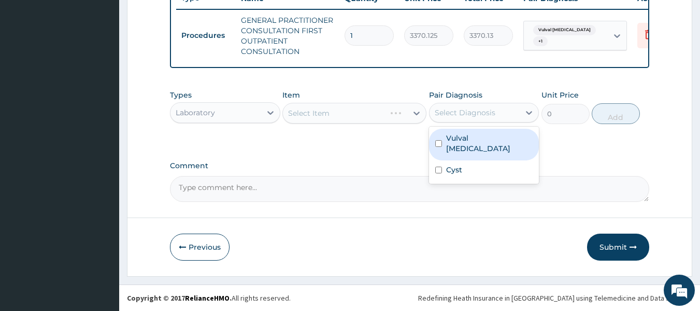
click at [477, 136] on label "Vulval cellulitis" at bounding box center [489, 143] width 87 height 21
checkbox input "true"
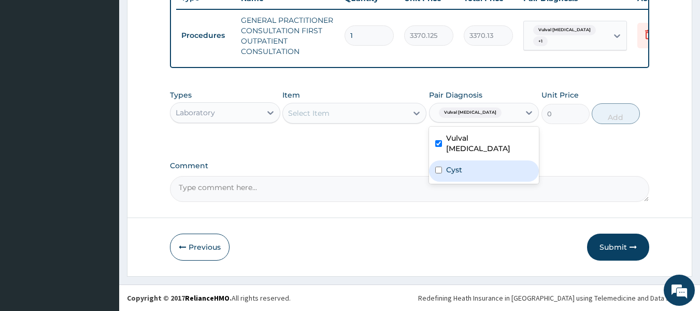
click at [471, 160] on div "Cyst" at bounding box center [484, 170] width 110 height 21
checkbox input "true"
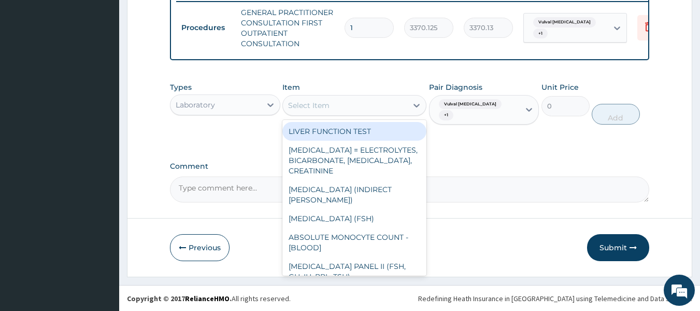
click at [346, 103] on div "Select Item" at bounding box center [355, 105] width 144 height 21
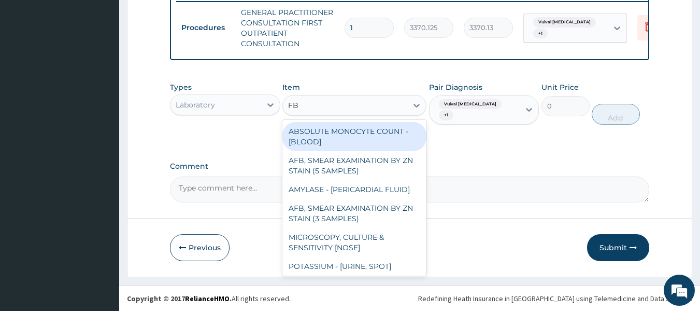
type input "FBS"
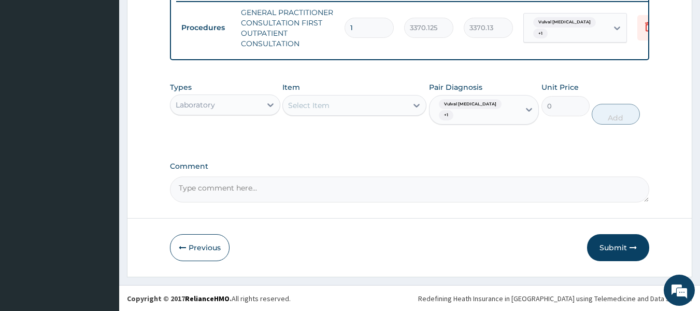
click at [320, 111] on div "Select Item" at bounding box center [345, 105] width 124 height 17
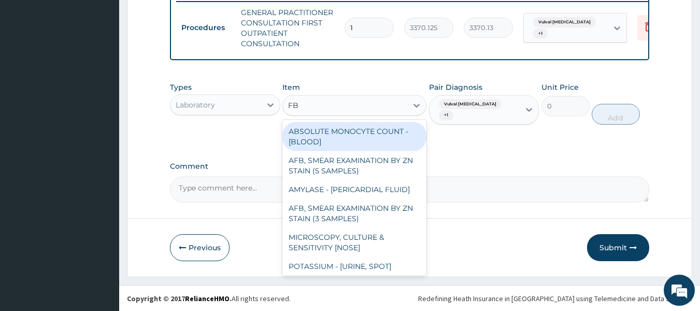
type input "FBC"
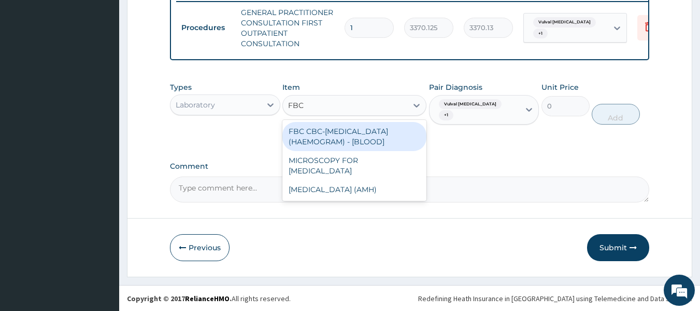
click at [345, 144] on div "FBC CBC-COMPLETE BLOOD COUNT (HAEMOGRAM) - [BLOOD]" at bounding box center [355, 136] width 144 height 29
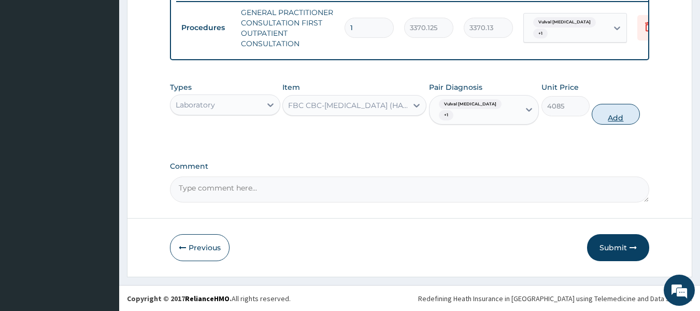
click at [610, 115] on button "Add" at bounding box center [616, 114] width 48 height 21
type input "0"
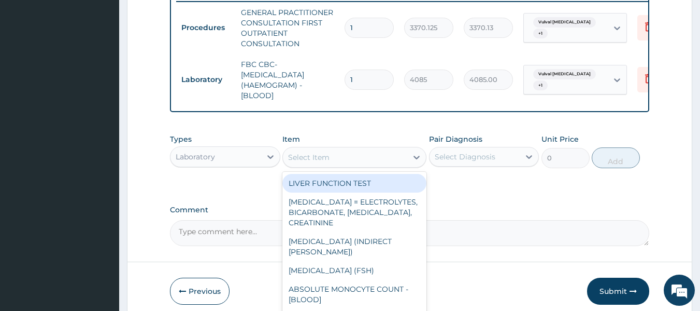
click at [332, 158] on div "Select Item" at bounding box center [345, 157] width 124 height 17
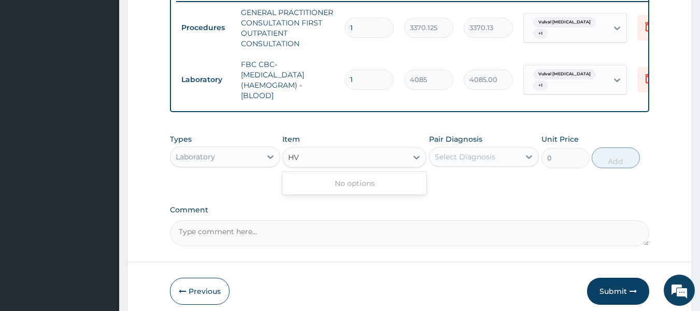
type input "H"
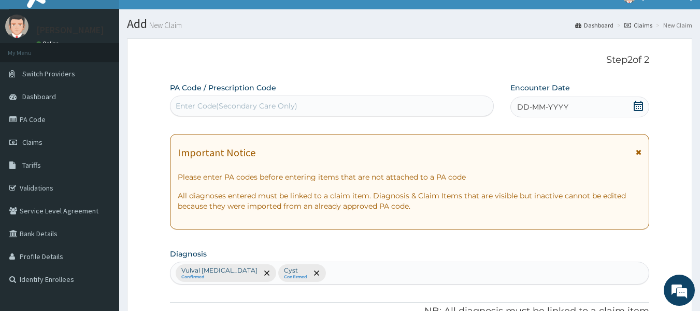
scroll to position [18, 0]
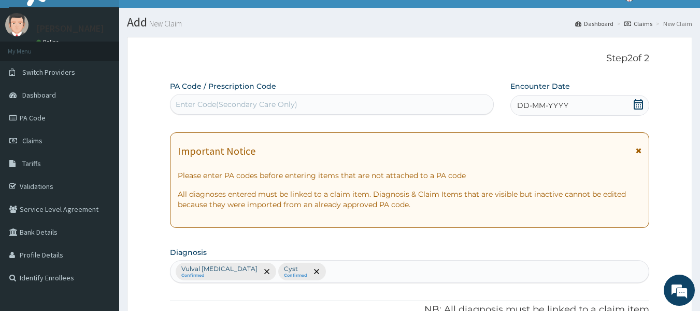
click at [523, 100] on span "DD-MM-YYYY" at bounding box center [542, 105] width 51 height 10
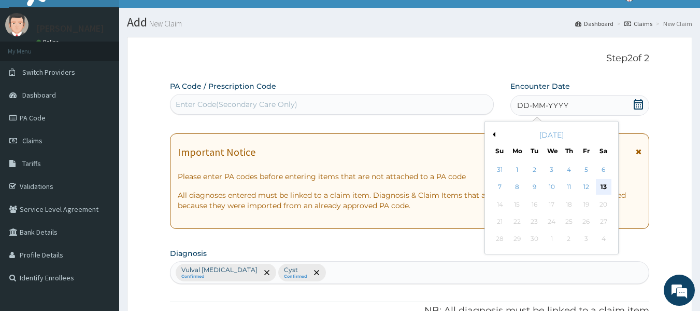
click at [605, 184] on div "13" at bounding box center [604, 187] width 16 height 16
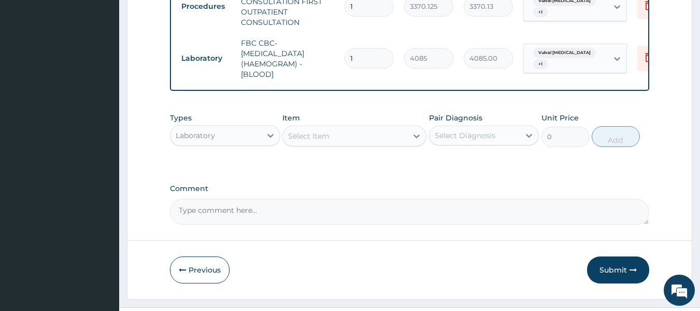
scroll to position [463, 0]
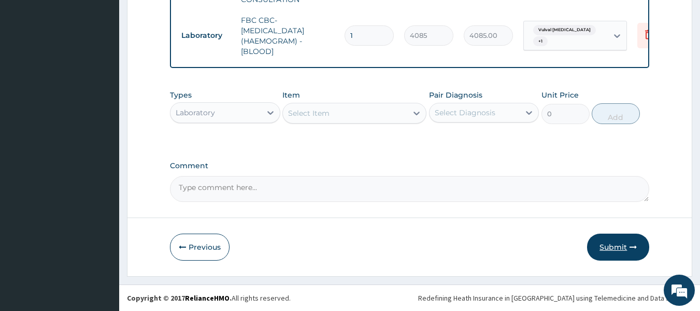
click at [625, 246] on button "Submit" at bounding box center [618, 246] width 62 height 27
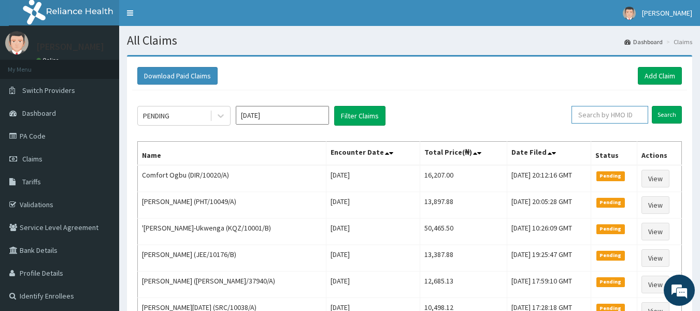
click at [588, 116] on input "text" at bounding box center [610, 115] width 77 height 18
type input "NEM/10059/D"
click at [667, 111] on input "Search" at bounding box center [667, 115] width 30 height 18
